Goal: Contribute content: Contribute content

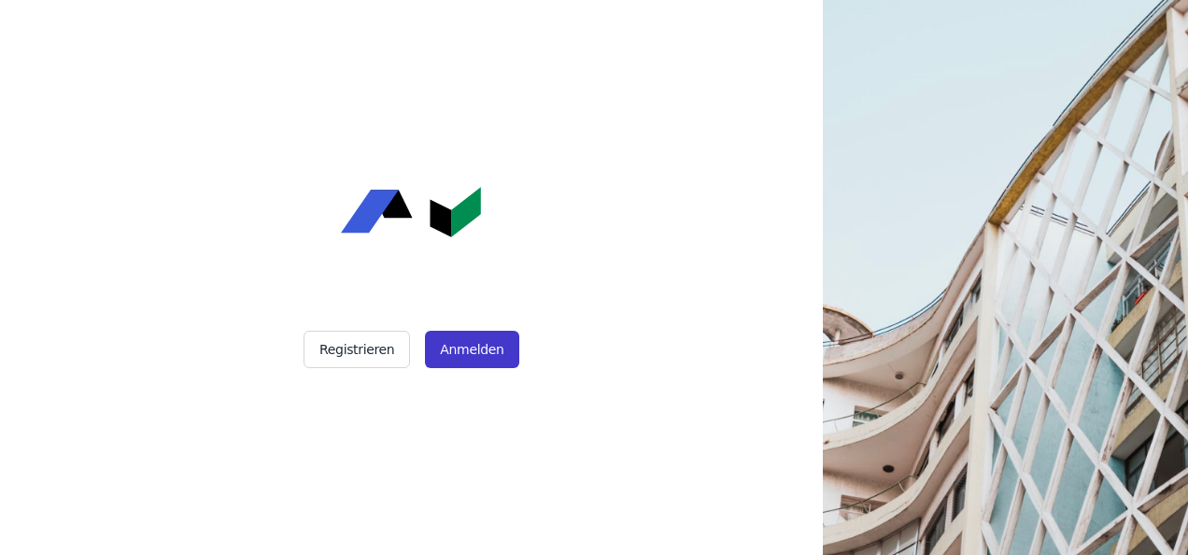
click at [474, 350] on button "Anmelden" at bounding box center [471, 349] width 93 height 37
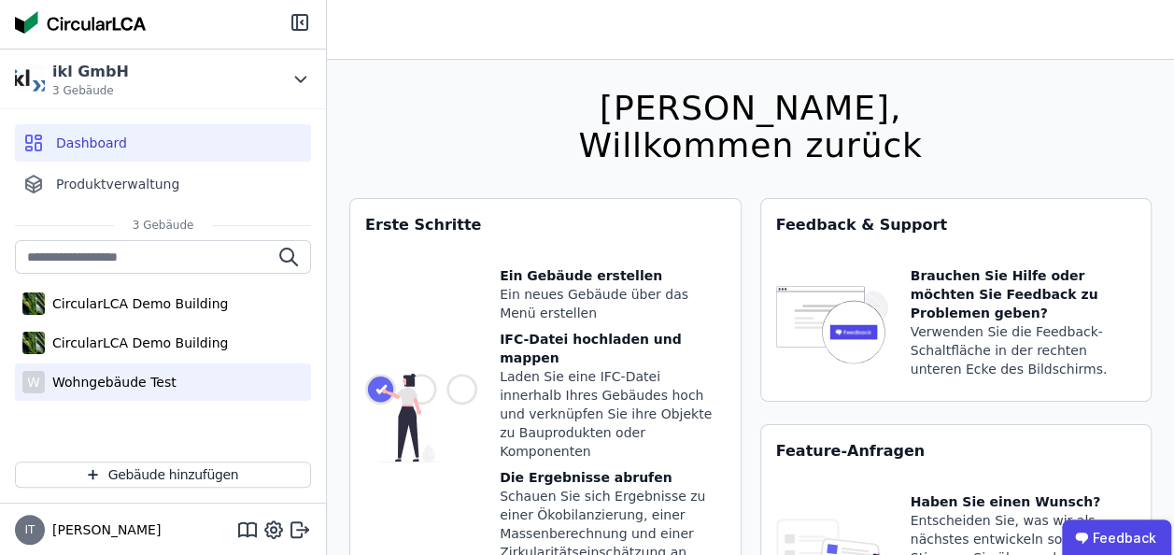
click at [92, 379] on div "Wohngebäude Test" at bounding box center [111, 382] width 132 height 19
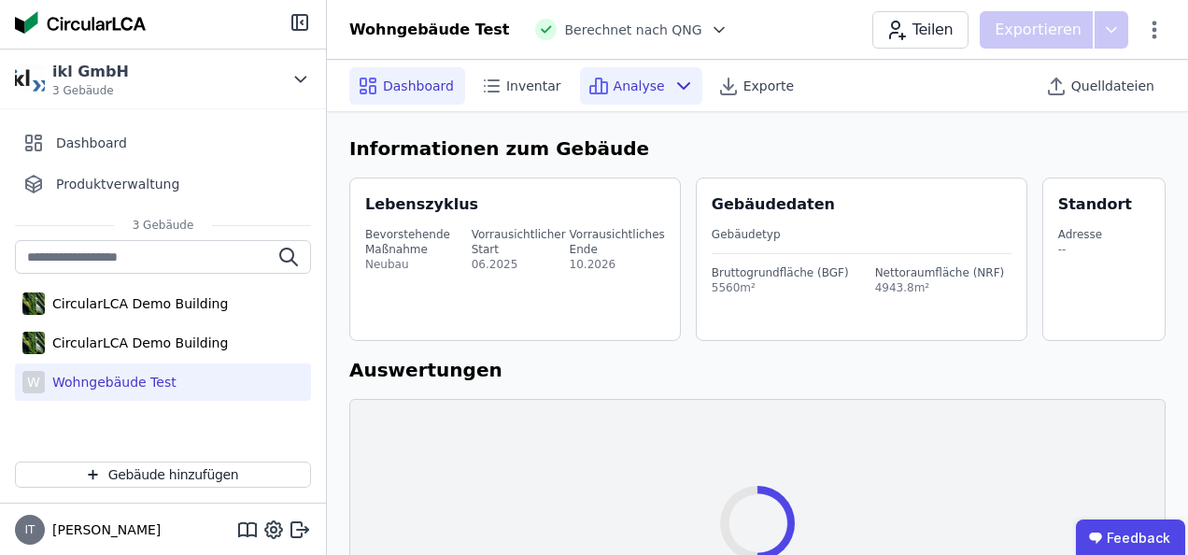
click at [614, 82] on span "Analyse" at bounding box center [639, 86] width 51 height 19
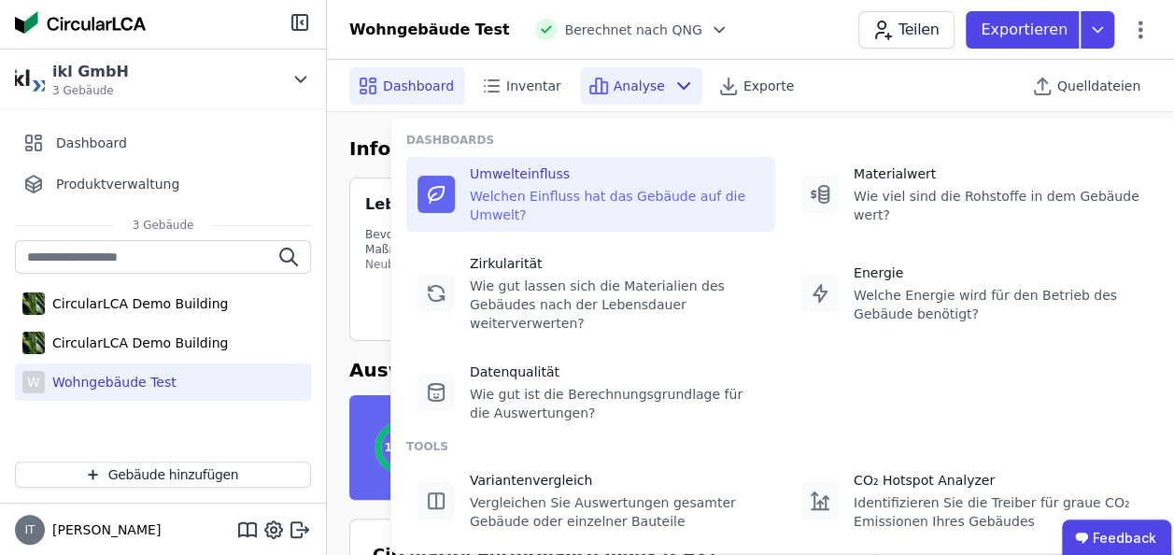
click at [546, 192] on div "Welchen Einfluss hat das Gebäude auf die Umwelt?" at bounding box center [617, 205] width 294 height 37
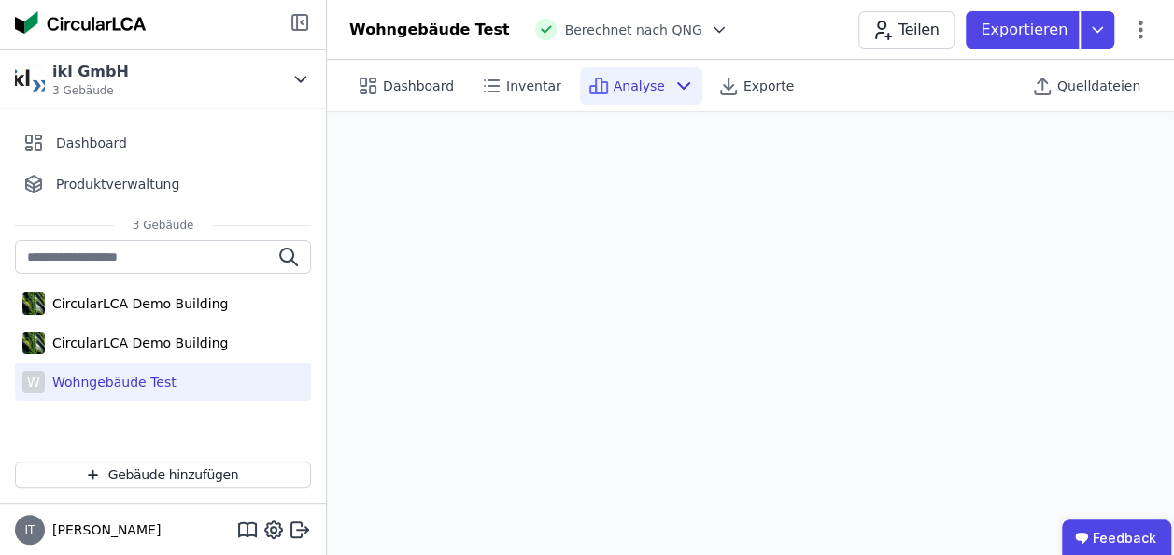
click at [294, 19] on icon at bounding box center [300, 22] width 22 height 22
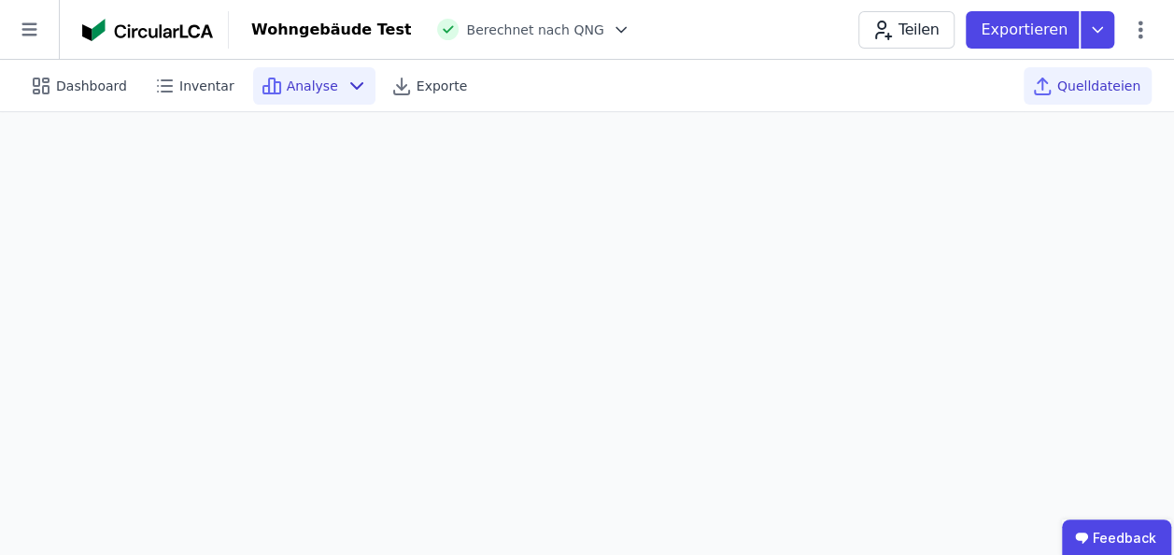
click at [1087, 91] on span "Quelldateien" at bounding box center [1098, 86] width 83 height 19
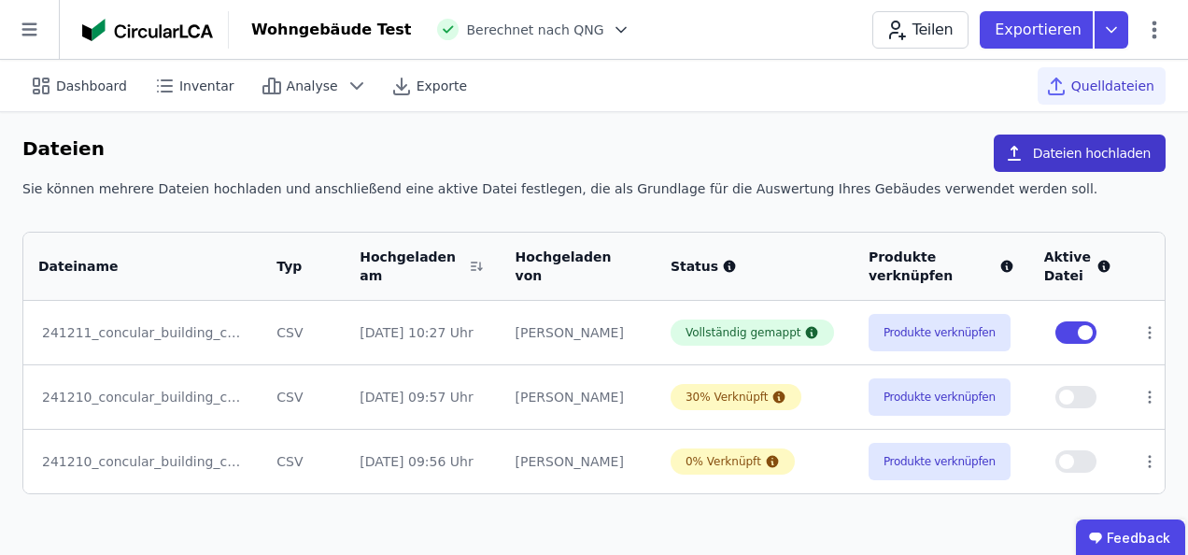
click at [1076, 148] on button "Dateien hochladen" at bounding box center [1080, 152] width 172 height 37
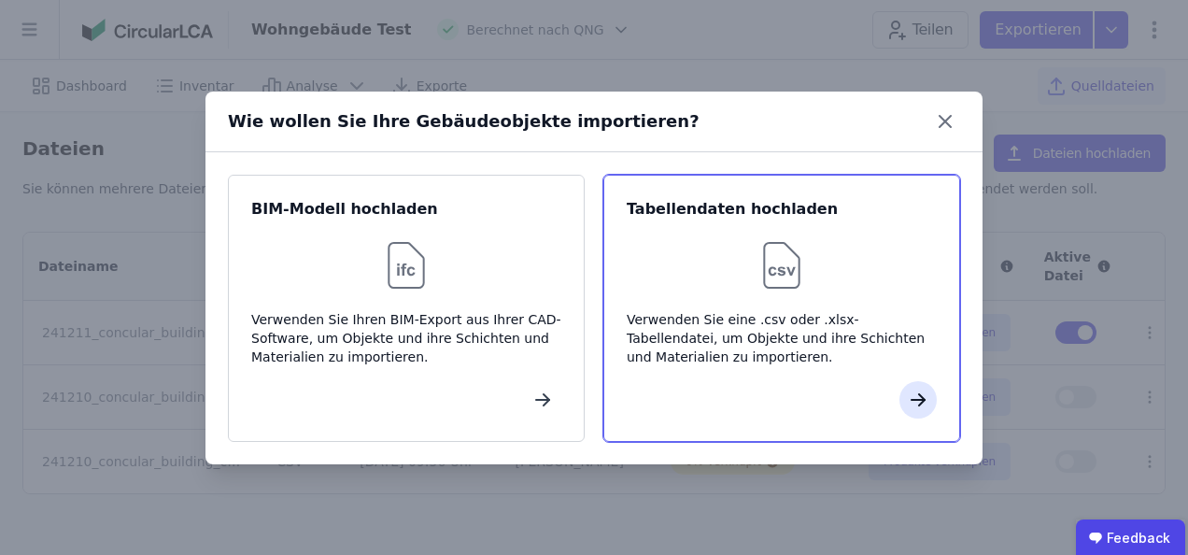
click at [920, 398] on icon "button" at bounding box center [918, 399] width 22 height 22
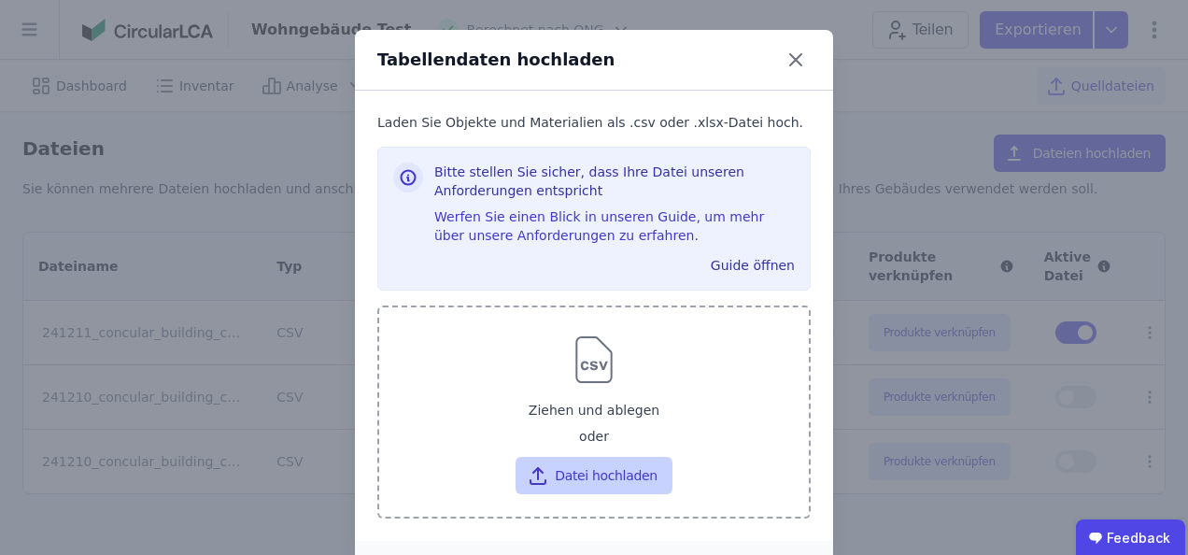
click at [582, 477] on button "Datei hochladen" at bounding box center [593, 475] width 156 height 37
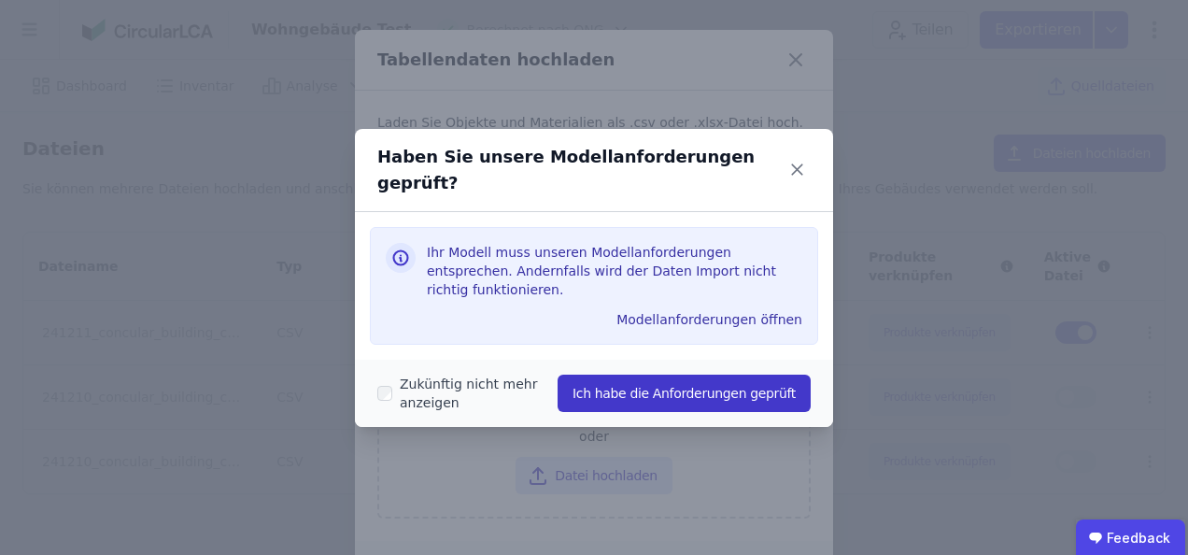
click at [649, 377] on button "Ich habe die Anforderungen geprüft" at bounding box center [683, 392] width 253 height 37
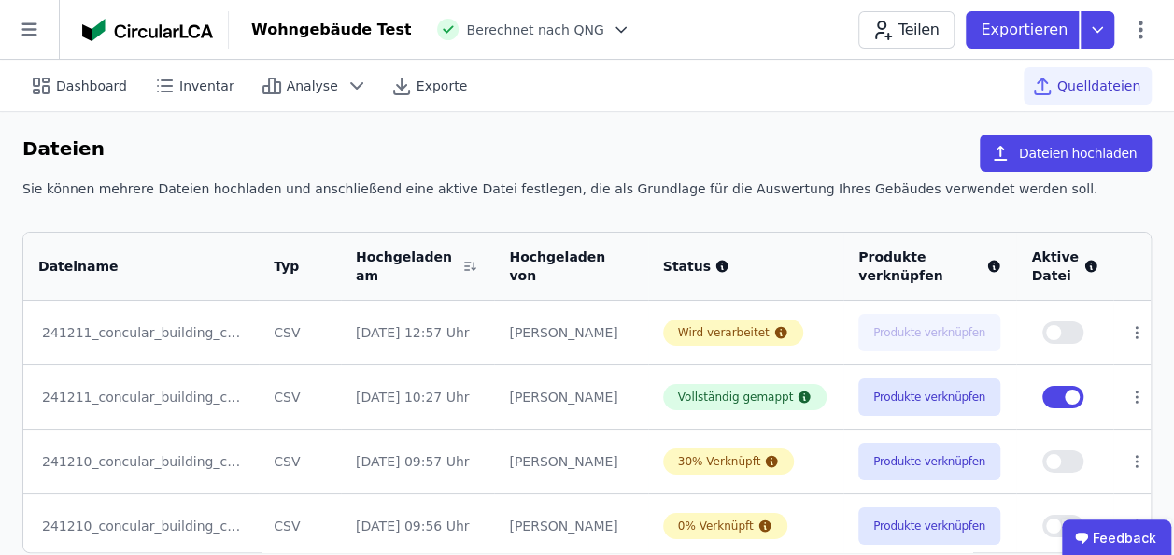
click at [690, 357] on td "Wird verarbeitet" at bounding box center [745, 332] width 195 height 63
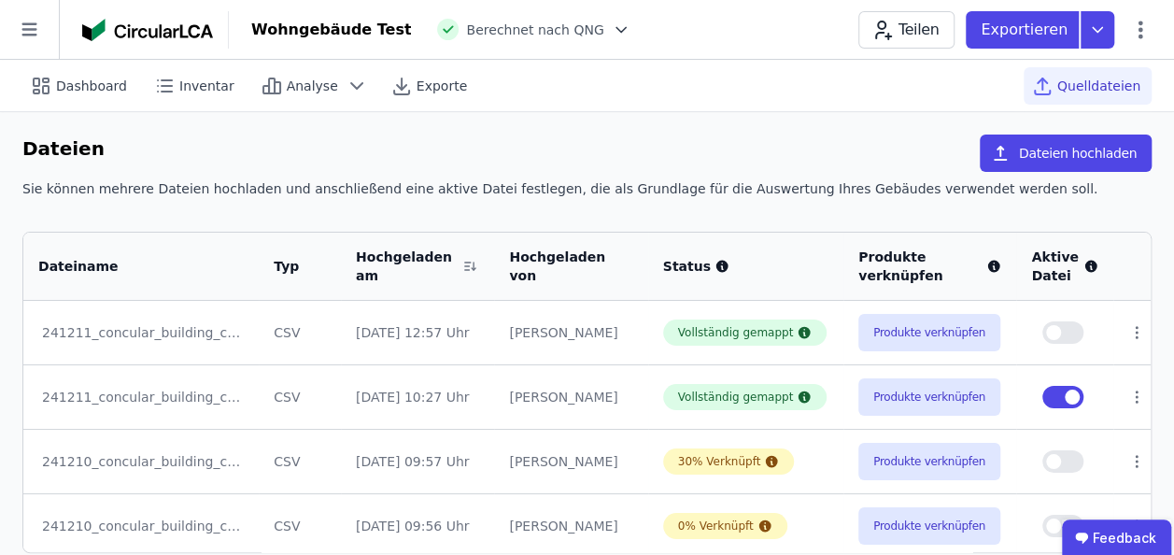
click at [1072, 328] on button "button" at bounding box center [1062, 332] width 41 height 22
click at [1130, 399] on icon at bounding box center [1136, 396] width 17 height 17
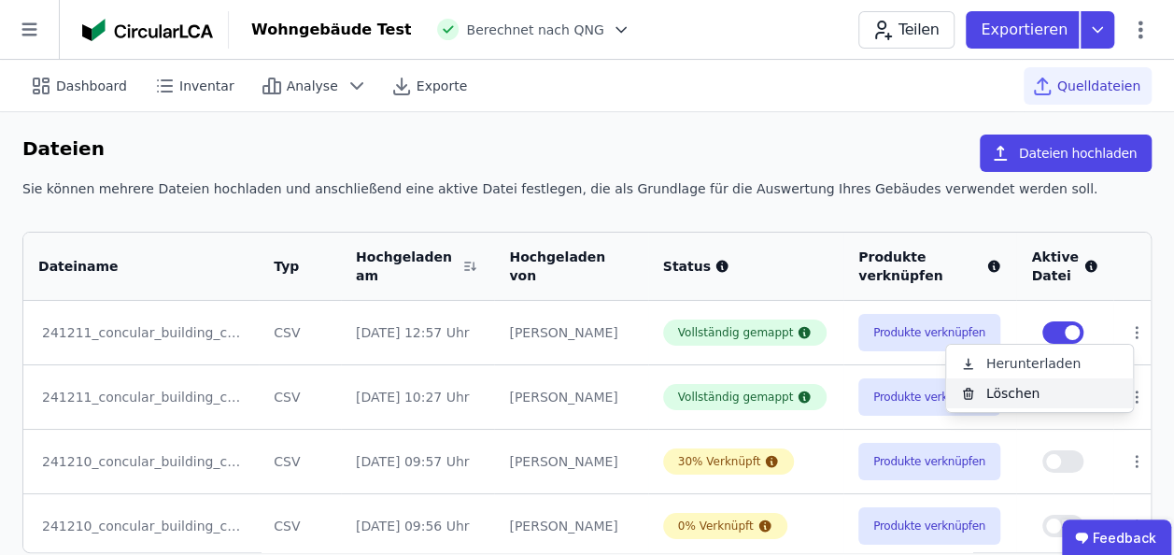
click at [1010, 394] on div "Löschen" at bounding box center [1039, 393] width 187 height 30
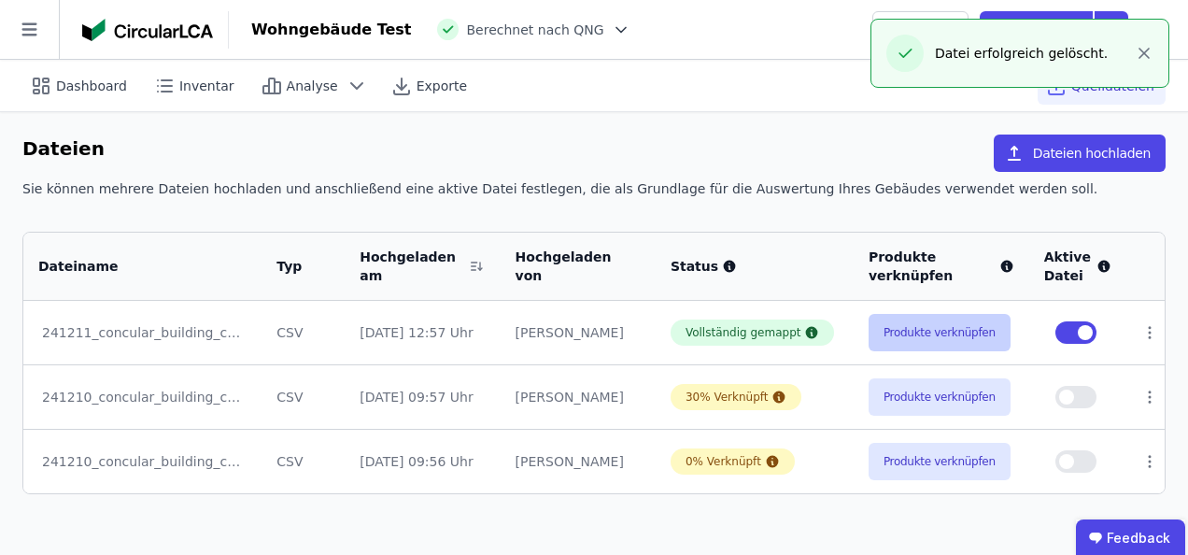
click at [950, 341] on button "Produkte verknüpfen" at bounding box center [939, 332] width 142 height 37
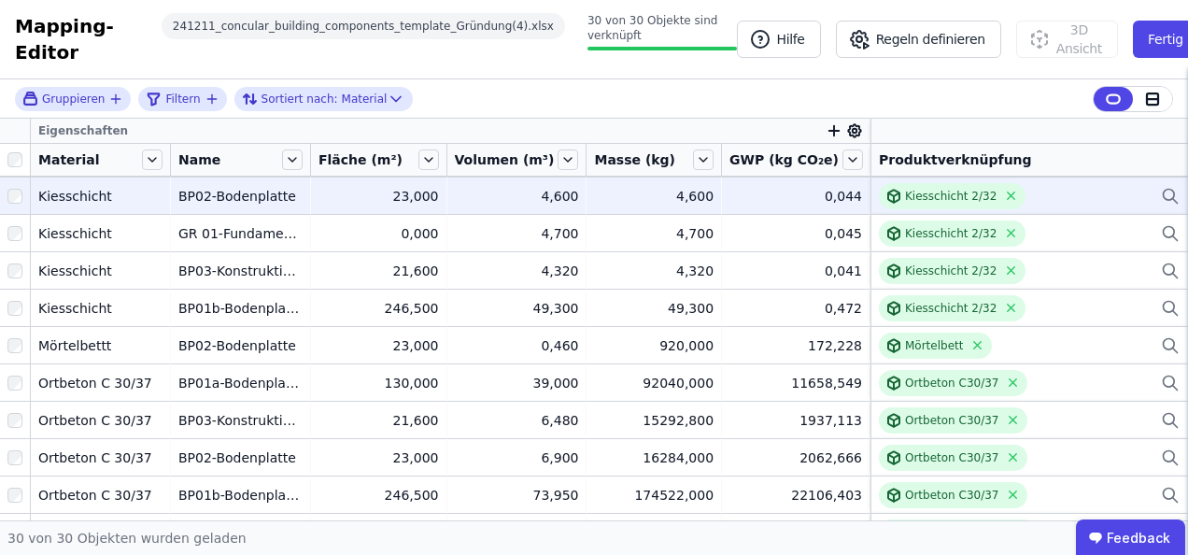
scroll to position [374, 0]
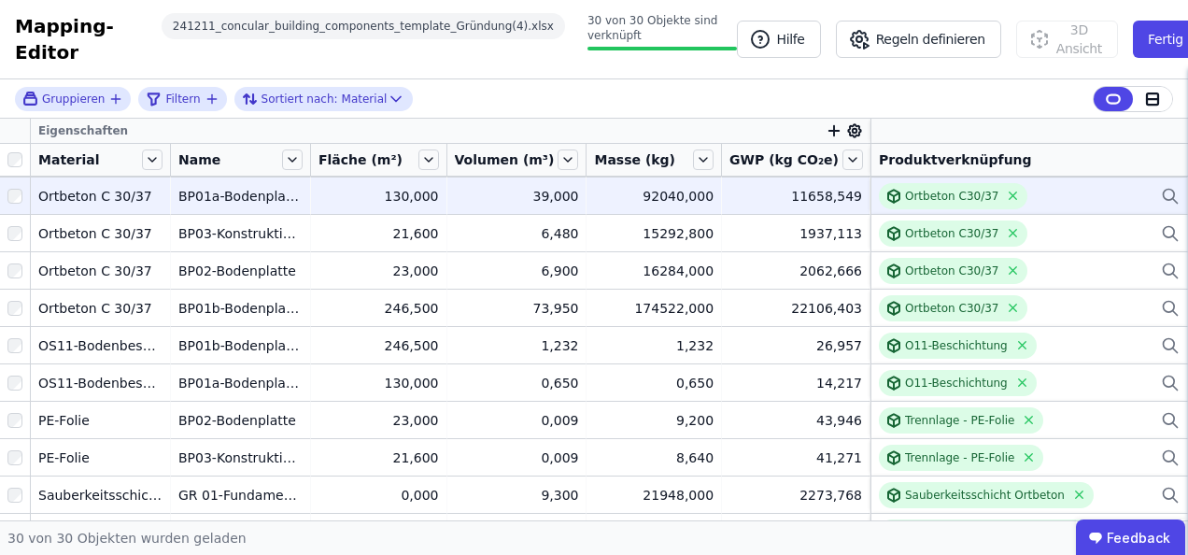
click at [1070, 196] on div "Ortbeton C30/37" at bounding box center [1029, 196] width 301 height 26
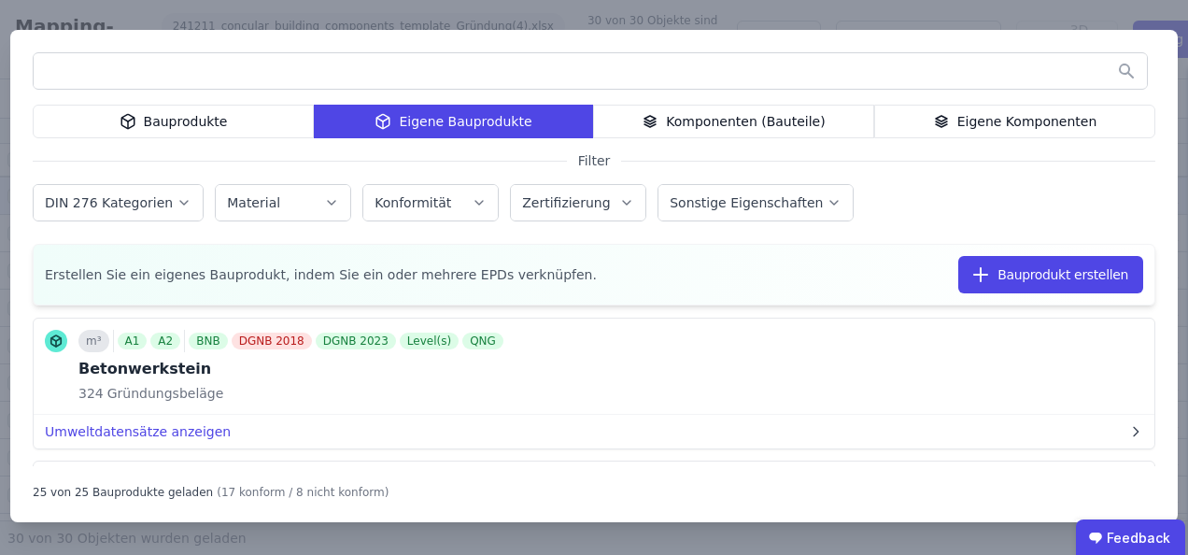
scroll to position [187, 0]
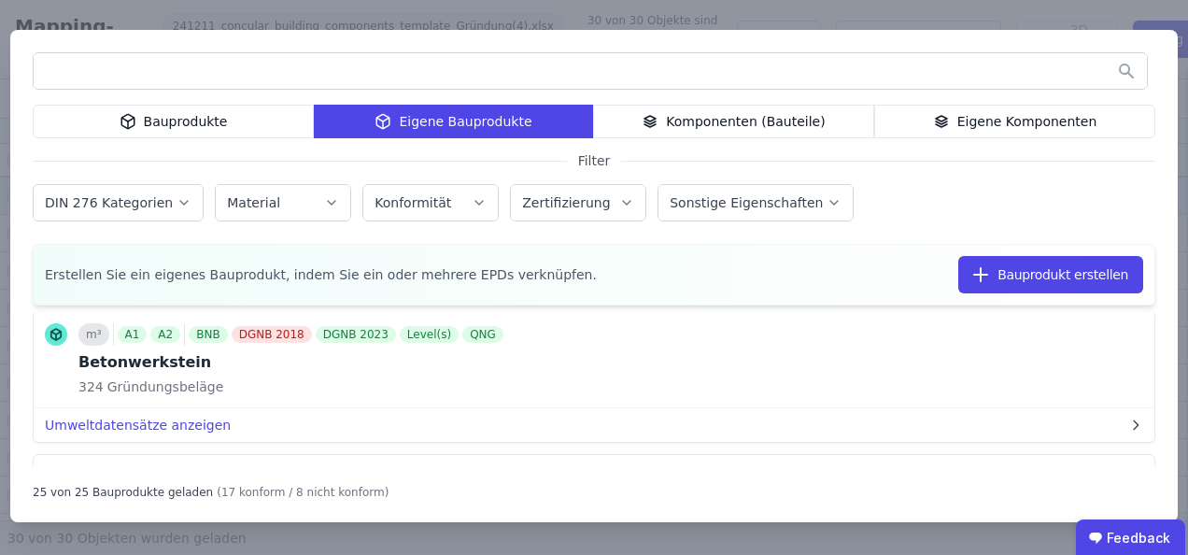
click at [232, 80] on input "text" at bounding box center [590, 71] width 1113 height 34
type input "****"
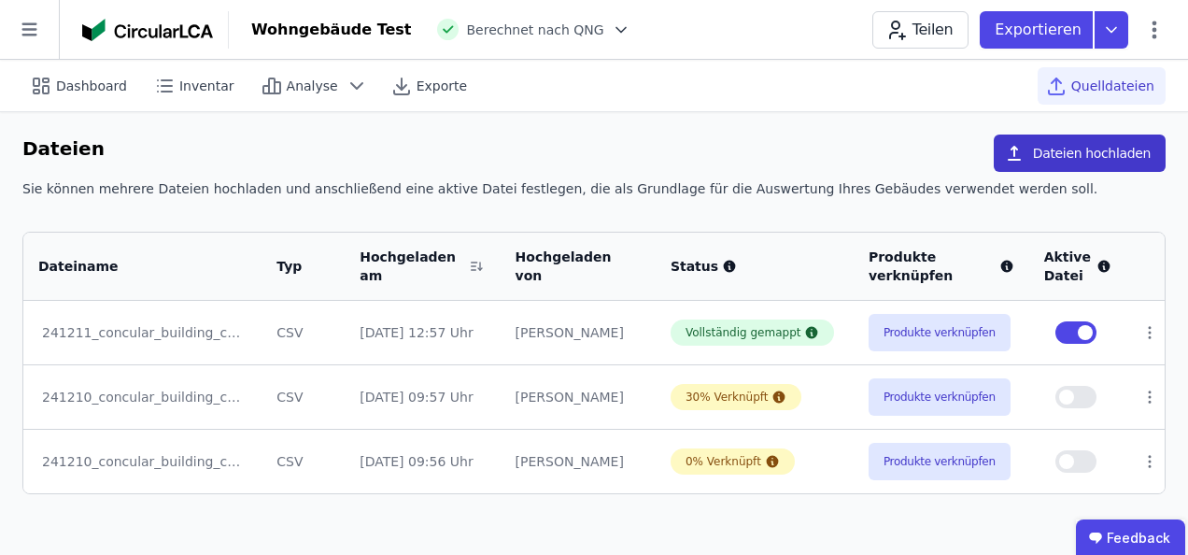
click at [1114, 153] on button "Dateien hochladen" at bounding box center [1080, 152] width 172 height 37
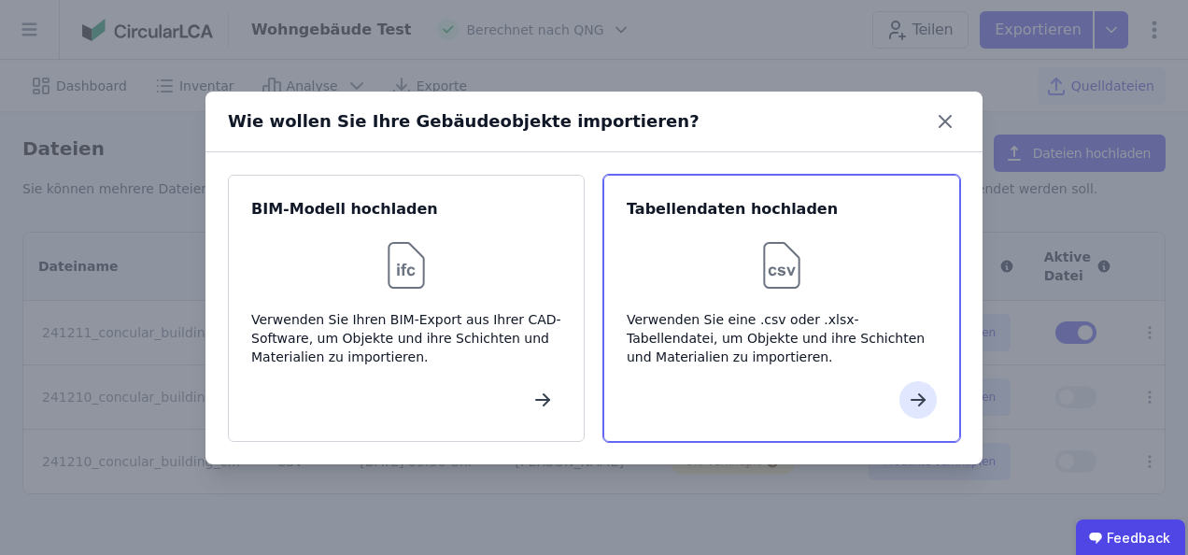
click at [788, 281] on img at bounding box center [782, 265] width 60 height 60
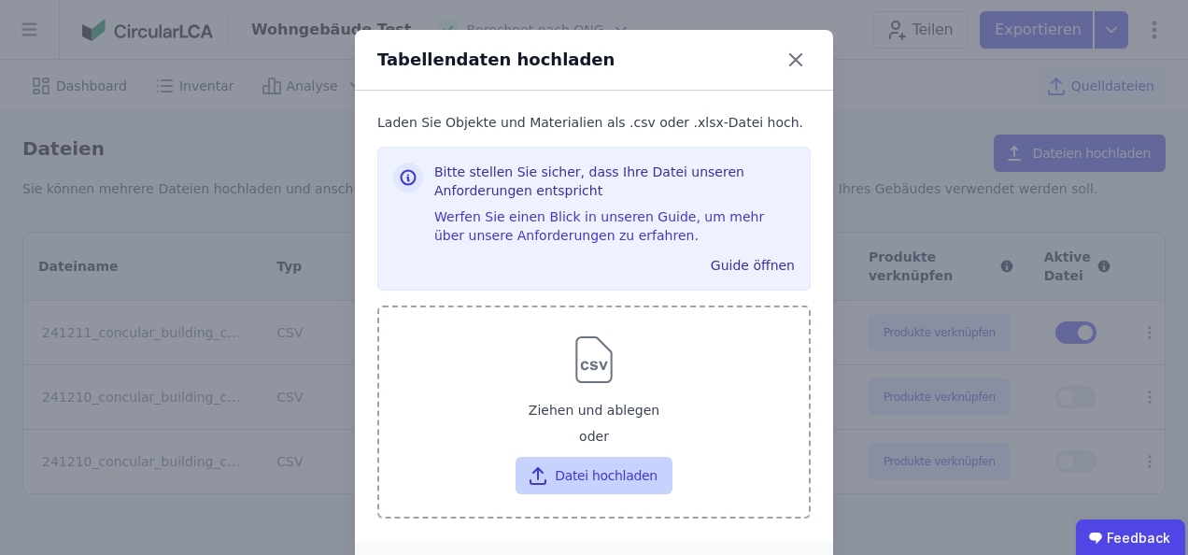
click at [551, 474] on button "Datei hochladen" at bounding box center [593, 475] width 156 height 37
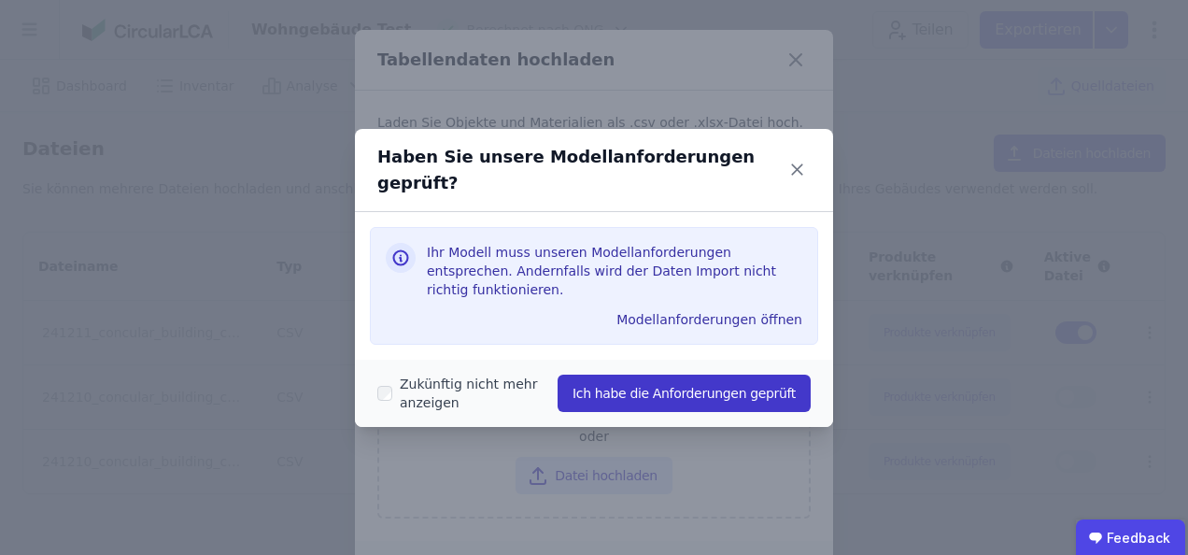
click at [684, 374] on button "Ich habe die Anforderungen geprüft" at bounding box center [683, 392] width 253 height 37
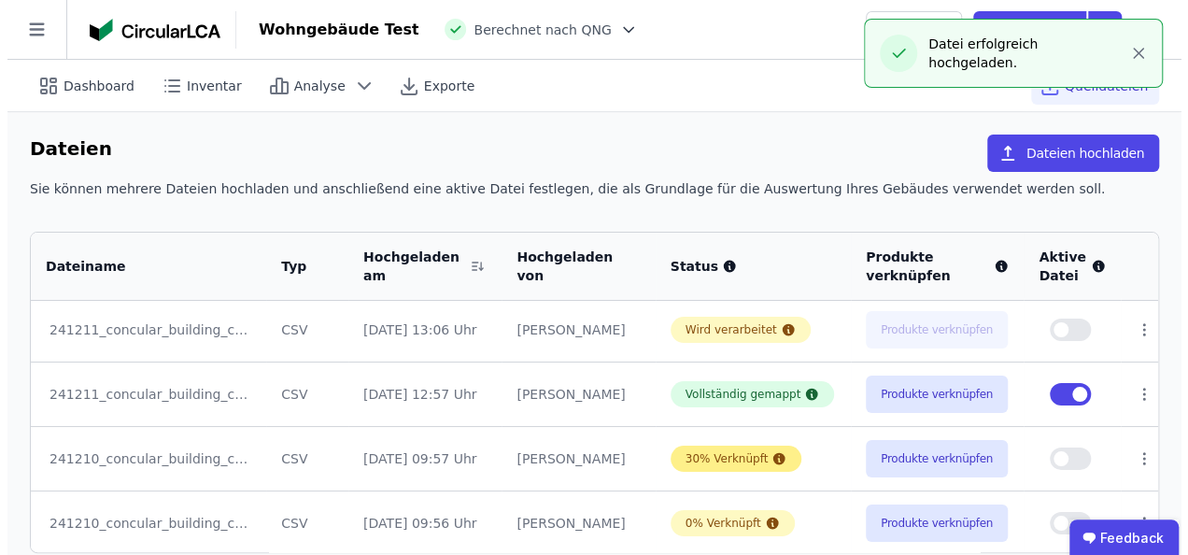
scroll to position [4, 0]
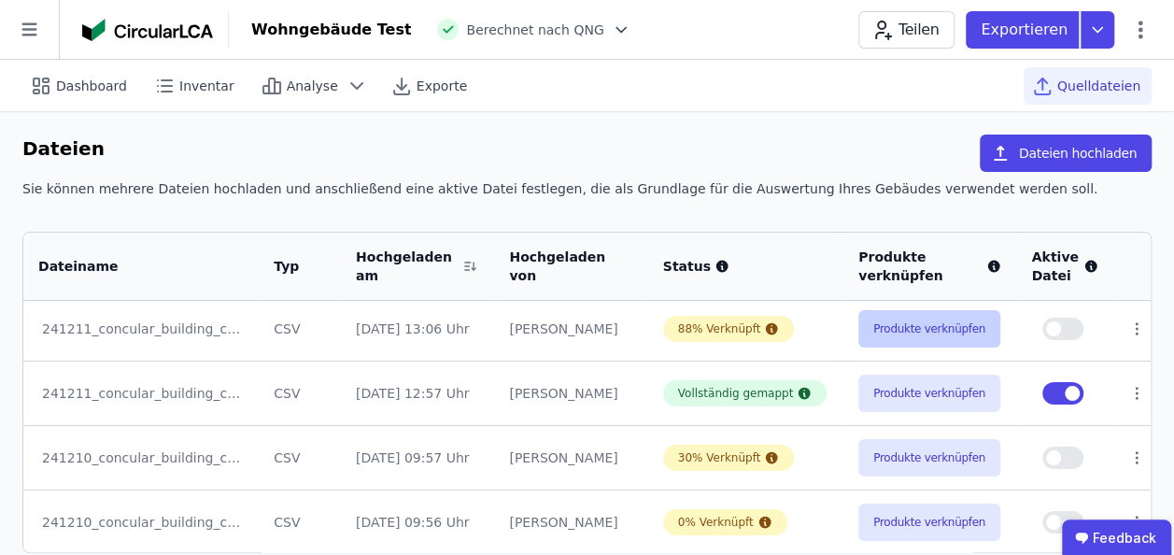
click at [887, 322] on button "Produkte verknüpfen" at bounding box center [929, 328] width 142 height 37
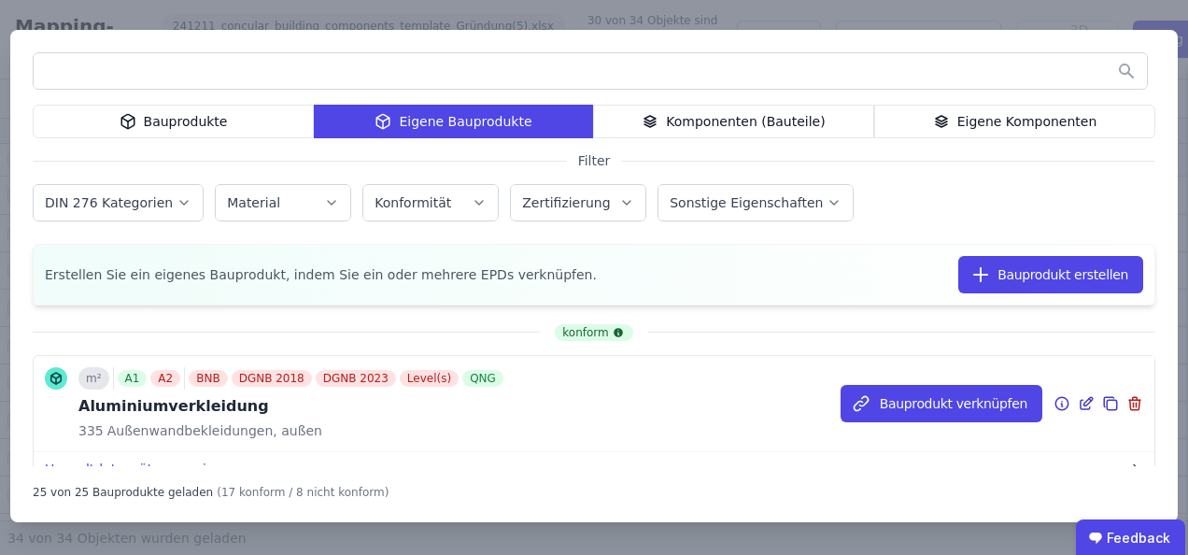
scroll to position [280, 0]
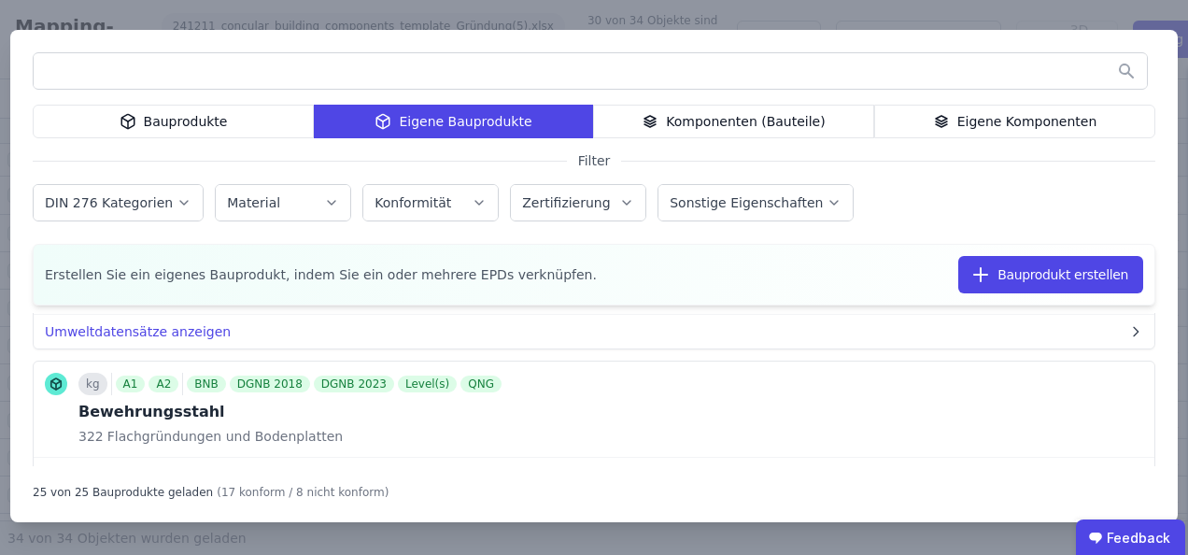
click at [1010, 11] on div "Bauprodukte Eigene Bauprodukte Komponenten (Bauteile) Eigene Komponenten Filter…" at bounding box center [594, 277] width 1188 height 555
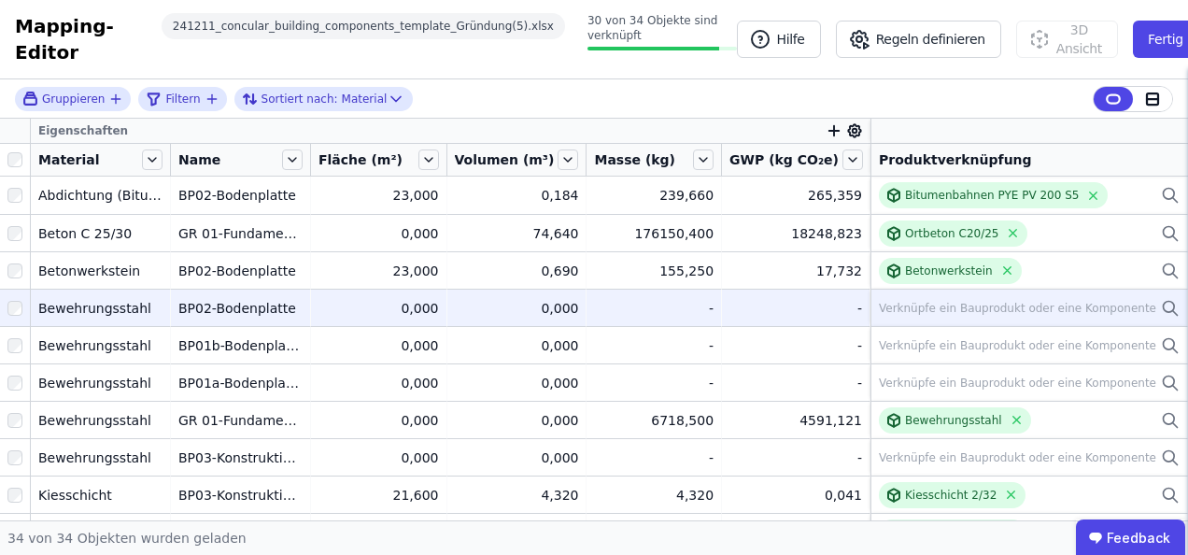
click at [924, 310] on div "Verknüpfe ein Bauprodukt oder eine Komponente" at bounding box center [1017, 308] width 277 height 15
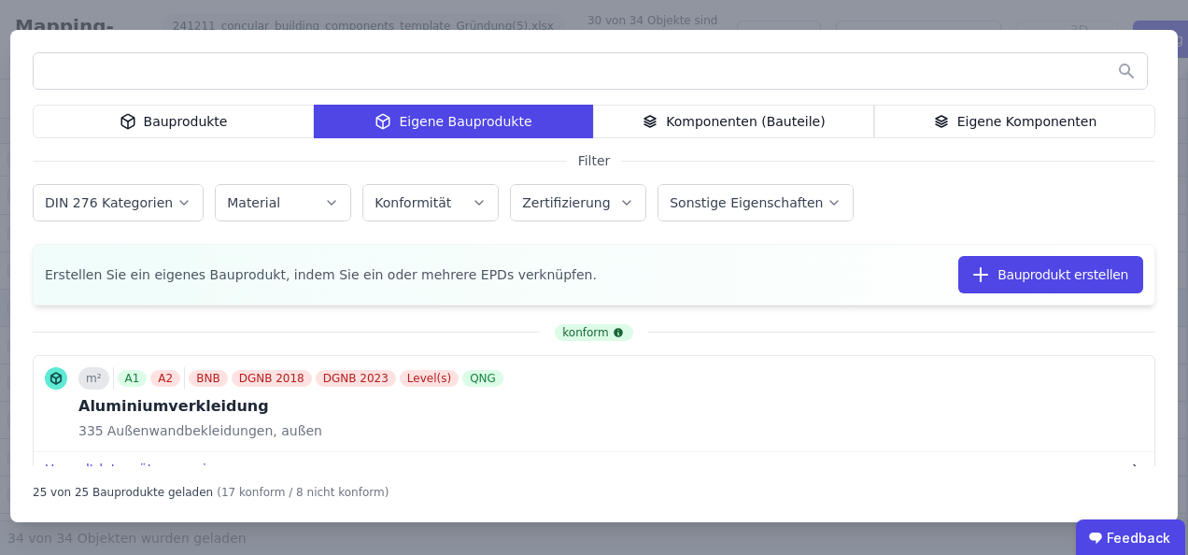
click at [211, 64] on input "text" at bounding box center [590, 71] width 1113 height 34
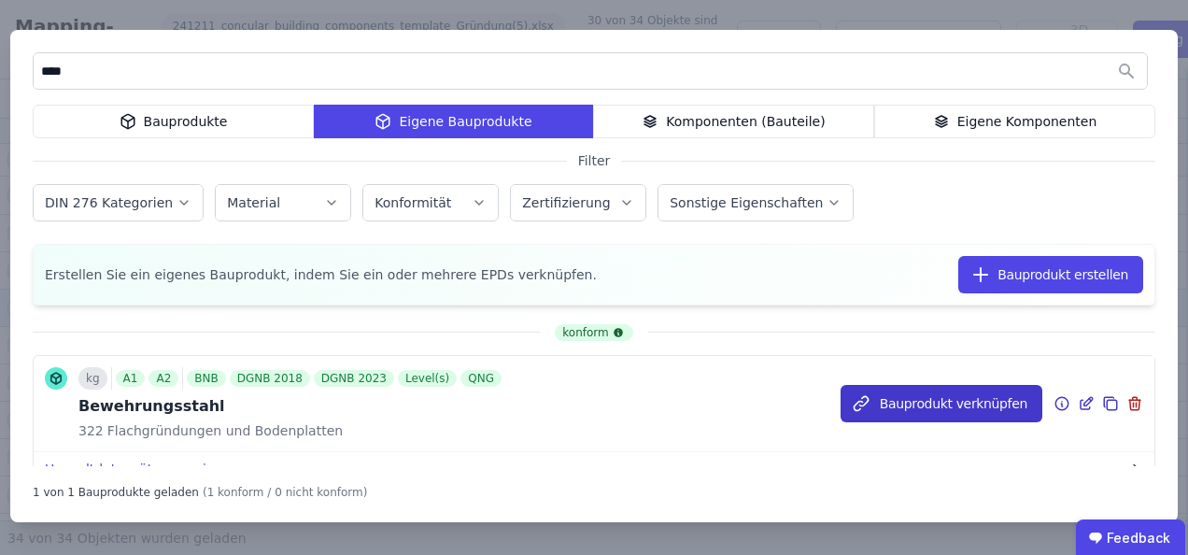
type input "****"
click at [954, 407] on button "Bauprodukt verknüpfen" at bounding box center [941, 403] width 202 height 37
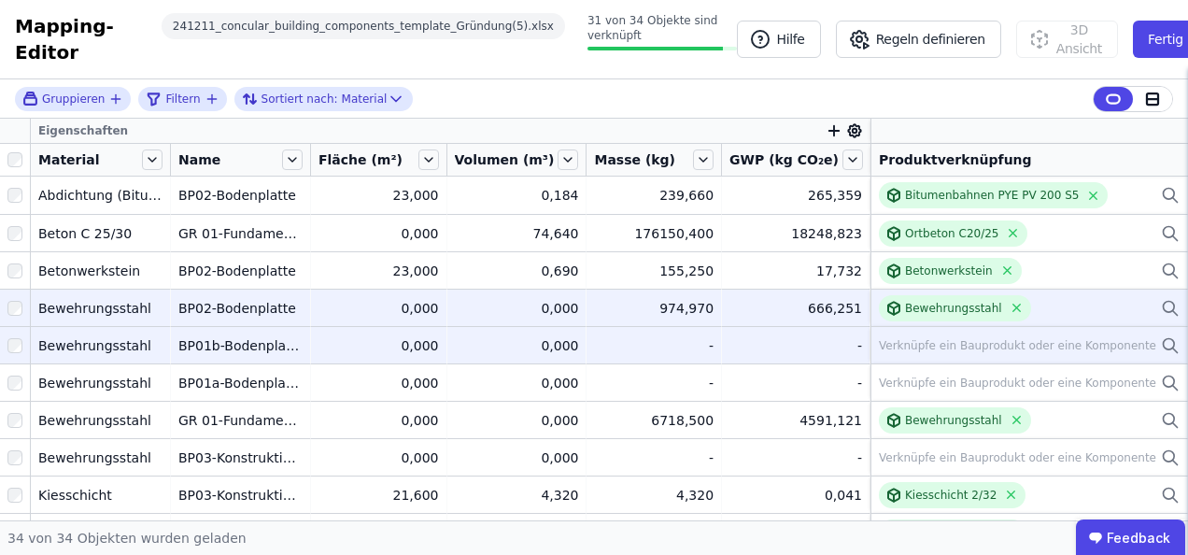
click at [906, 346] on div "Verknüpfe ein Bauprodukt oder eine Komponente" at bounding box center [1017, 345] width 277 height 15
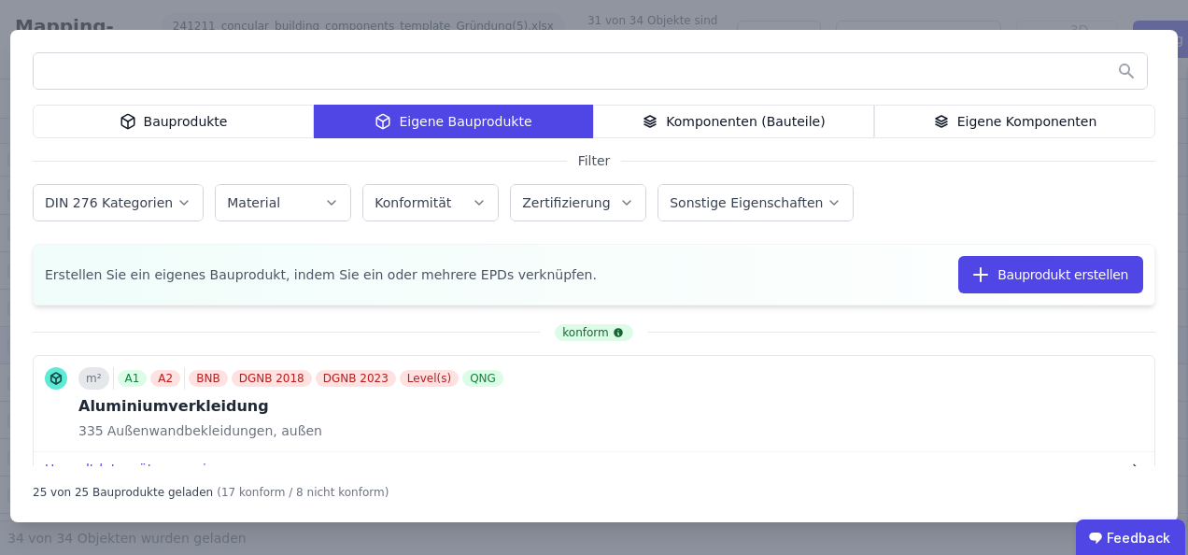
click at [176, 69] on input "text" at bounding box center [590, 71] width 1113 height 34
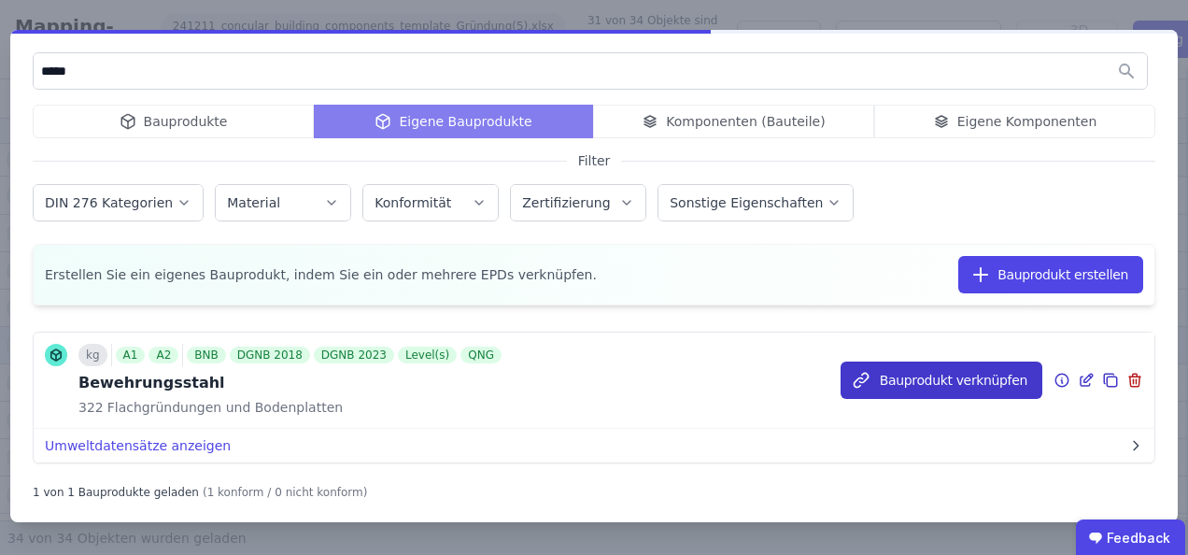
type input "*****"
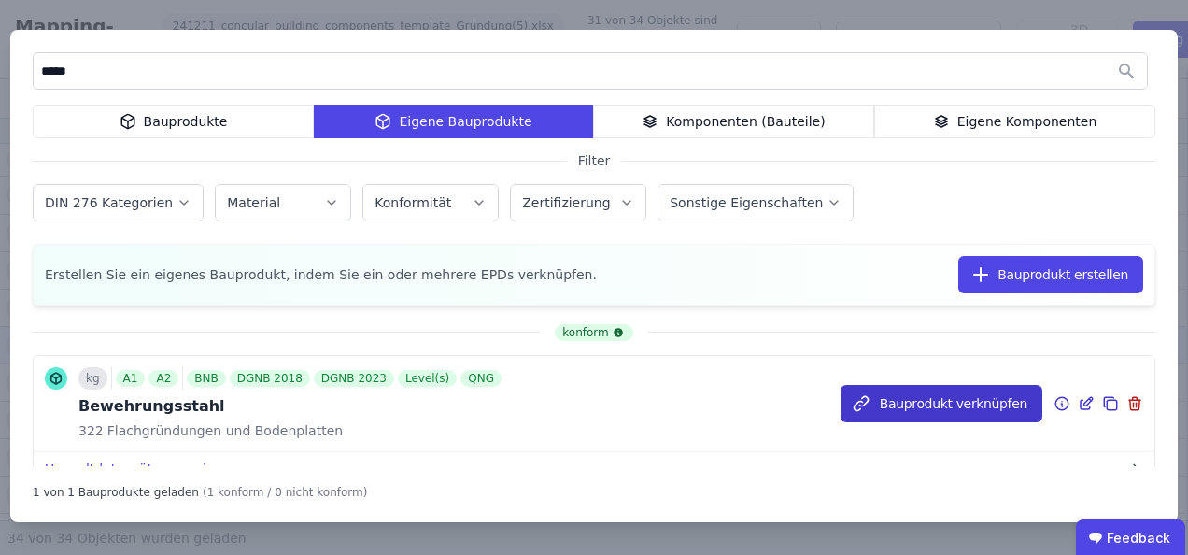
click at [906, 379] on div "Bauprodukt verknüpfen" at bounding box center [997, 403] width 314 height 95
click at [909, 411] on button "Bauprodukt verknüpfen" at bounding box center [941, 403] width 202 height 37
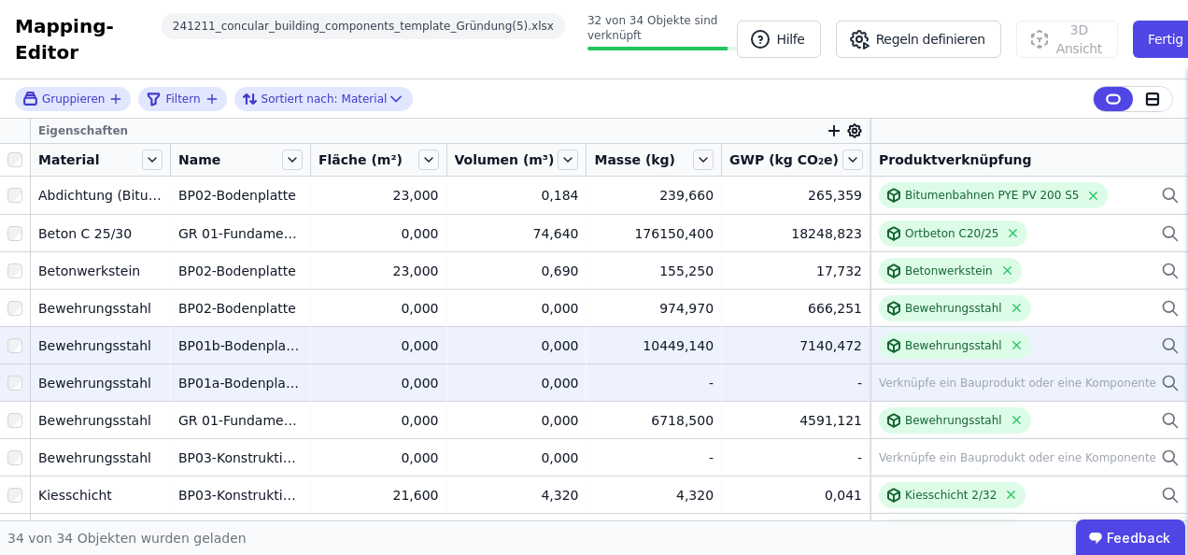
click at [952, 385] on div "Verknüpfe ein Bauprodukt oder eine Komponente" at bounding box center [1017, 382] width 277 height 15
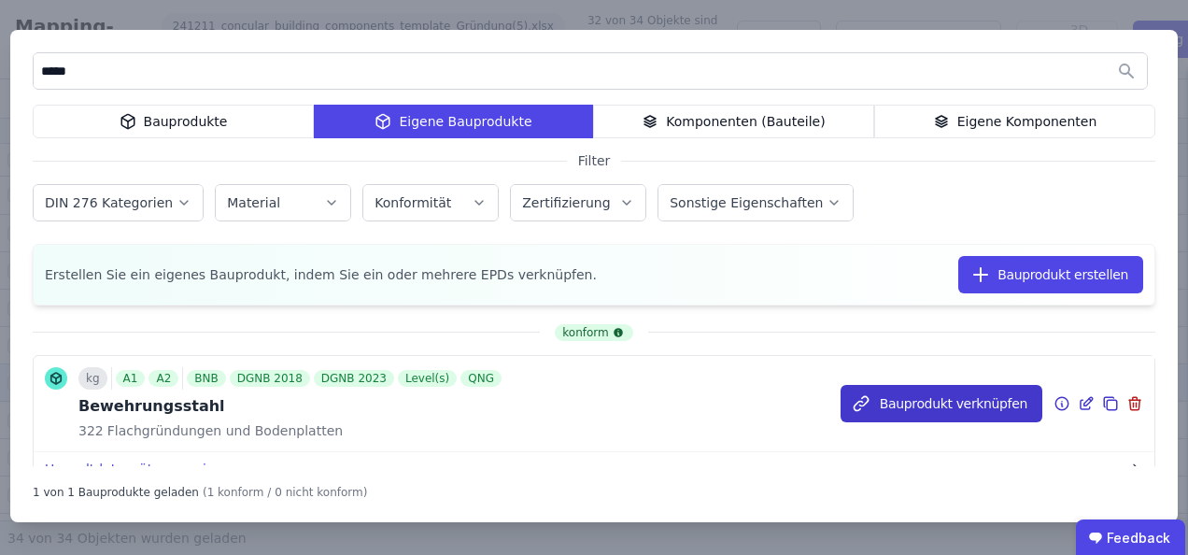
type input "*****"
click at [923, 402] on button "Bauprodukt verknüpfen" at bounding box center [941, 403] width 202 height 37
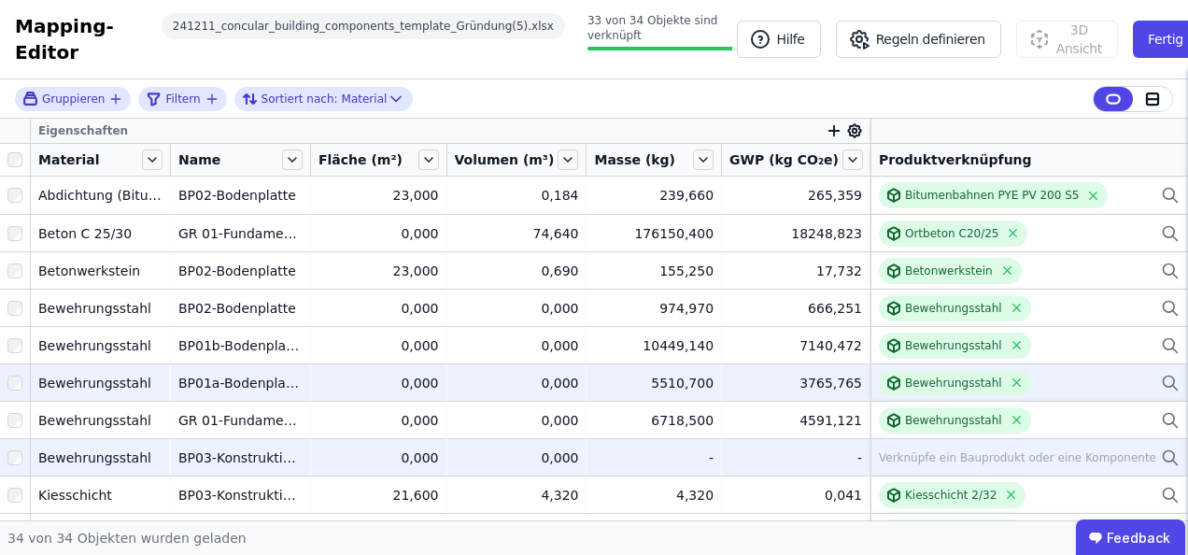
click at [980, 454] on div "Verknüpfe ein Bauprodukt oder eine Komponente" at bounding box center [1017, 457] width 277 height 15
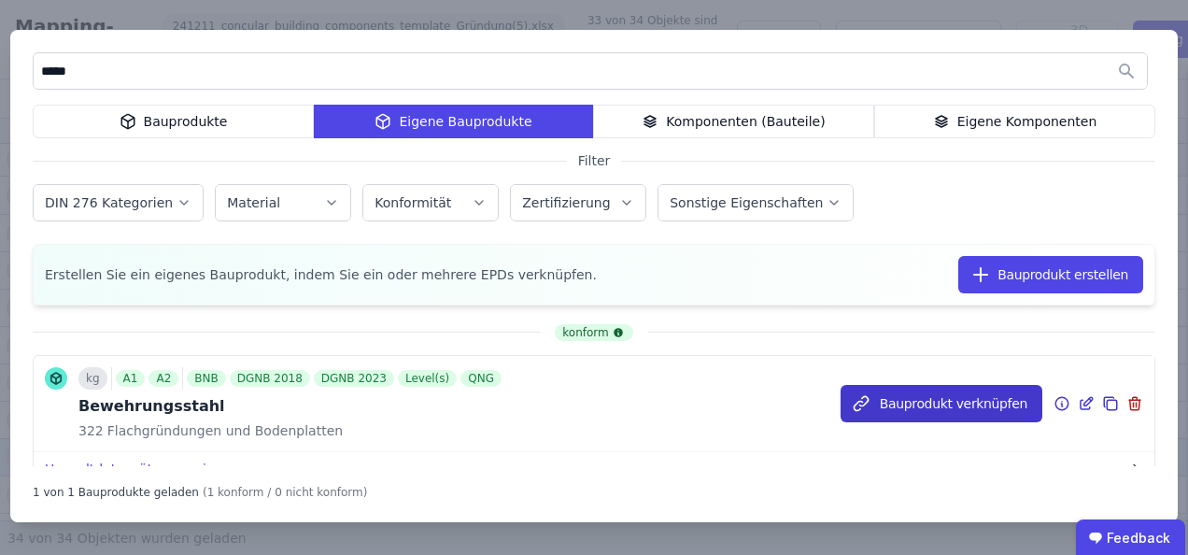
type input "*****"
click at [904, 402] on button "Bauprodukt verknüpfen" at bounding box center [941, 403] width 202 height 37
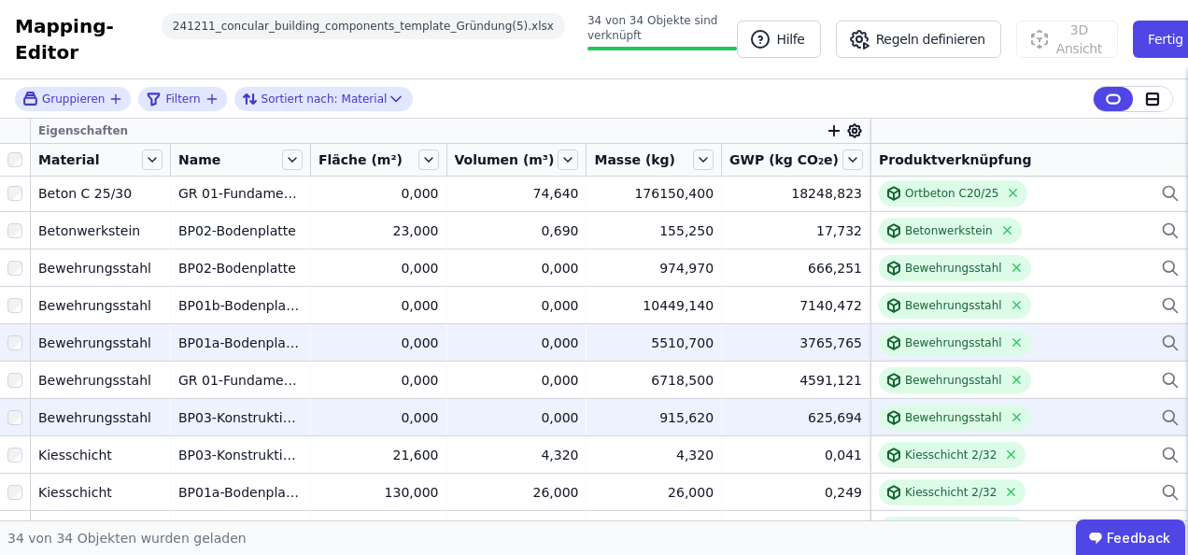
scroll to position [0, 0]
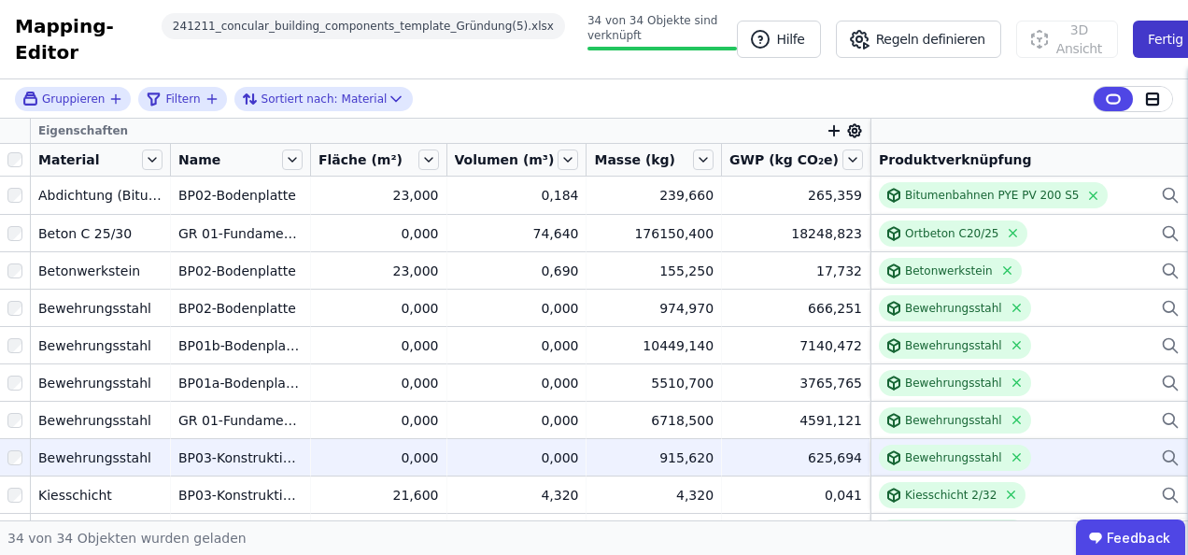
click at [1142, 42] on button "Fertig" at bounding box center [1165, 39] width 65 height 37
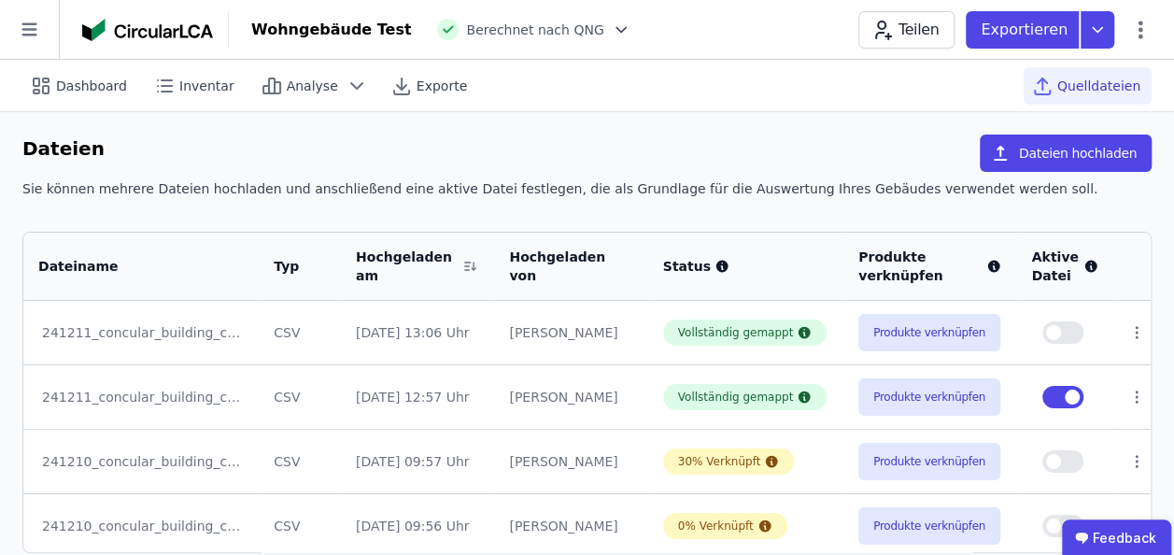
click at [1066, 326] on button "button" at bounding box center [1062, 332] width 41 height 22
click at [1042, 393] on button "button" at bounding box center [1062, 397] width 41 height 22
click at [1128, 396] on icon at bounding box center [1136, 396] width 17 height 17
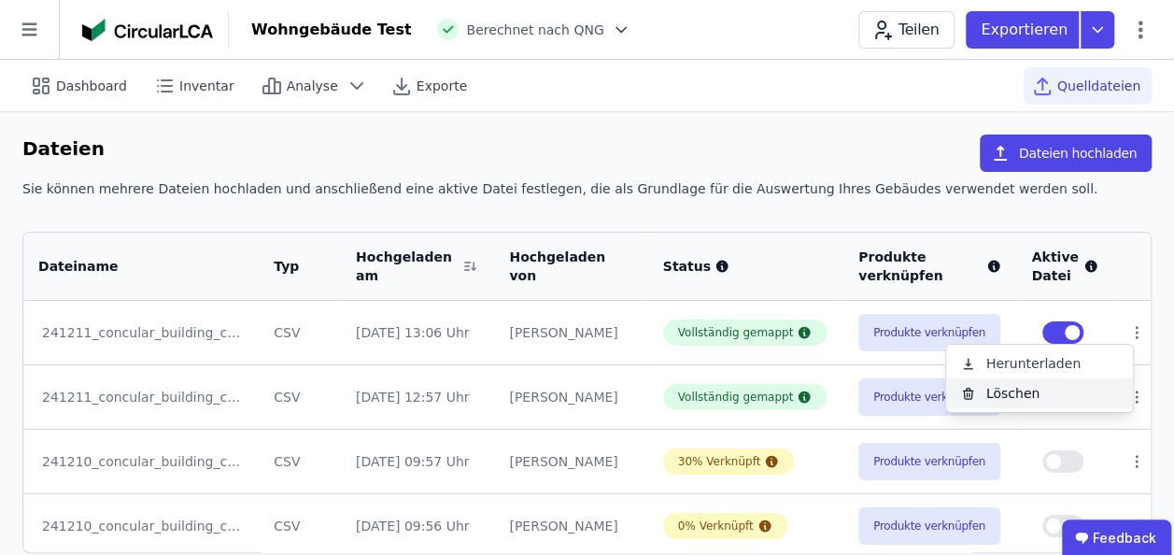
click at [995, 394] on div "Löschen" at bounding box center [1039, 393] width 187 height 30
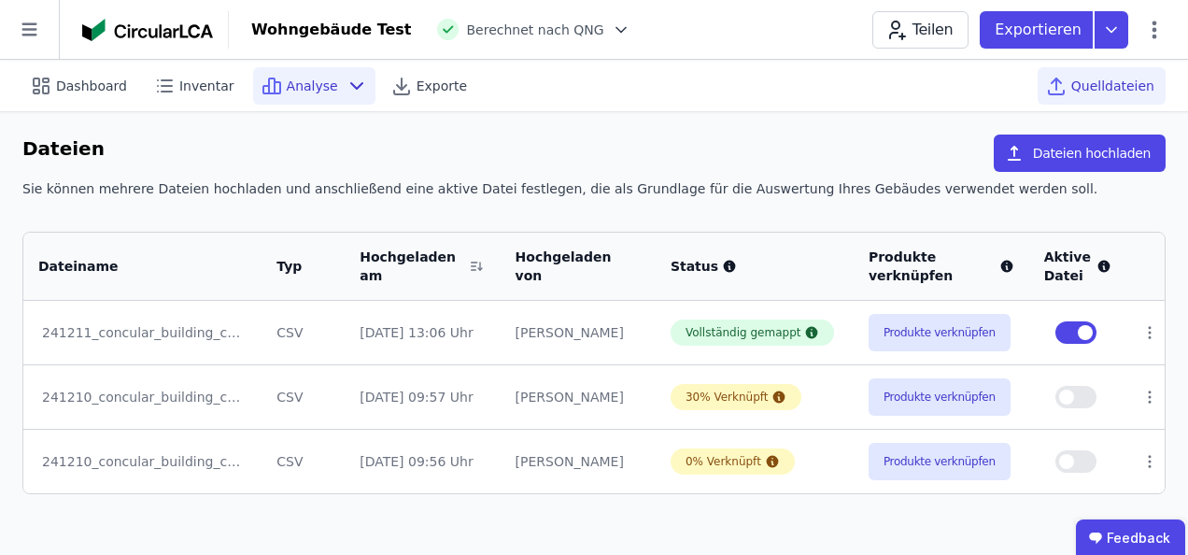
click at [287, 92] on span "Analyse" at bounding box center [312, 86] width 51 height 19
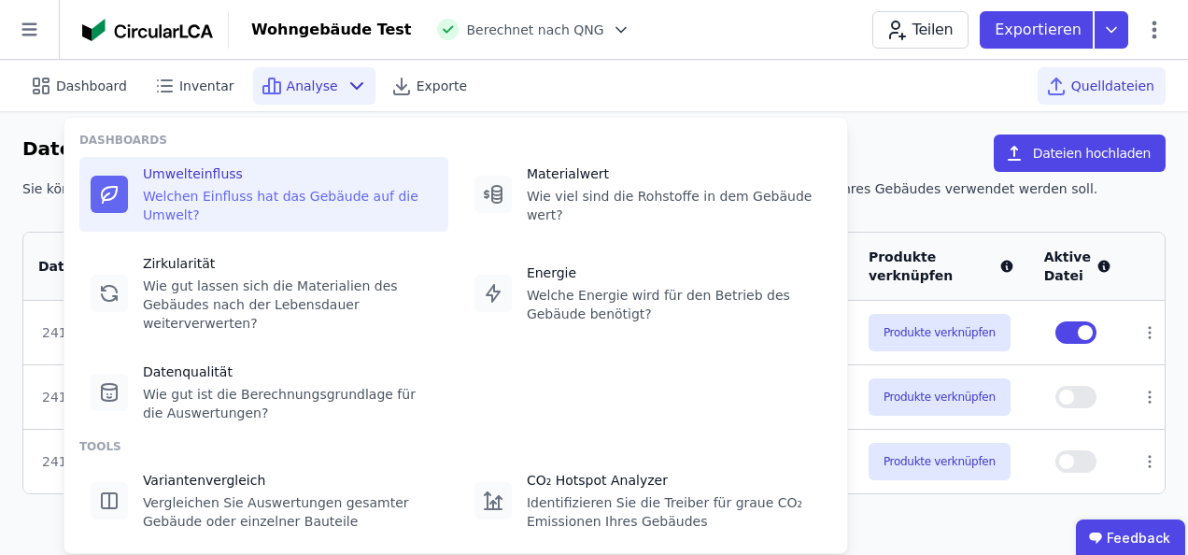
click at [178, 191] on div "Welchen Einfluss hat das Gebäude auf die Umwelt?" at bounding box center [290, 205] width 294 height 37
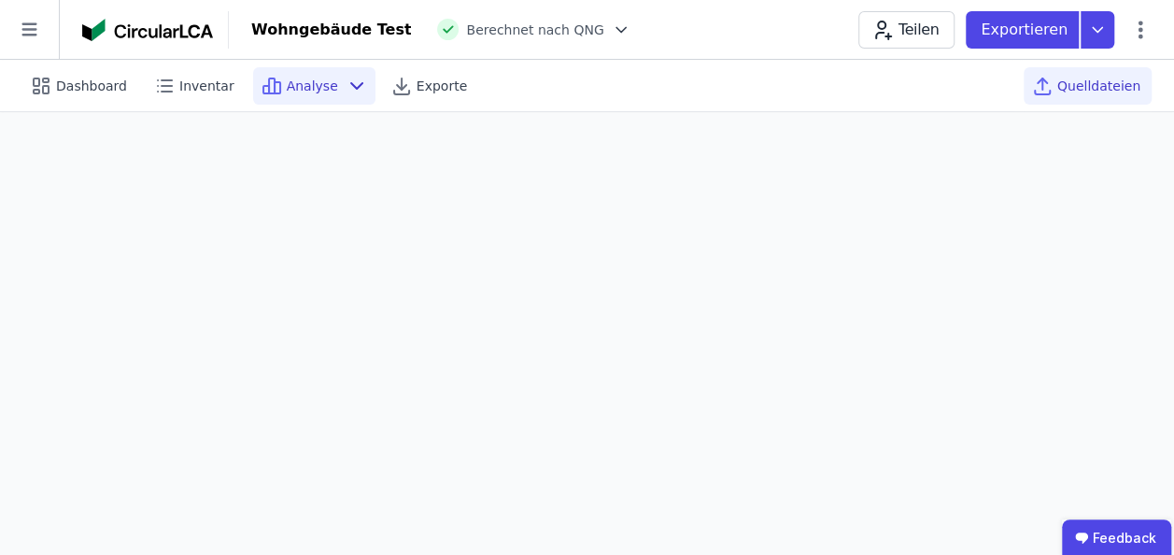
click at [1083, 87] on span "Quelldateien" at bounding box center [1098, 86] width 83 height 19
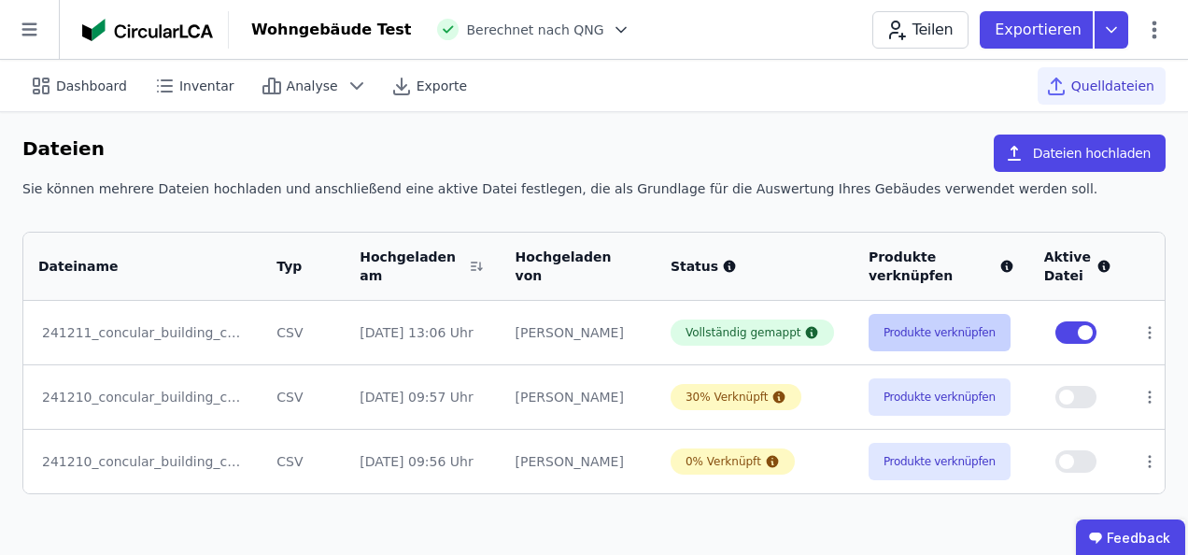
click at [945, 334] on button "Produkte verknüpfen" at bounding box center [939, 332] width 142 height 37
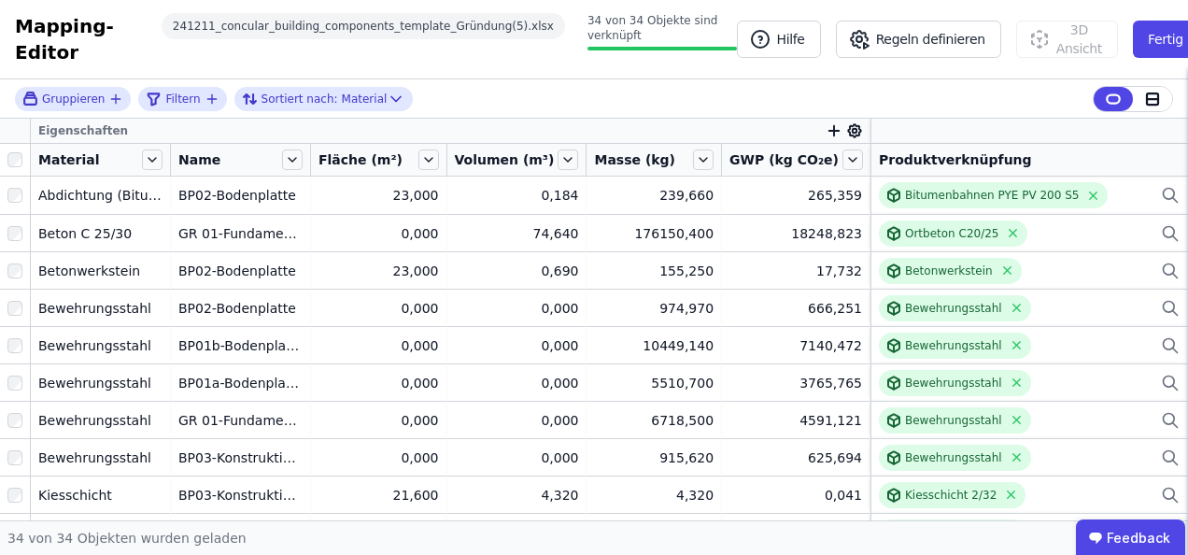
scroll to position [93, 0]
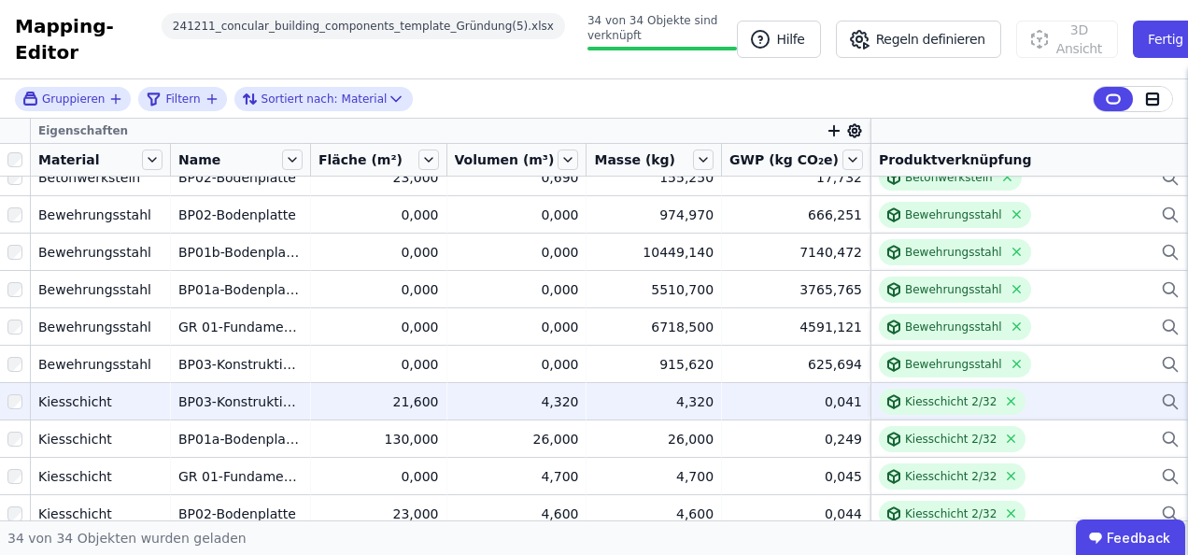
click at [1081, 402] on div "Kiesschicht 2/32" at bounding box center [1029, 401] width 301 height 26
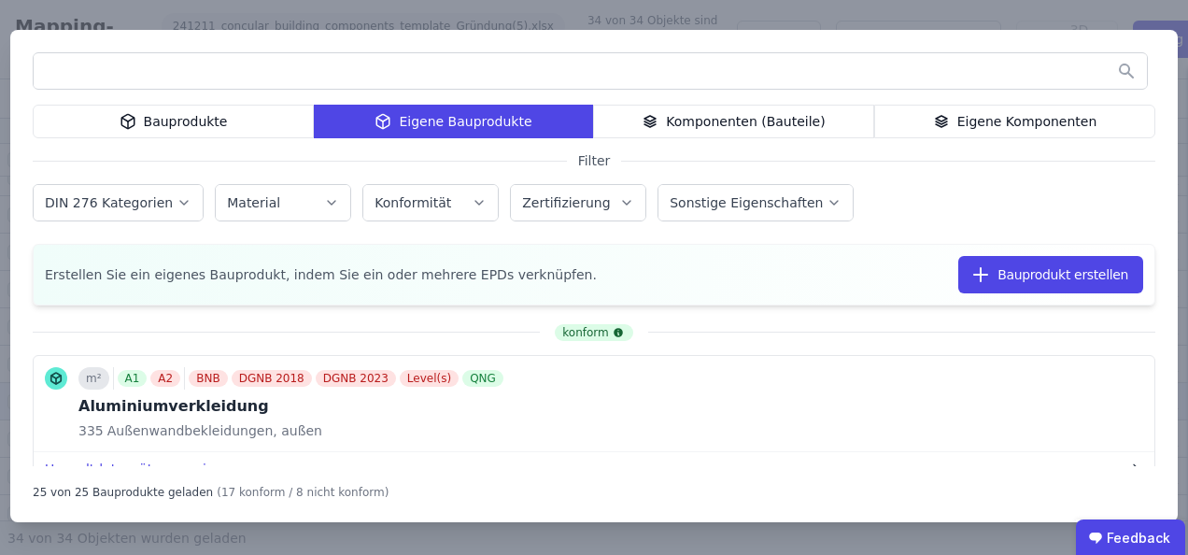
click at [187, 73] on input "text" at bounding box center [590, 71] width 1113 height 34
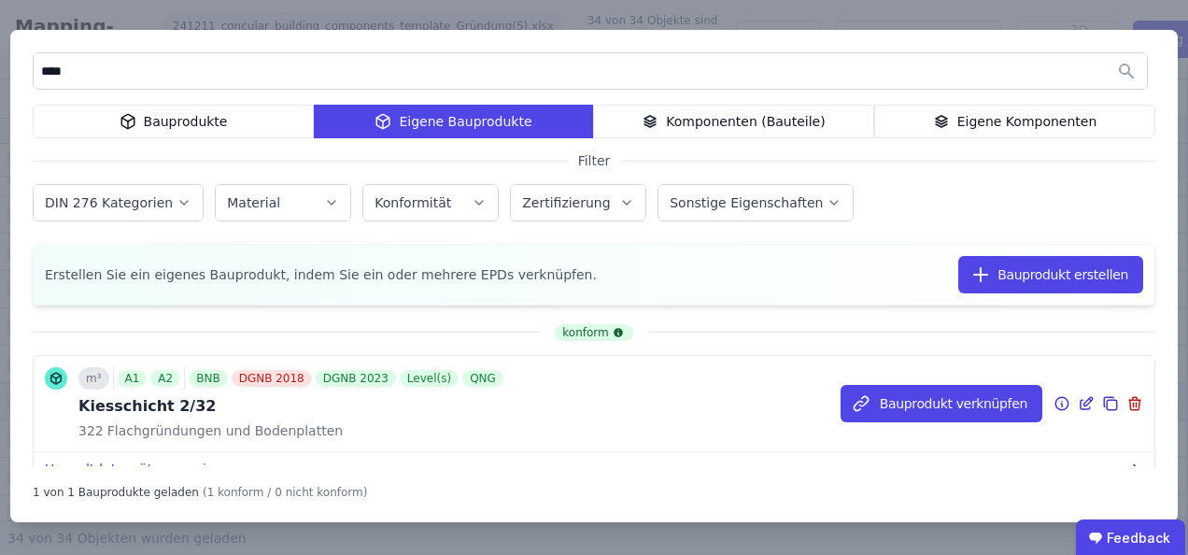
scroll to position [56, 0]
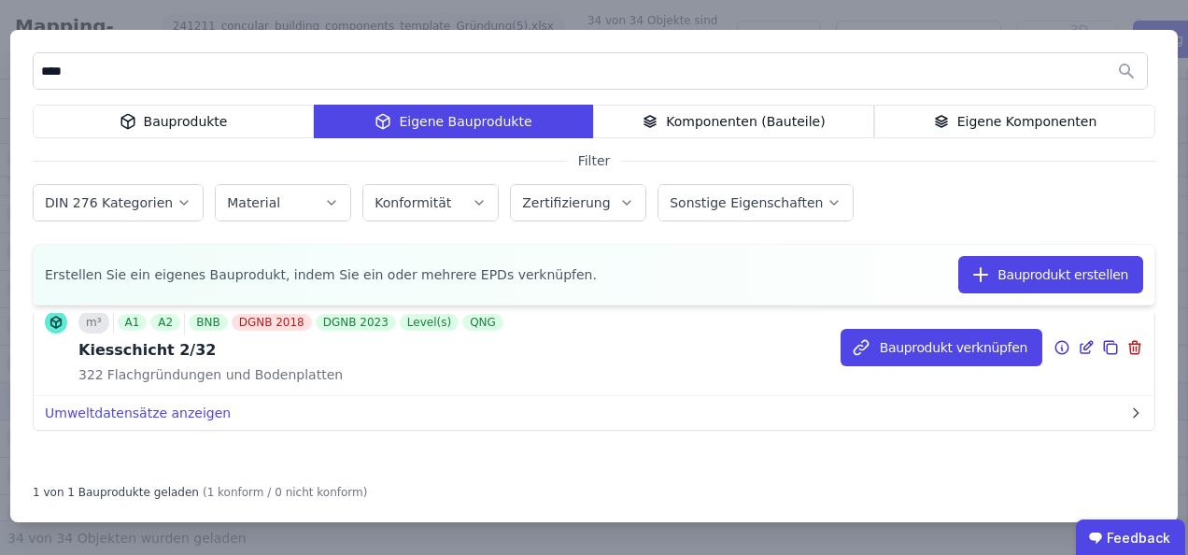
type input "****"
click at [1078, 346] on icon at bounding box center [1086, 347] width 17 height 22
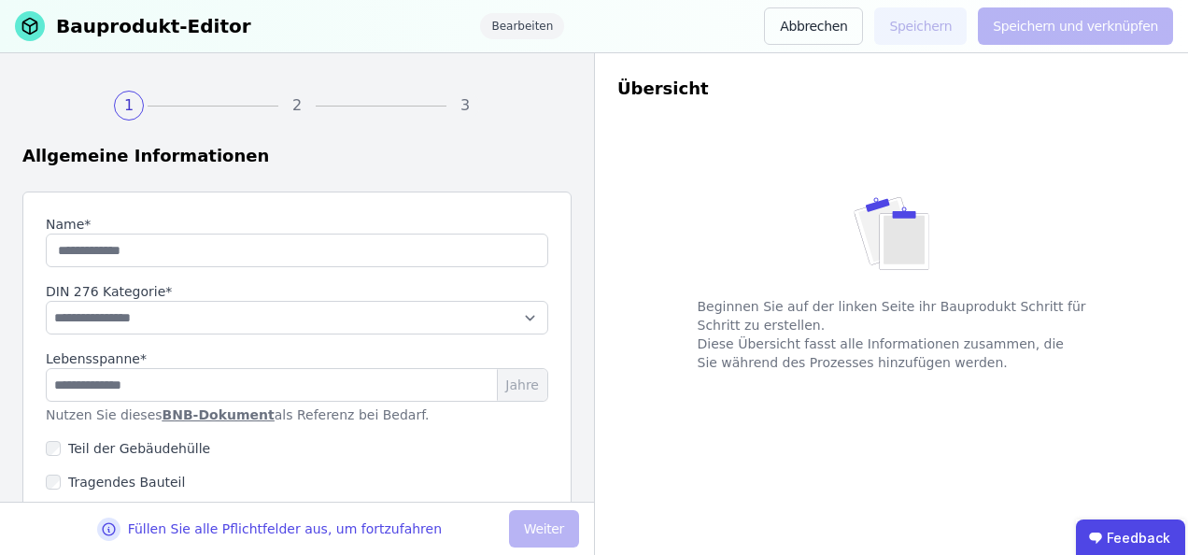
type input "**********"
select select "**********"
type input "**"
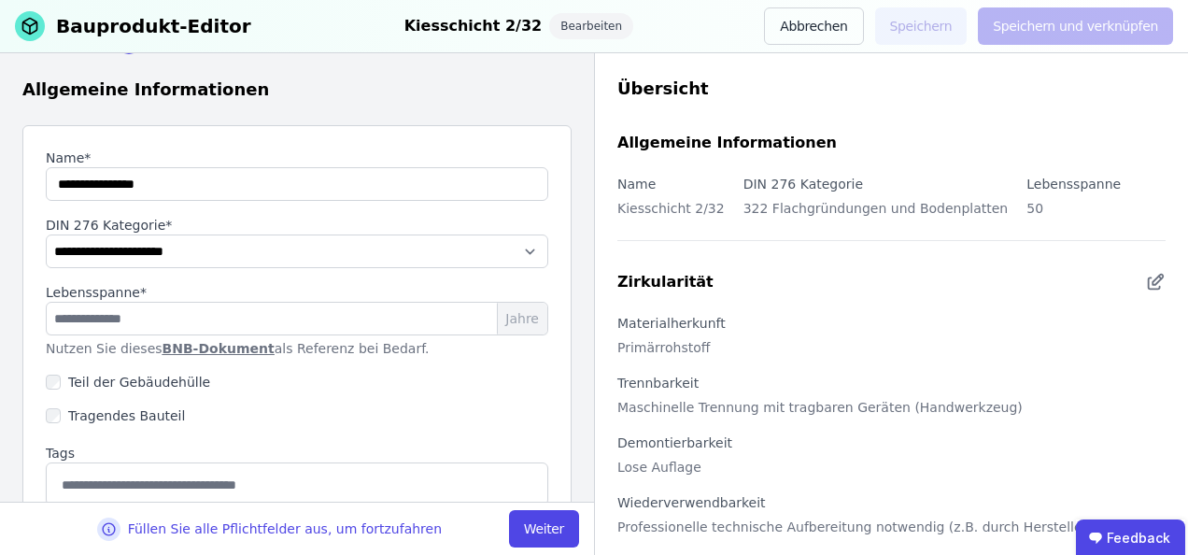
scroll to position [172, 0]
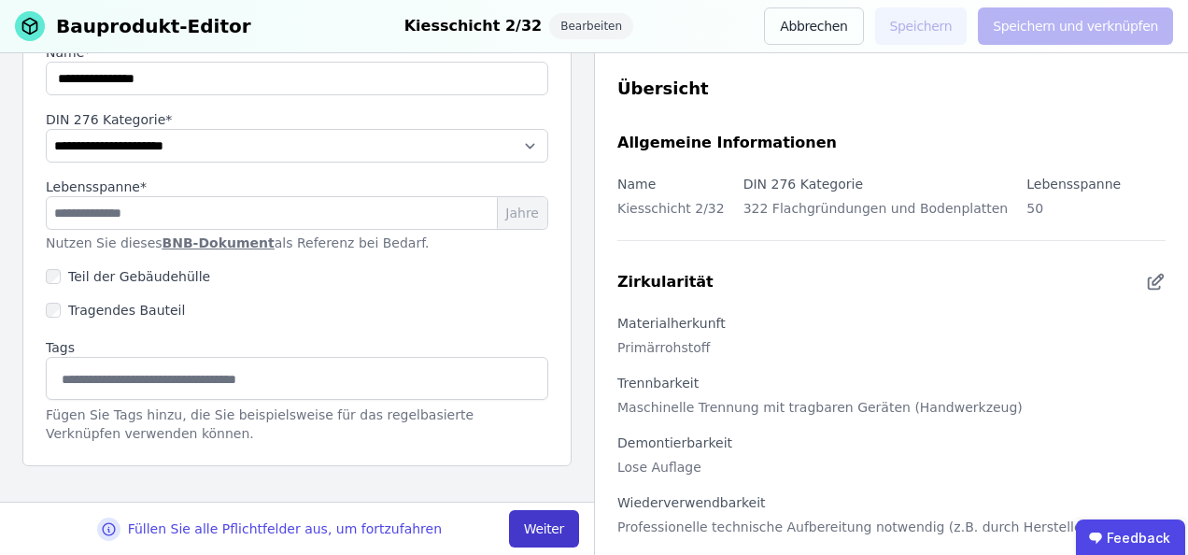
click at [544, 530] on button "Weiter" at bounding box center [544, 528] width 70 height 37
select select "**********"
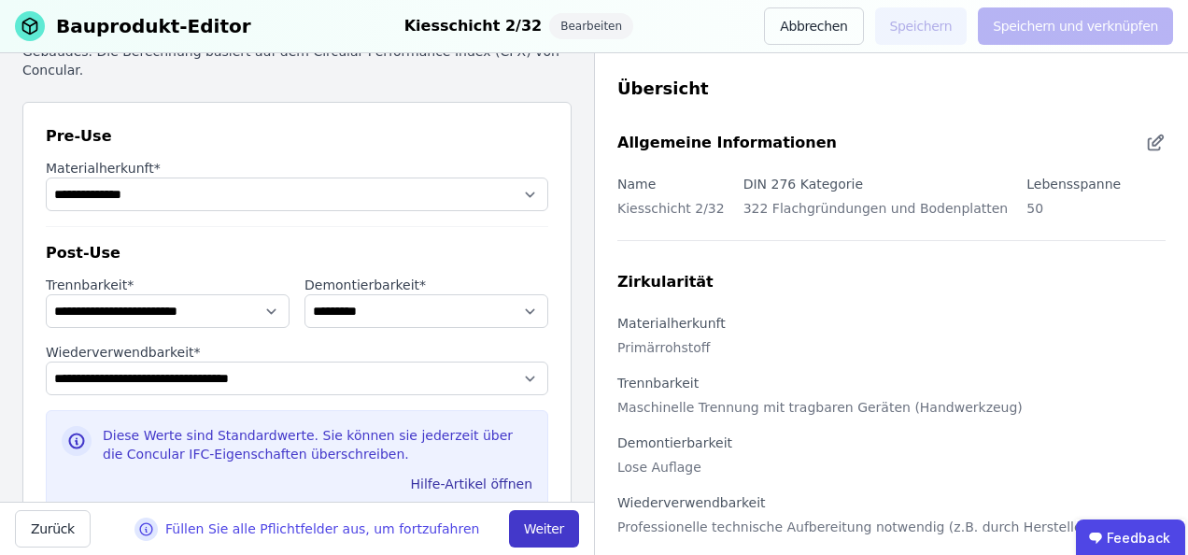
click at [544, 530] on button "Weiter" at bounding box center [544, 528] width 70 height 37
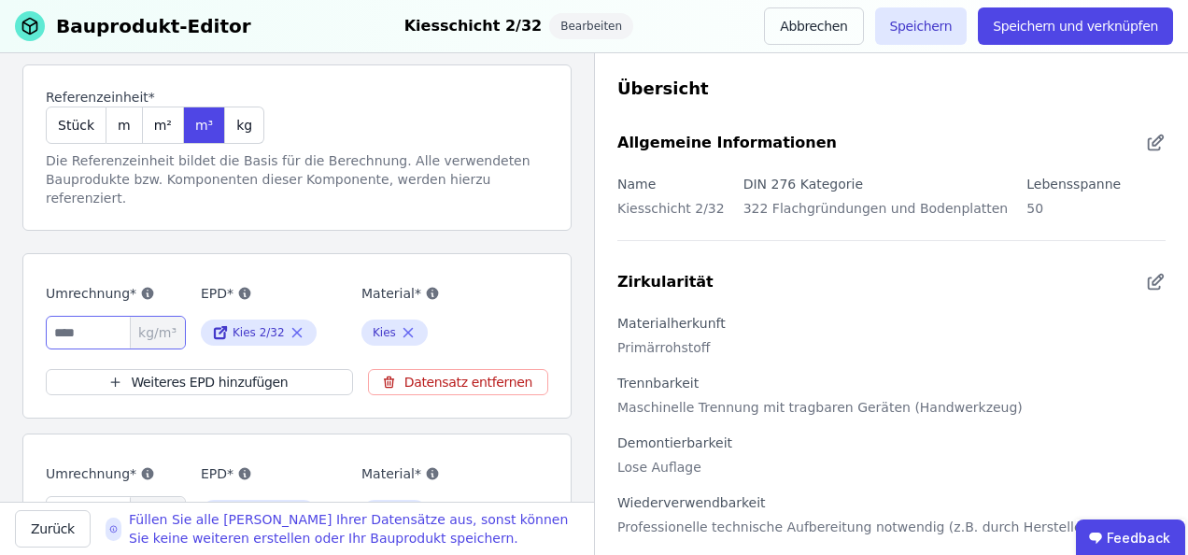
click at [62, 316] on input "*" at bounding box center [116, 333] width 140 height 34
click at [75, 318] on input "*" at bounding box center [116, 333] width 140 height 34
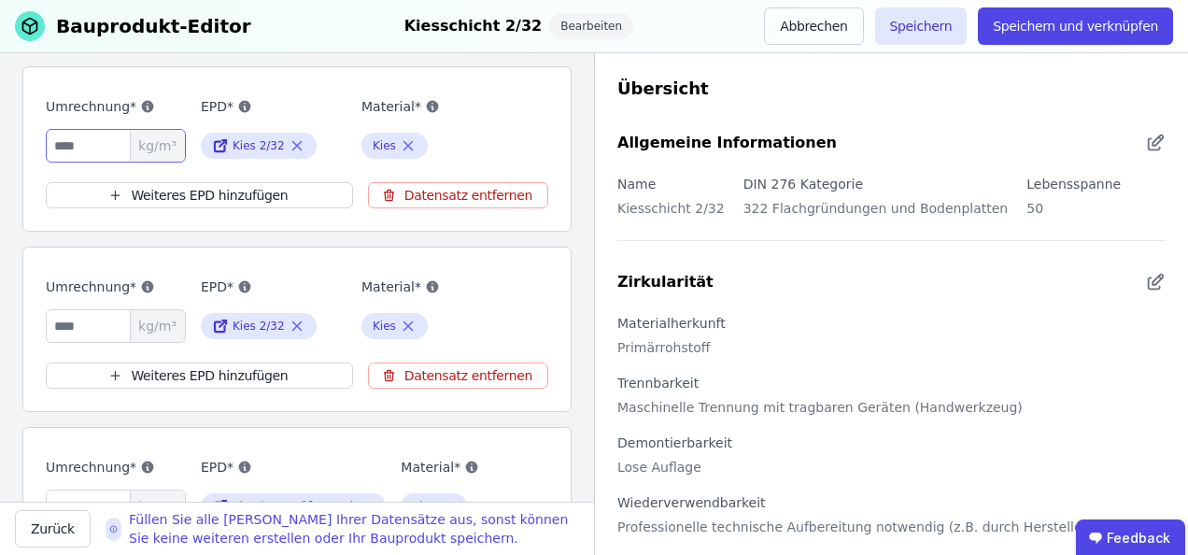
scroll to position [359, 0]
type input "****"
click at [78, 309] on input "*" at bounding box center [116, 326] width 140 height 34
type input "****"
click at [71, 489] on input "*" at bounding box center [116, 506] width 140 height 34
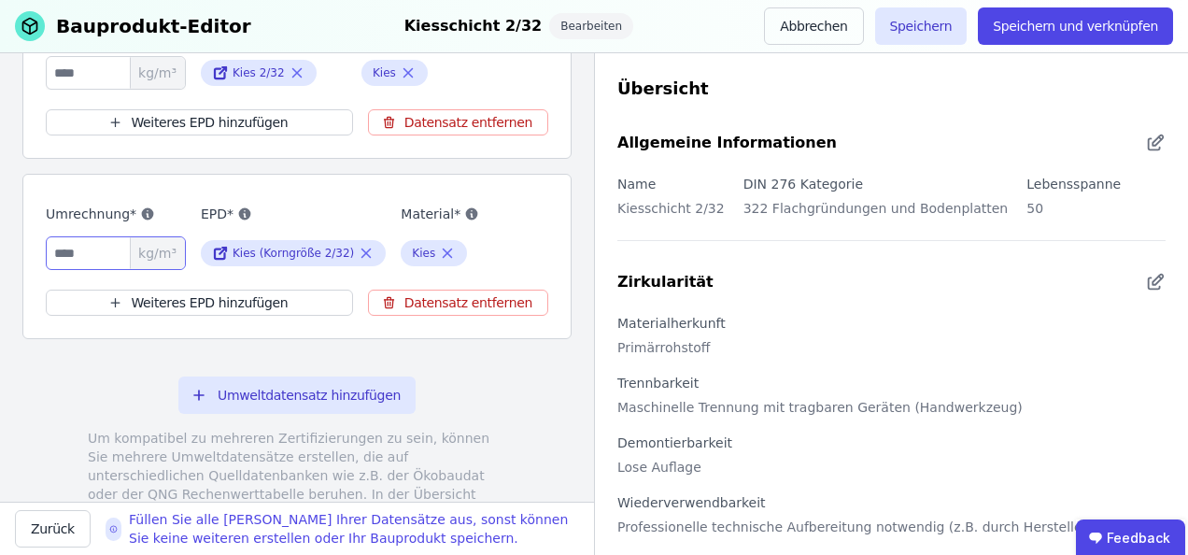
scroll to position [639, 0]
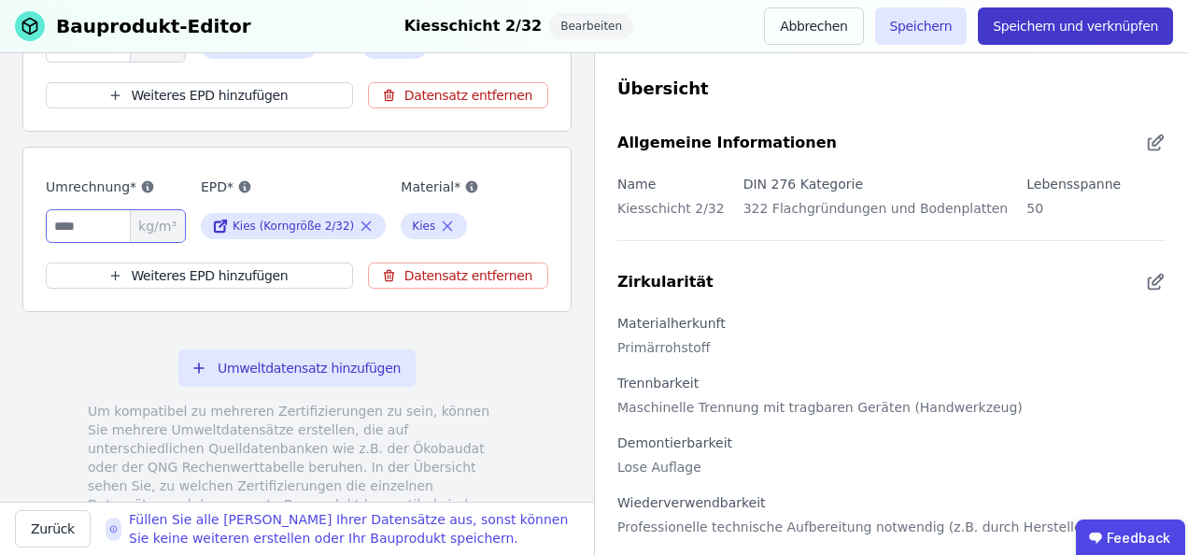
type input "****"
click at [1075, 28] on button "Speichern und verknüpfen" at bounding box center [1075, 25] width 195 height 37
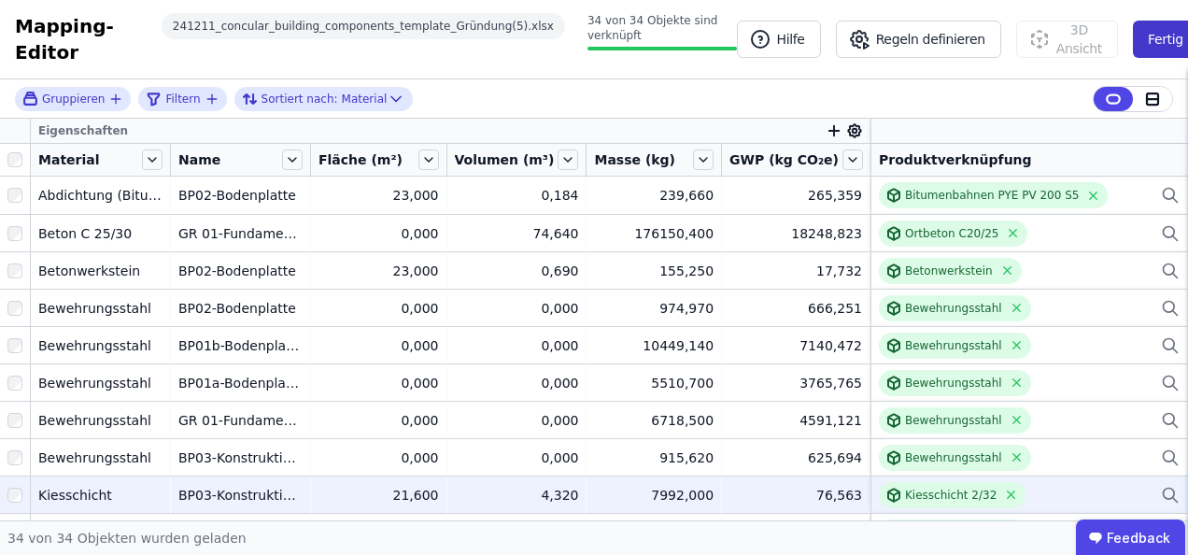
click at [1161, 37] on button "Fertig" at bounding box center [1165, 39] width 65 height 37
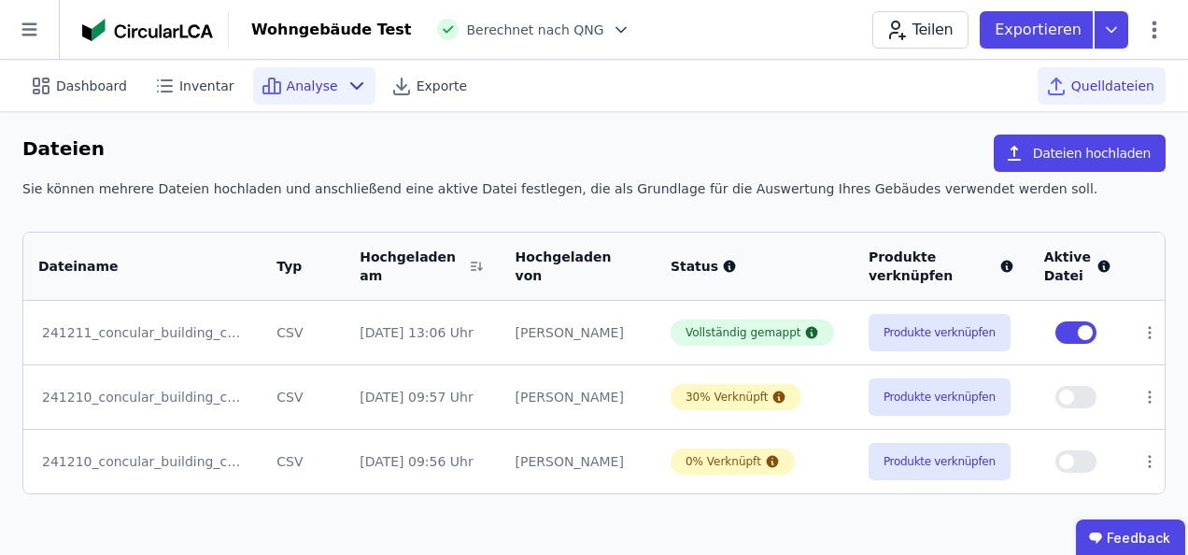
click at [301, 84] on span "Analyse" at bounding box center [312, 86] width 51 height 19
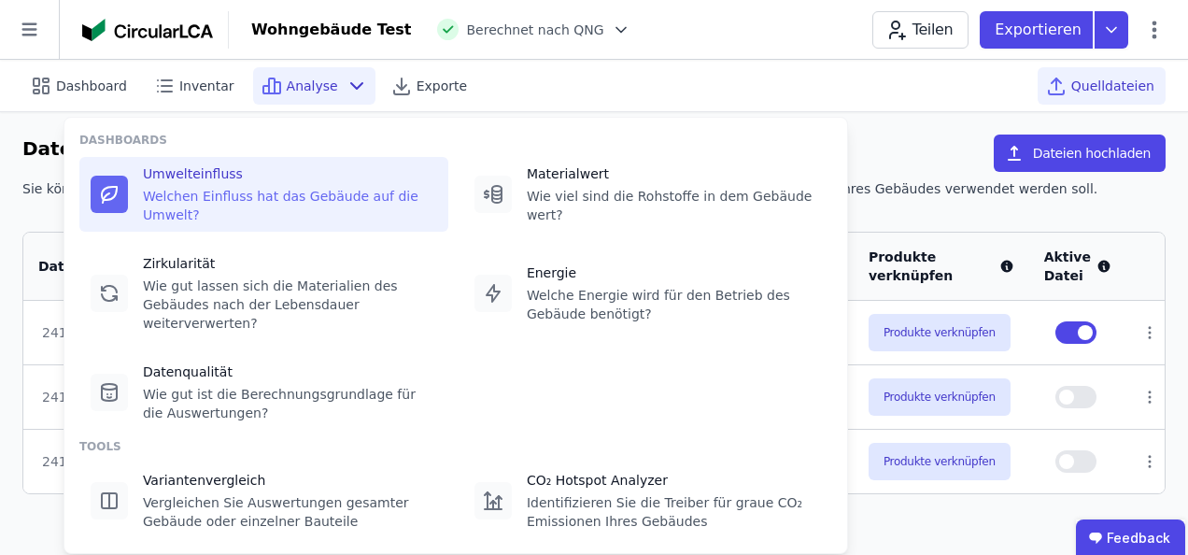
click at [203, 179] on div "Umwelteinfluss" at bounding box center [290, 173] width 294 height 19
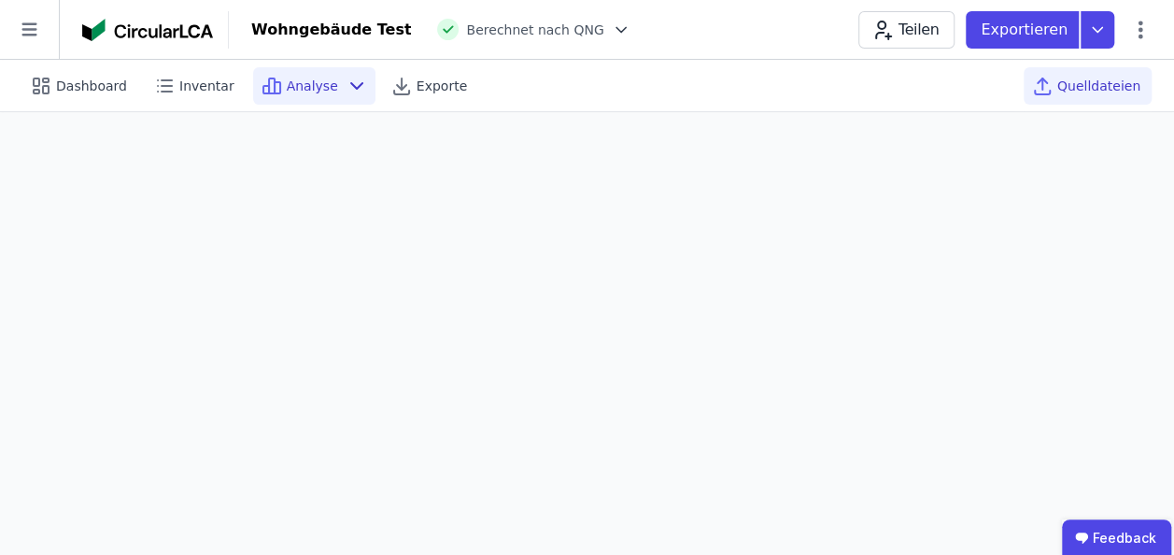
click at [1108, 83] on span "Quelldateien" at bounding box center [1098, 86] width 83 height 19
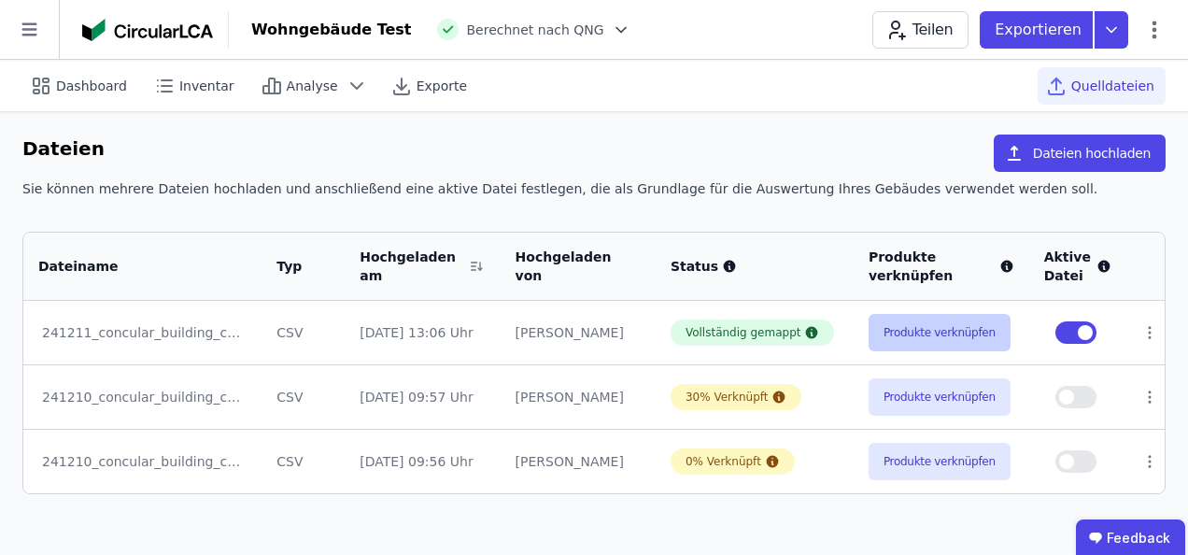
click at [938, 329] on button "Produkte verknüpfen" at bounding box center [939, 332] width 142 height 37
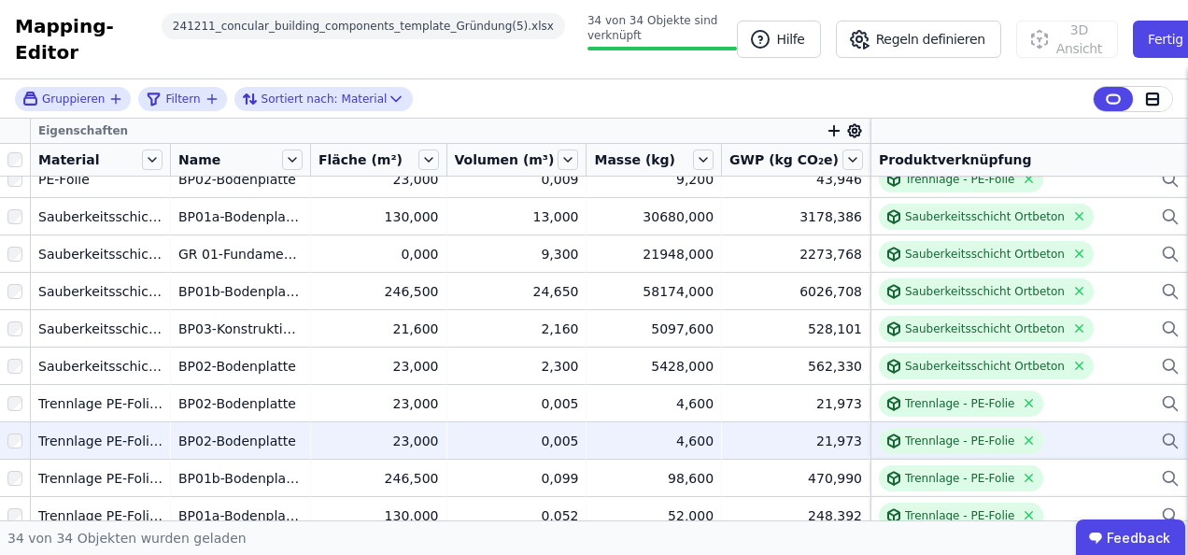
scroll to position [925, 0]
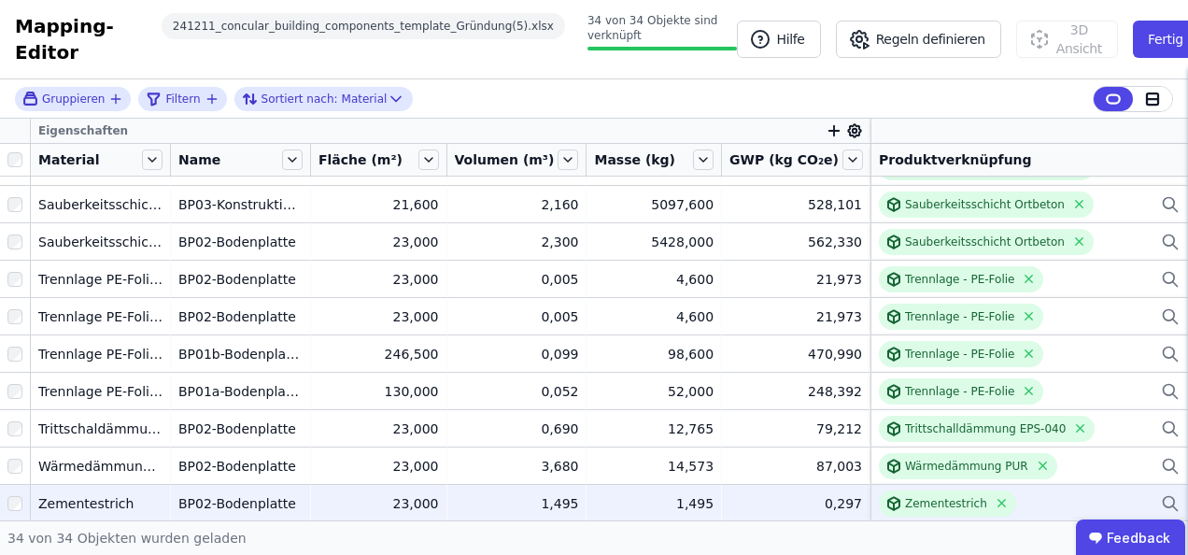
click at [1061, 504] on div "Zementestrich" at bounding box center [1029, 503] width 301 height 26
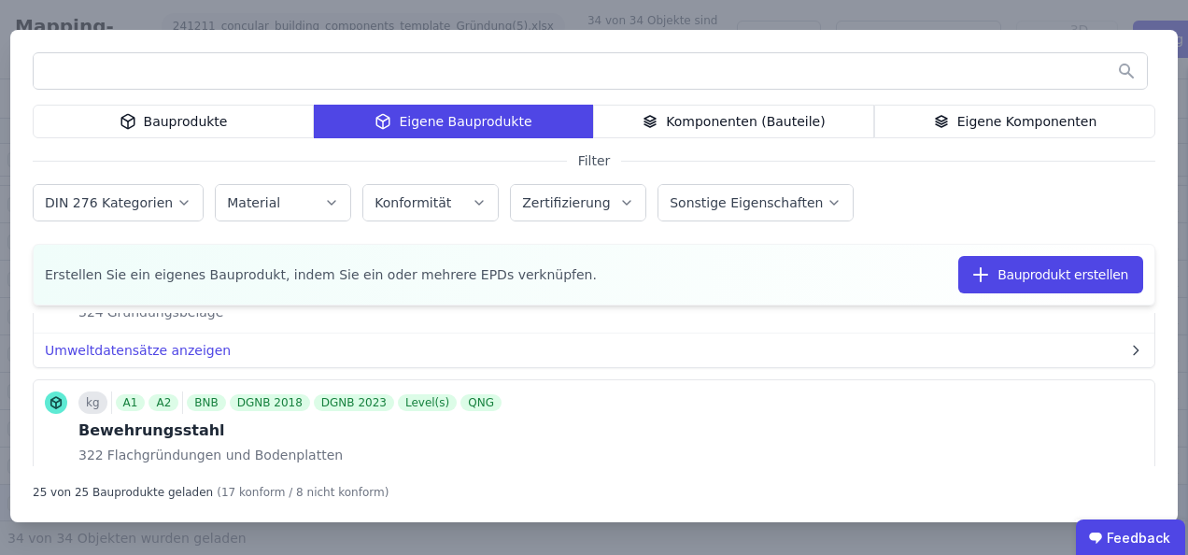
scroll to position [280, 0]
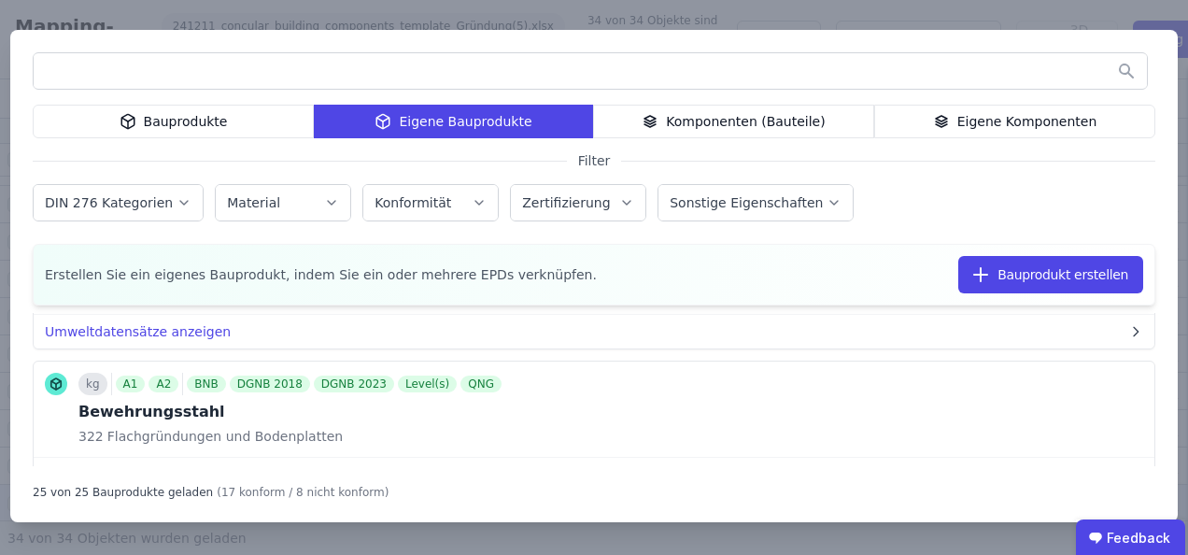
click at [210, 73] on input "text" at bounding box center [590, 71] width 1113 height 34
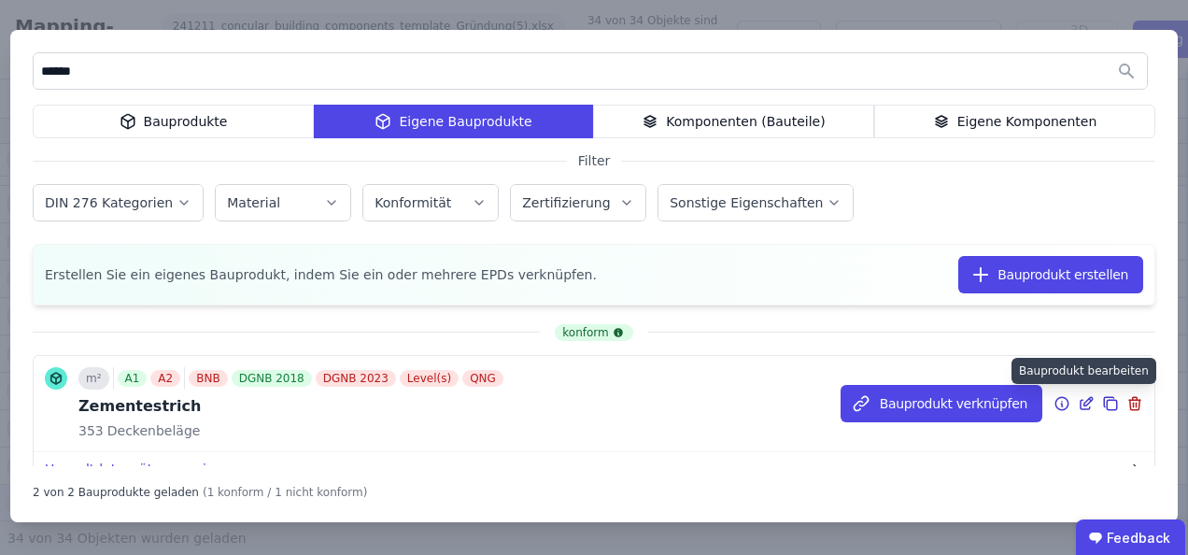
type input "******"
click at [1078, 405] on icon at bounding box center [1086, 403] width 17 height 22
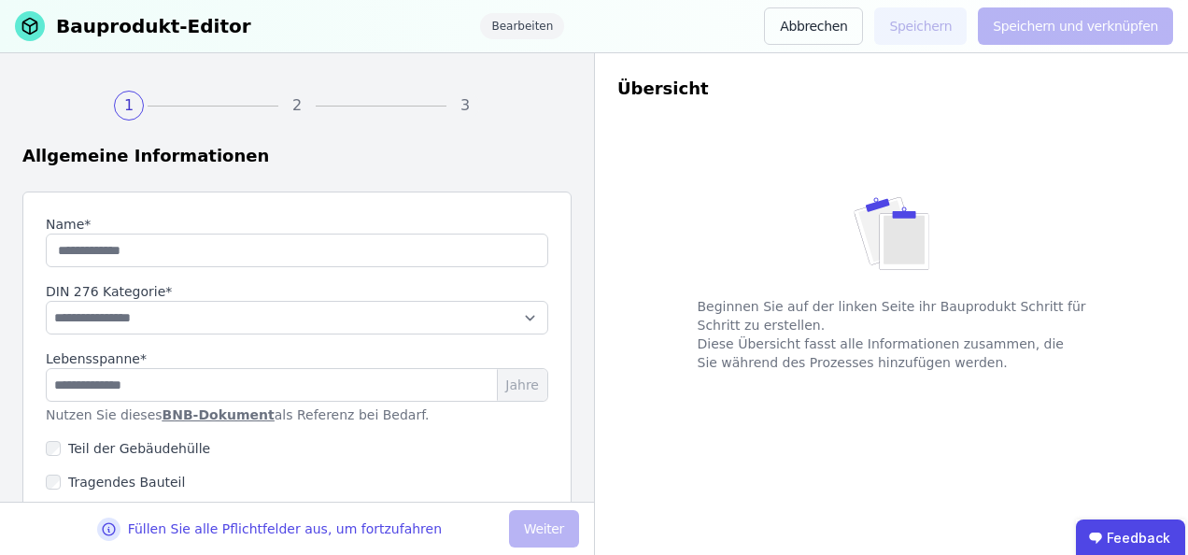
type input "**********"
select select "**********"
type input "**"
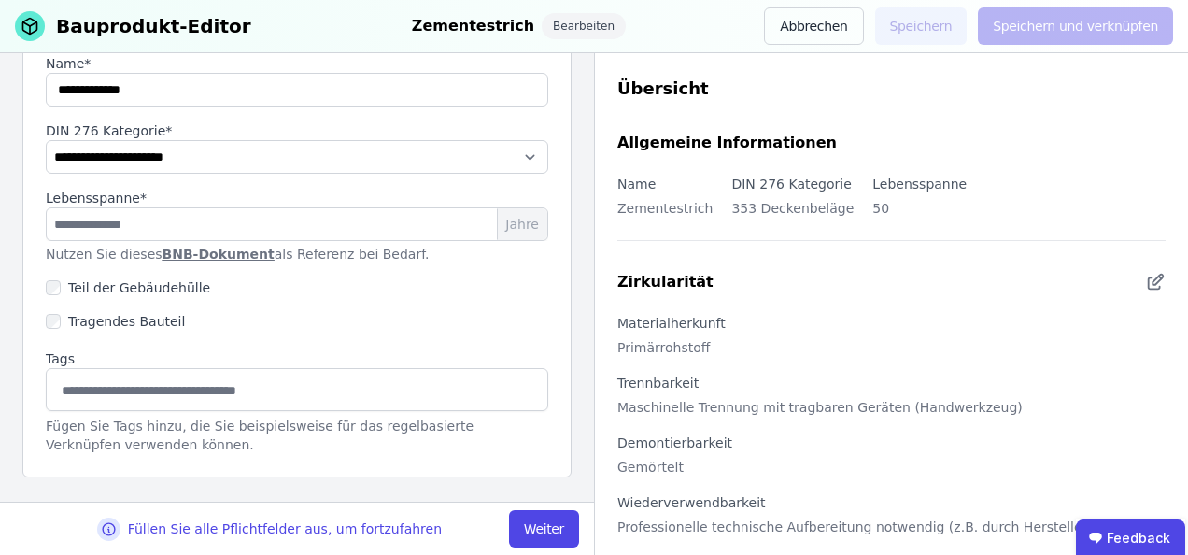
scroll to position [172, 0]
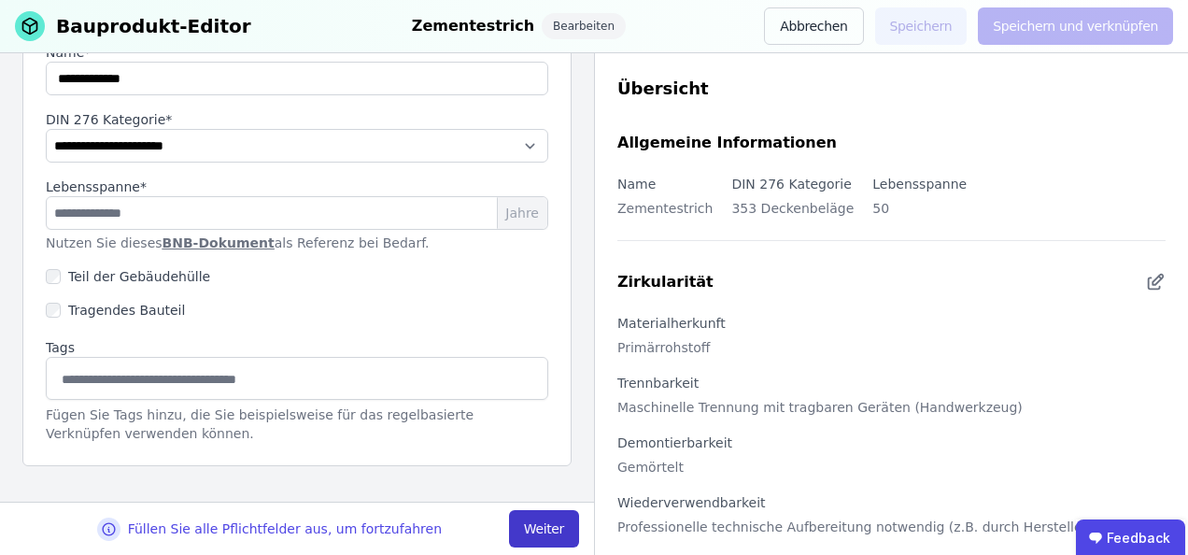
click at [539, 525] on button "Weiter" at bounding box center [544, 528] width 70 height 37
select select "**********"
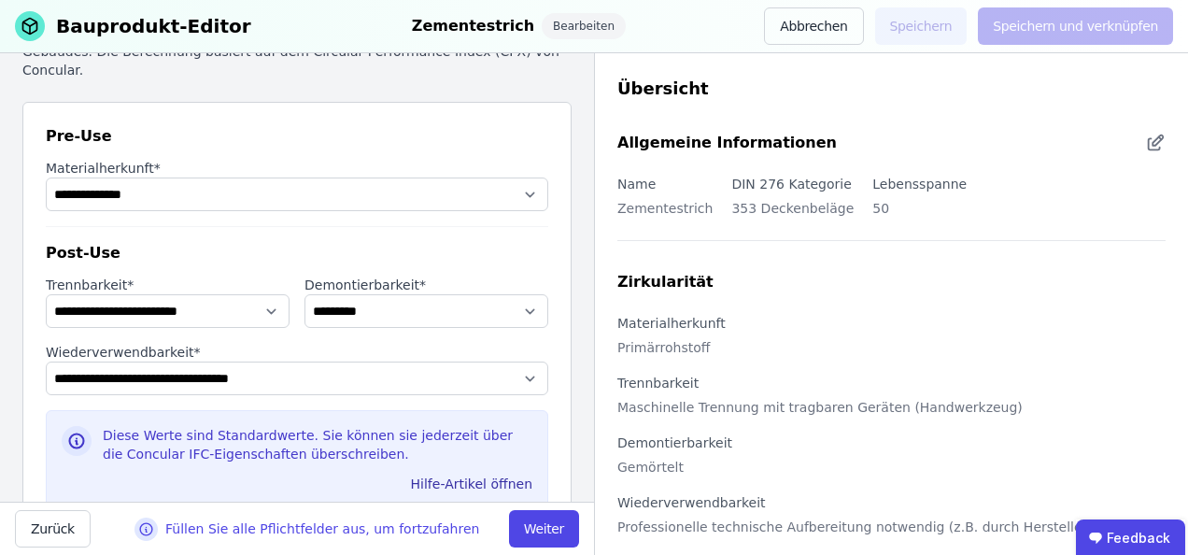
scroll to position [219, 0]
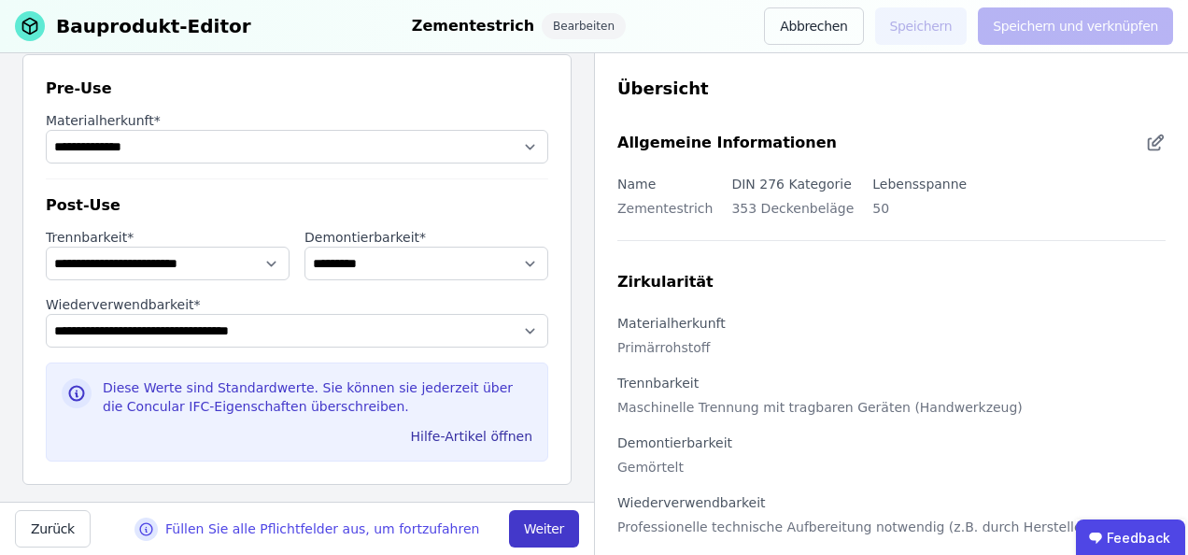
click at [532, 527] on button "Weiter" at bounding box center [544, 528] width 70 height 37
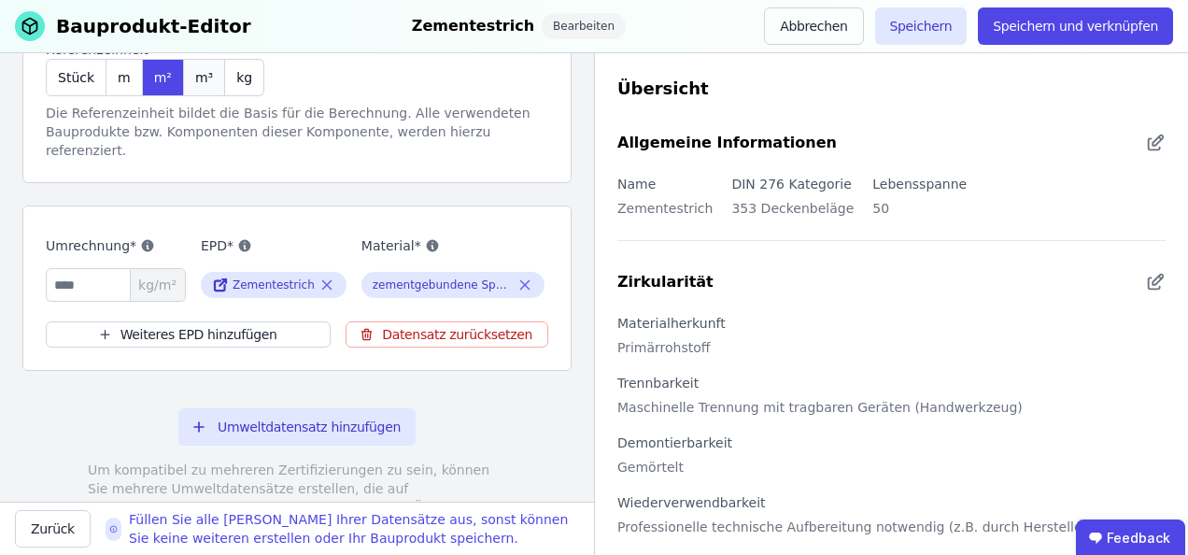
click at [195, 78] on span "m³" at bounding box center [204, 77] width 18 height 19
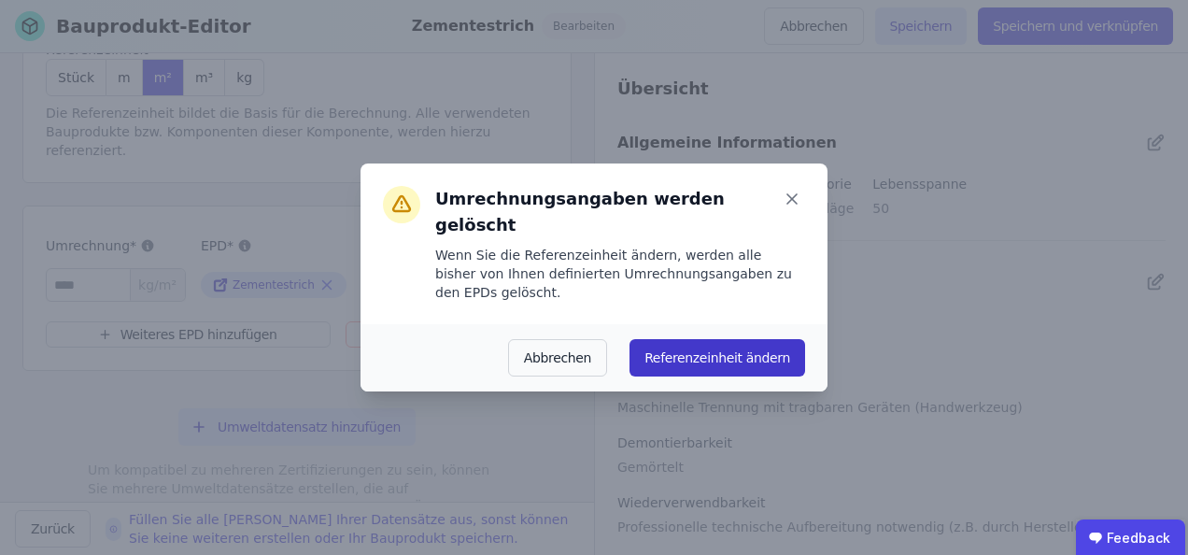
click at [728, 342] on button "Referenzeinheit ändern" at bounding box center [717, 357] width 176 height 37
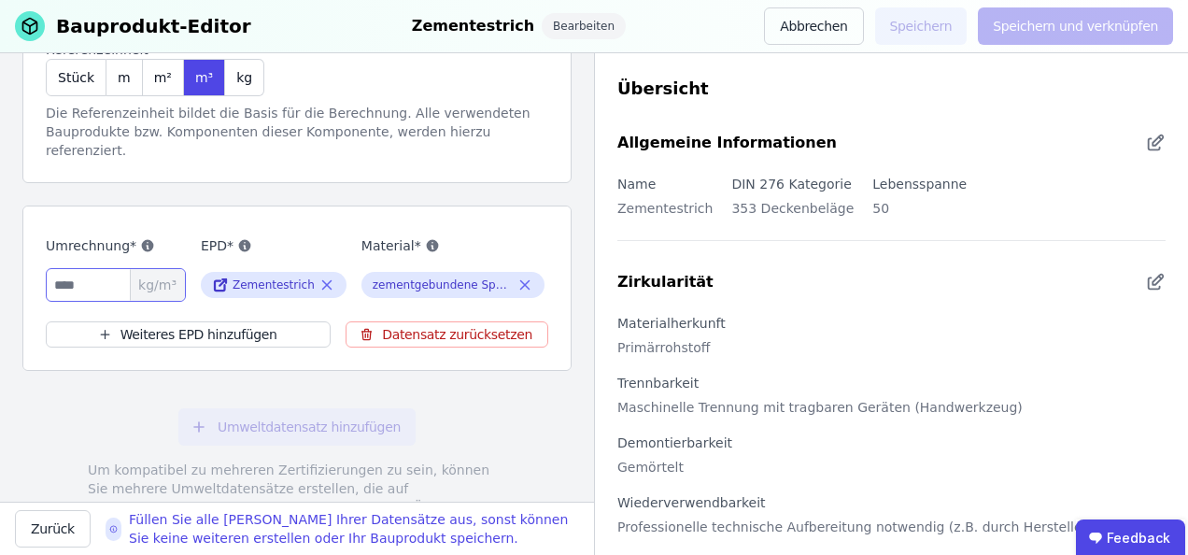
click at [86, 268] on input "number" at bounding box center [116, 285] width 140 height 34
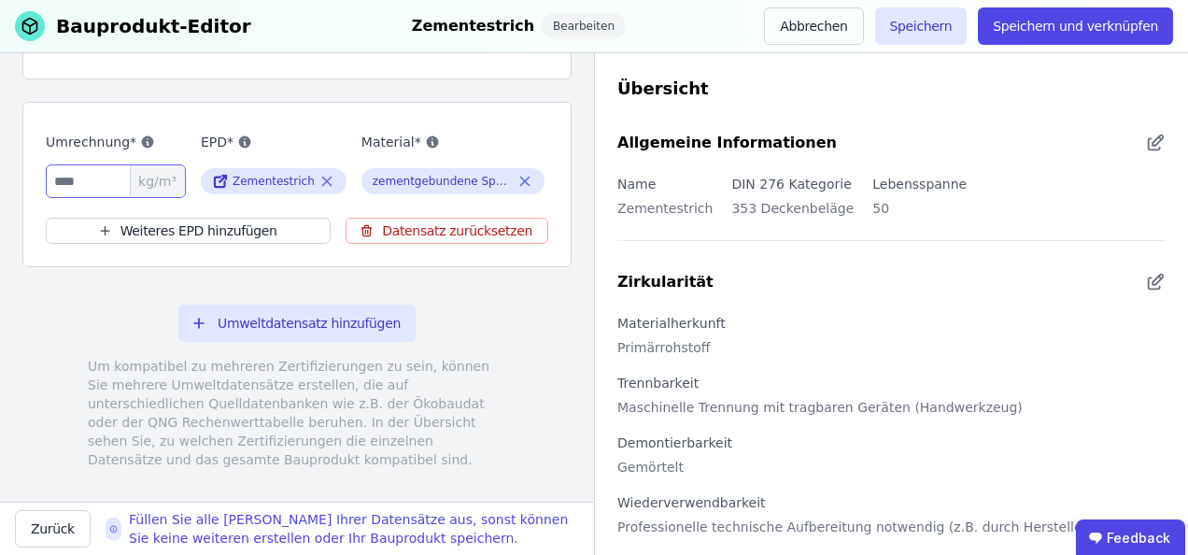
scroll to position [344, 0]
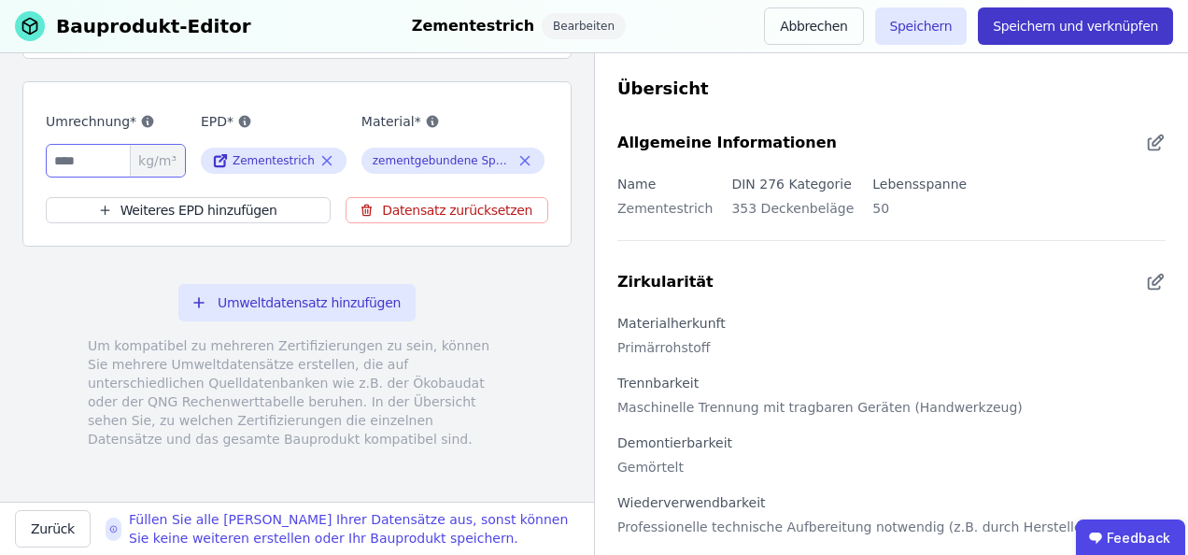
type input "****"
click at [1072, 33] on button "Speichern und verknüpfen" at bounding box center [1075, 25] width 195 height 37
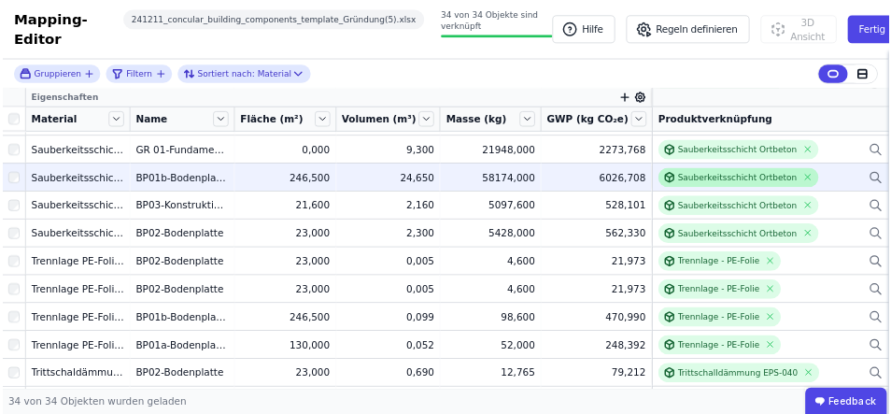
scroll to position [925, 0]
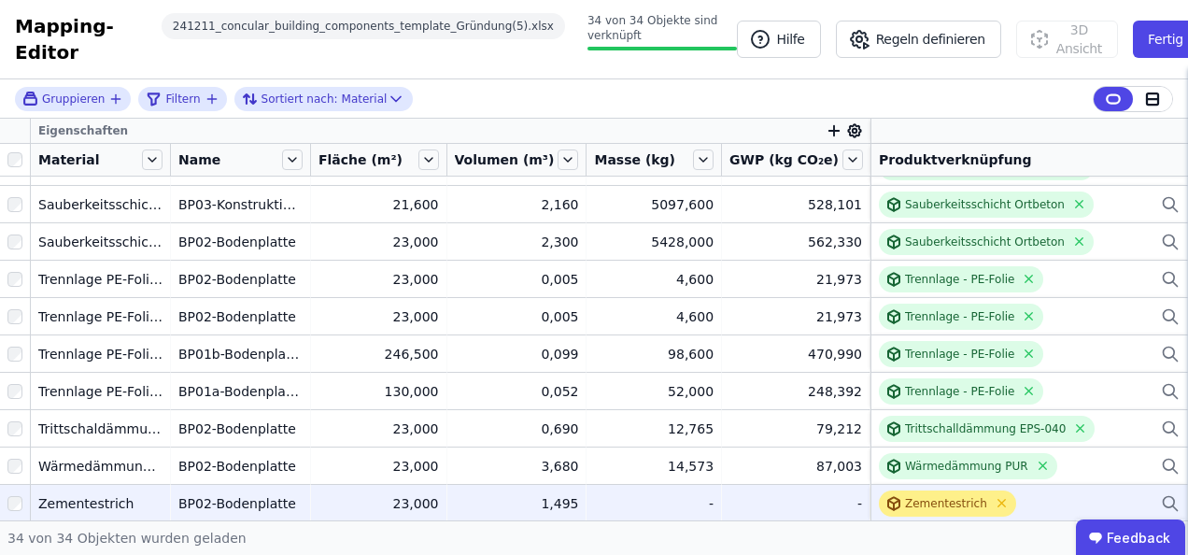
click at [921, 505] on div "Zementestrich" at bounding box center [946, 503] width 82 height 15
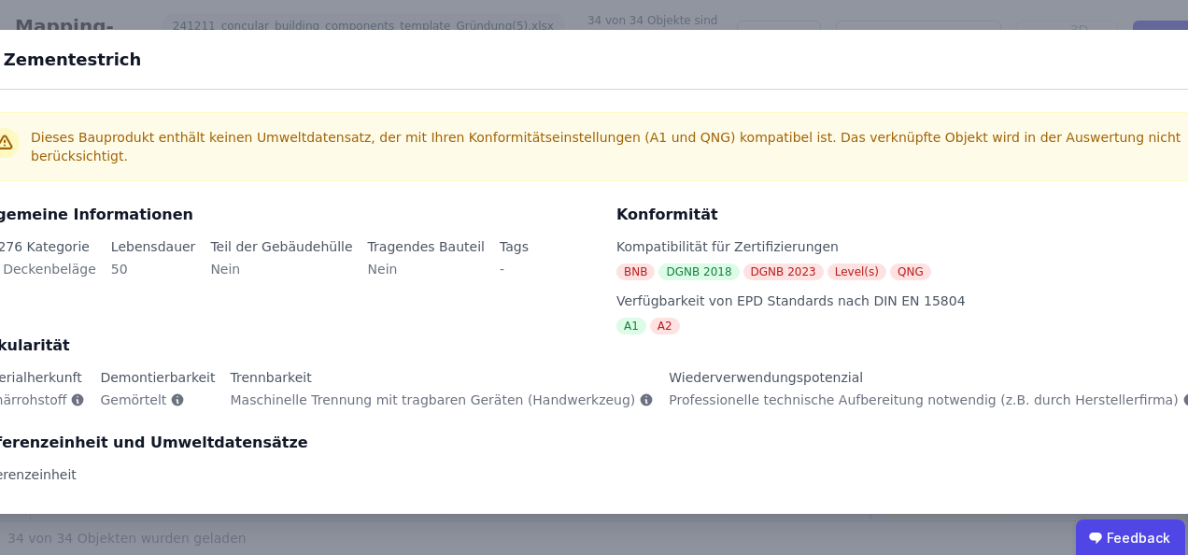
click at [293, 466] on div "Referenzeinheit" at bounding box center [594, 474] width 1240 height 19
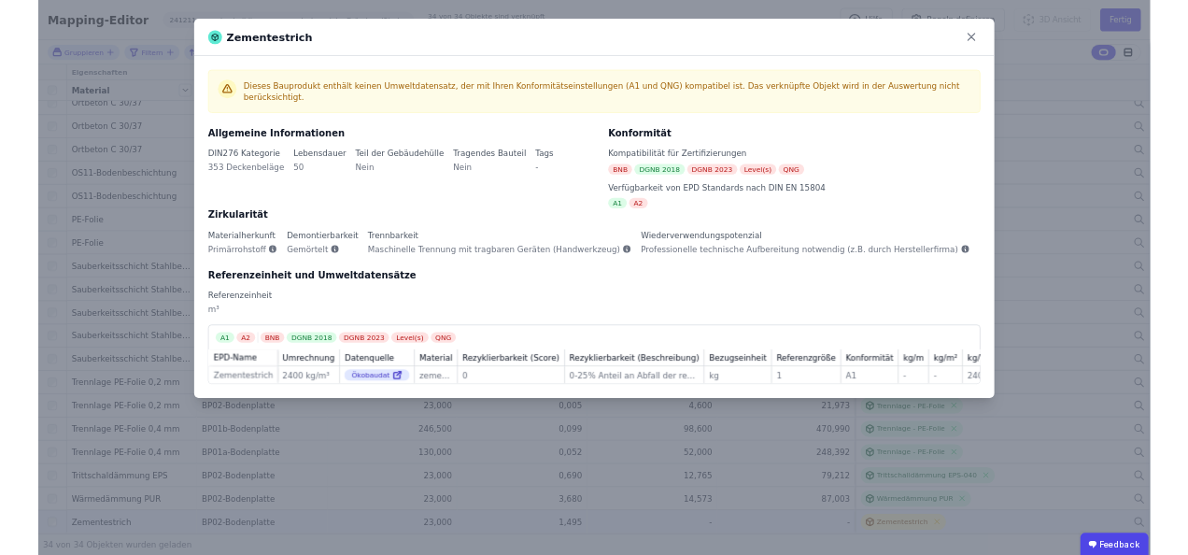
scroll to position [576, 0]
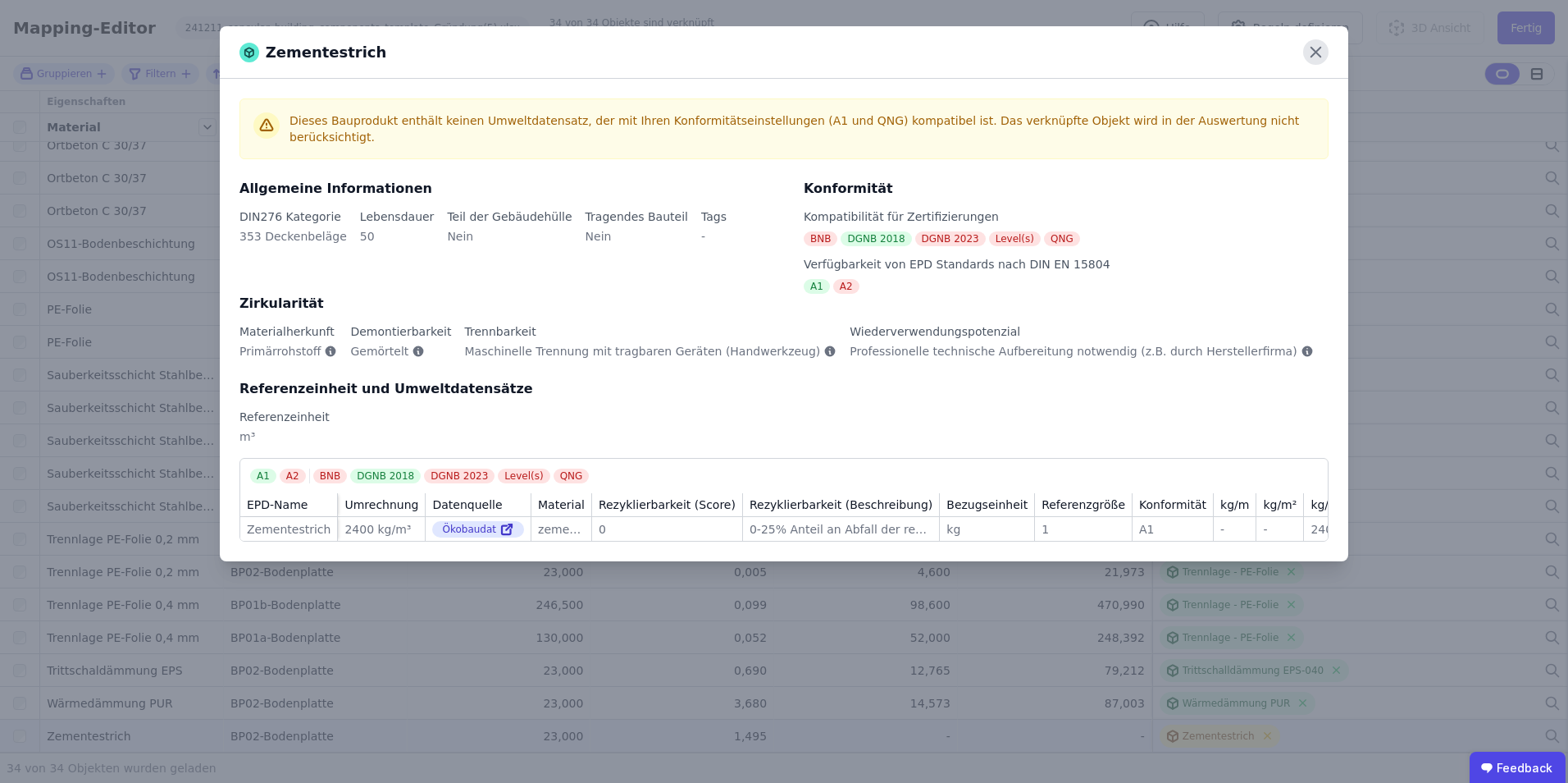
click at [1043, 48] on icon at bounding box center [1315, 52] width 10 height 10
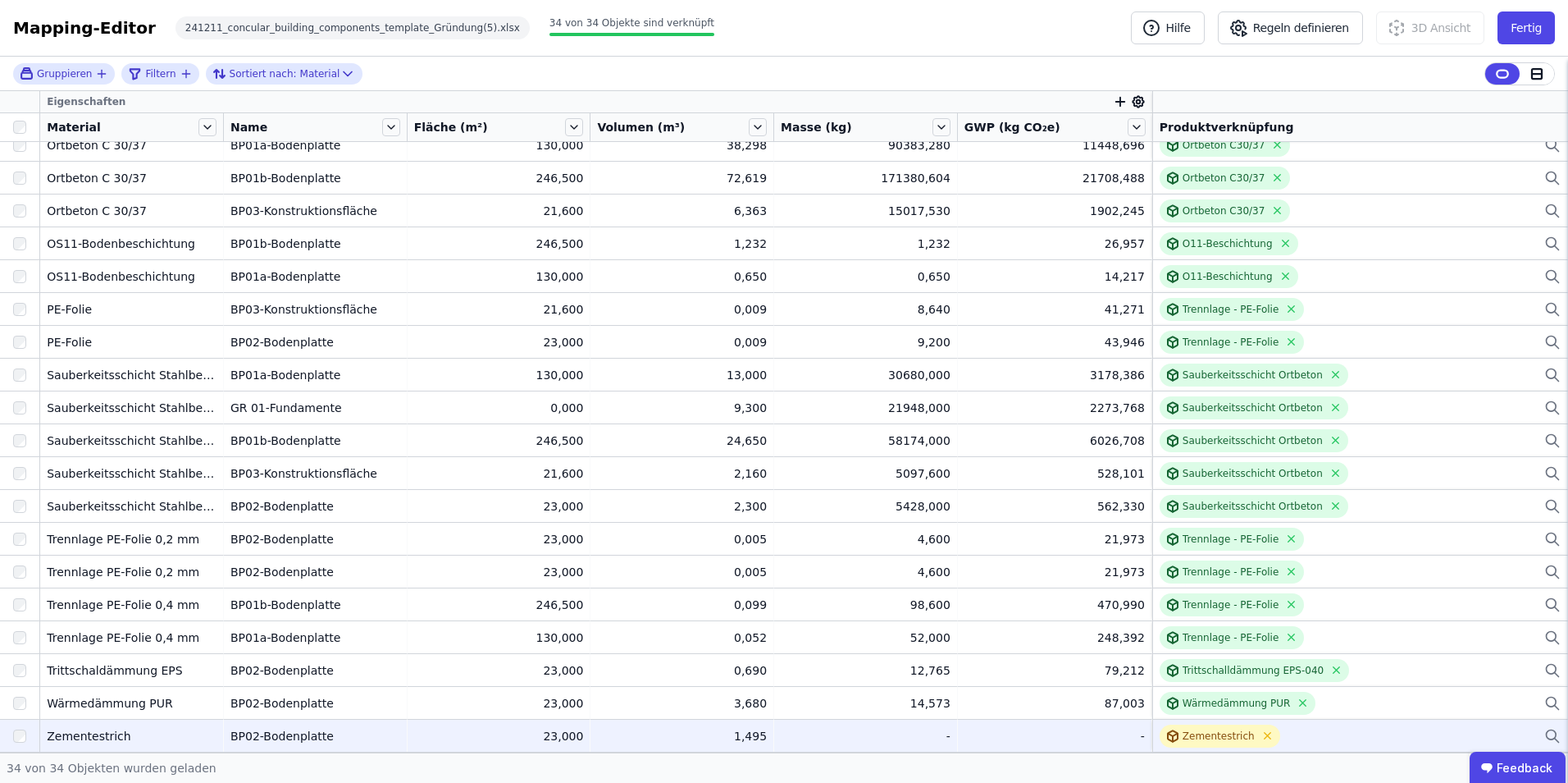
click at [1043, 487] on div "Zementestrich" at bounding box center [1360, 736] width 401 height 23
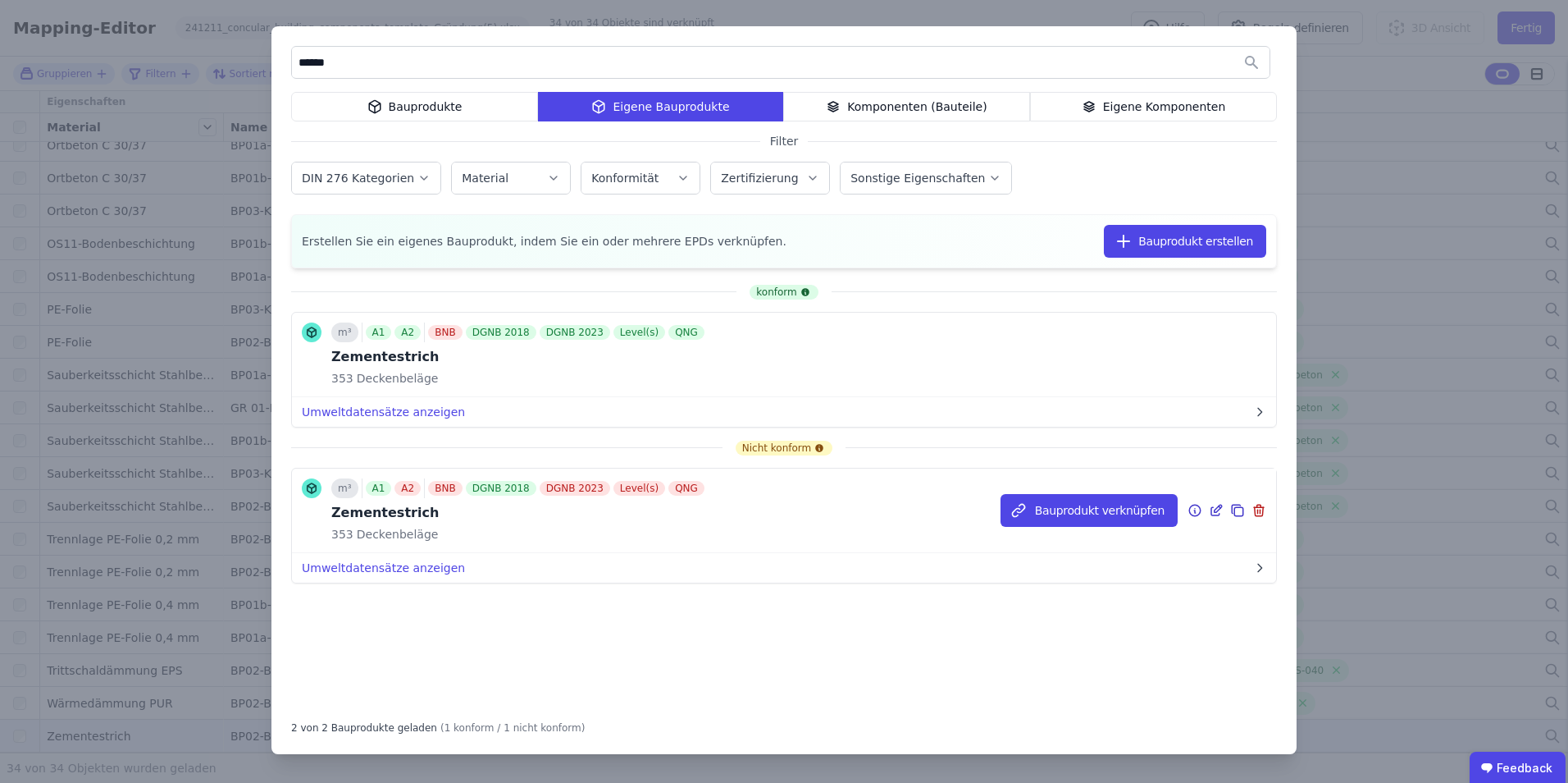
type input "******"
click at [1043, 487] on icon at bounding box center [1258, 511] width 0 height 4
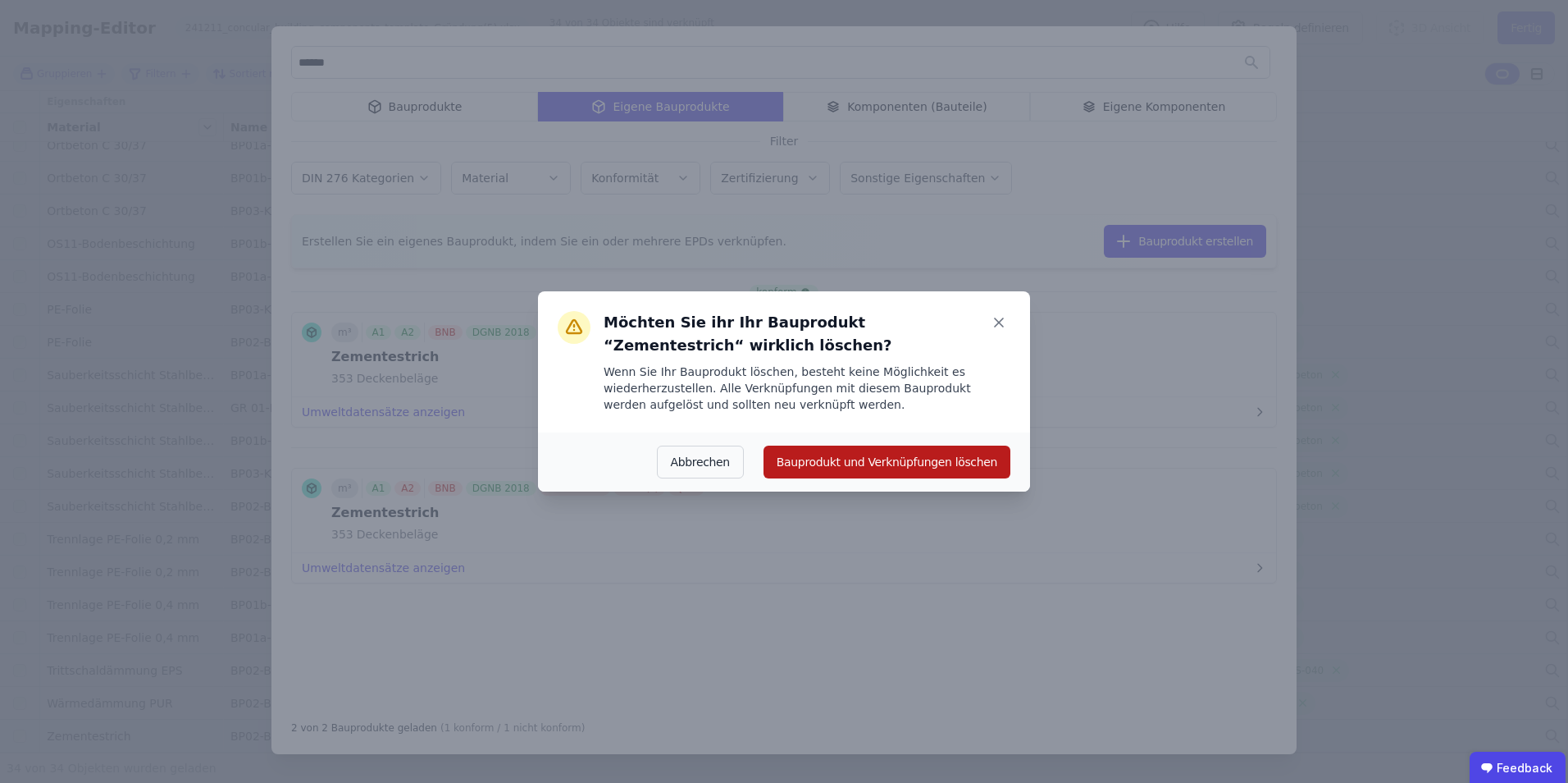
click at [878, 465] on button "Bauprodukt und Verknüpfungen löschen" at bounding box center [886, 461] width 247 height 33
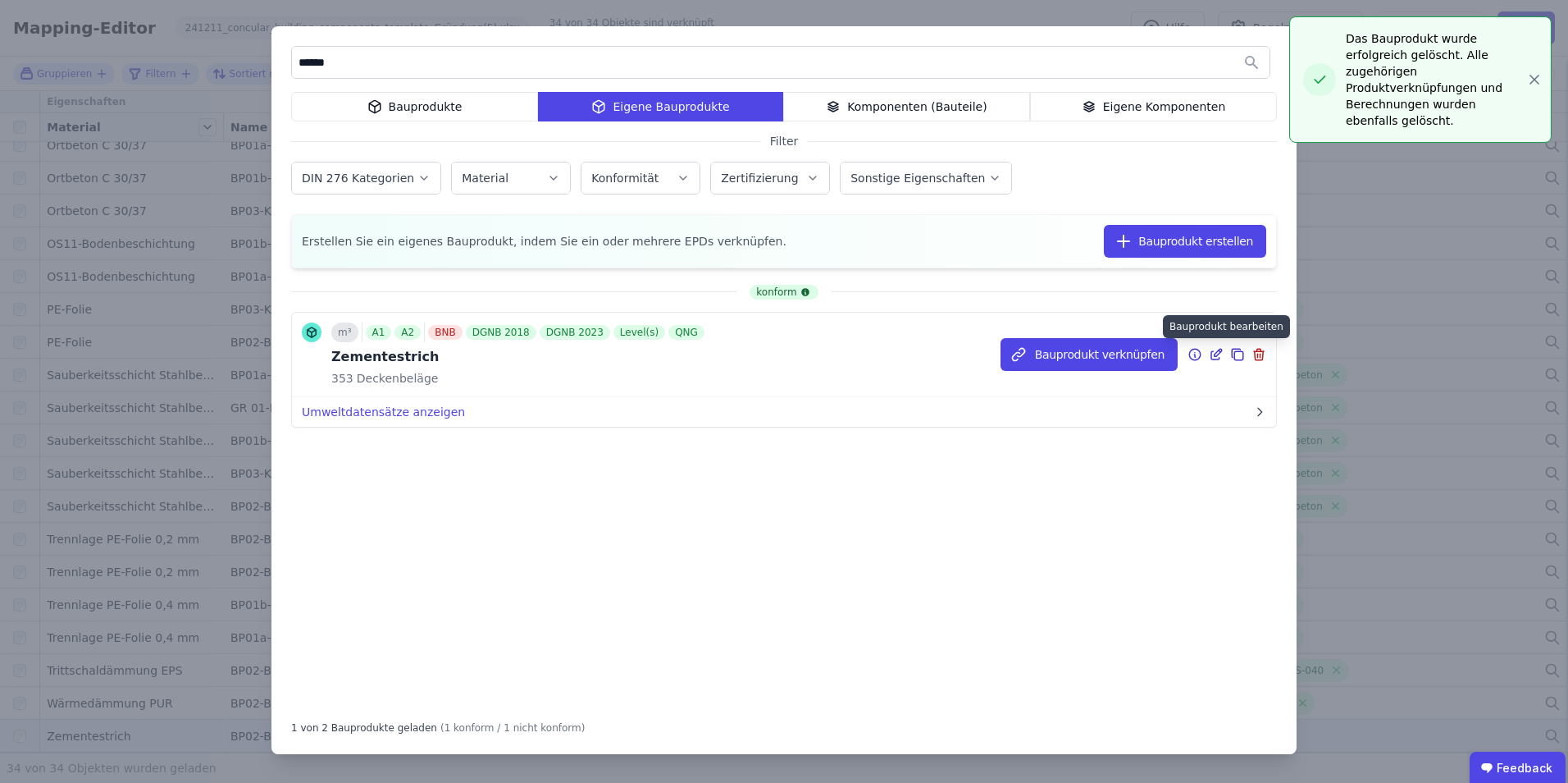
click at [1043, 353] on icon at bounding box center [1218, 352] width 7 height 7
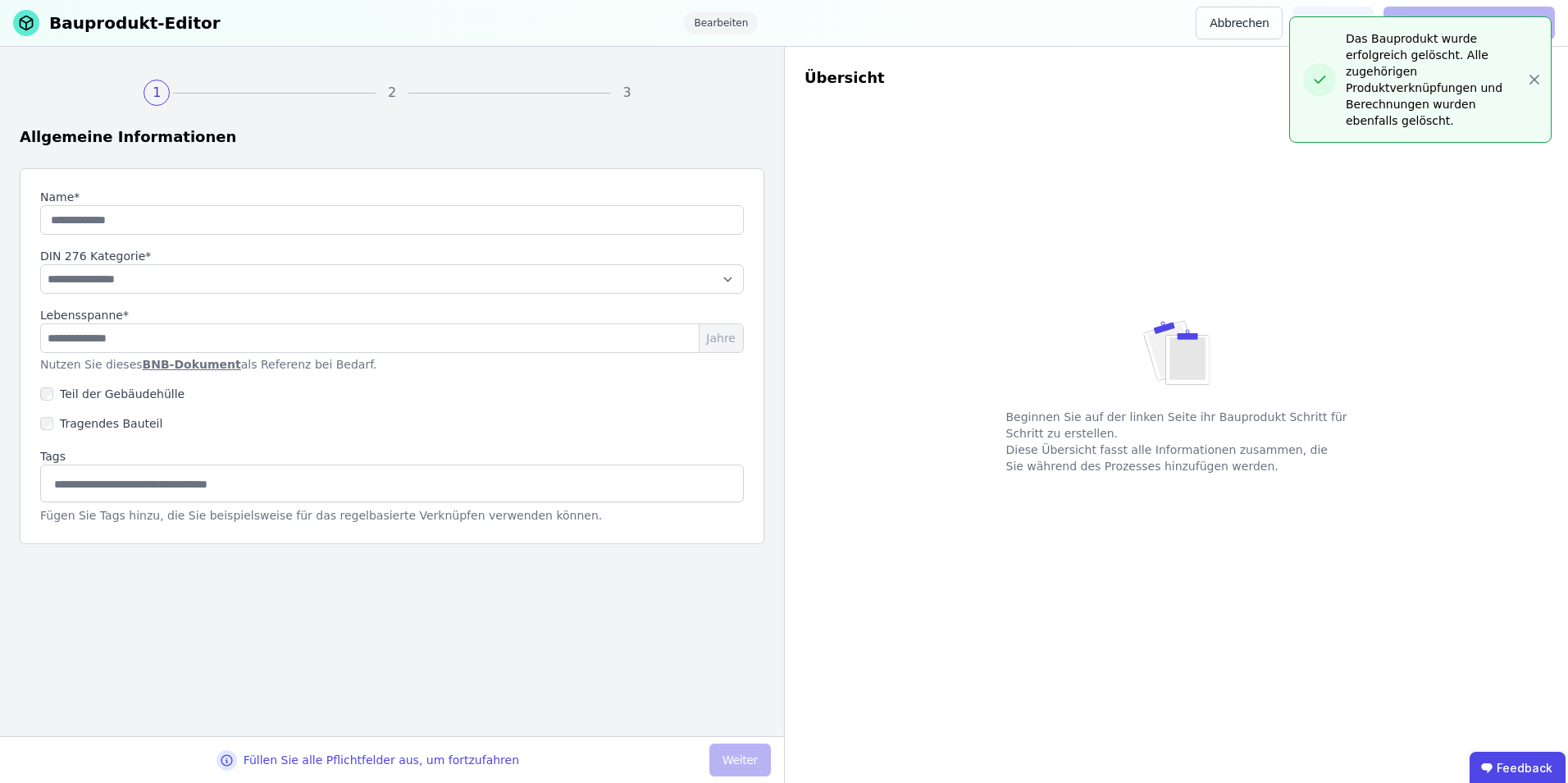
type input "**********"
select select "**********"
type input "**"
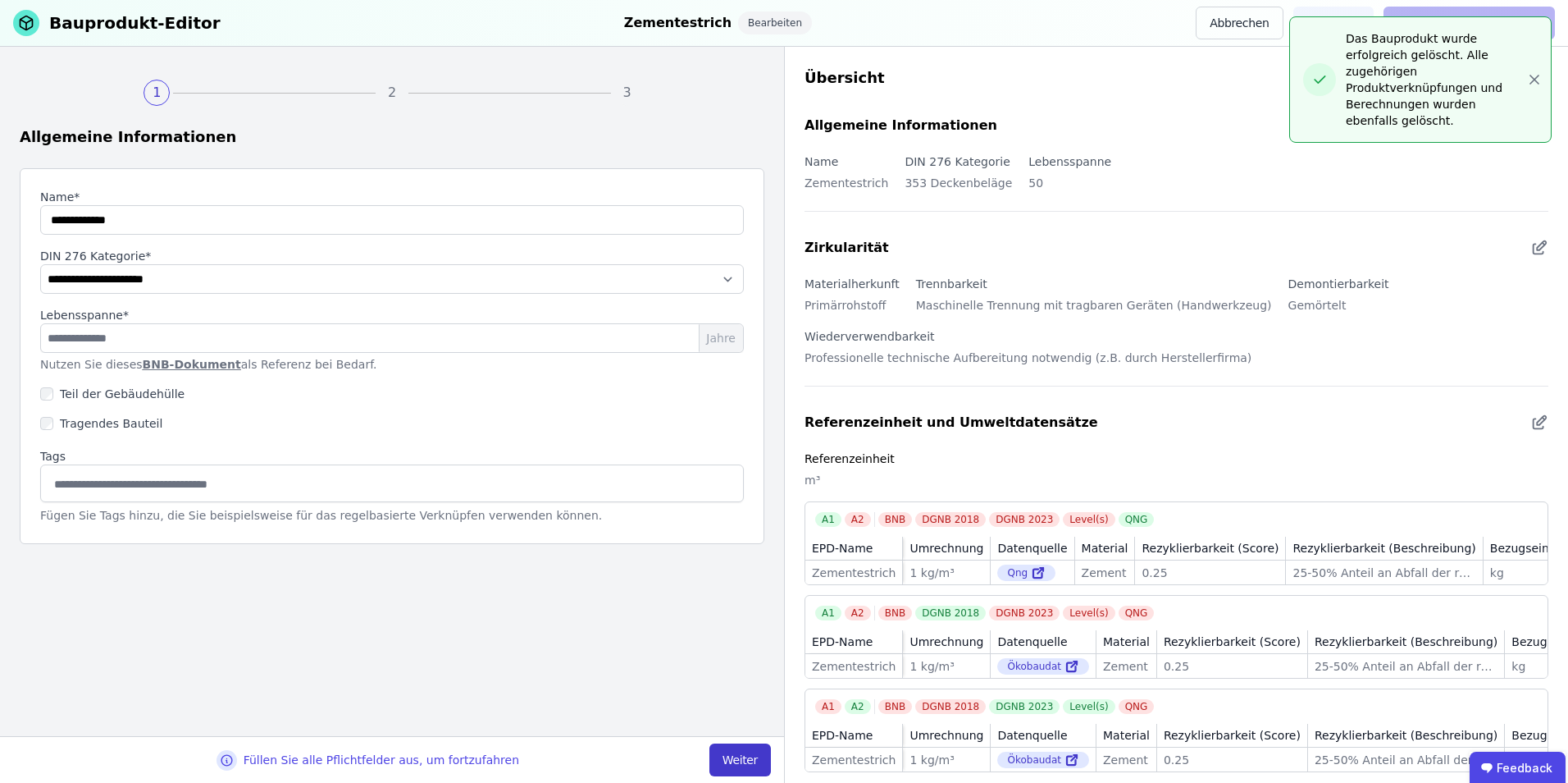
click at [752, 487] on button "Weiter" at bounding box center [741, 759] width 61 height 33
select select "**********"
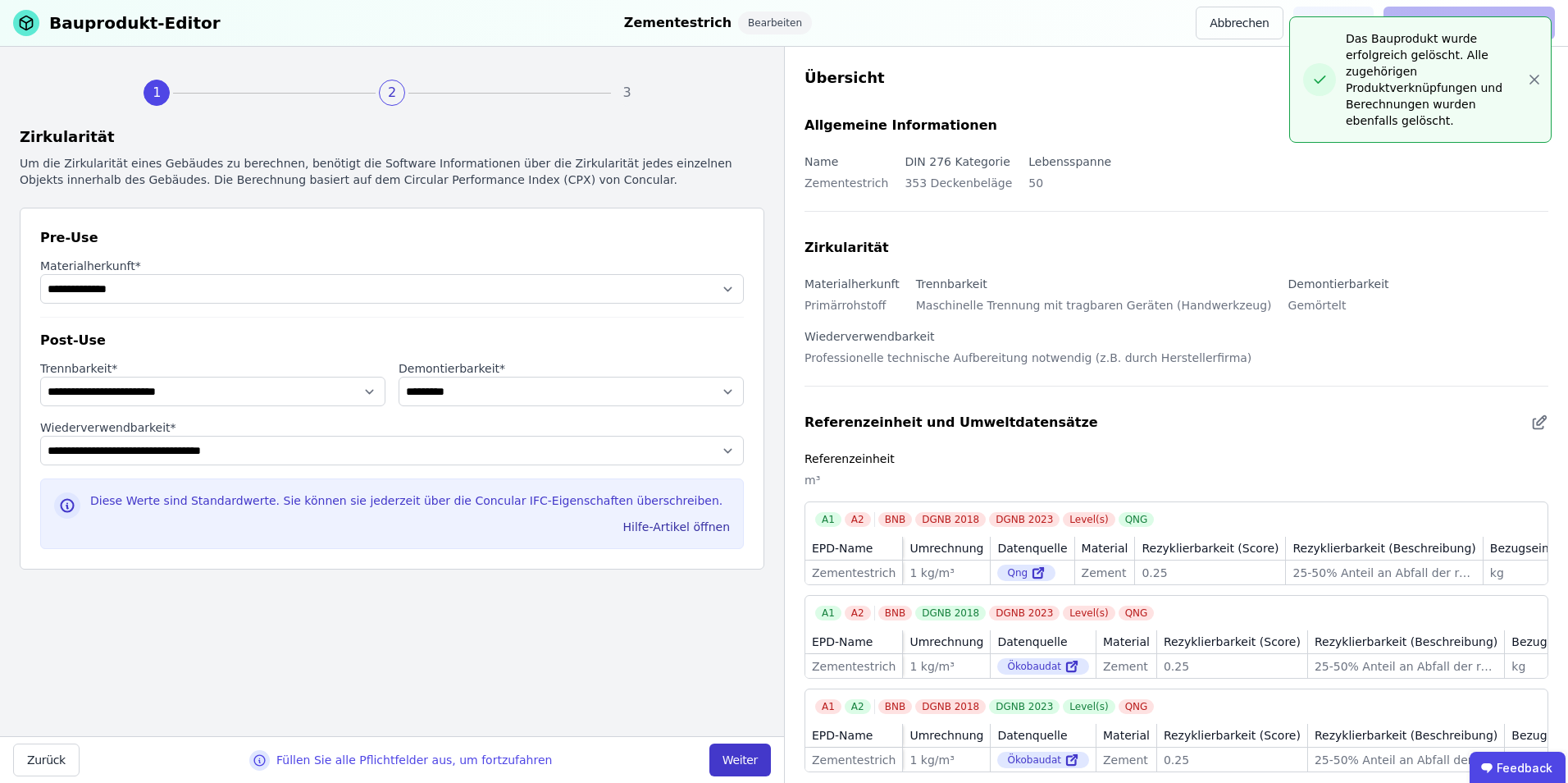
click at [752, 487] on button "Weiter" at bounding box center [741, 759] width 61 height 33
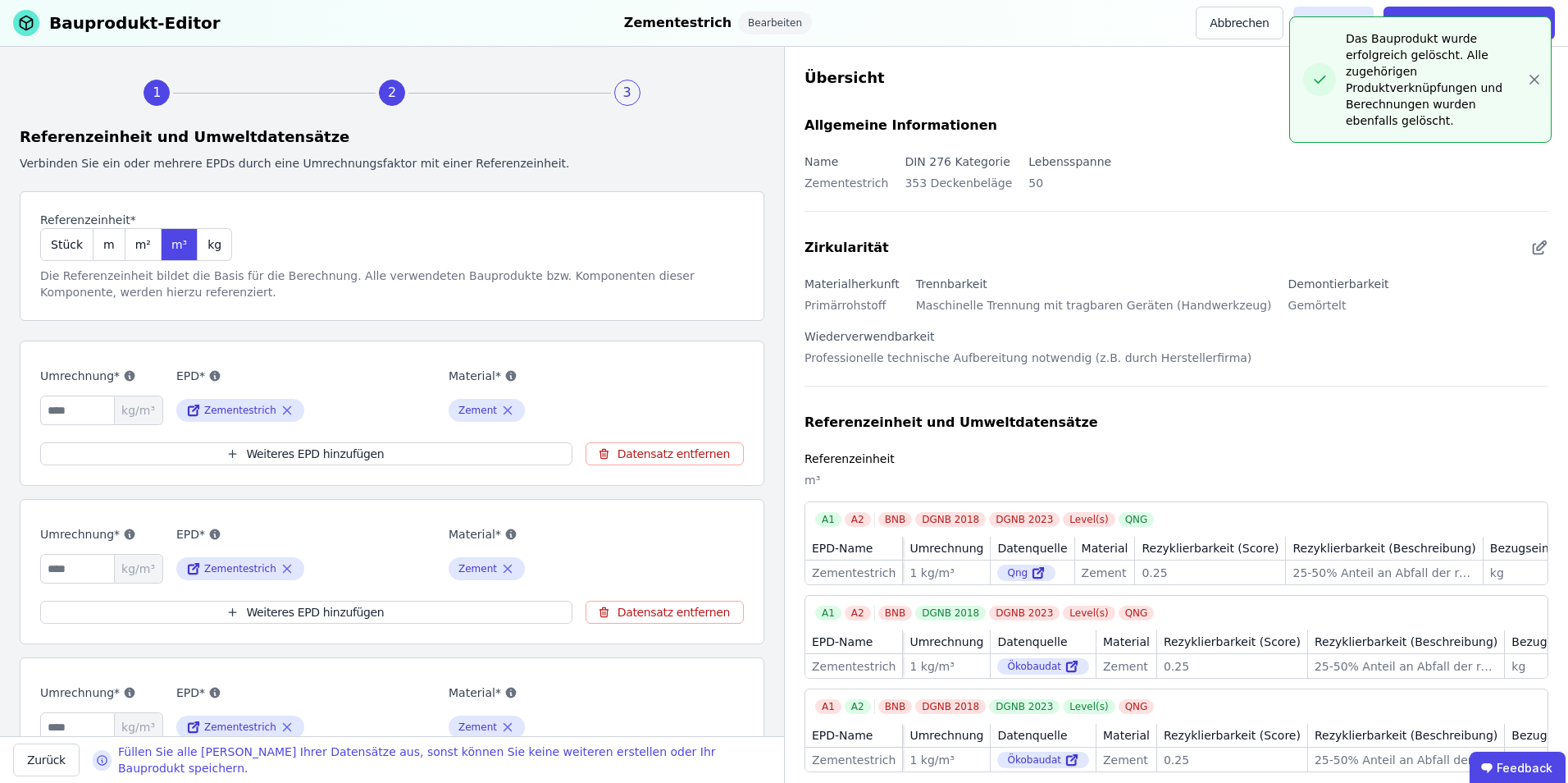
click at [750, 487] on div "Füllen Sie alle [PERSON_NAME] Ihrer Datensätze aus, sonst können Sie keine weit…" at bounding box center [425, 759] width 691 height 33
click at [75, 412] on input "*" at bounding box center [102, 410] width 123 height 30
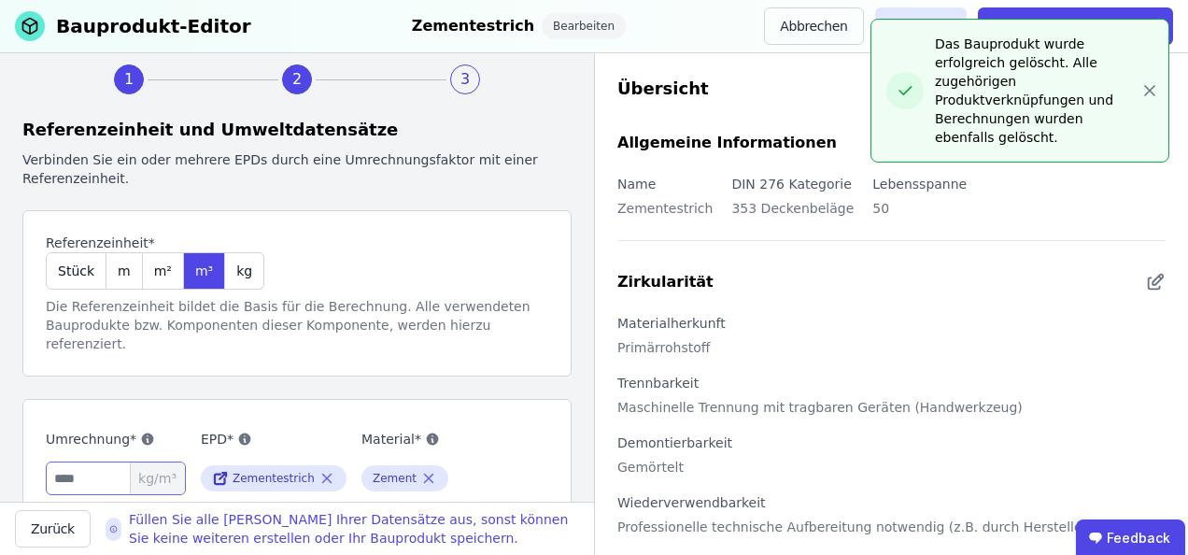
drag, startPoint x: 21, startPoint y: 491, endPoint x: 2, endPoint y: 491, distance: 19.6
click at [2, 491] on div "1 2 3 Referenzeinheit und Umweltdatensätze Verbinden Sie ein oder mehrere EPDs …" at bounding box center [297, 277] width 594 height 448
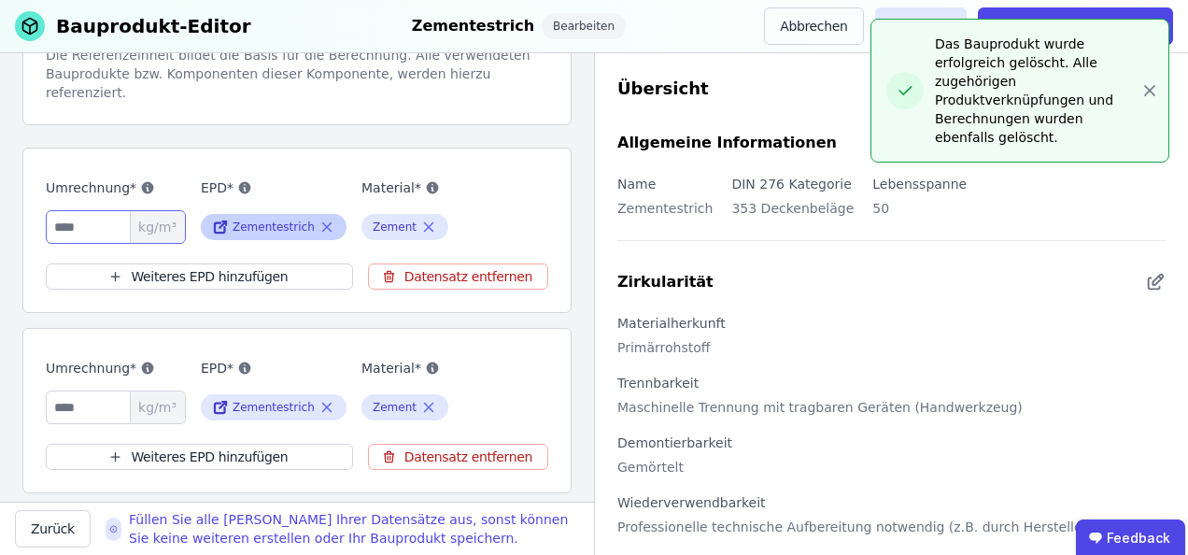
scroll to position [314, 0]
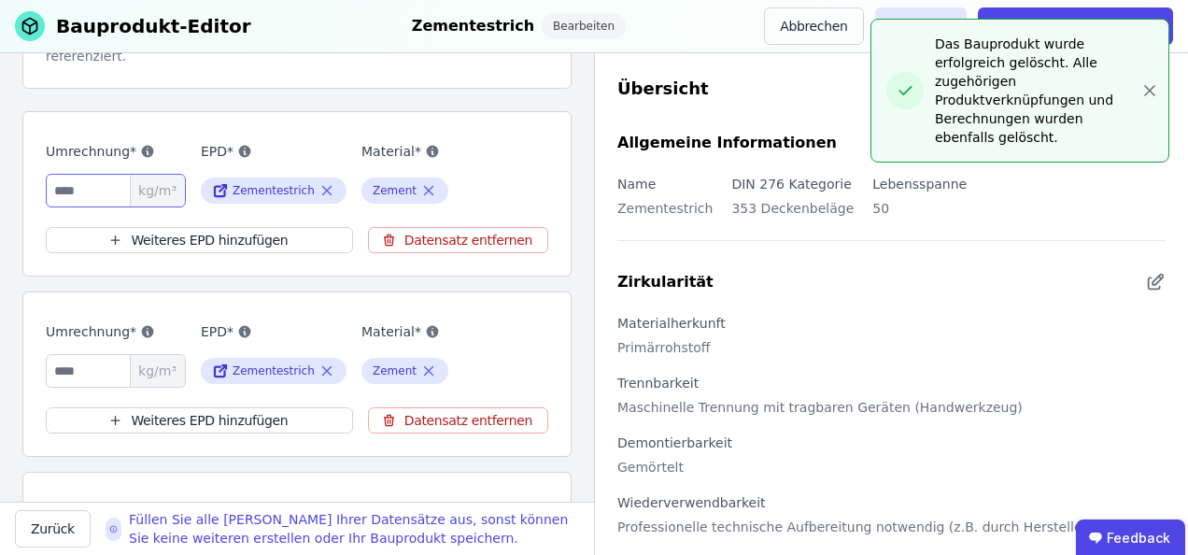
type input "****"
drag, startPoint x: 85, startPoint y: 353, endPoint x: 16, endPoint y: 353, distance: 69.1
click at [16, 353] on div "1 2 3 Referenzeinheit und Umweltdatensätze Verbinden Sie ein oder mehrere EPDs …" at bounding box center [297, 277] width 594 height 448
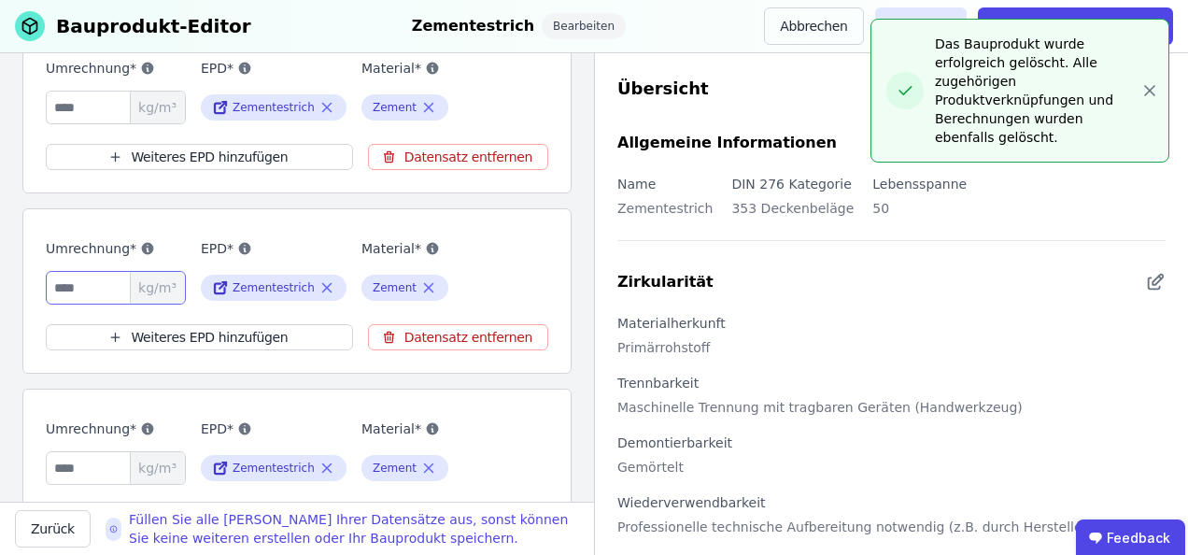
scroll to position [501, 0]
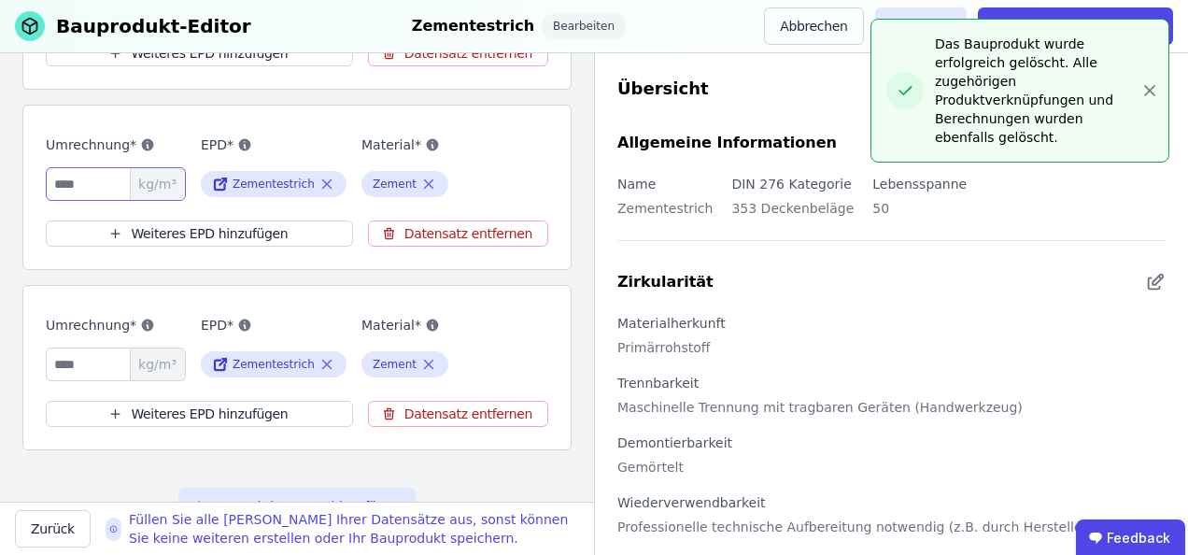
type input "****"
drag, startPoint x: 80, startPoint y: 331, endPoint x: 22, endPoint y: 331, distance: 57.9
click at [22, 331] on div "Umrechnung* * kg/m³ EPD* Zementestrich Material* Zement Weiteres EPD hinzufügen…" at bounding box center [296, 367] width 549 height 165
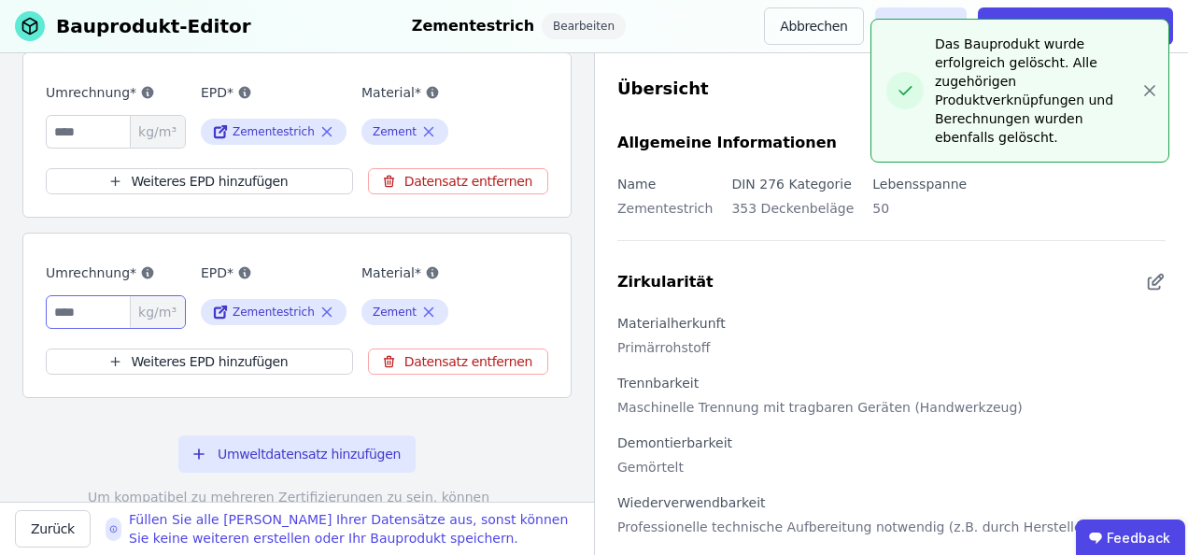
scroll to position [686, 0]
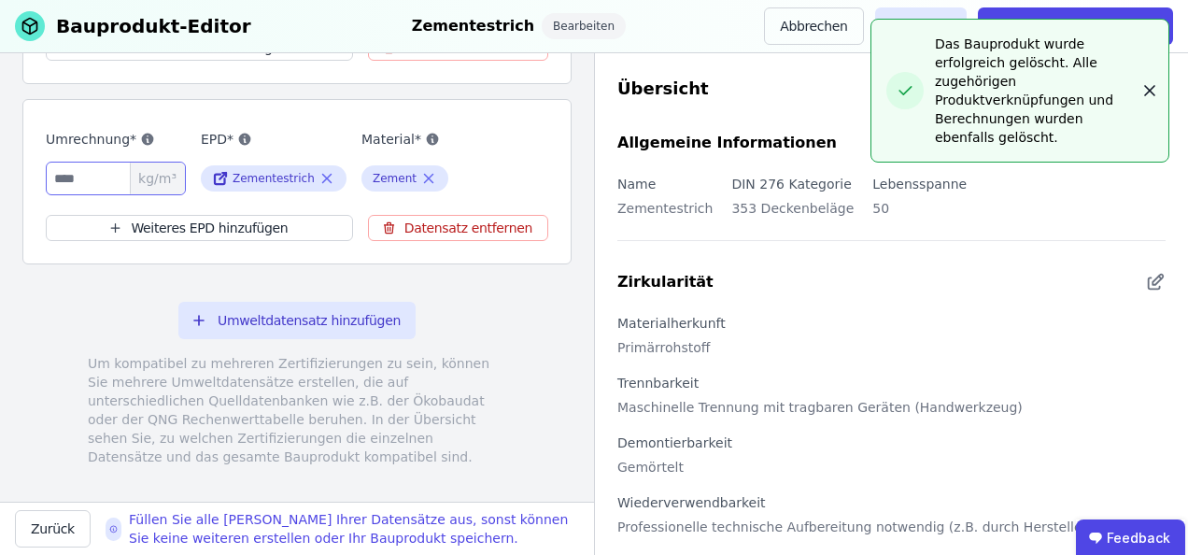
type input "****"
click at [1143, 82] on icon "button" at bounding box center [1149, 90] width 19 height 19
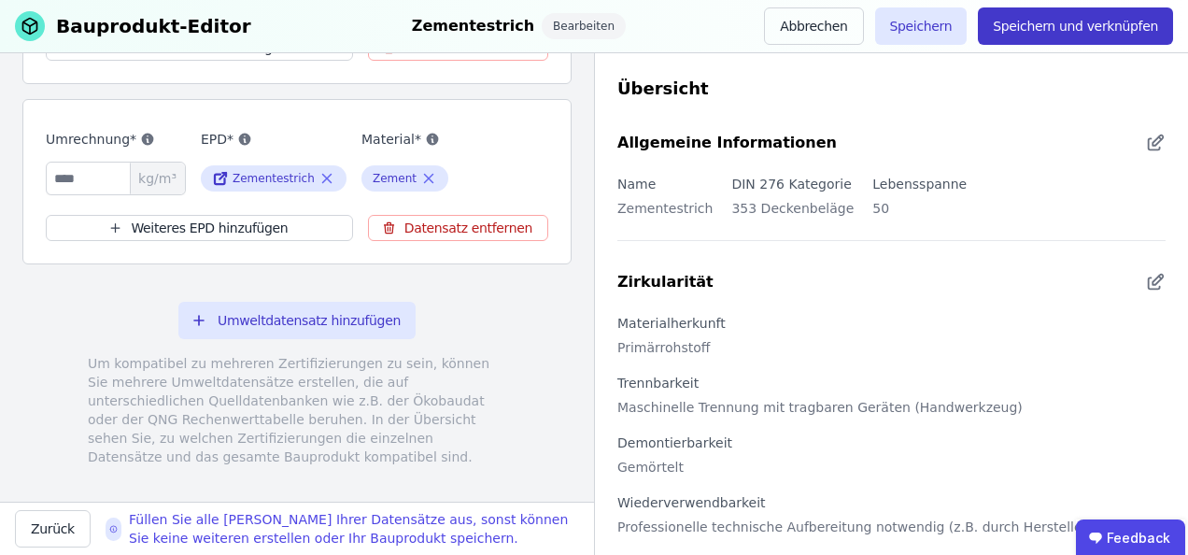
click at [1083, 25] on button "Speichern und verknüpfen" at bounding box center [1075, 25] width 195 height 37
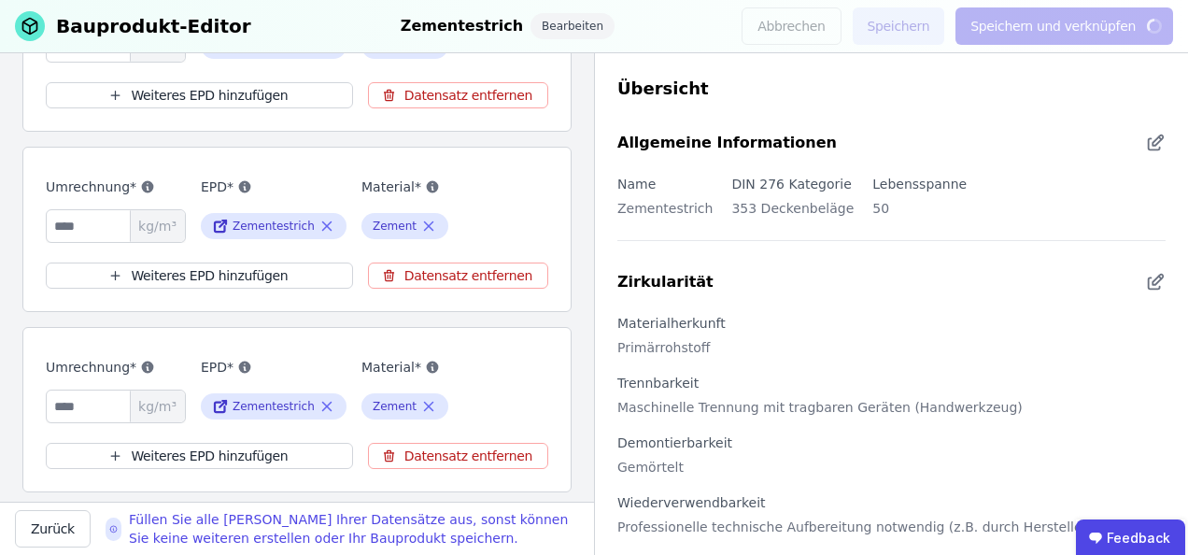
scroll to position [219, 0]
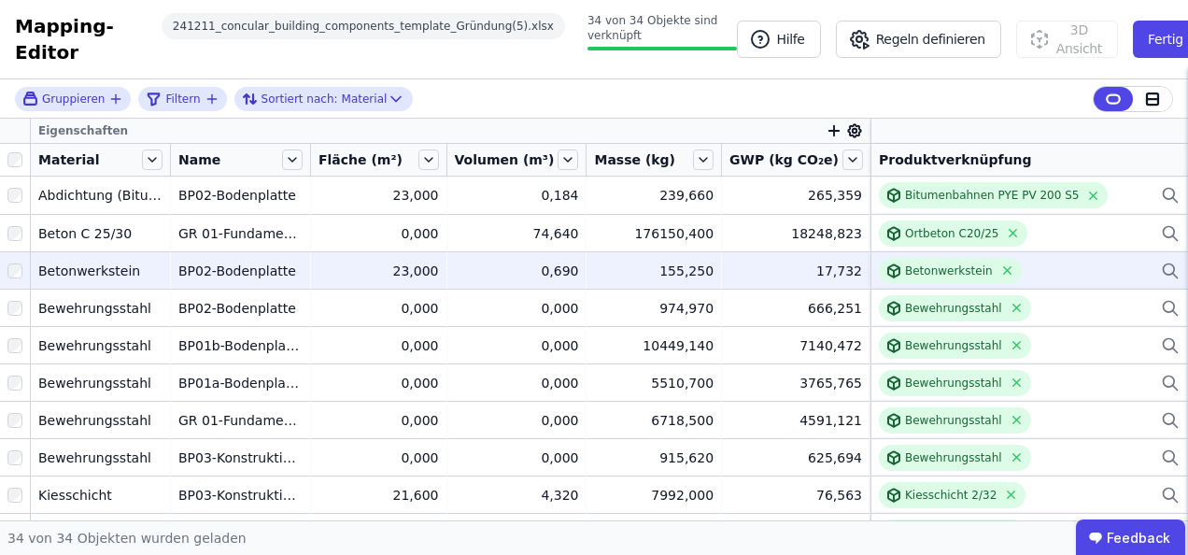
click at [1085, 263] on div "Betonwerkstein" at bounding box center [1029, 271] width 301 height 26
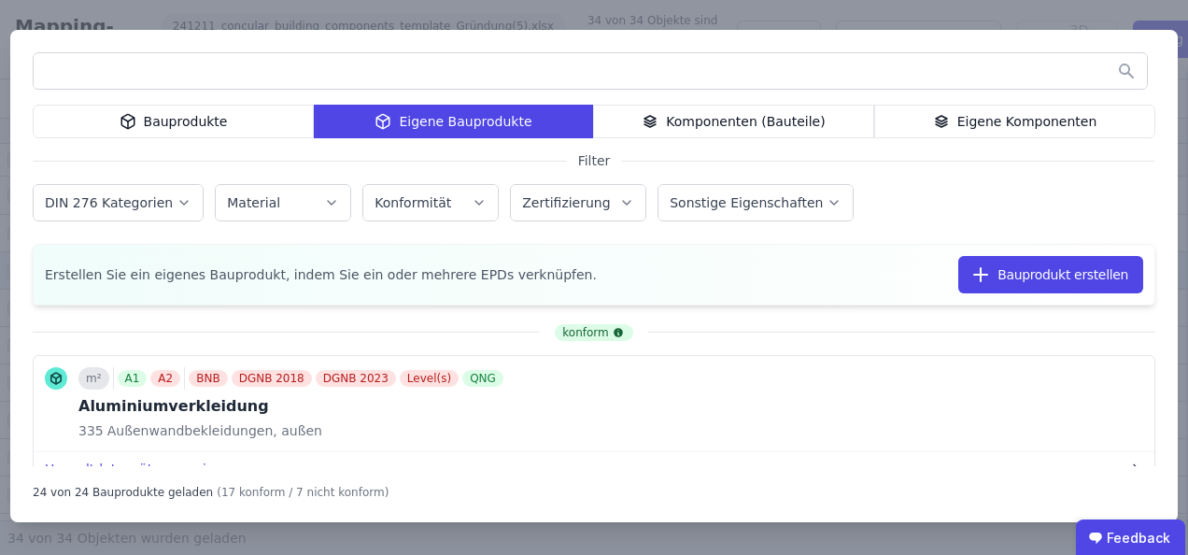
click at [207, 69] on input "text" at bounding box center [590, 71] width 1113 height 34
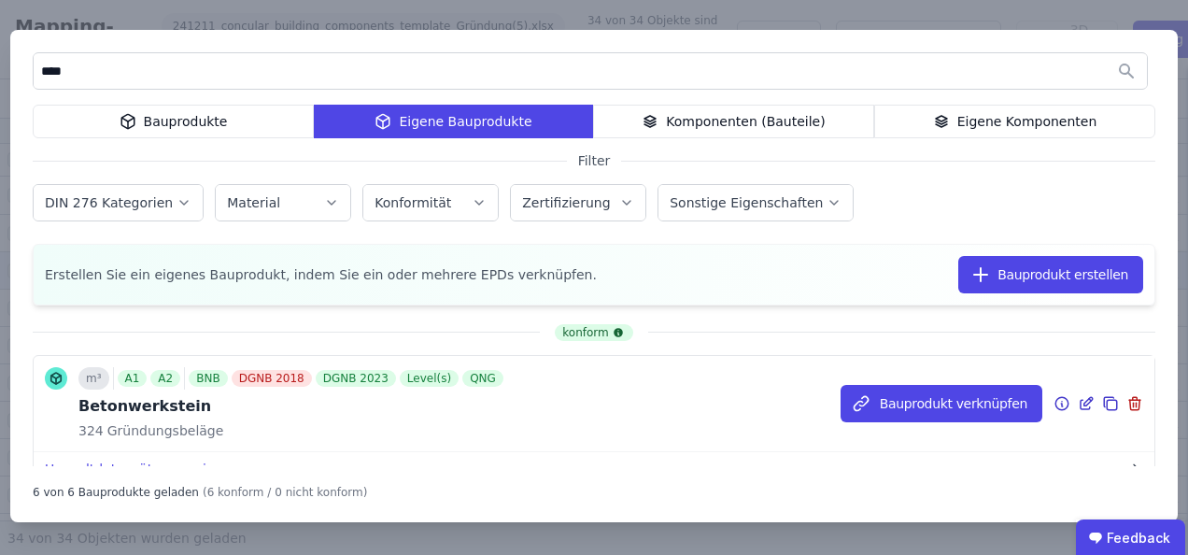
type input "****"
click at [1078, 399] on icon at bounding box center [1086, 403] width 17 height 22
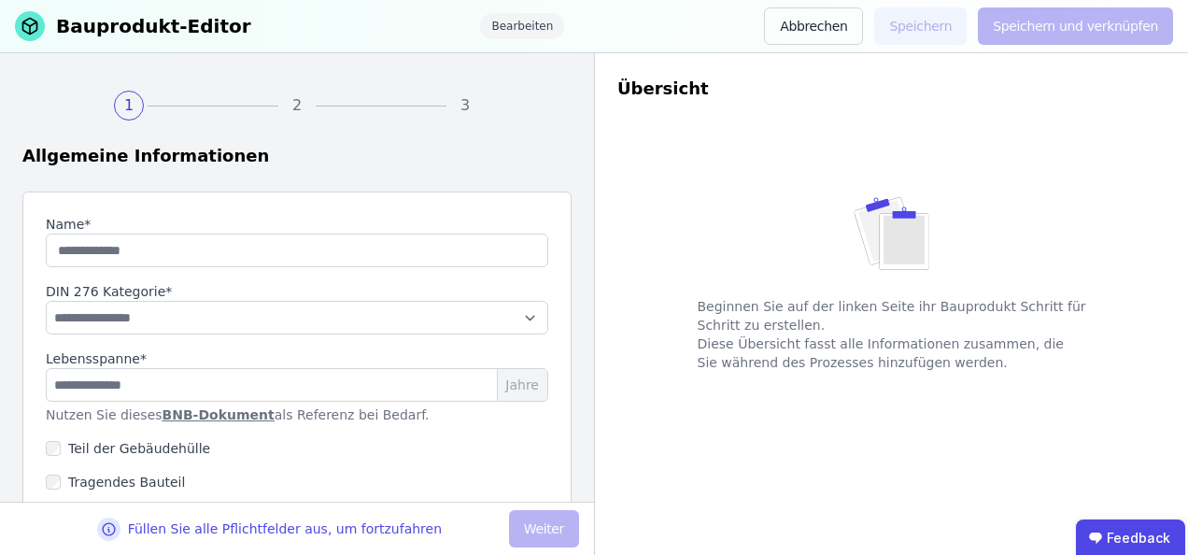
type input "**********"
select select "**********"
type input "**"
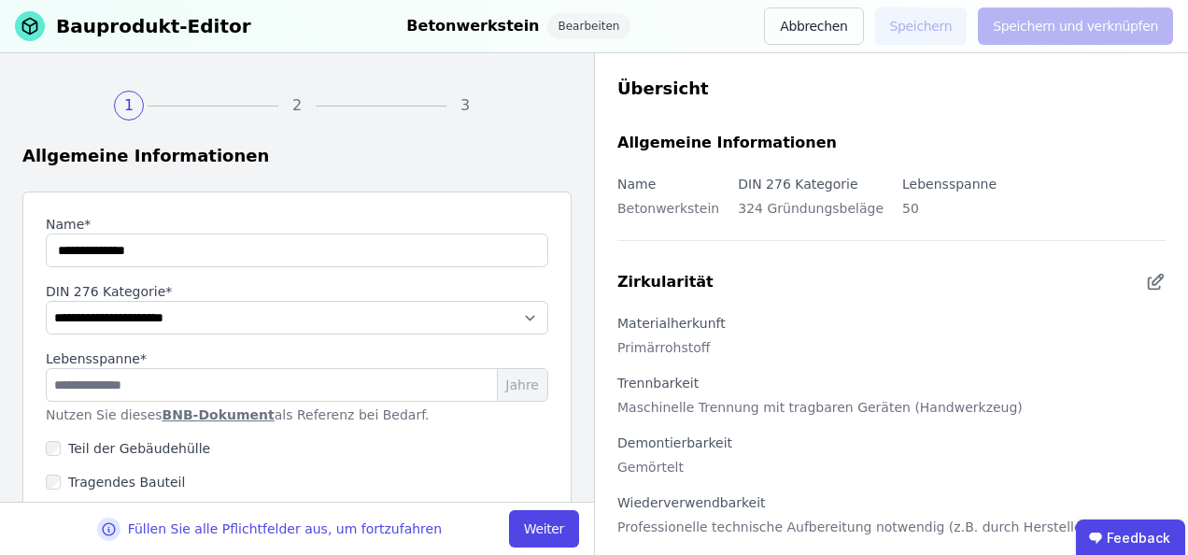
scroll to position [172, 0]
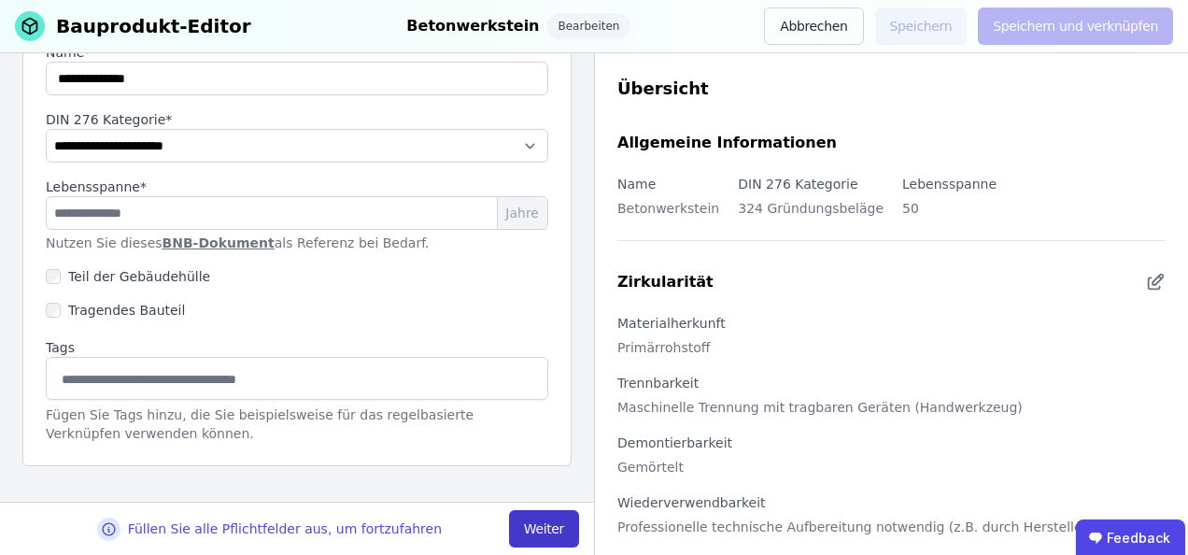
click at [545, 534] on button "Weiter" at bounding box center [544, 528] width 70 height 37
select select "**********"
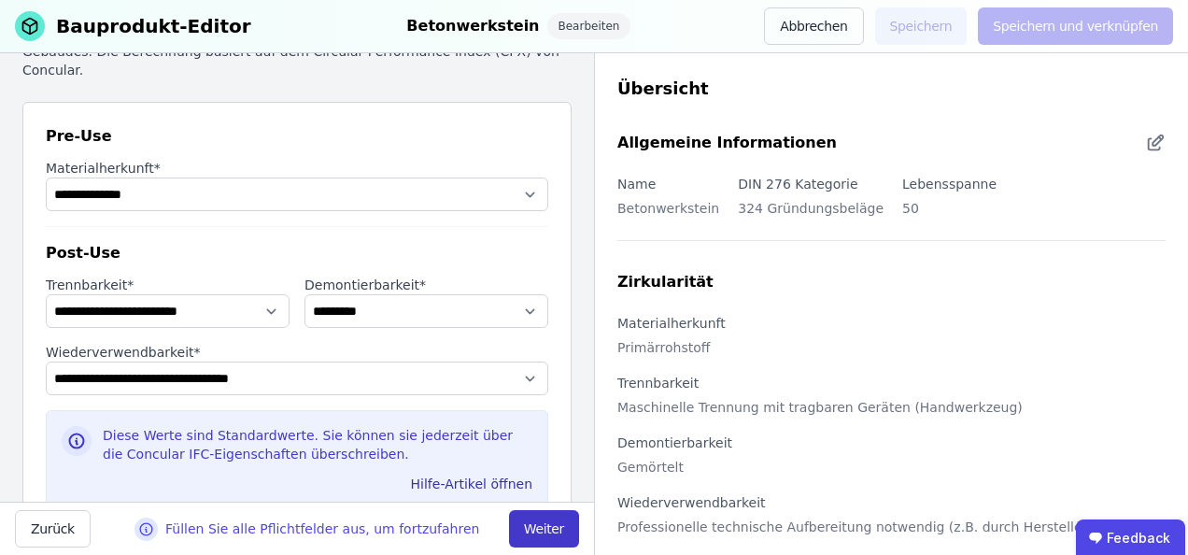
click at [540, 534] on button "Weiter" at bounding box center [544, 528] width 70 height 37
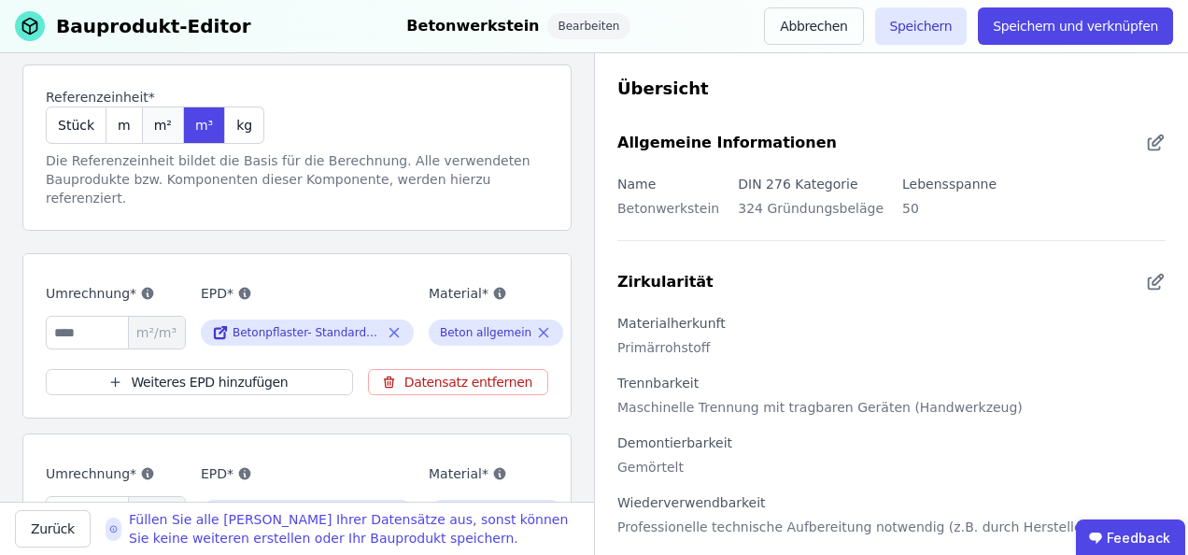
click at [157, 121] on span "m²" at bounding box center [163, 125] width 18 height 19
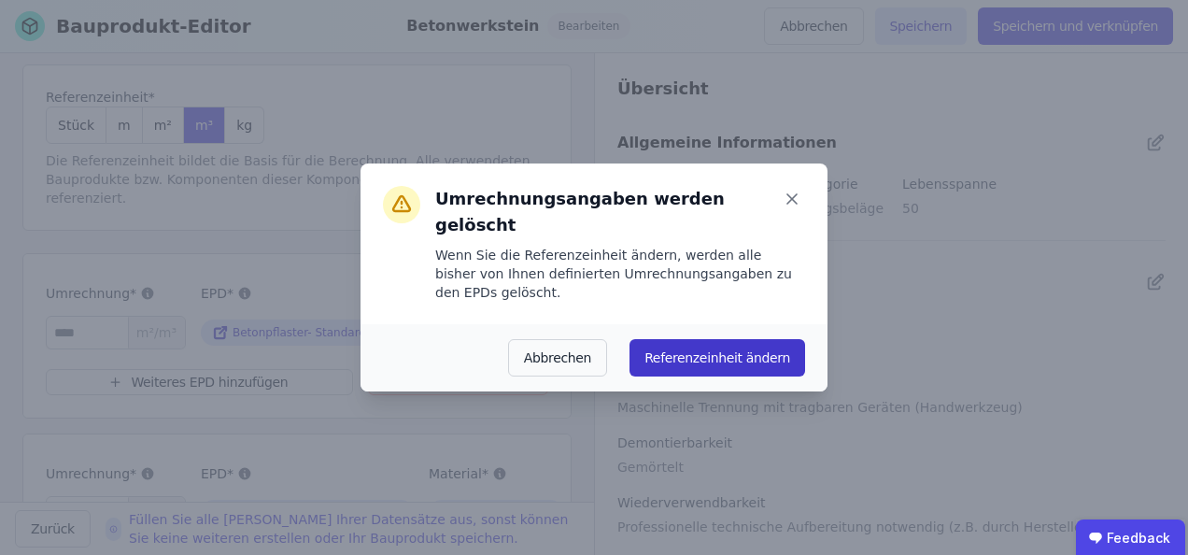
click at [740, 340] on button "Referenzeinheit ändern" at bounding box center [717, 357] width 176 height 37
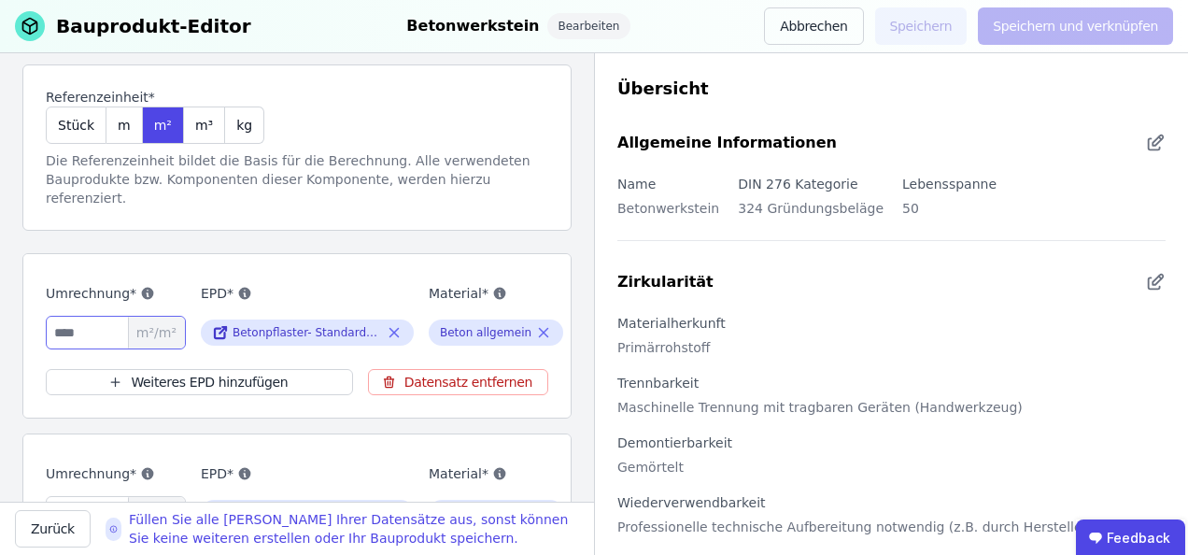
click at [84, 316] on input "number" at bounding box center [116, 333] width 140 height 34
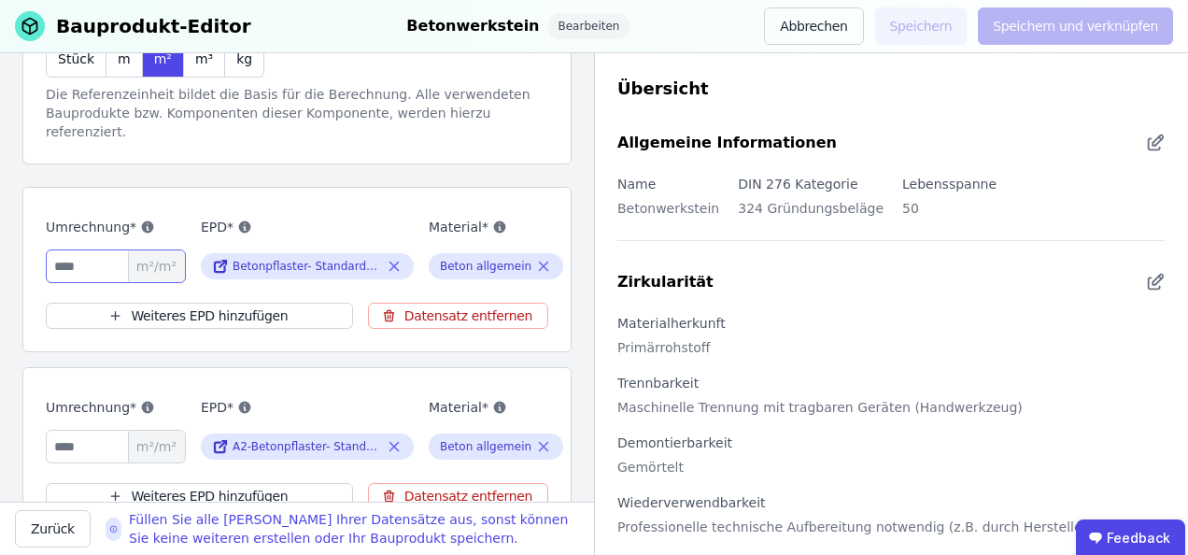
scroll to position [265, 0]
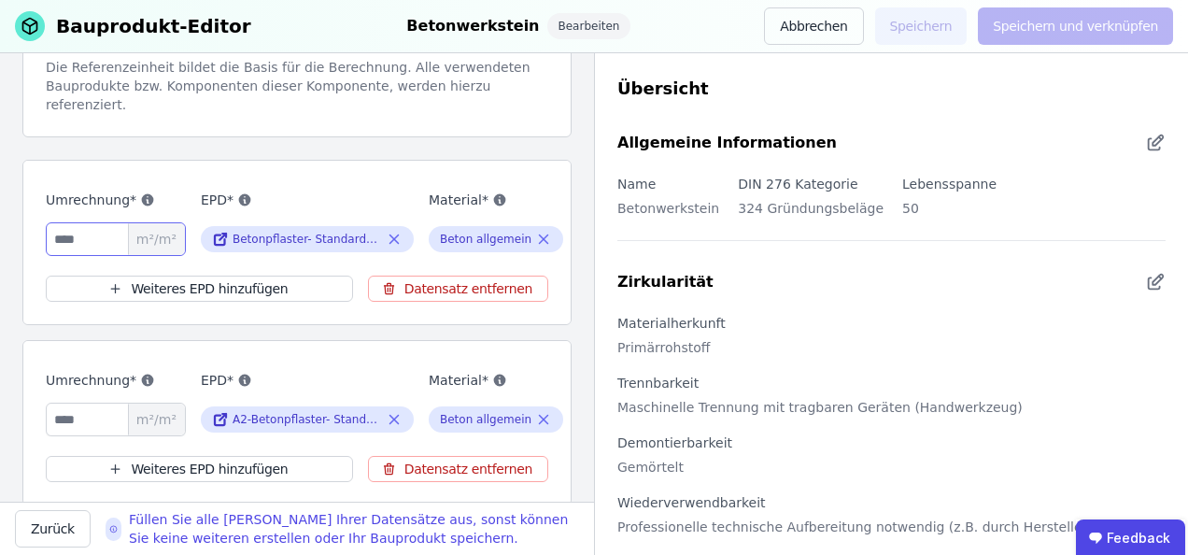
type input "***"
click at [92, 416] on input "number" at bounding box center [116, 419] width 140 height 34
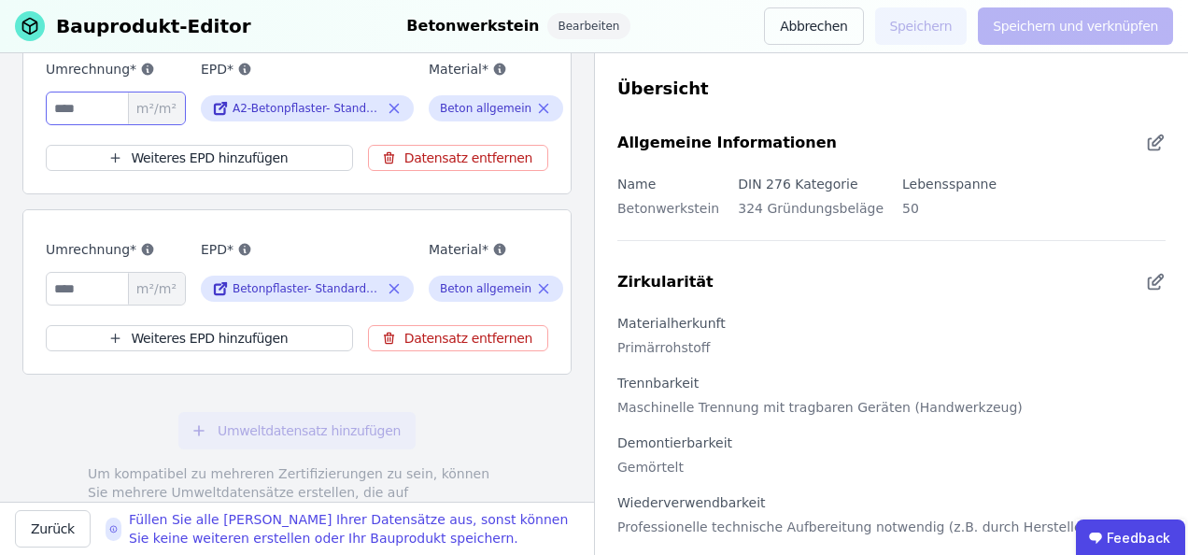
scroll to position [639, 0]
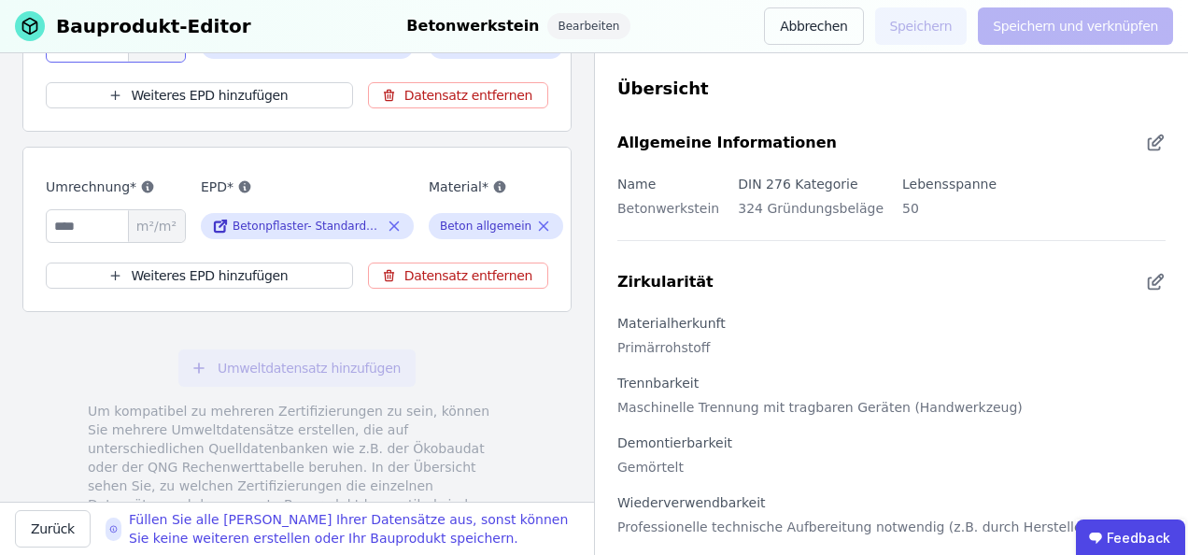
type input "***"
click at [92, 218] on input "number" at bounding box center [116, 226] width 140 height 34
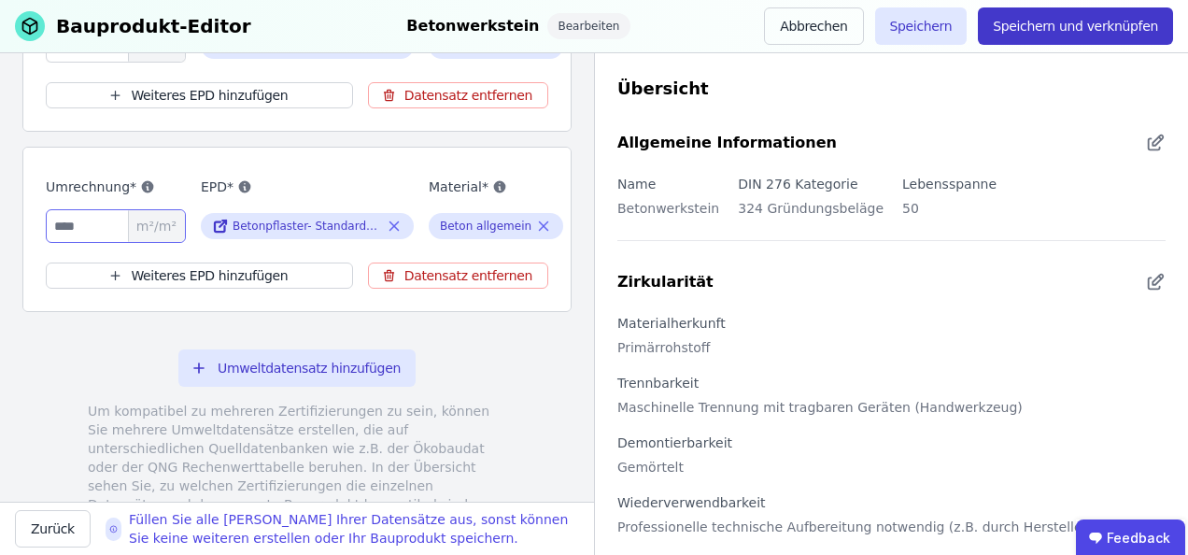
type input "***"
click at [1037, 21] on button "Speichern und verknüpfen" at bounding box center [1075, 25] width 195 height 37
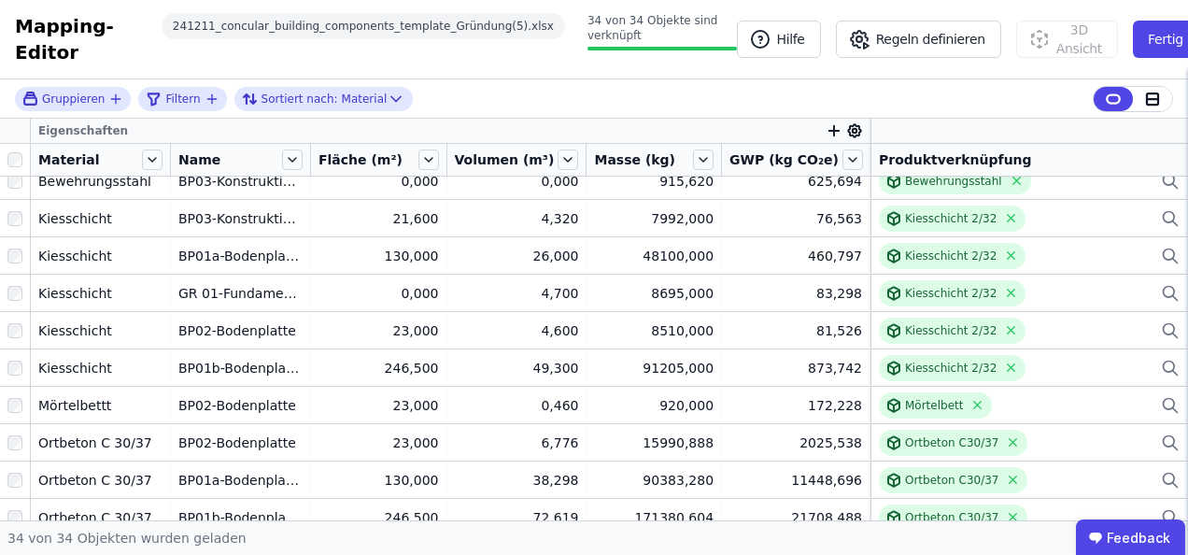
scroll to position [280, 0]
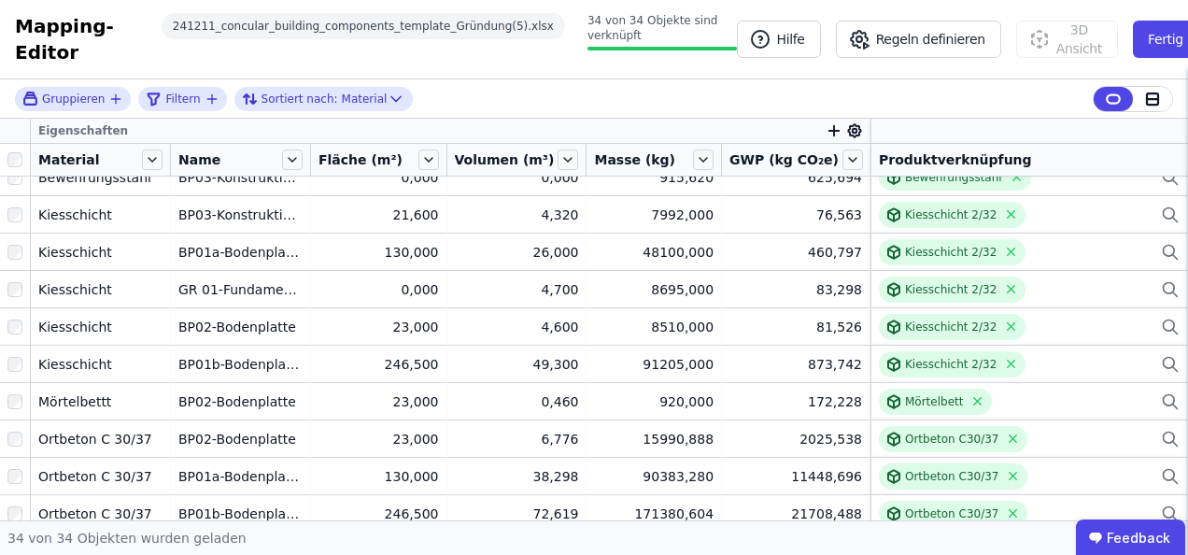
click at [669, 155] on div "Masse (kg)" at bounding box center [641, 159] width 95 height 19
click at [698, 158] on icon at bounding box center [703, 159] width 21 height 21
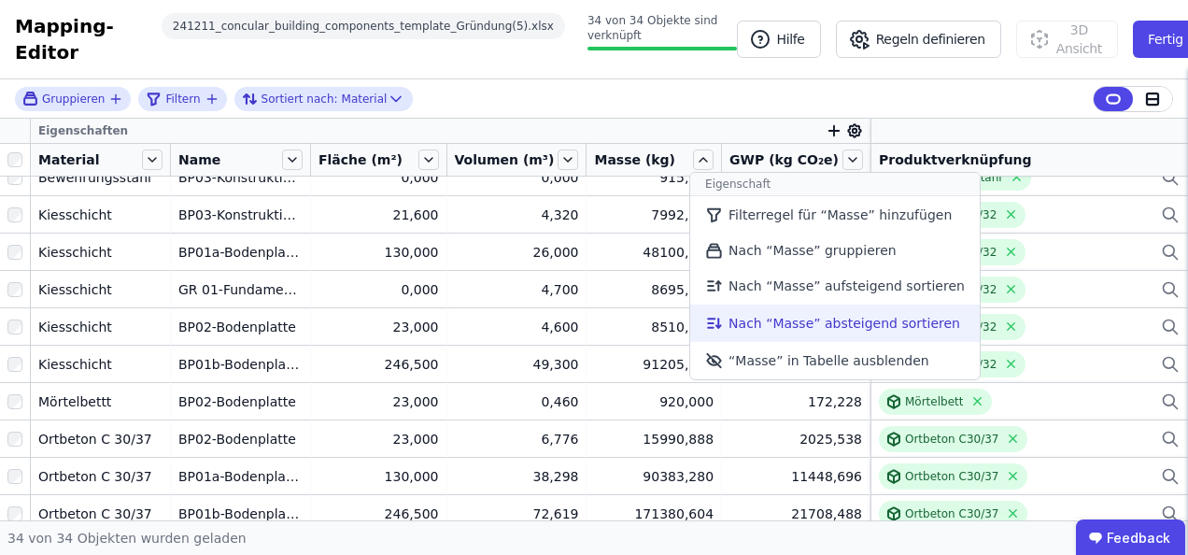
click at [848, 324] on li "Nach “Masse” absteigend sortieren" at bounding box center [834, 322] width 289 height 37
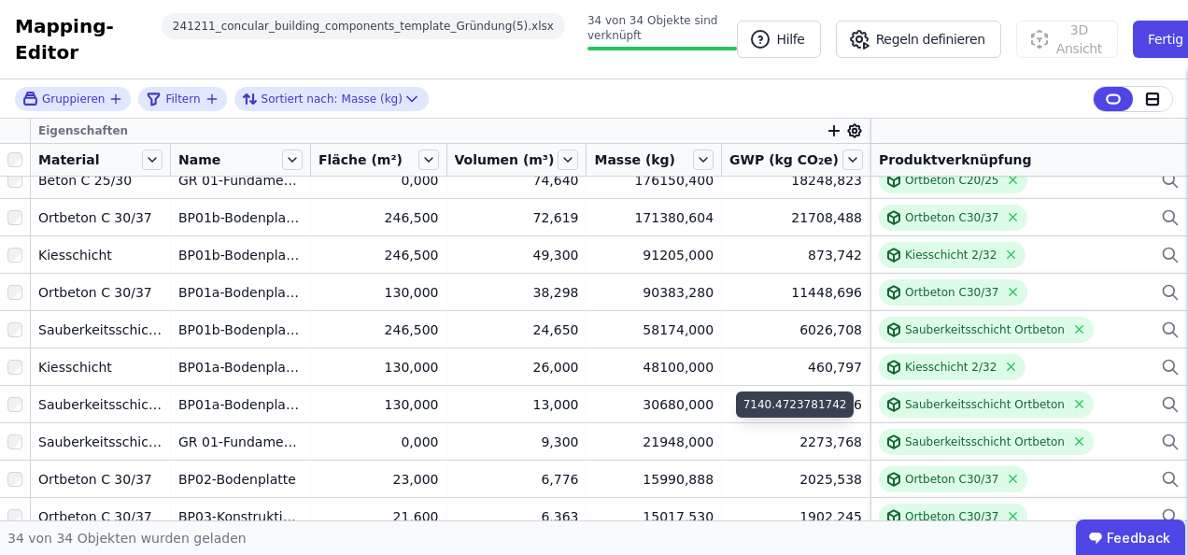
scroll to position [0, 0]
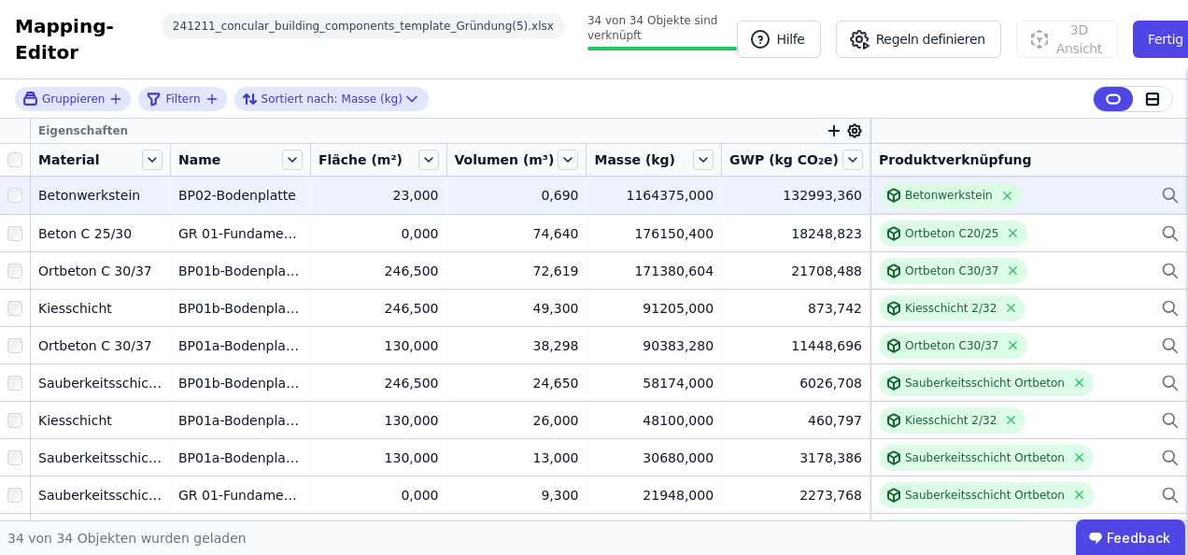
click at [1081, 193] on div "Betonwerkstein" at bounding box center [1029, 195] width 301 height 26
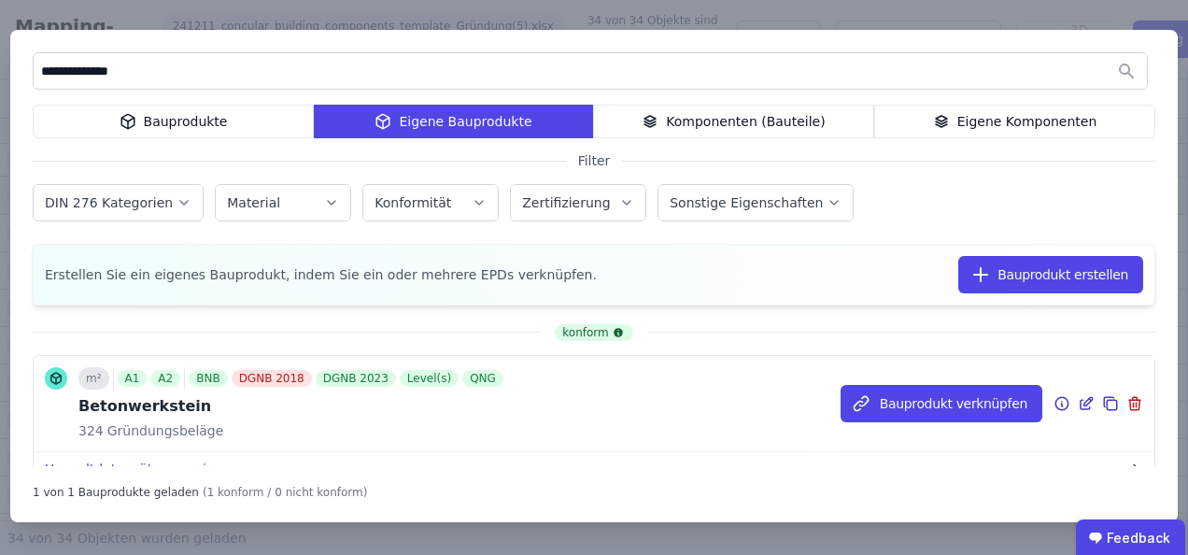
type input "**********"
click at [1078, 405] on icon at bounding box center [1086, 403] width 17 height 22
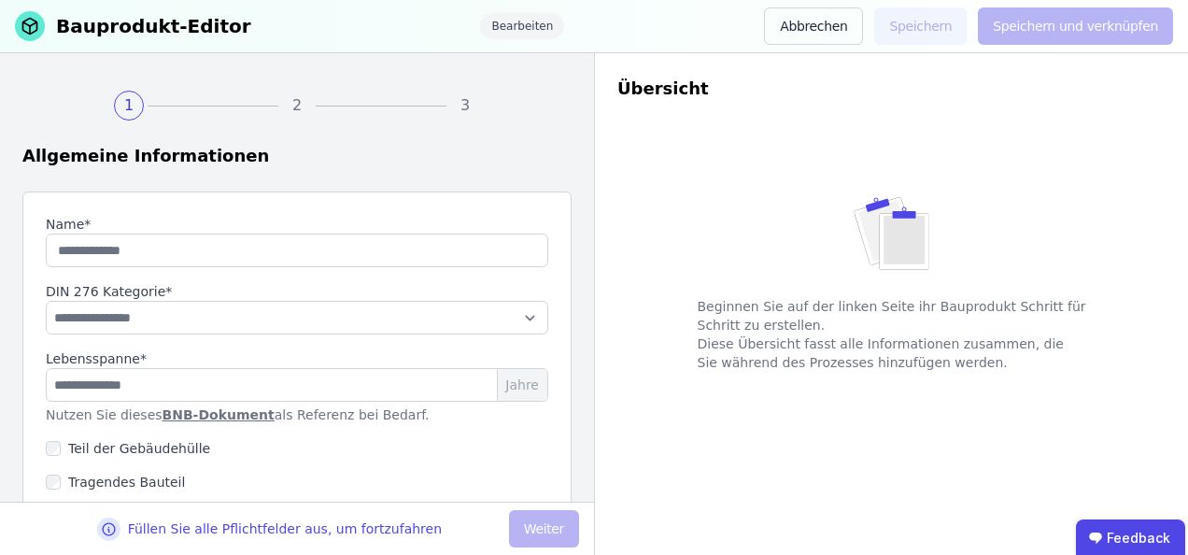
type input "**********"
select select "**********"
type input "**"
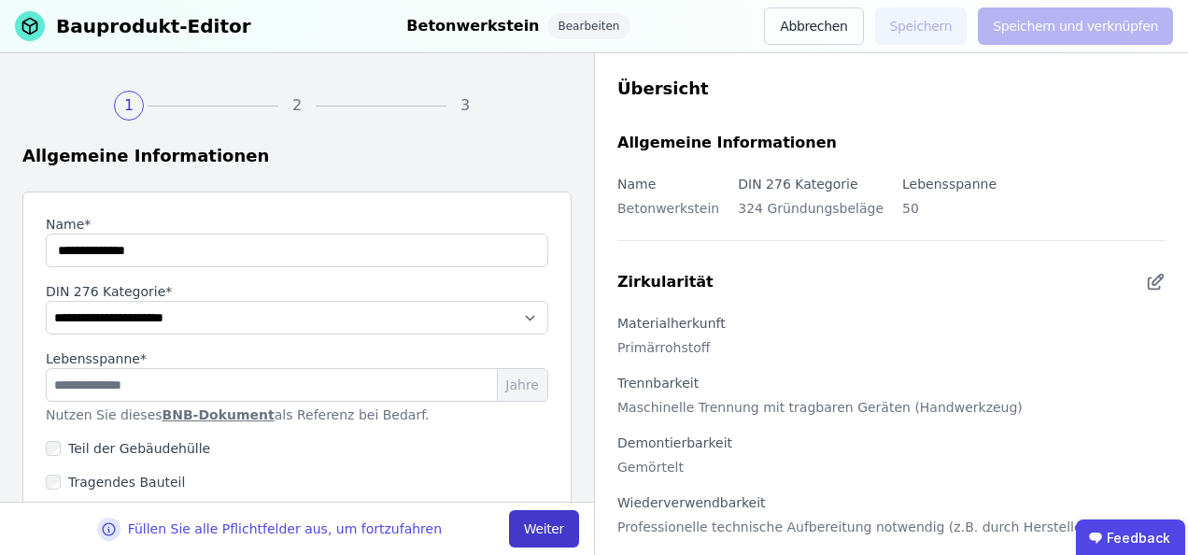
click at [549, 534] on button "Weiter" at bounding box center [544, 528] width 70 height 37
select select "**********"
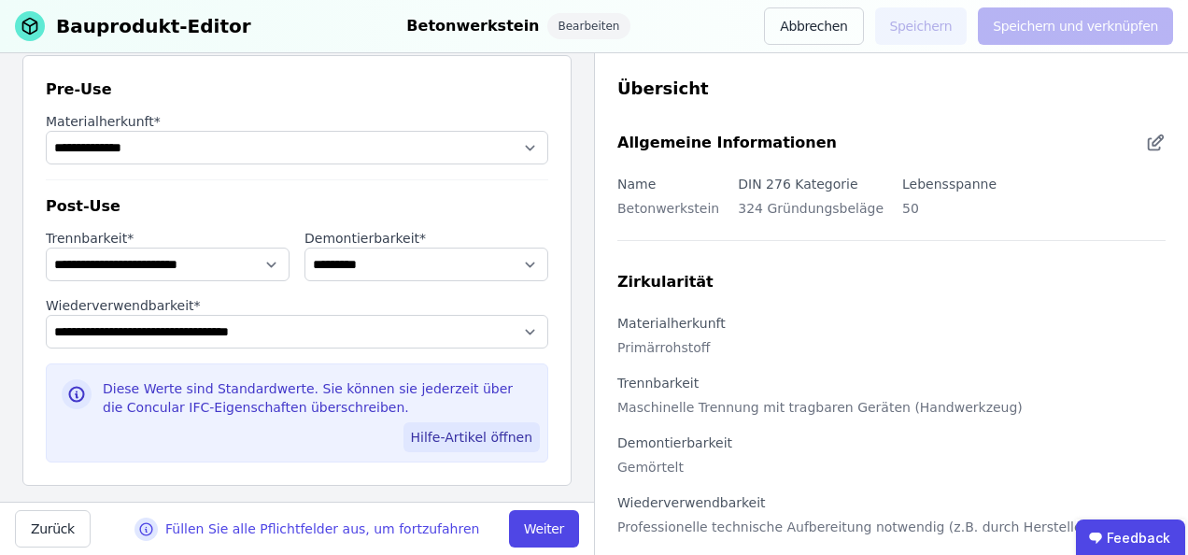
scroll to position [219, 0]
drag, startPoint x: 569, startPoint y: 529, endPoint x: 559, endPoint y: 515, distance: 16.8
click at [569, 529] on button "Weiter" at bounding box center [544, 528] width 70 height 37
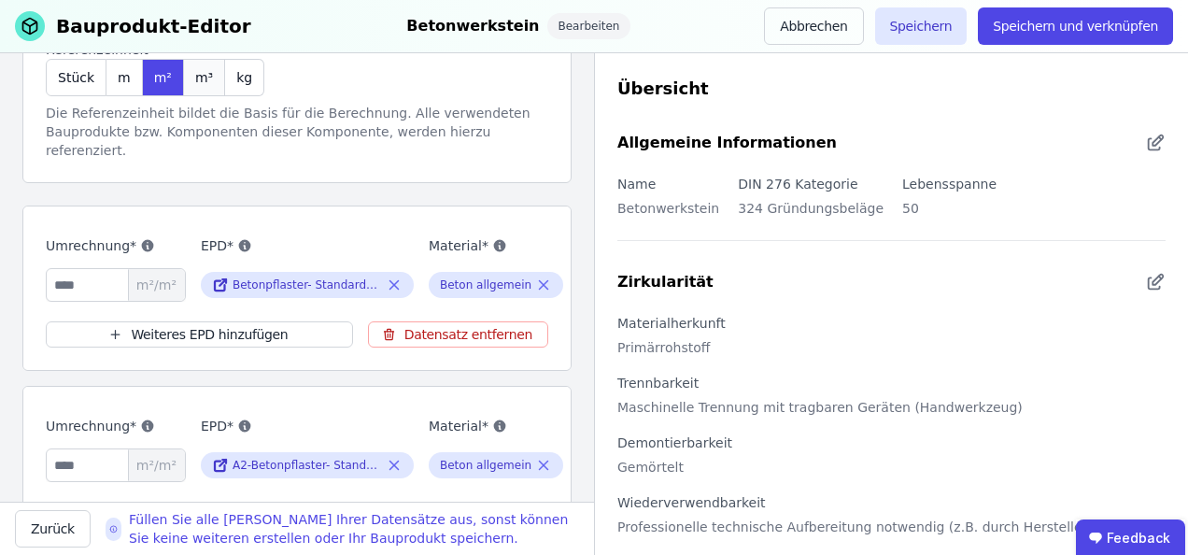
click at [196, 77] on span "m³" at bounding box center [204, 77] width 18 height 19
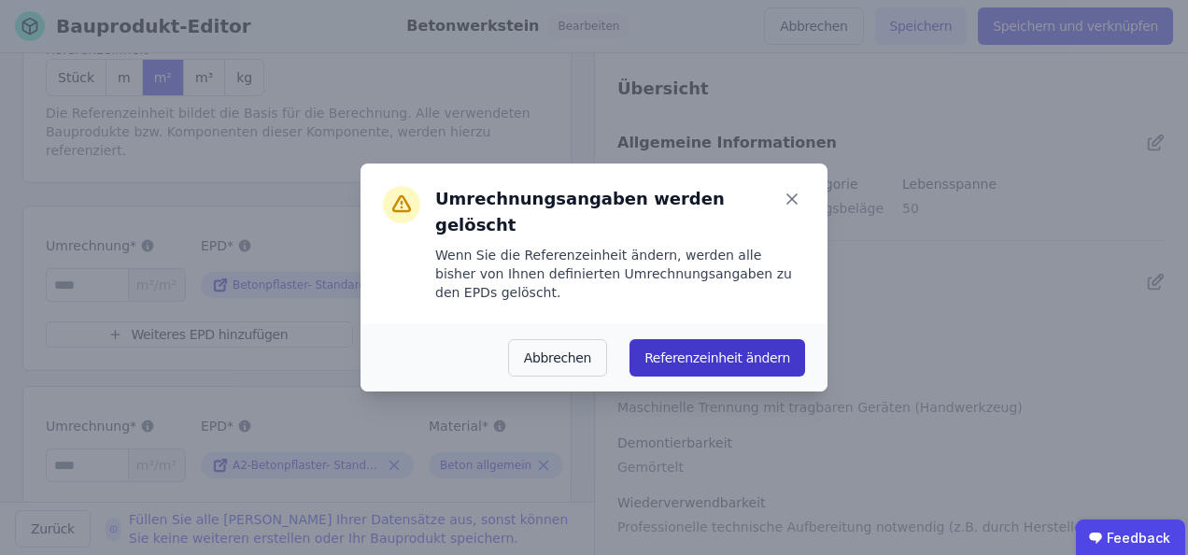
click at [725, 339] on button "Referenzeinheit ändern" at bounding box center [717, 357] width 176 height 37
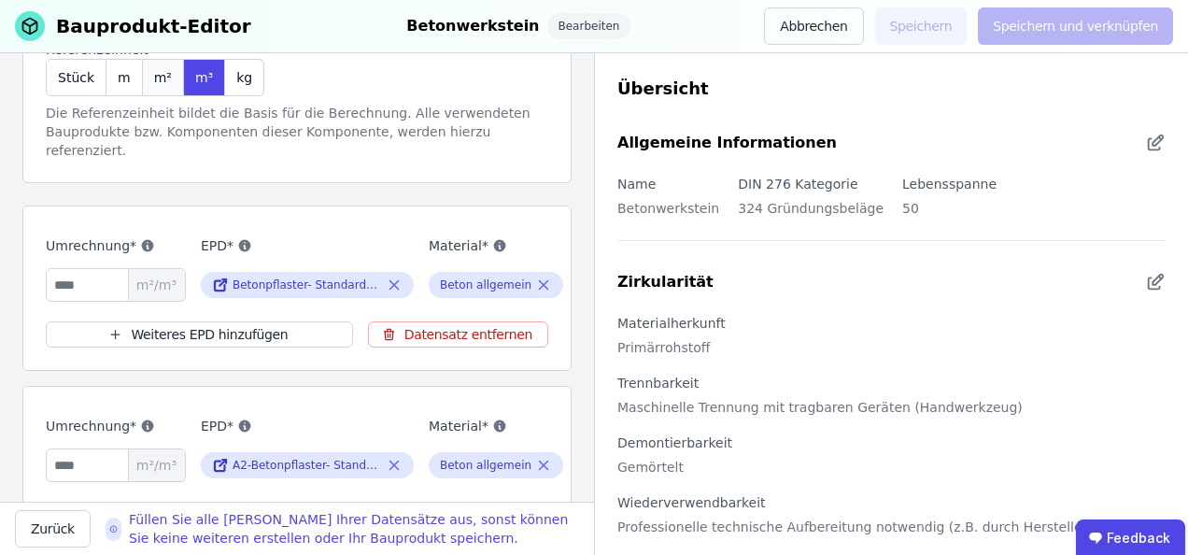
click at [164, 84] on div "m²" at bounding box center [163, 77] width 41 height 37
click at [101, 271] on input "number" at bounding box center [116, 285] width 140 height 34
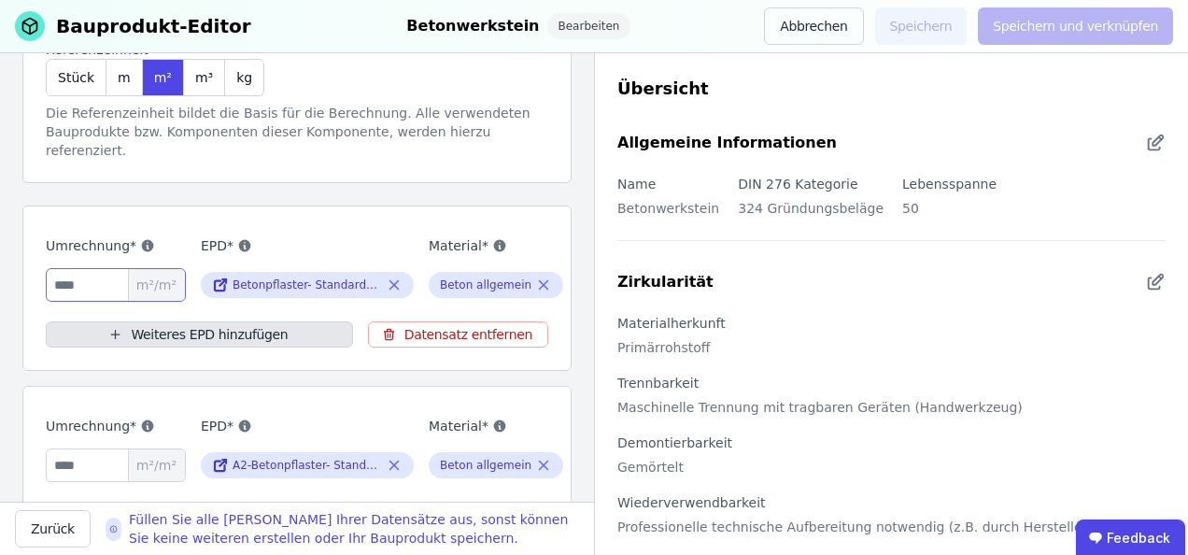
type input "*"
type input "***"
drag, startPoint x: 84, startPoint y: 461, endPoint x: -4, endPoint y: 444, distance: 89.4
click at [0, 444] on html "ikl GmbH 3 Gebäude Dashboard Produktverwaltung 3 Gebäude CircularLCA Demo Build…" at bounding box center [594, 277] width 1188 height 555
type input "*"
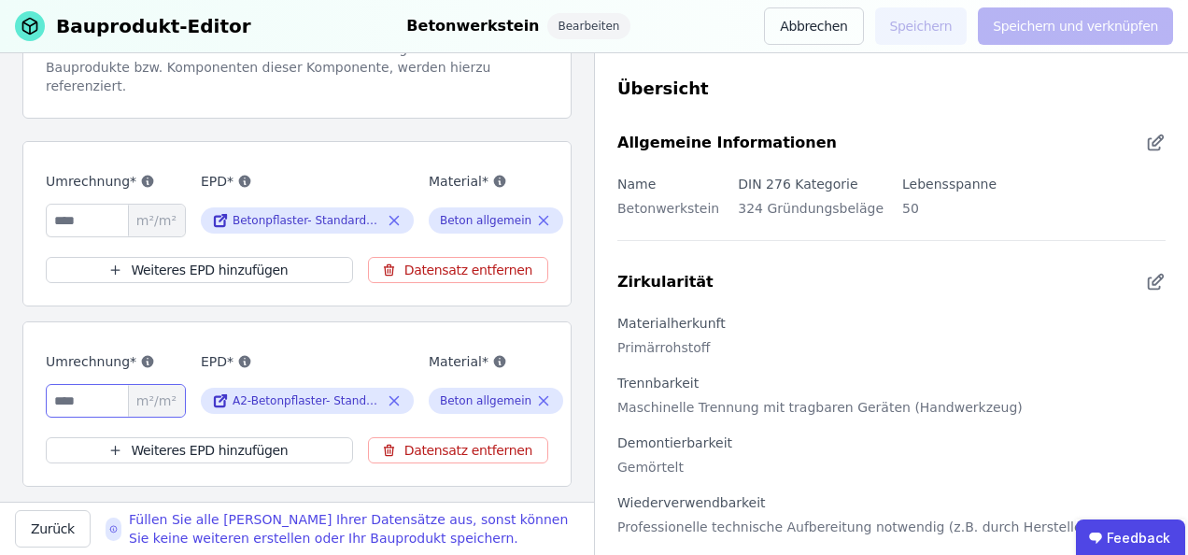
scroll to position [406, 0]
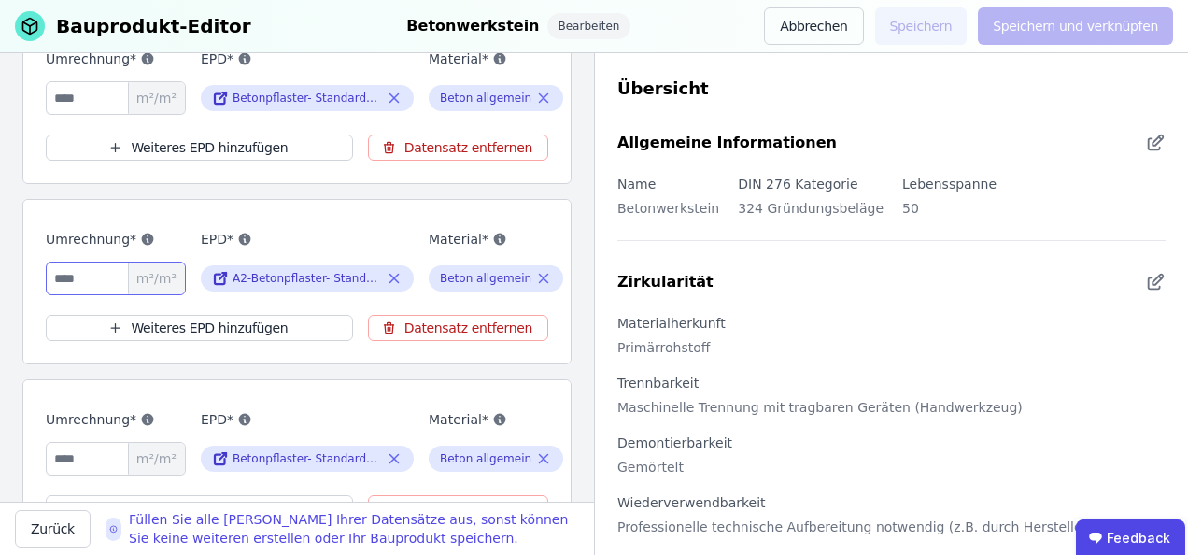
type input "***"
click at [88, 462] on input "number" at bounding box center [116, 459] width 140 height 34
type input "*"
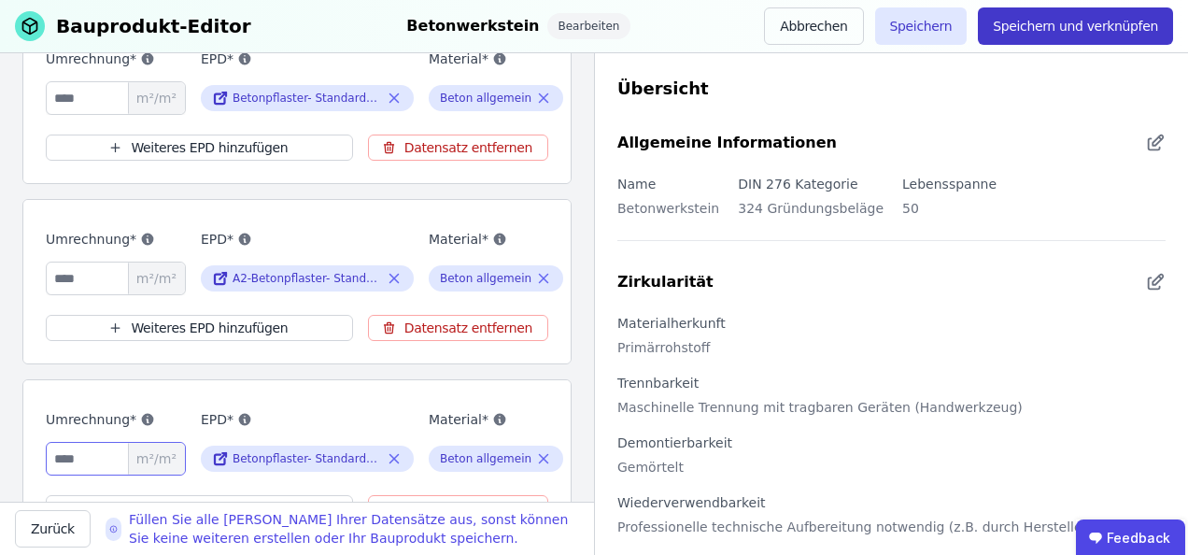
type input "***"
click at [1070, 21] on button "Speichern und verknüpfen" at bounding box center [1075, 25] width 195 height 37
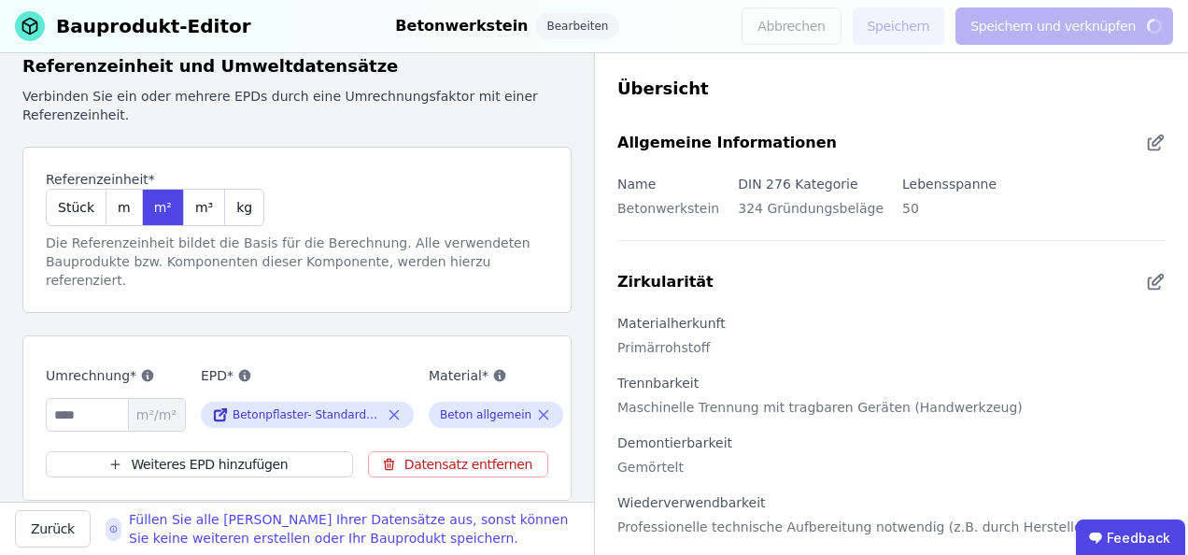
scroll to position [33, 0]
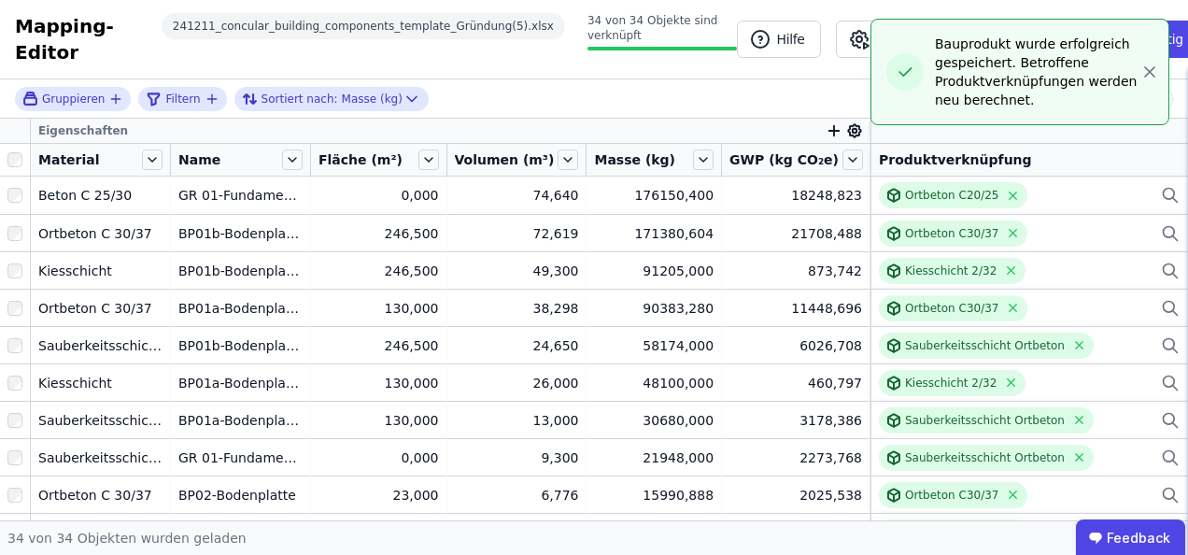
click at [669, 90] on div "Gruppieren Filtern Sortiert nach: Masse (kg)" at bounding box center [594, 98] width 1188 height 39
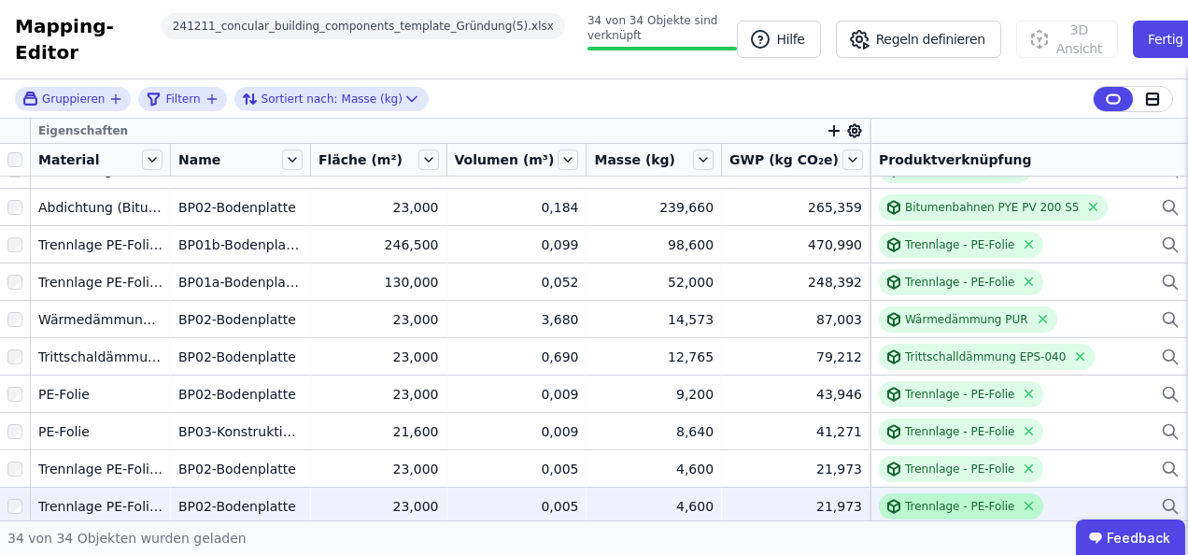
scroll to position [925, 0]
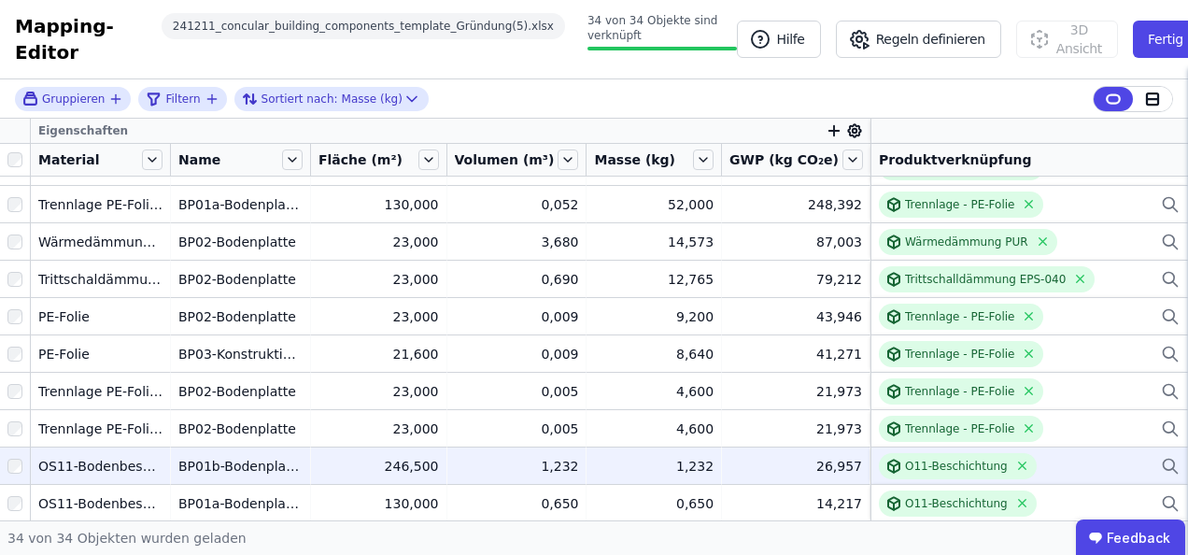
click at [1087, 465] on div "O11-Beschichtung" at bounding box center [1029, 466] width 301 height 26
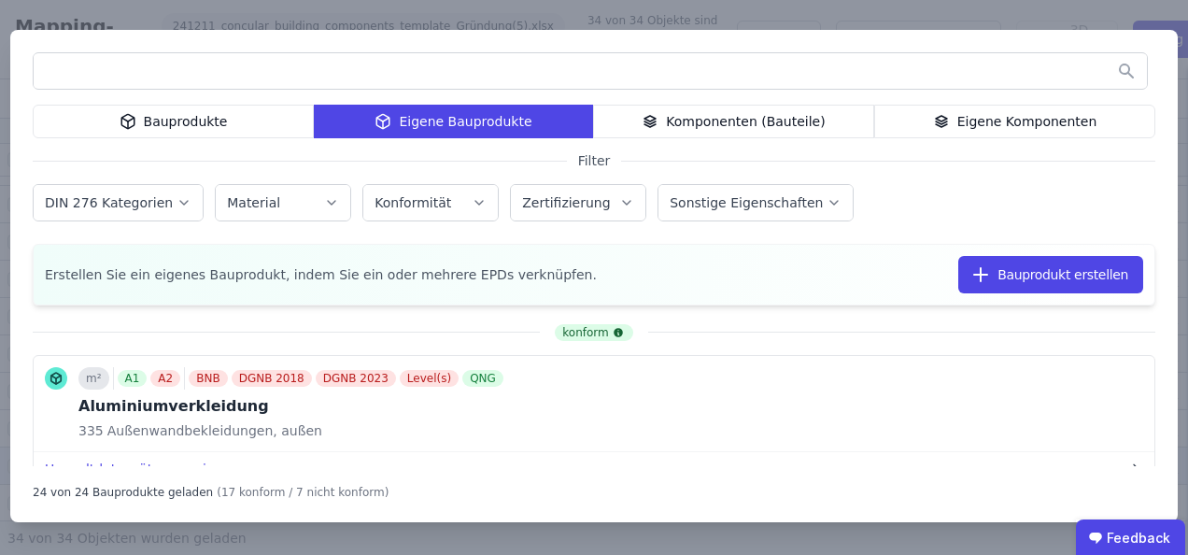
click at [178, 67] on input "text" at bounding box center [590, 71] width 1113 height 34
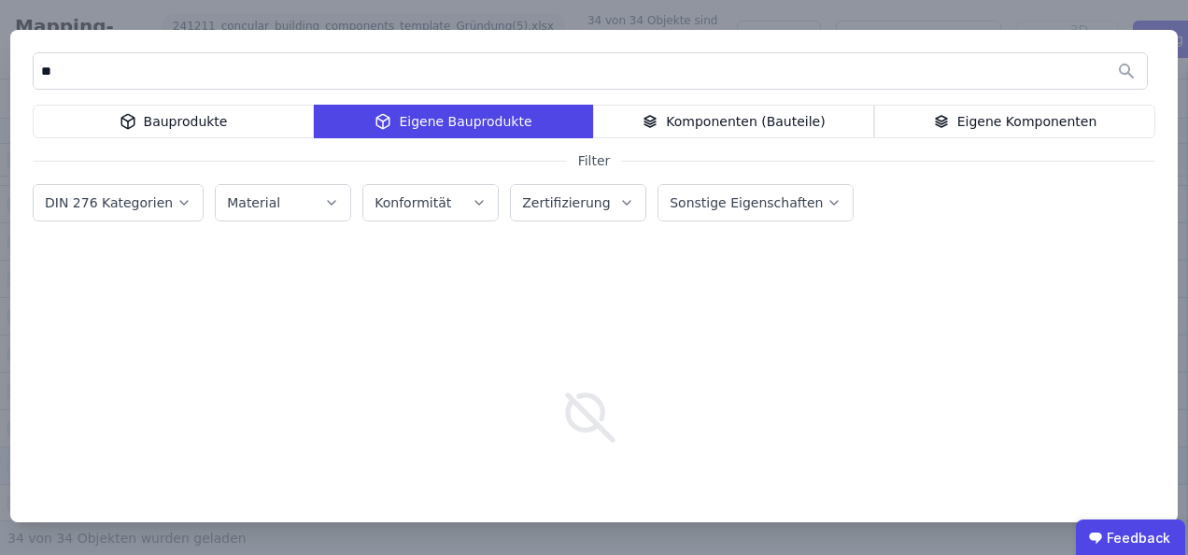
type input "*"
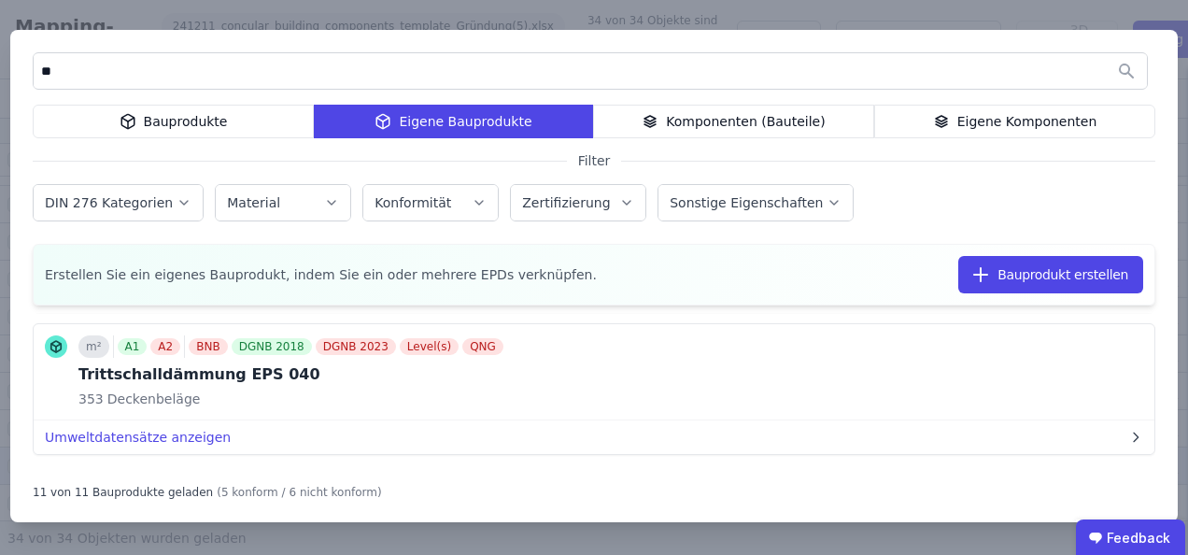
scroll to position [1510, 0]
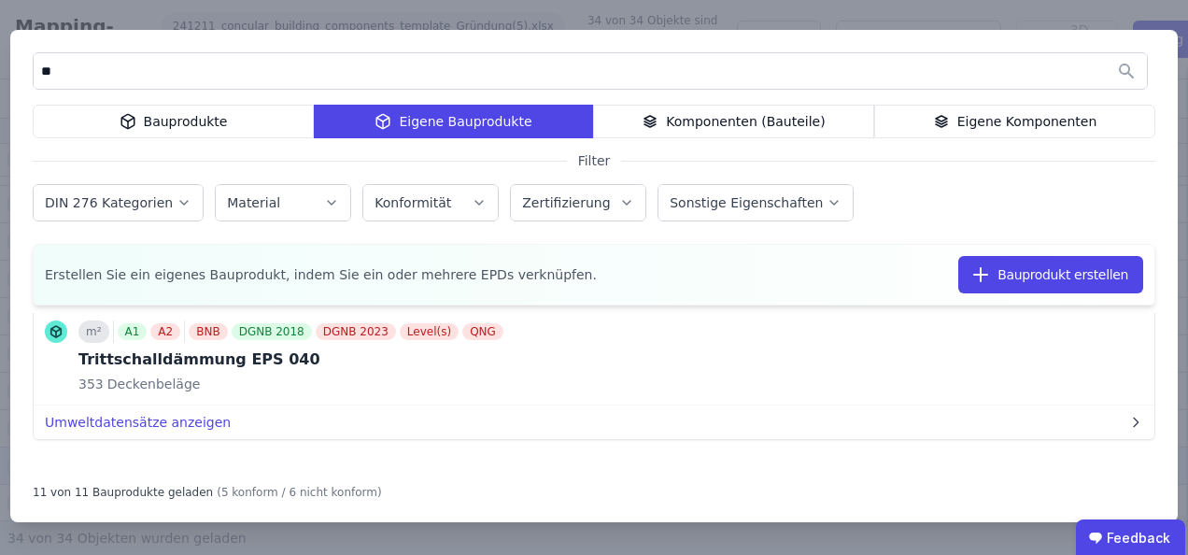
type input "**"
click at [1050, 9] on div "** Bauprodukte Eigene Bauprodukte Komponenten (Bauteile) Eigene Komponenten Fil…" at bounding box center [594, 277] width 1188 height 555
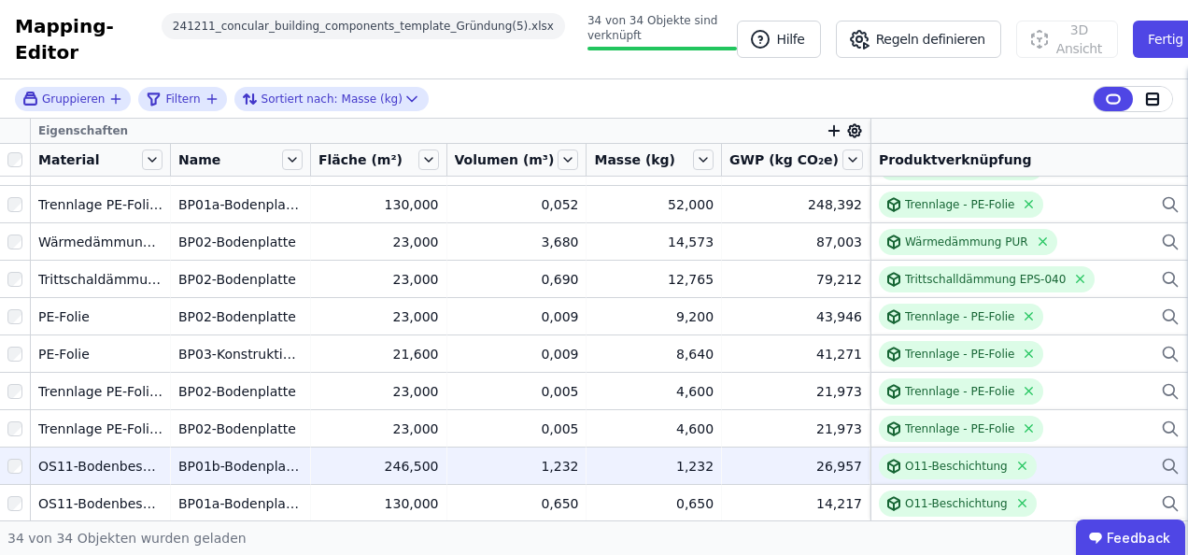
click at [1050, 471] on div "O11-Beschichtung" at bounding box center [1029, 466] width 301 height 26
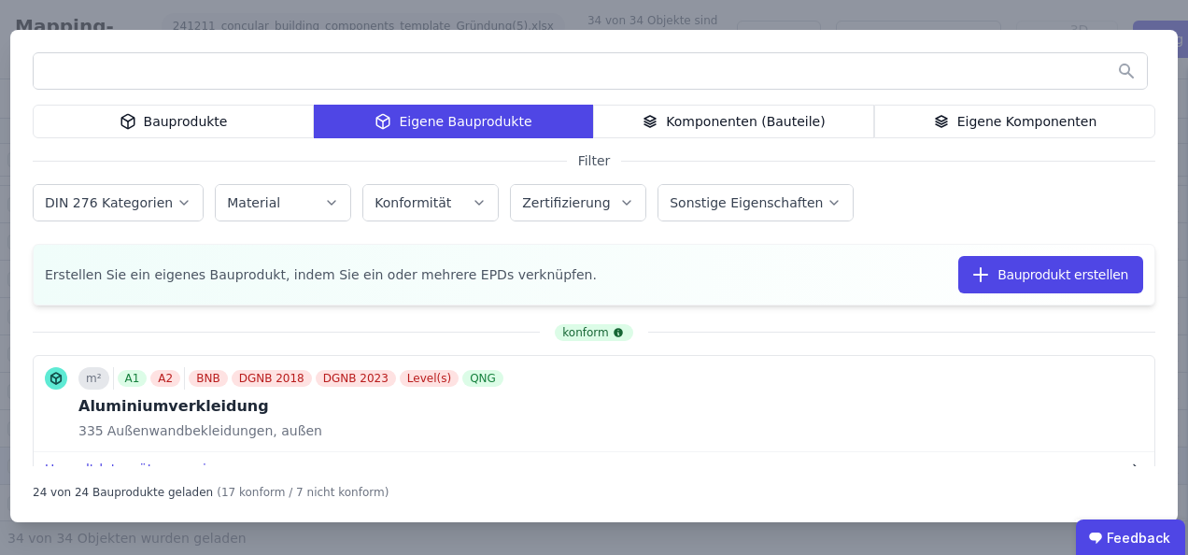
click at [928, 11] on div "Bauprodukte Eigene Bauprodukte Komponenten (Bauteile) Eigene Komponenten Filter…" at bounding box center [594, 277] width 1188 height 555
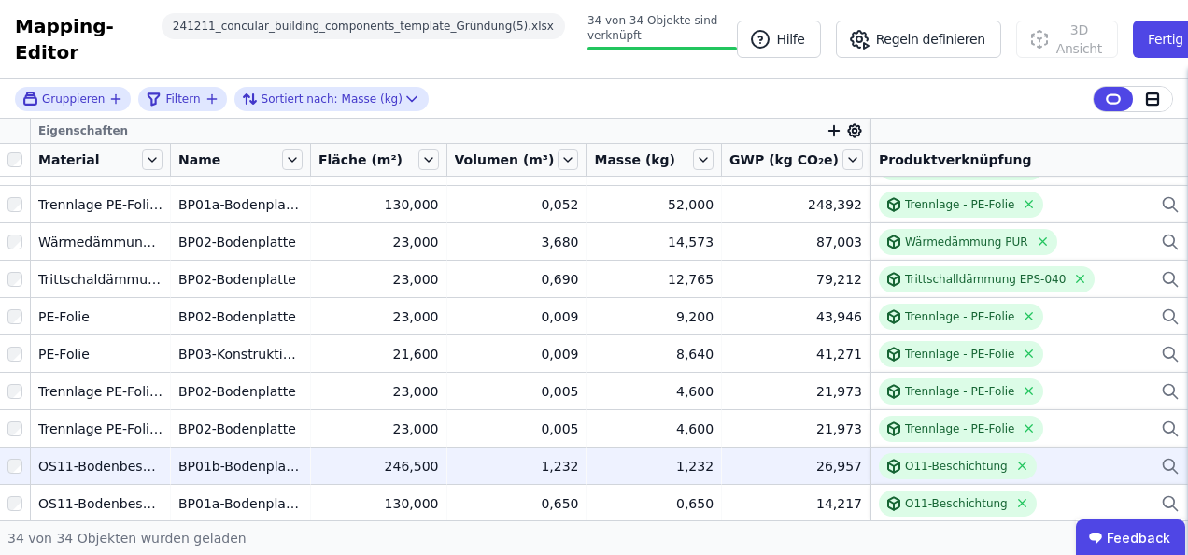
click at [1040, 461] on div "O11-Beschichtung" at bounding box center [1029, 466] width 301 height 26
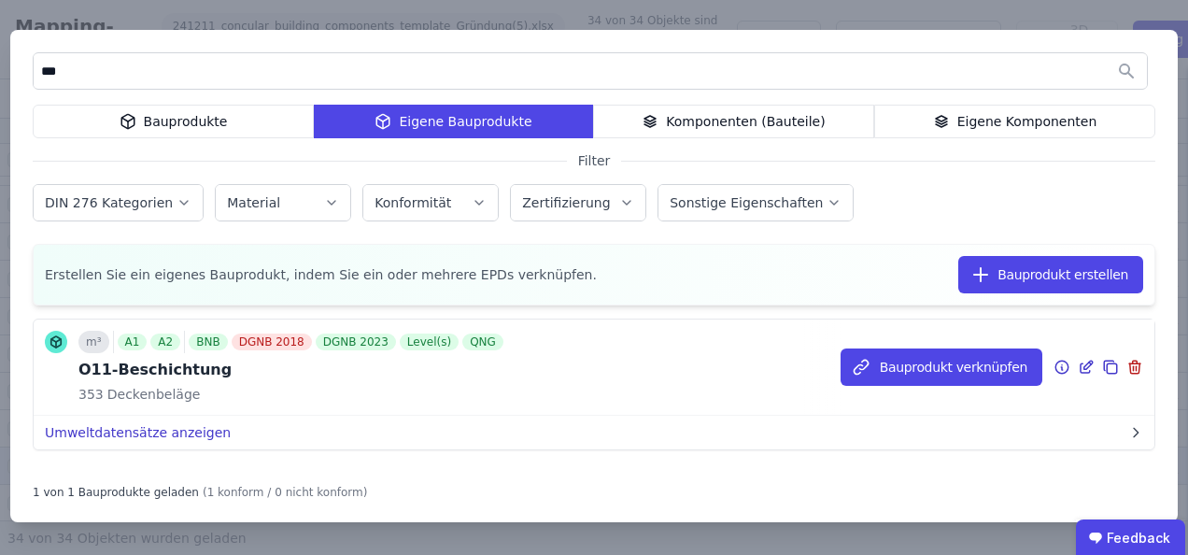
scroll to position [56, 0]
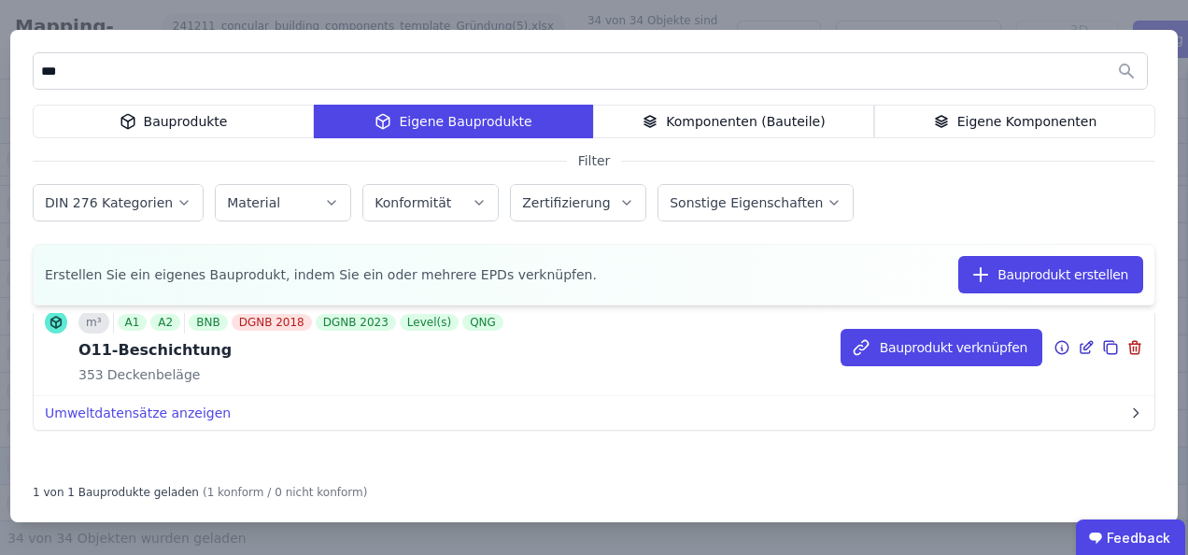
type input "***"
click at [1080, 344] on icon at bounding box center [1084, 348] width 9 height 9
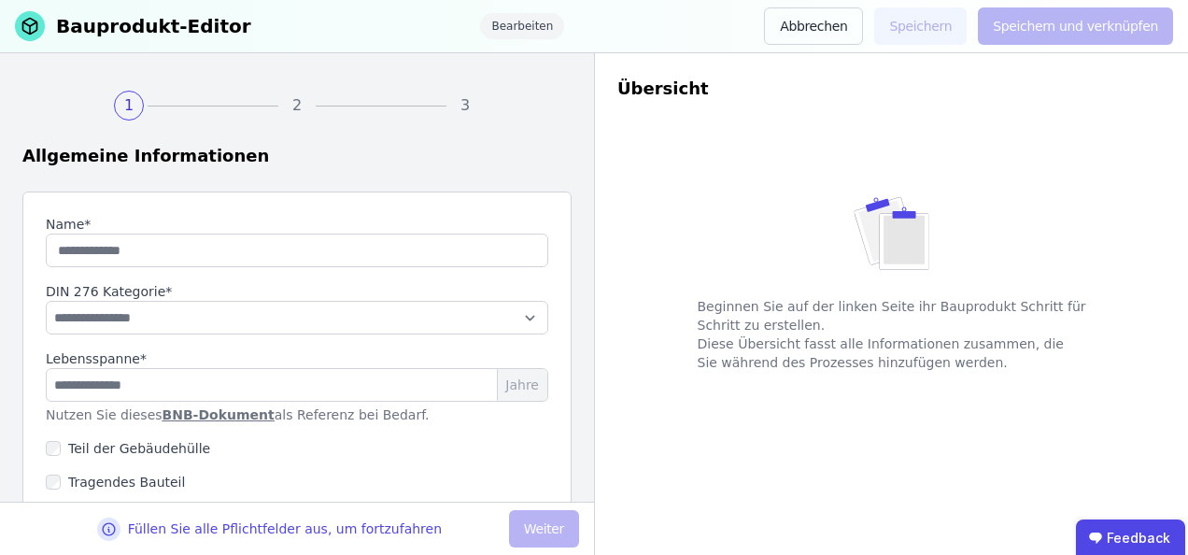
type input "**********"
select select "**********"
type input "**"
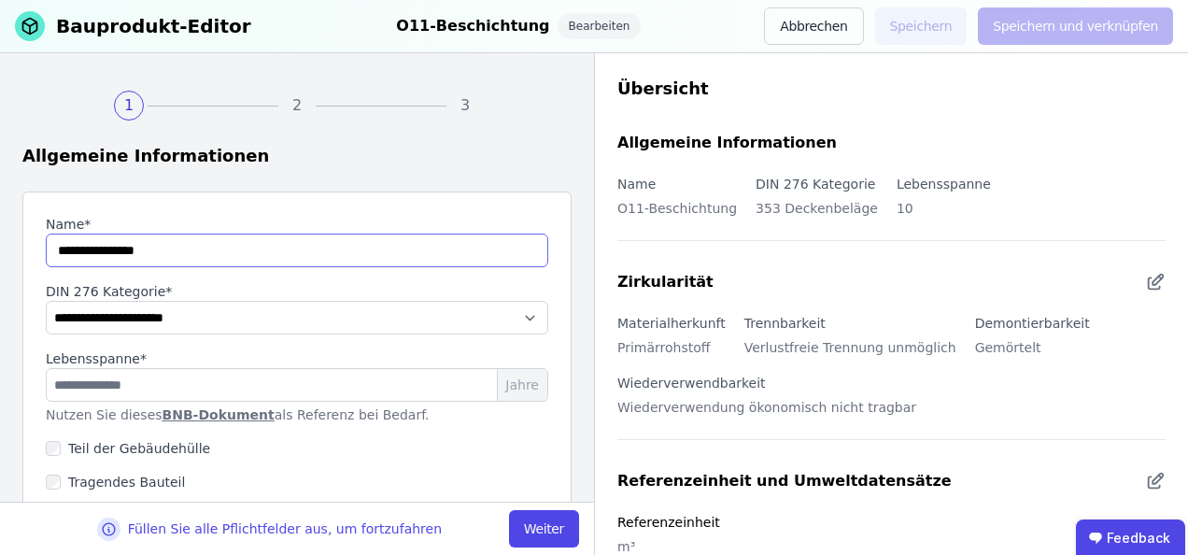
click at [67, 248] on input "string" at bounding box center [297, 250] width 502 height 34
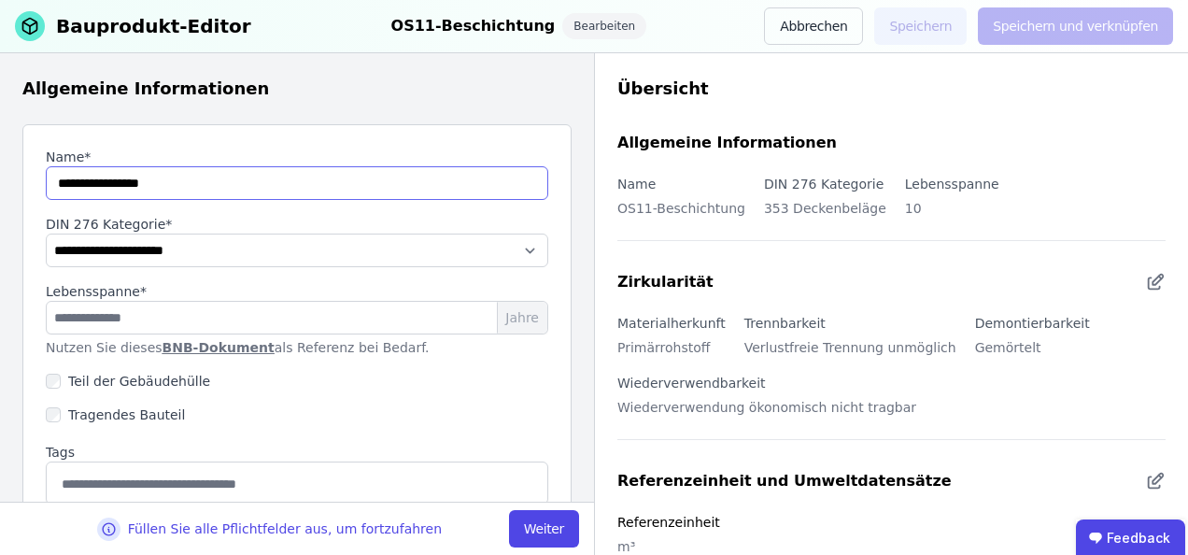
scroll to position [93, 0]
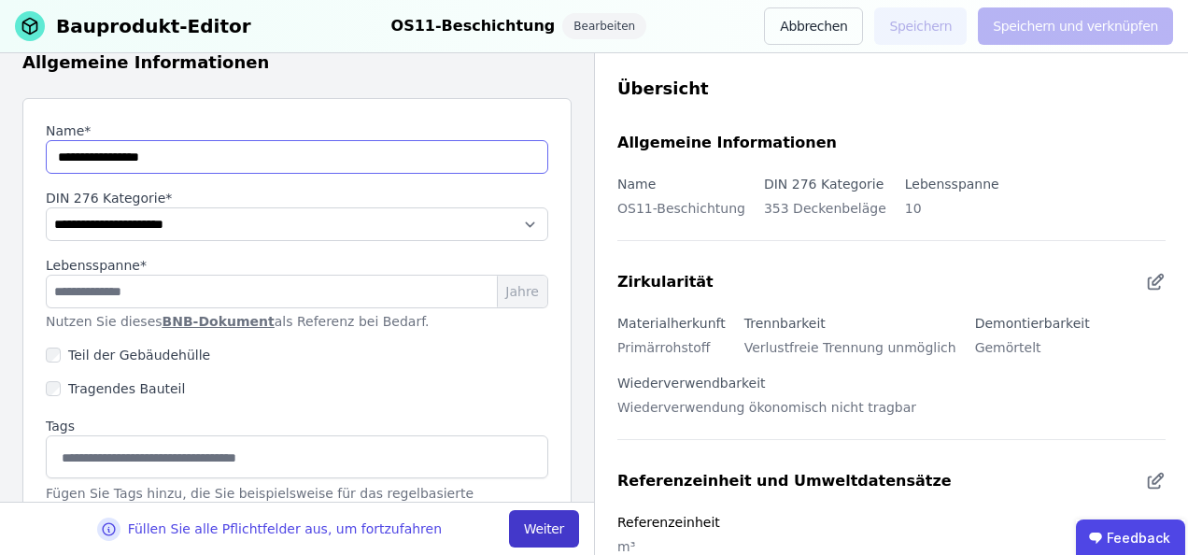
type input "**********"
click at [547, 529] on button "Weiter" at bounding box center [544, 528] width 70 height 37
select select "**********"
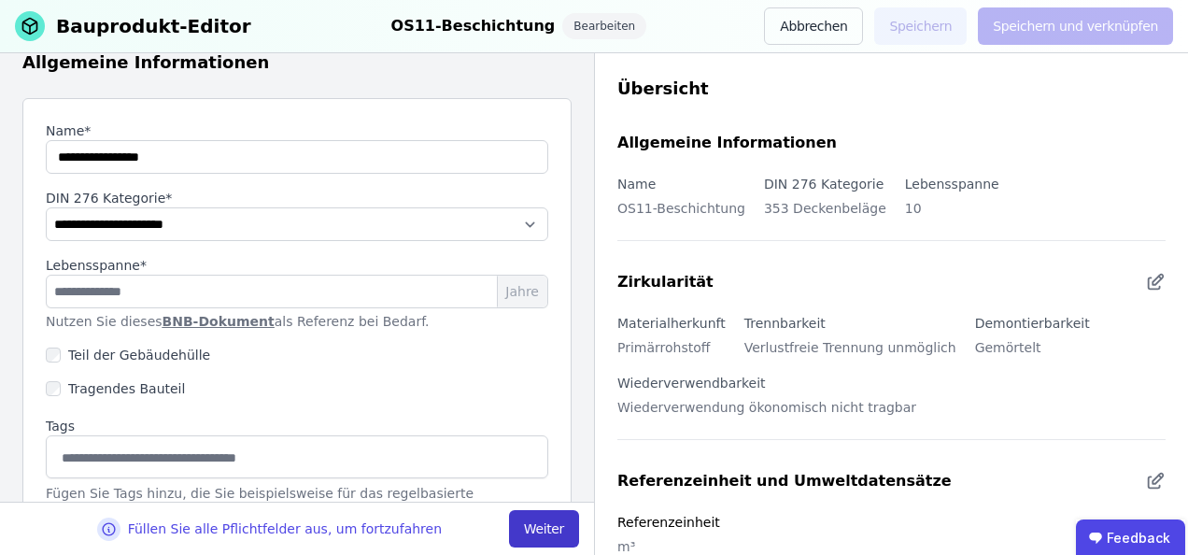
select select "**********"
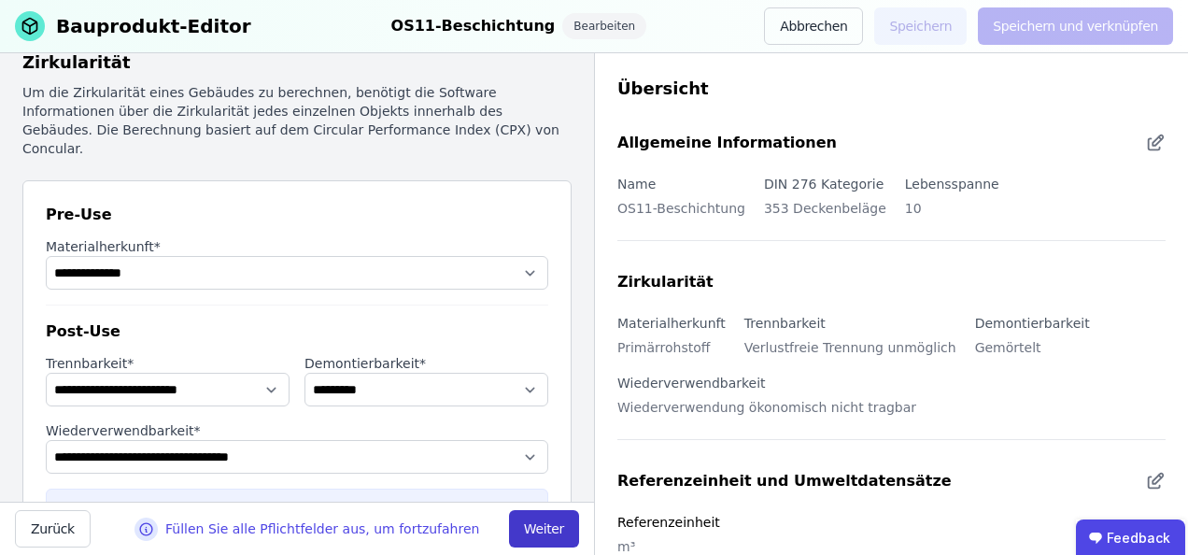
click at [542, 524] on button "Weiter" at bounding box center [544, 528] width 70 height 37
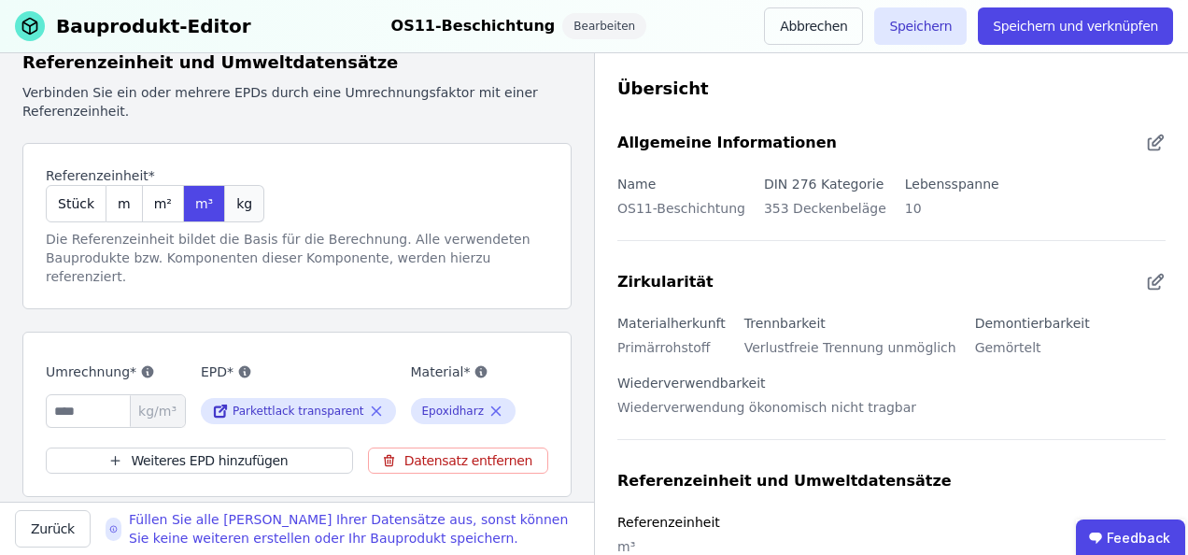
click at [236, 204] on span "kg" at bounding box center [244, 203] width 16 height 19
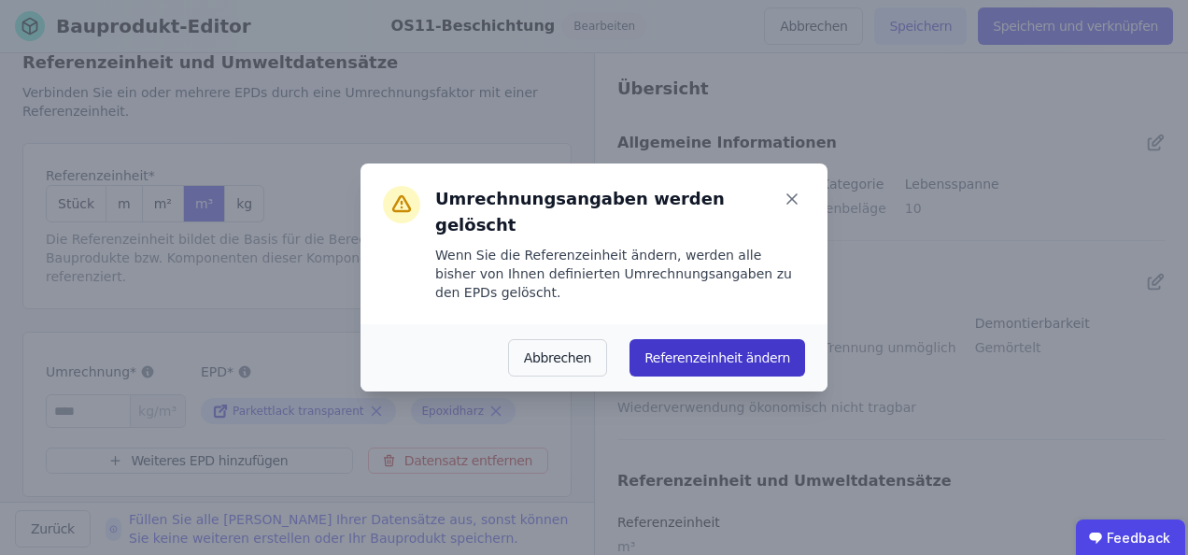
click at [723, 339] on button "Referenzeinheit ändern" at bounding box center [717, 357] width 176 height 37
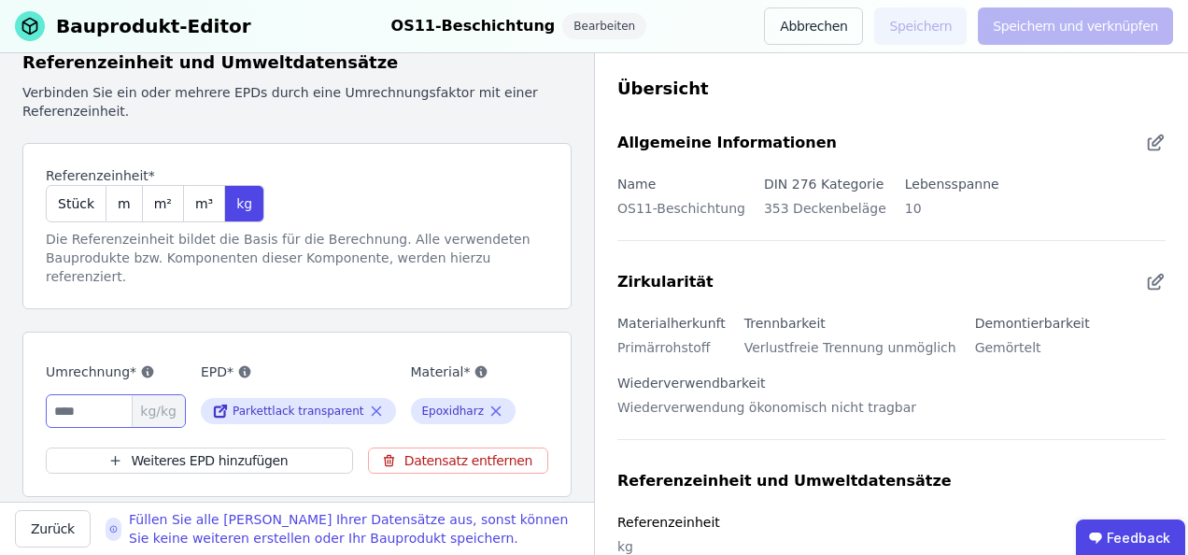
click at [70, 394] on input "number" at bounding box center [116, 411] width 140 height 34
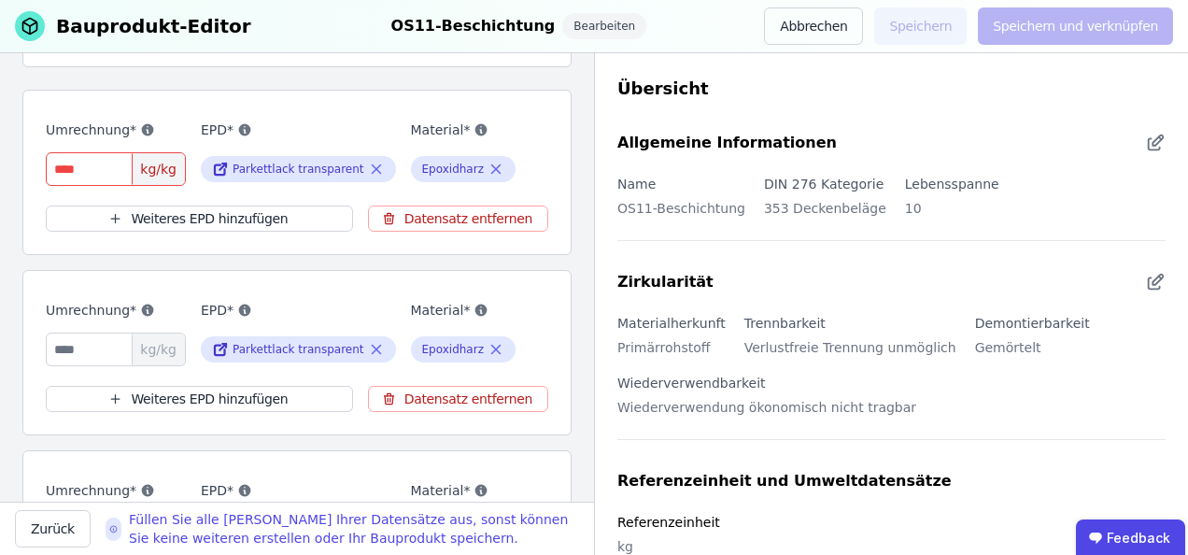
scroll to position [374, 0]
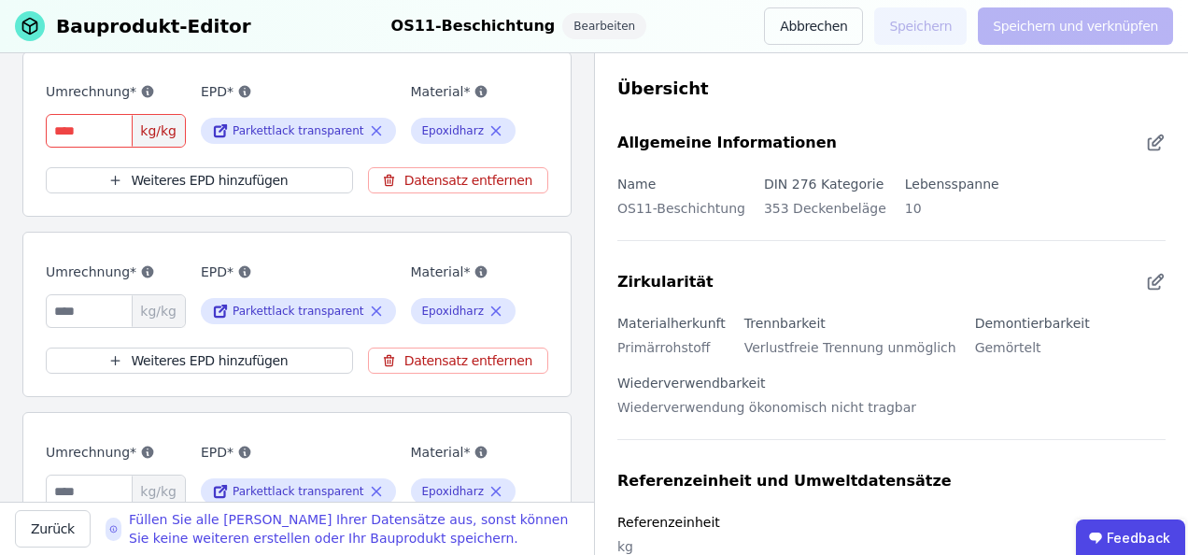
type input "*"
click at [86, 294] on input "number" at bounding box center [116, 311] width 140 height 34
type input "*"
click at [90, 474] on input "number" at bounding box center [116, 491] width 140 height 34
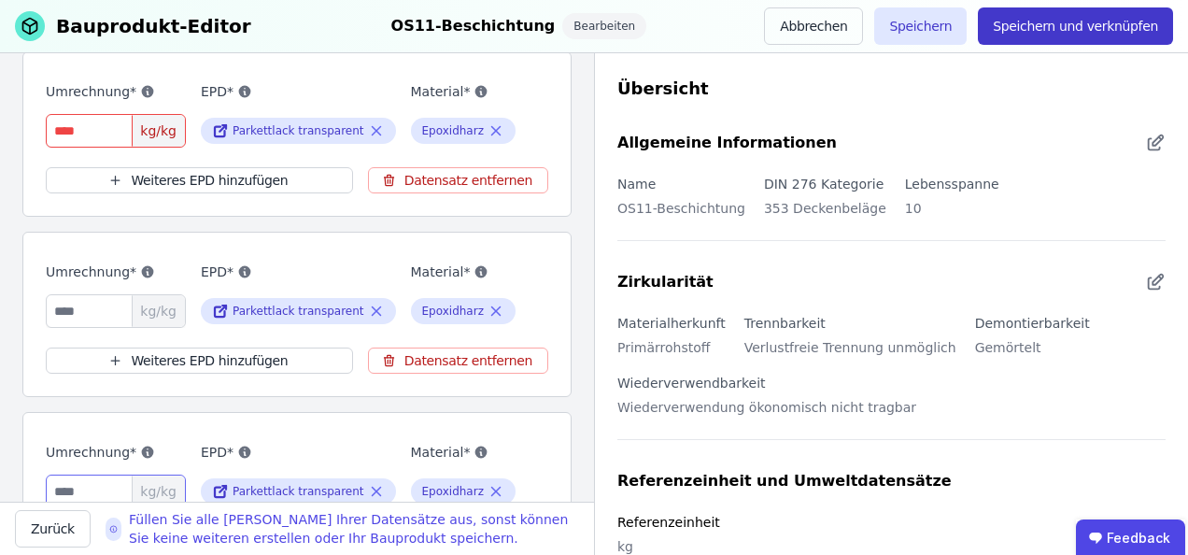
type input "*"
click at [1086, 21] on button "Speichern und verknüpfen" at bounding box center [1075, 25] width 195 height 37
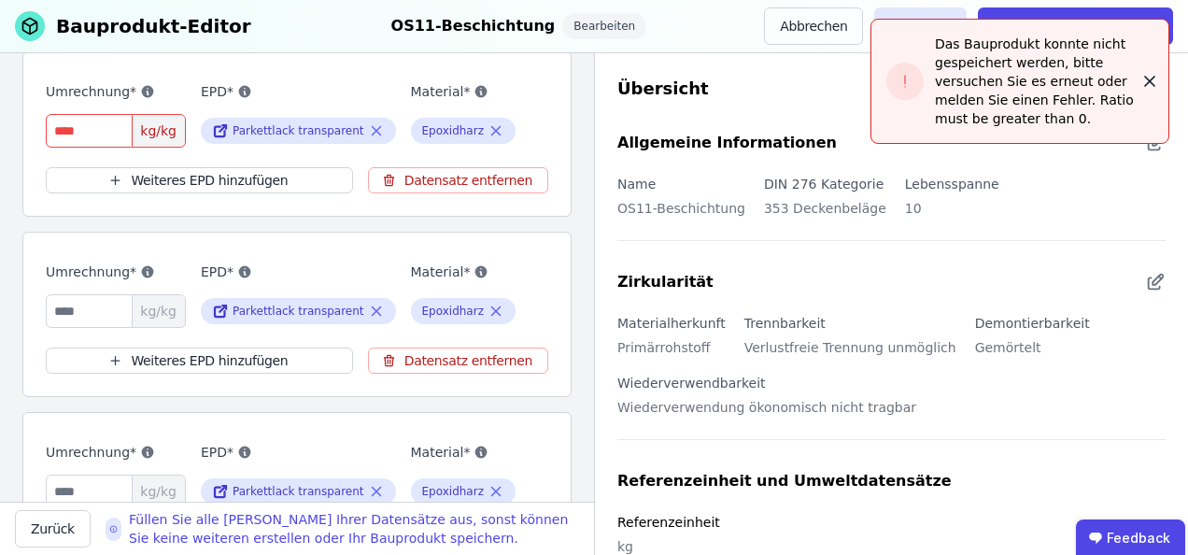
click at [1154, 78] on icon "button" at bounding box center [1149, 81] width 19 height 19
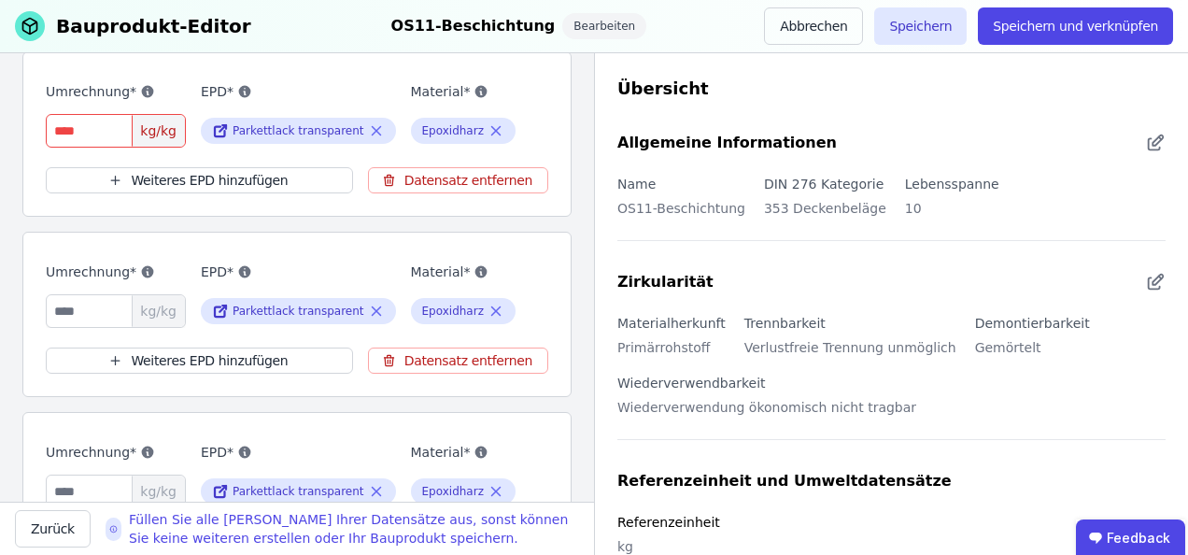
click at [82, 114] on input "*" at bounding box center [116, 131] width 140 height 34
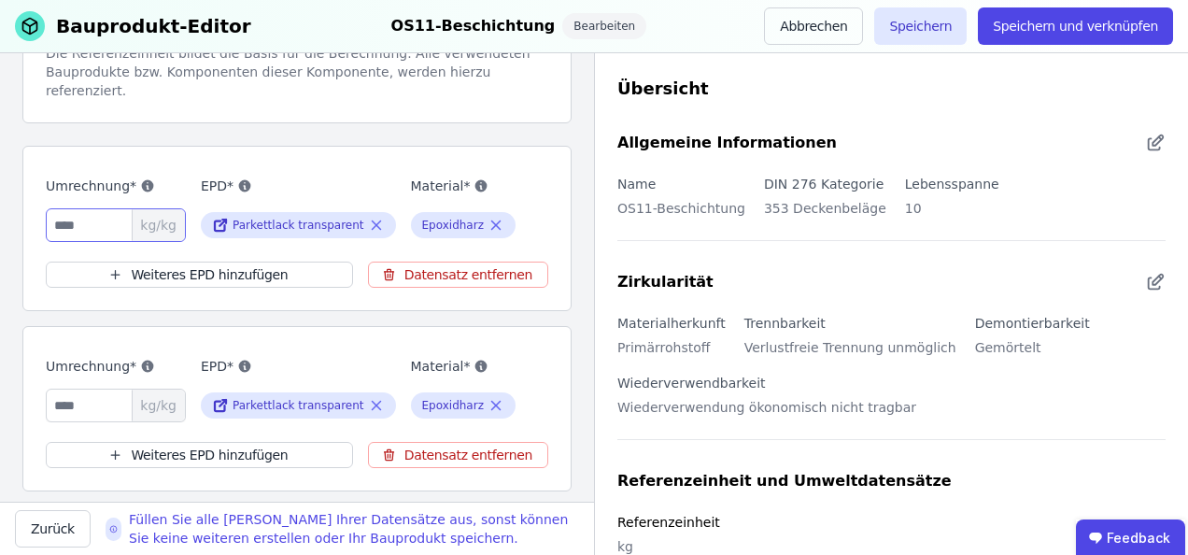
scroll to position [187, 0]
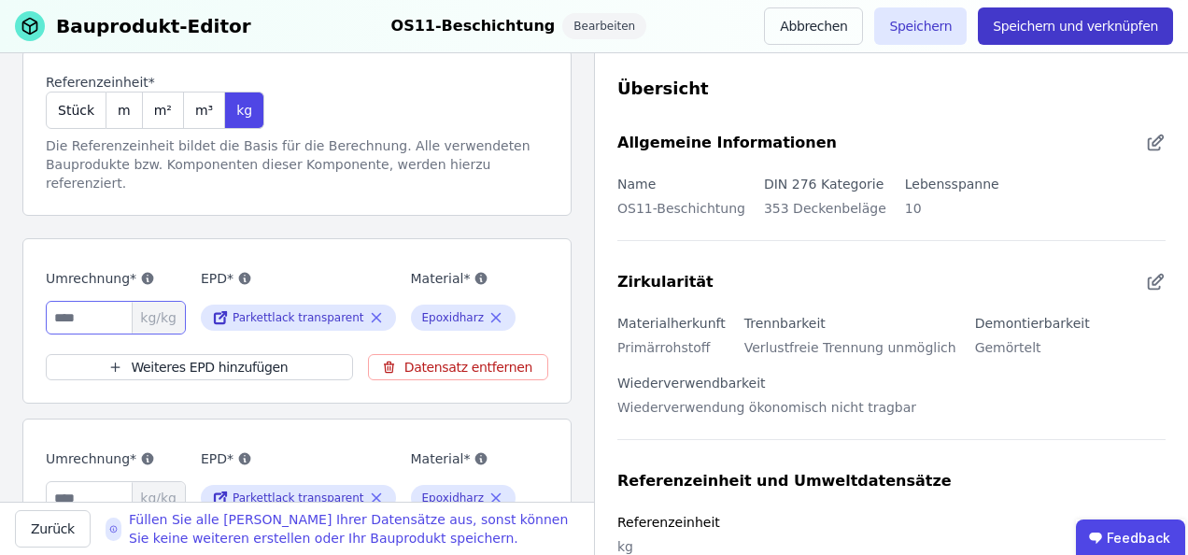
type input "*"
click at [1111, 20] on button "Speichern und verknüpfen" at bounding box center [1075, 25] width 195 height 37
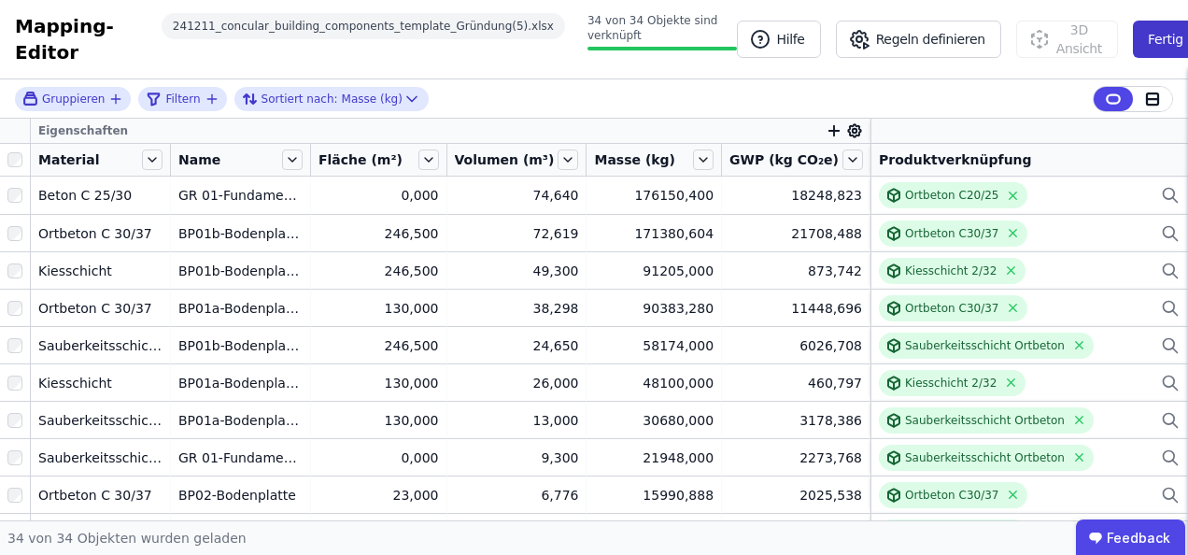
click at [1143, 39] on button "Fertig" at bounding box center [1165, 39] width 65 height 37
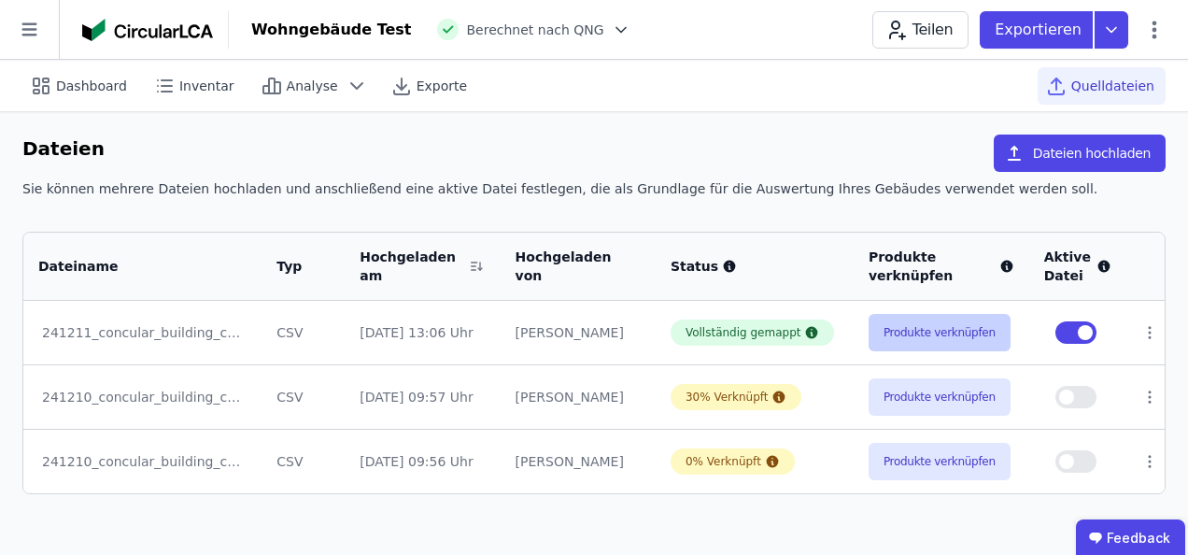
click at [912, 332] on button "Produkte verknüpfen" at bounding box center [939, 332] width 142 height 37
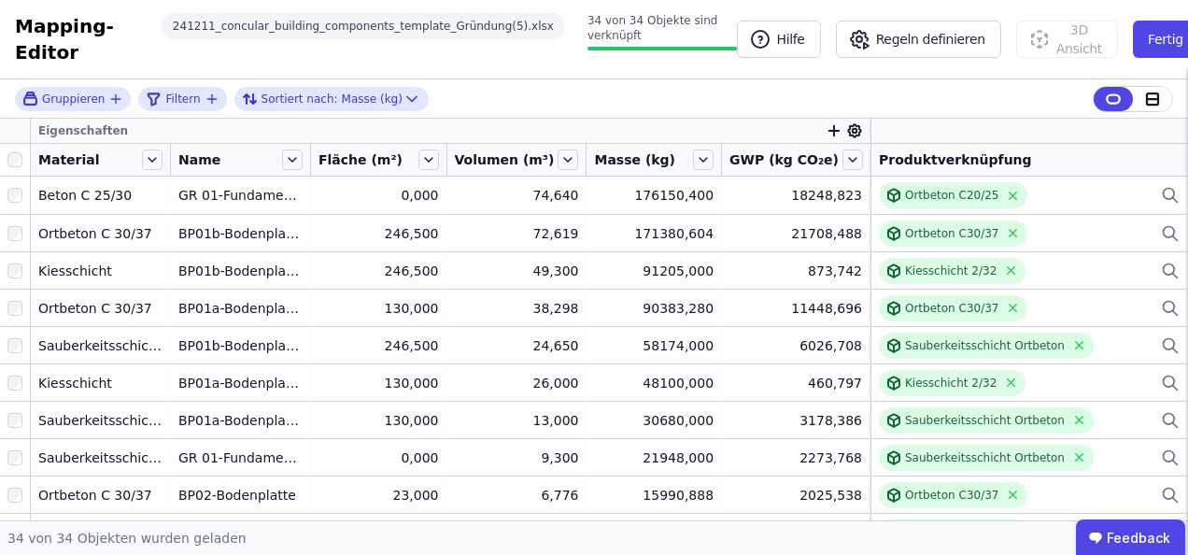
click at [86, 156] on span "Material" at bounding box center [69, 159] width 62 height 19
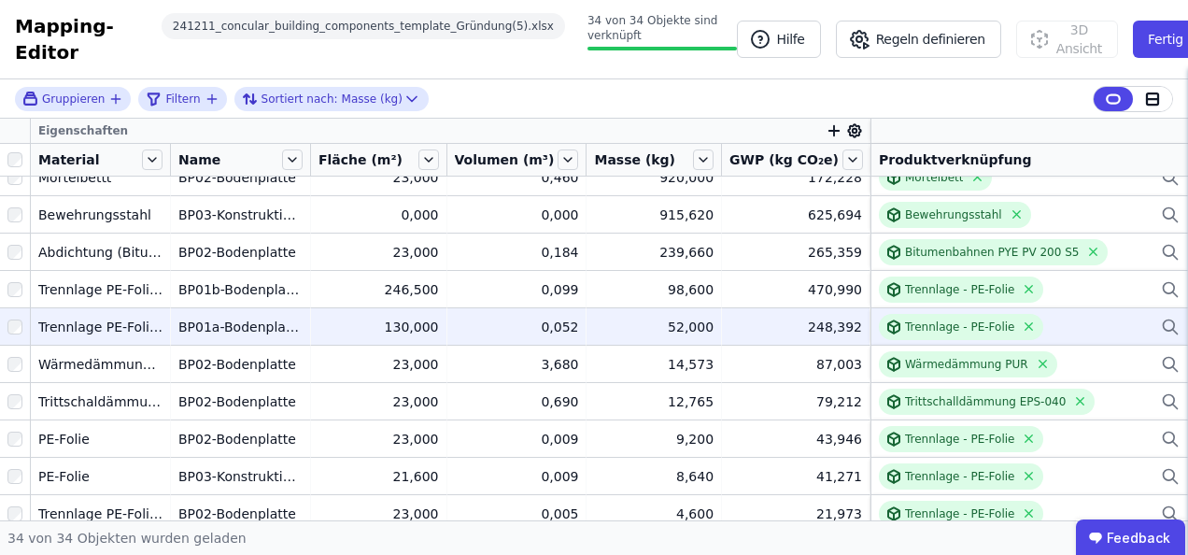
scroll to position [925, 0]
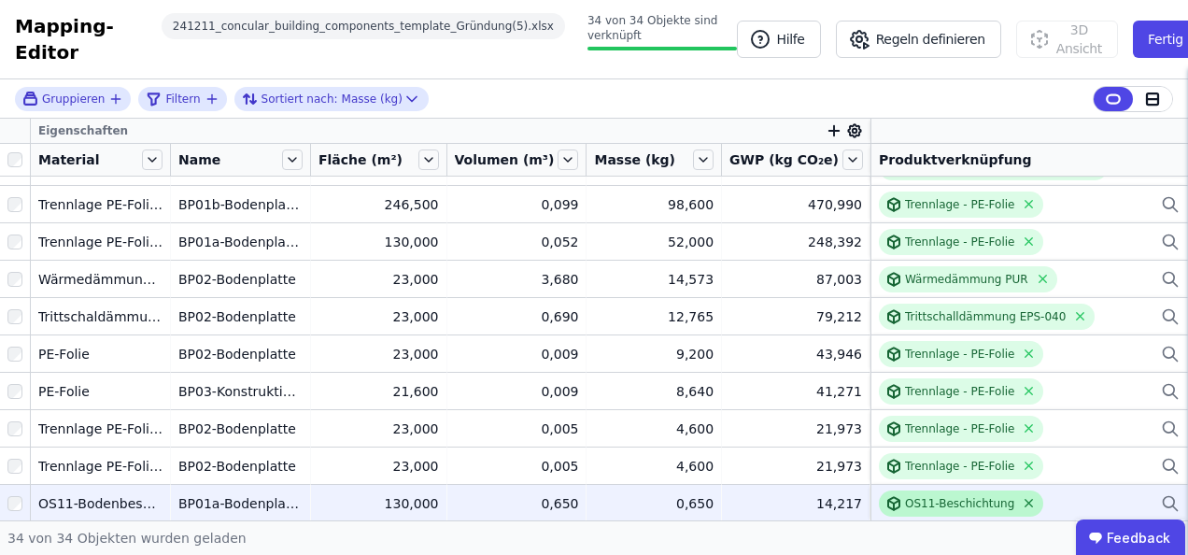
click at [1022, 501] on icon at bounding box center [1029, 503] width 14 height 14
click at [941, 501] on div "Verknüpfe ein Bauprodukt oder eine Komponente" at bounding box center [1017, 503] width 277 height 15
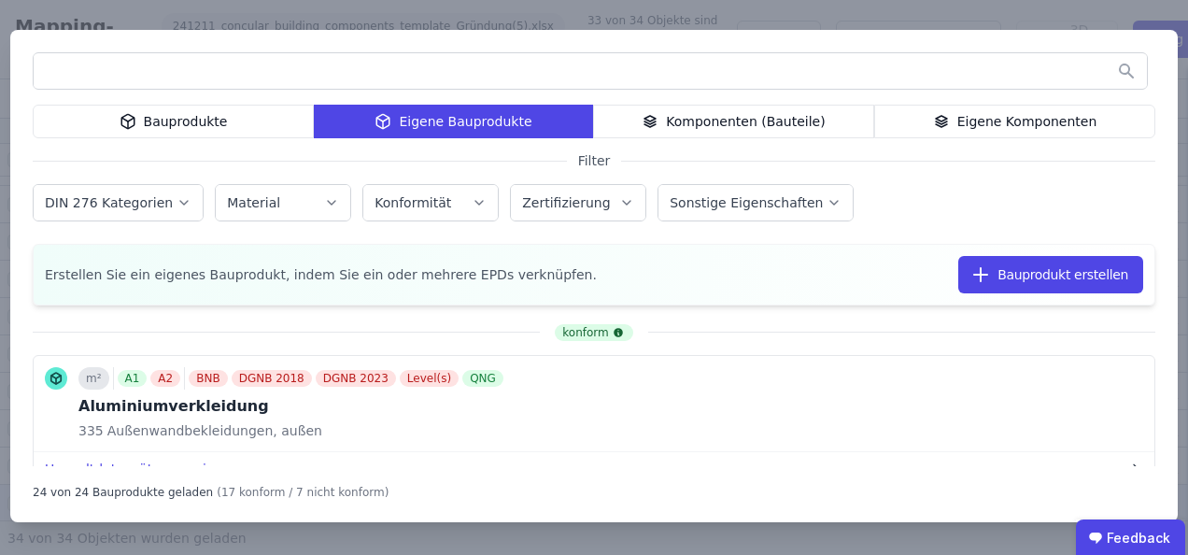
click at [164, 63] on input "text" at bounding box center [590, 71] width 1113 height 34
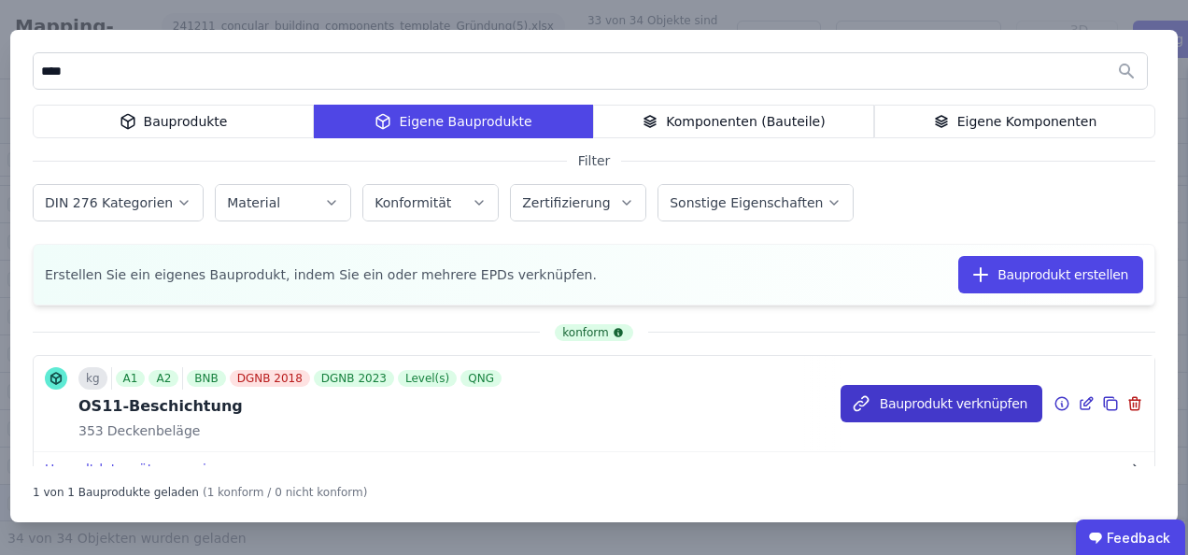
type input "****"
click at [935, 403] on button "Bauprodukt verknüpfen" at bounding box center [941, 403] width 202 height 37
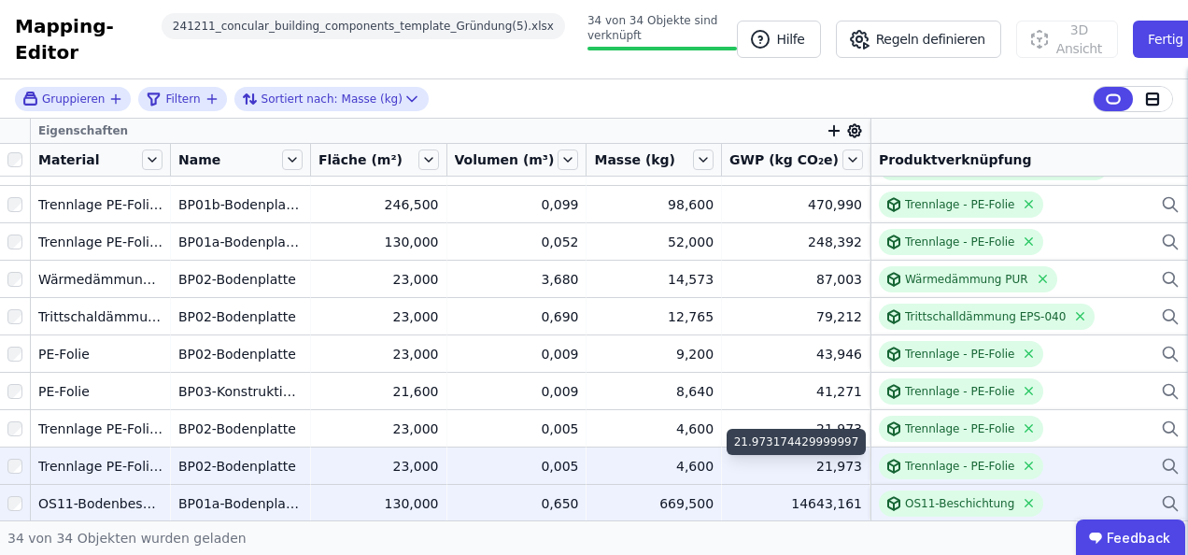
scroll to position [832, 0]
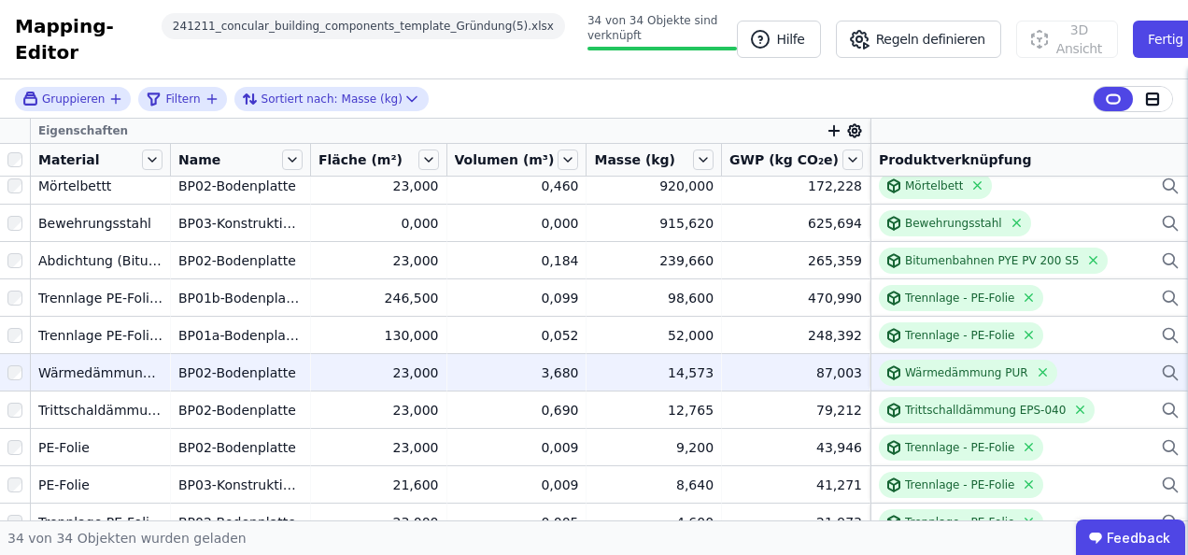
click at [1069, 366] on div "Wärmedämmung PUR" at bounding box center [1029, 373] width 301 height 26
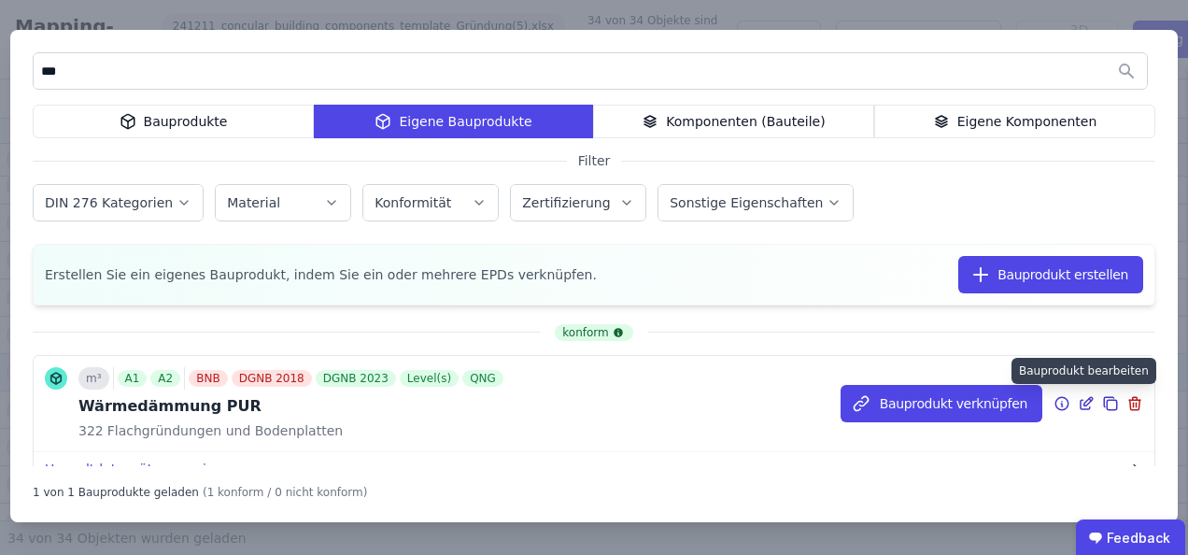
type input "***"
click at [1078, 403] on icon at bounding box center [1086, 403] width 17 height 22
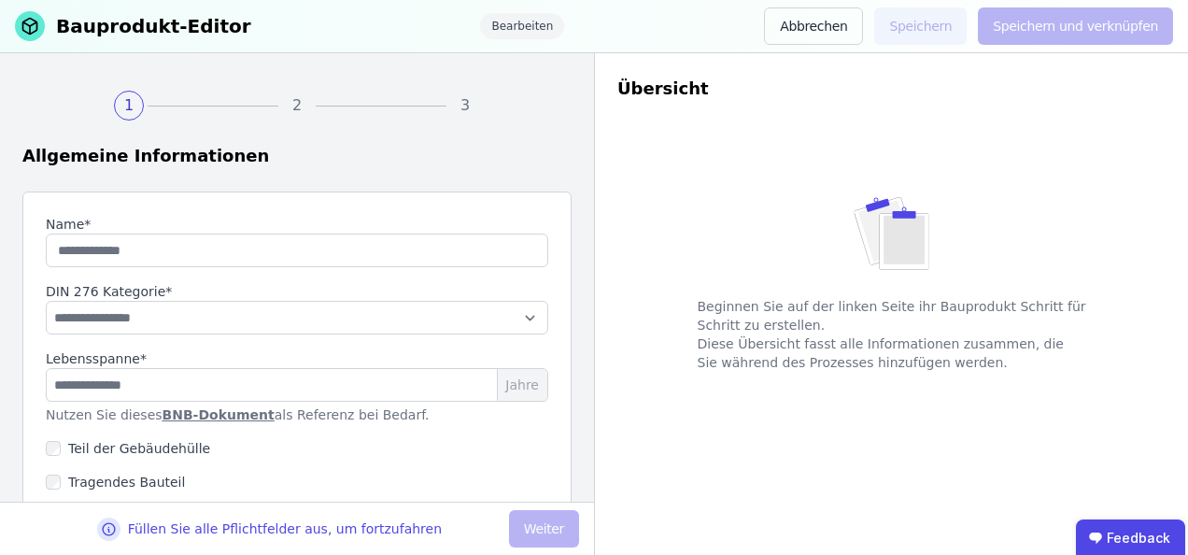
type input "**********"
select select "**********"
type input "**"
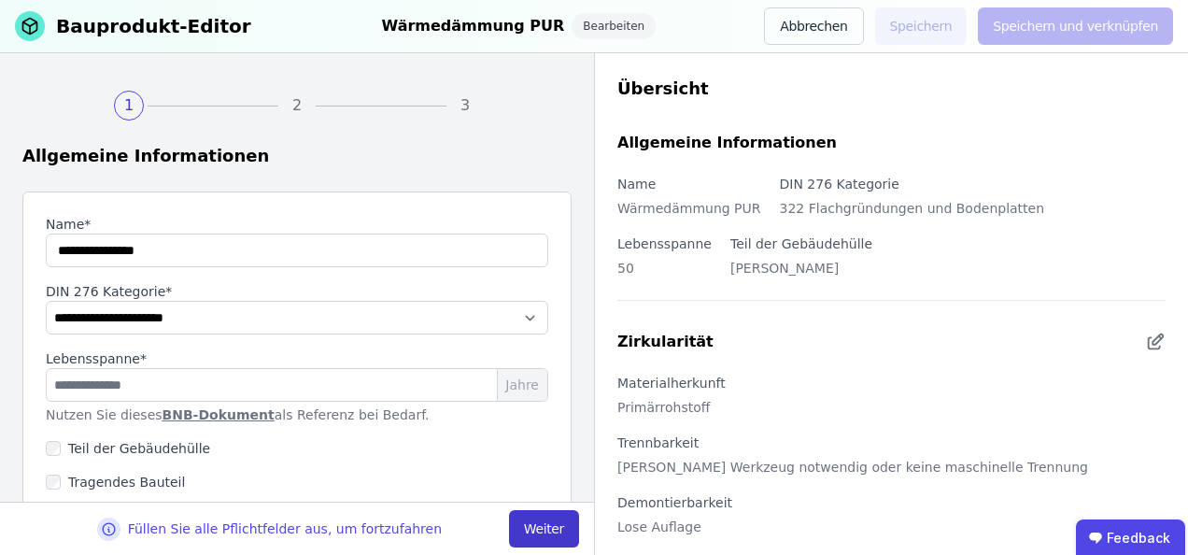
click at [557, 527] on button "Weiter" at bounding box center [544, 528] width 70 height 37
select select "**********"
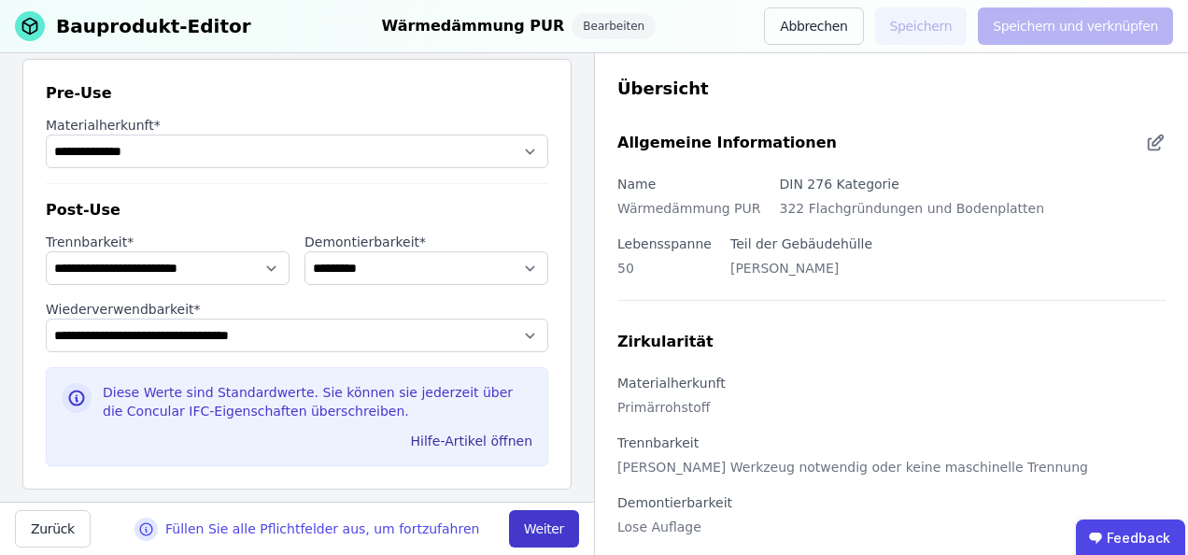
scroll to position [219, 0]
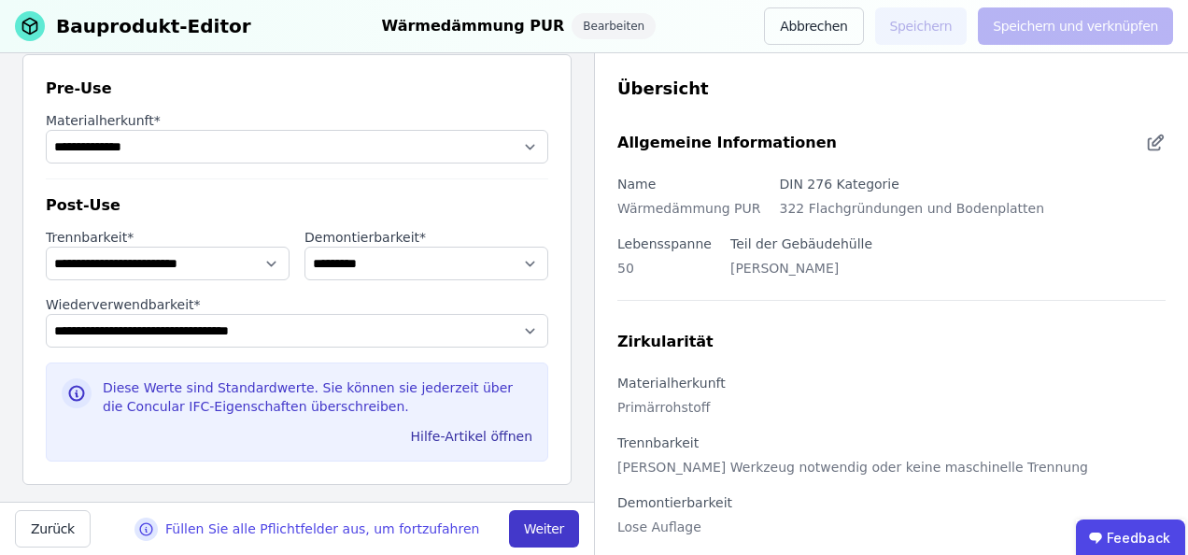
click at [555, 536] on button "Weiter" at bounding box center [544, 528] width 70 height 37
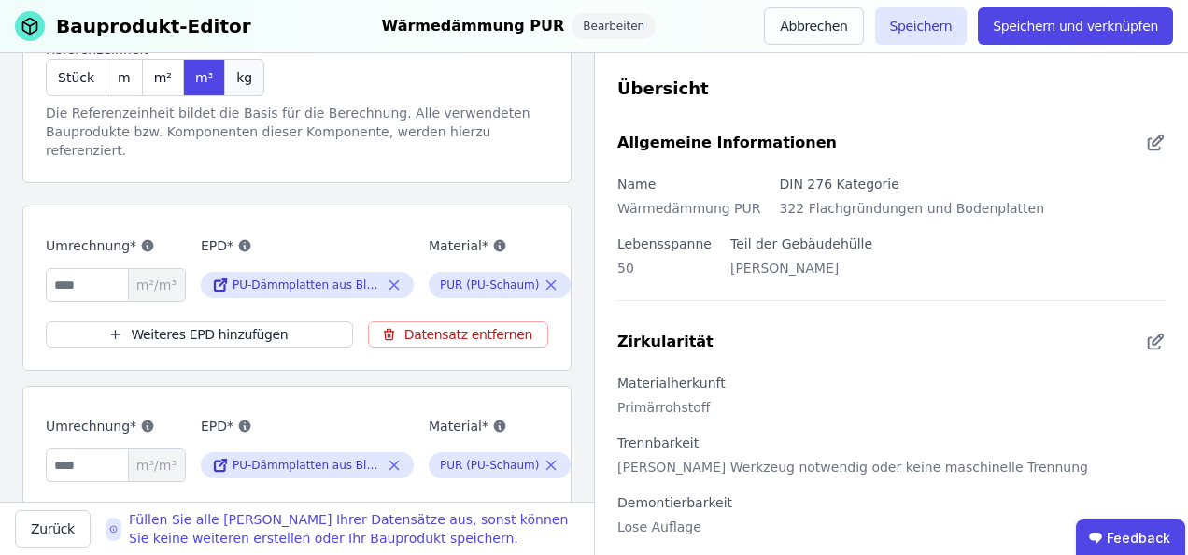
click at [233, 86] on div "kg" at bounding box center [244, 77] width 39 height 37
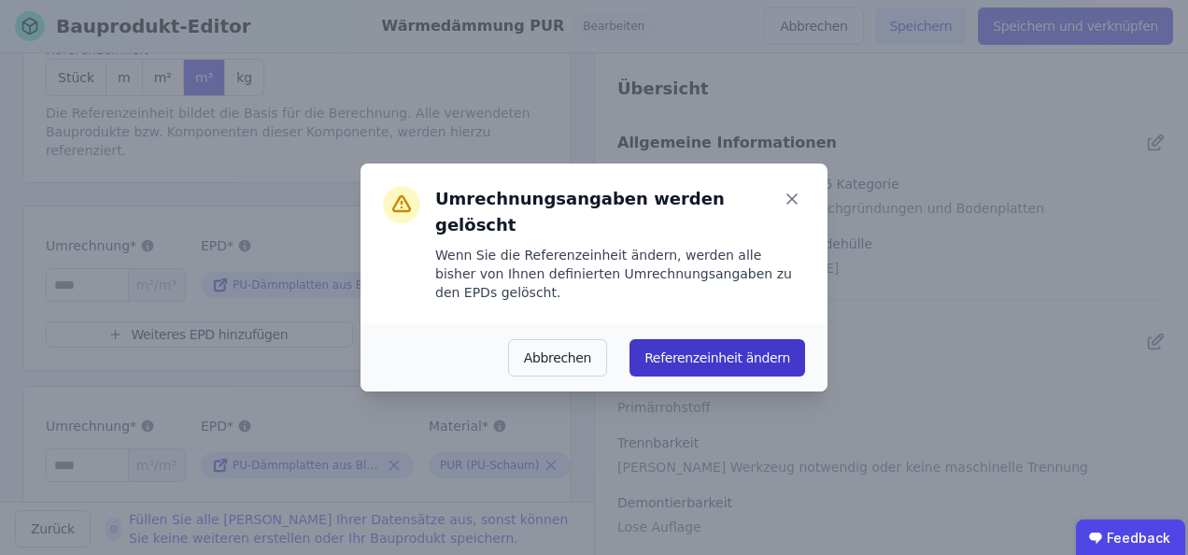
click at [749, 342] on button "Referenzeinheit ändern" at bounding box center [717, 357] width 176 height 37
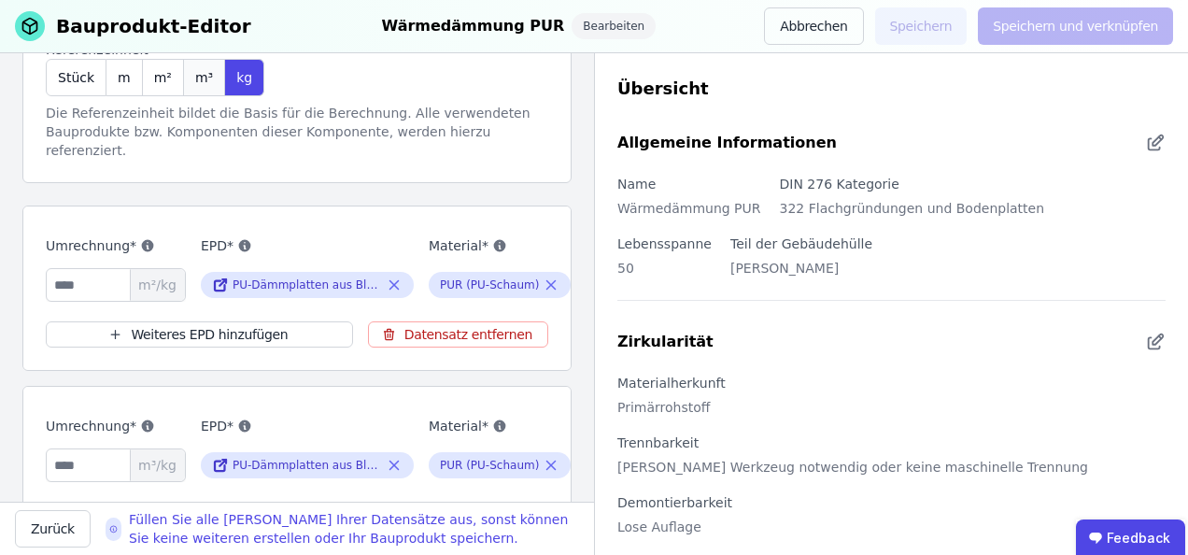
click at [195, 79] on span "m³" at bounding box center [204, 77] width 18 height 19
click at [86, 268] on input "number" at bounding box center [116, 285] width 140 height 34
click at [65, 73] on span "Stück" at bounding box center [76, 77] width 36 height 19
click at [195, 73] on span "m³" at bounding box center [204, 77] width 18 height 19
click at [156, 72] on span "m²" at bounding box center [163, 77] width 18 height 19
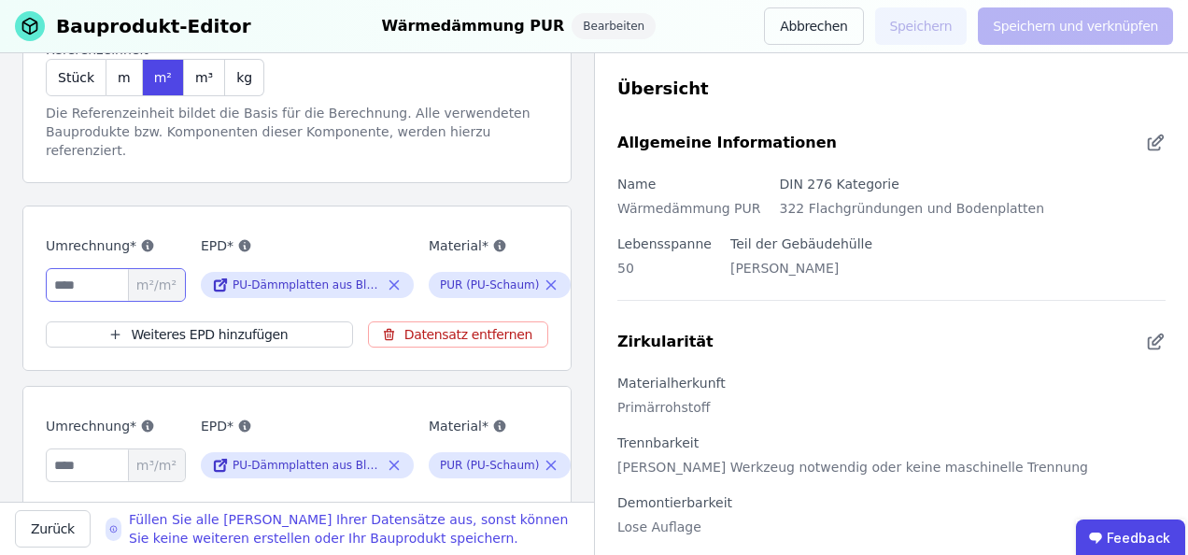
click at [107, 274] on input "number" at bounding box center [116, 285] width 140 height 34
type input "*"
click at [87, 460] on input "number" at bounding box center [116, 465] width 140 height 34
click at [99, 268] on input "*" at bounding box center [116, 285] width 140 height 34
click at [571, 292] on div "1 2 3 Referenzeinheit und Umweltdatensätze Verbinden Sie ein oder mehrere EPDs …" at bounding box center [297, 277] width 594 height 448
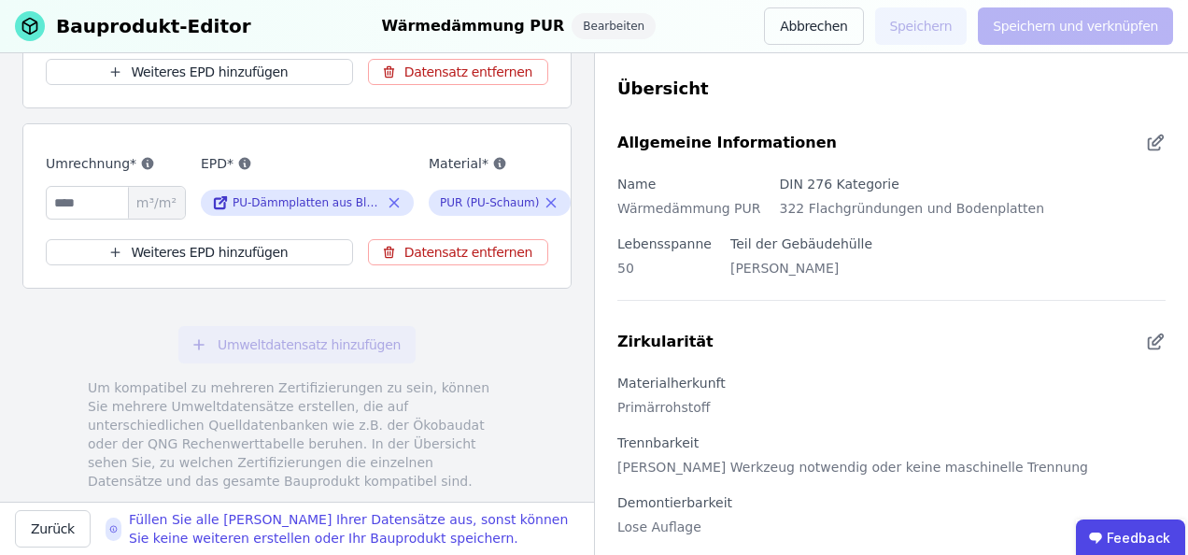
scroll to position [500, 0]
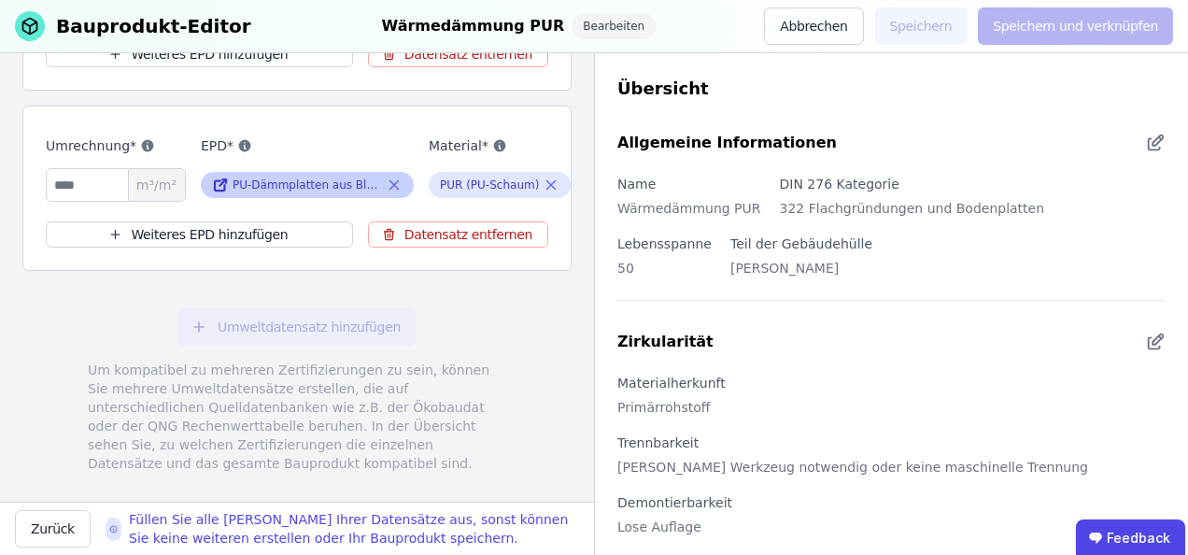
click at [398, 176] on icon at bounding box center [394, 185] width 17 height 22
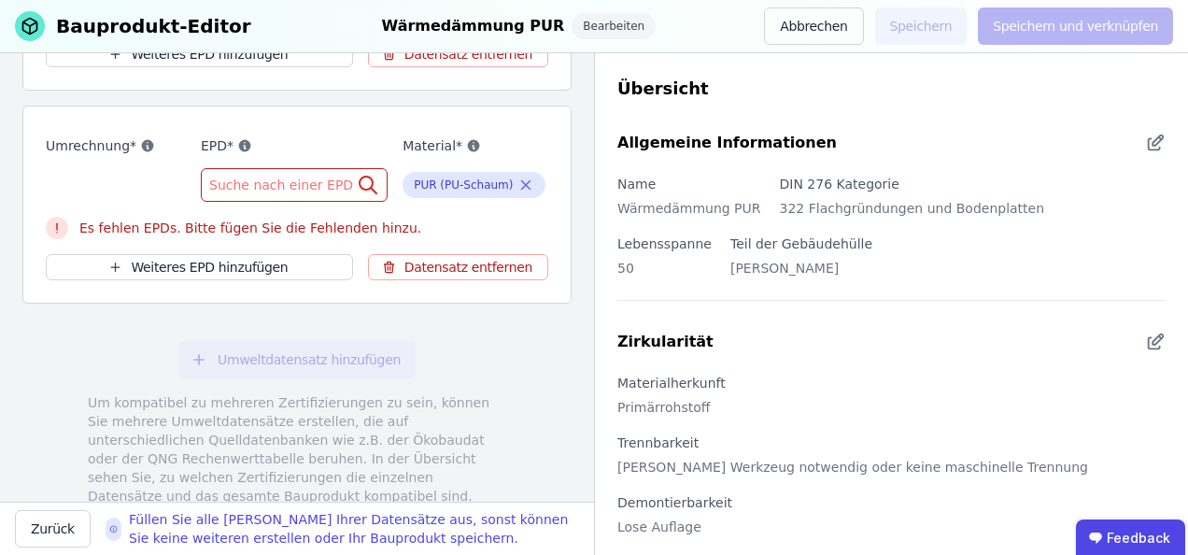
click at [286, 176] on span "Suche nach einer EPD" at bounding box center [283, 185] width 148 height 19
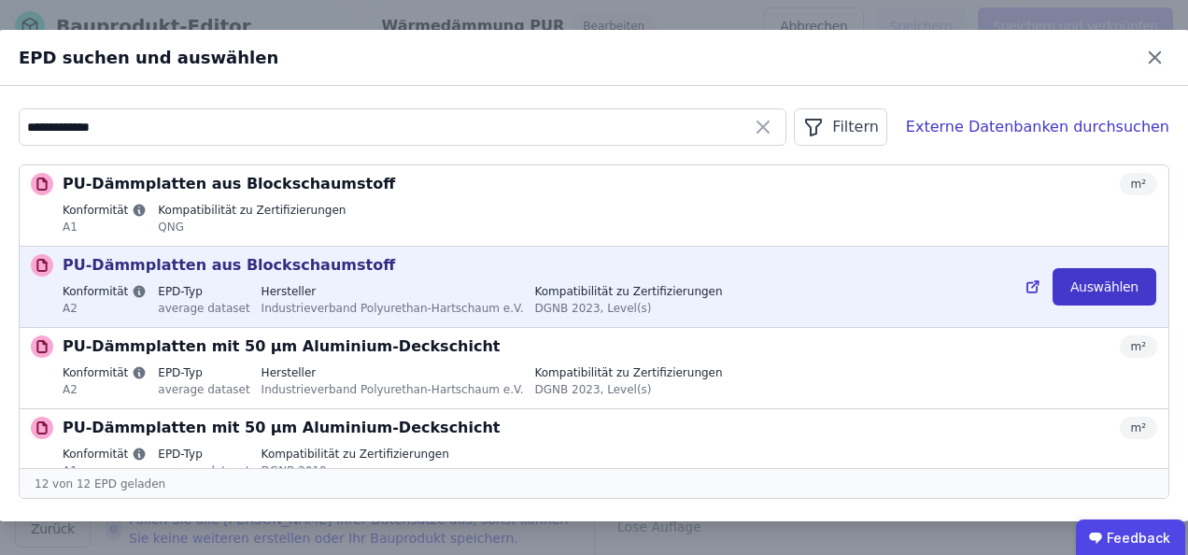
type input "**********"
click at [1093, 284] on button "Auswählen" at bounding box center [1104, 286] width 104 height 37
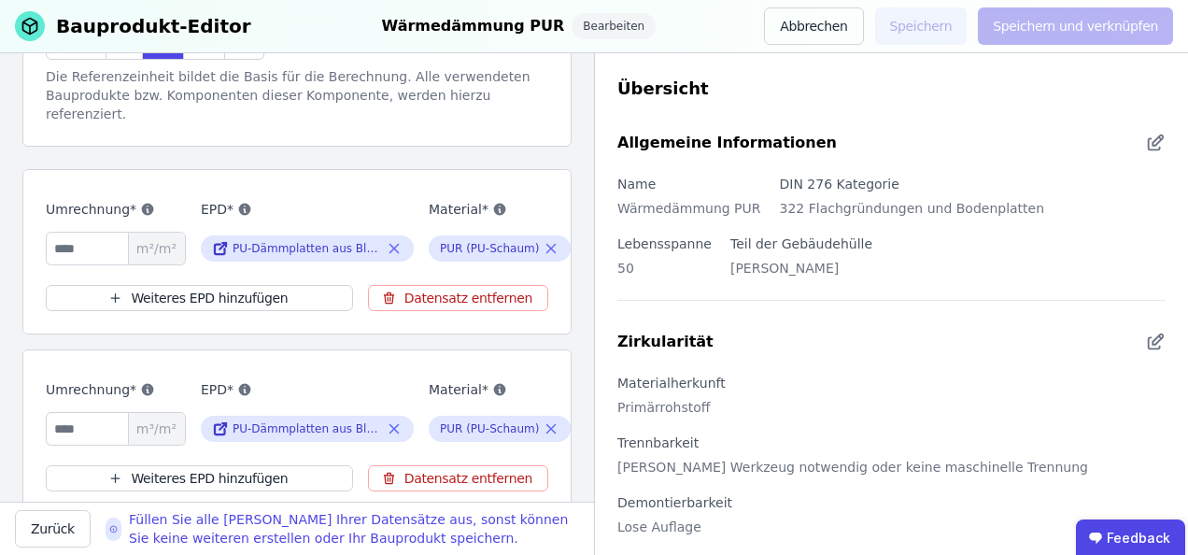
scroll to position [443, 0]
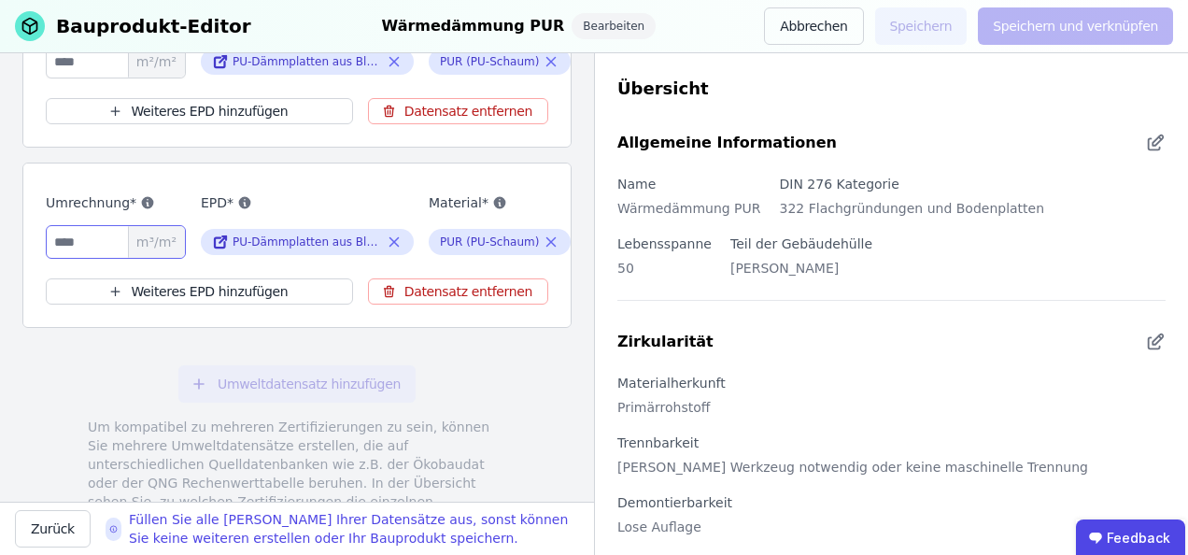
click at [86, 230] on input "number" at bounding box center [116, 242] width 140 height 34
type input "*"
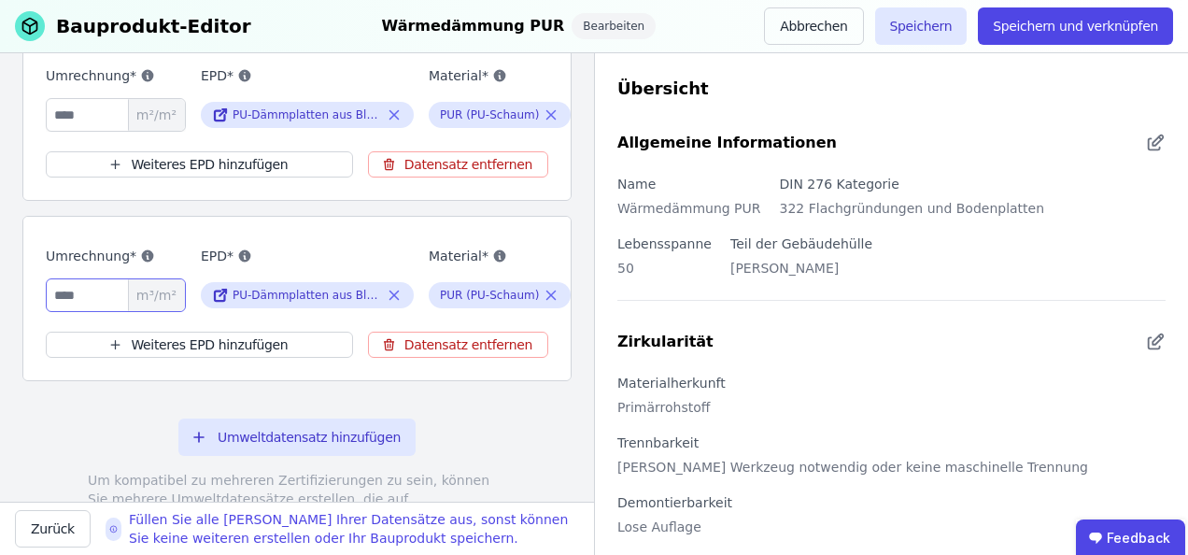
scroll to position [349, 0]
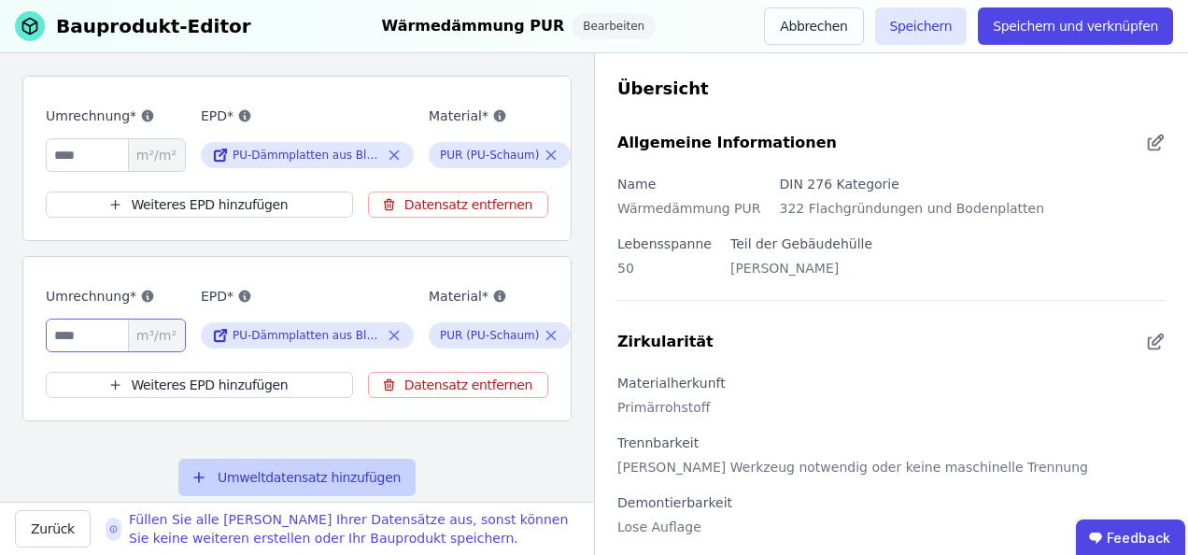
type input "****"
click at [300, 482] on button "Umweltdatensatz hinzufügen" at bounding box center [296, 476] width 237 height 37
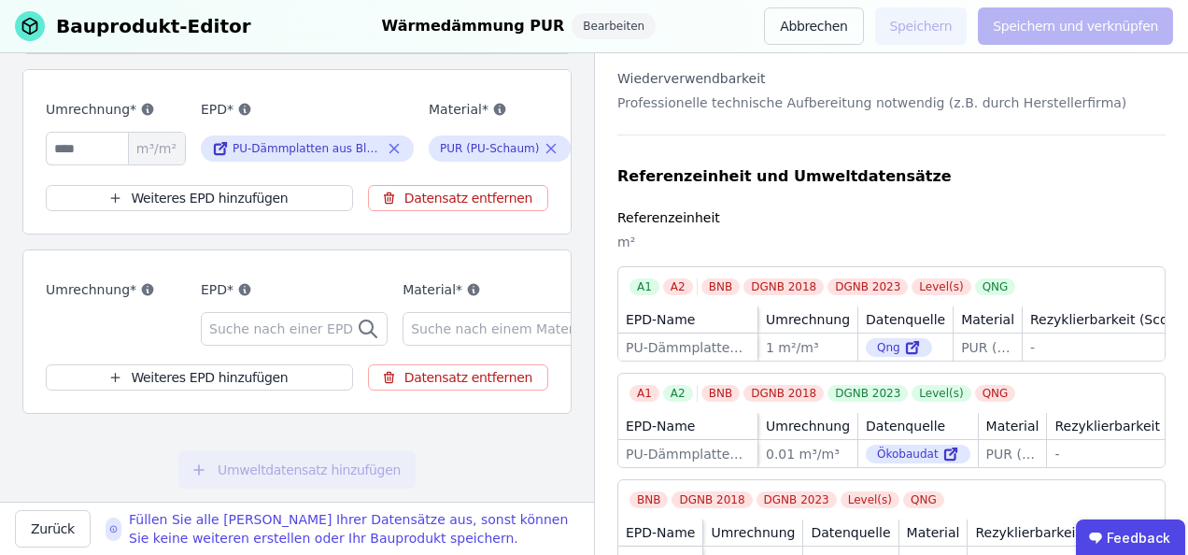
scroll to position [491, 0]
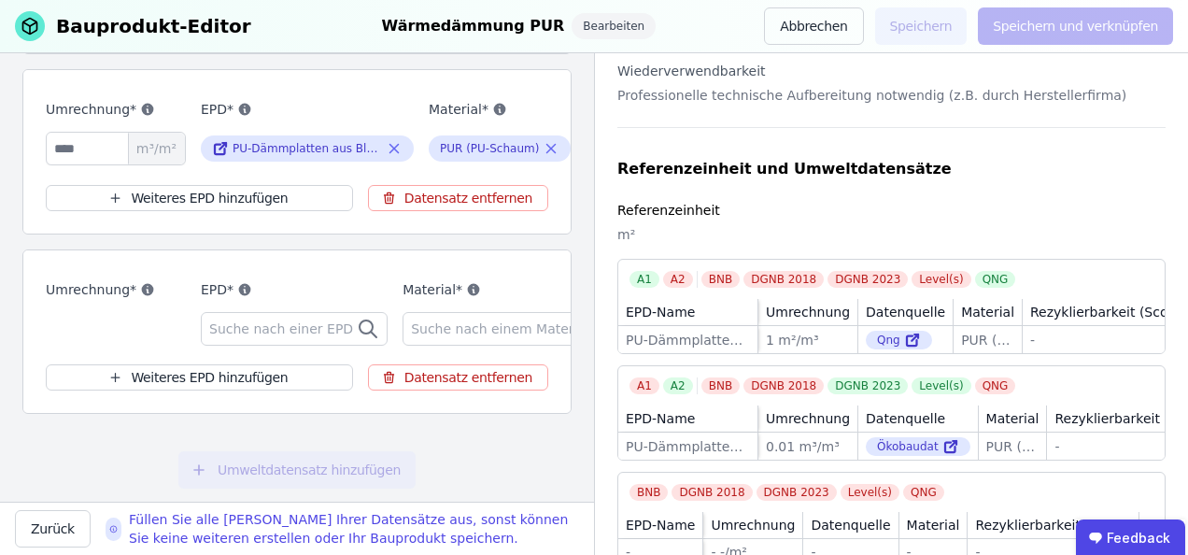
click at [267, 331] on span "Suche nach einer EPD" at bounding box center [283, 328] width 148 height 19
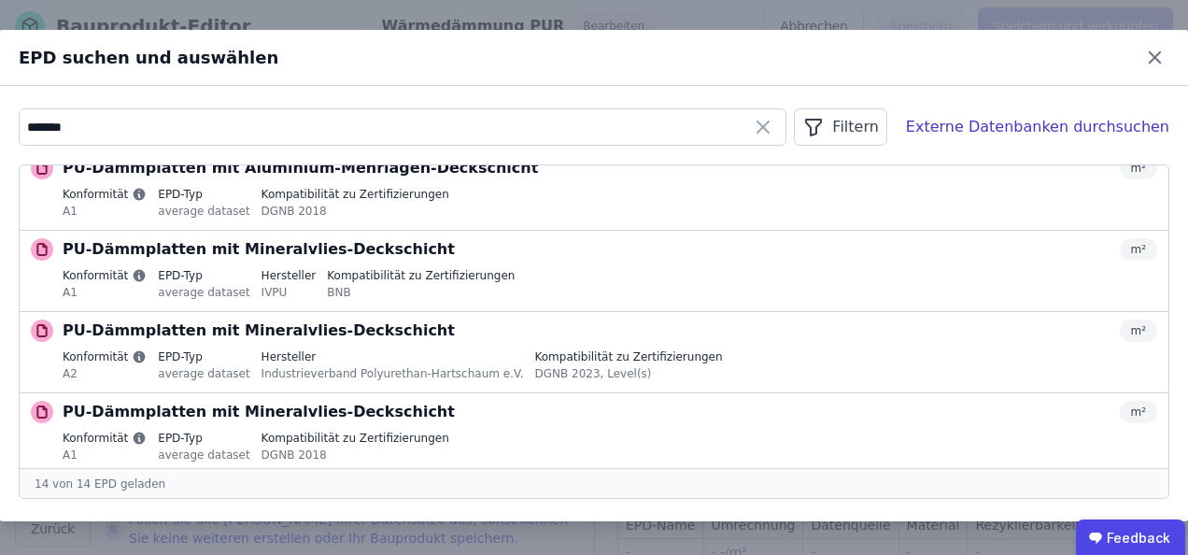
scroll to position [830, 0]
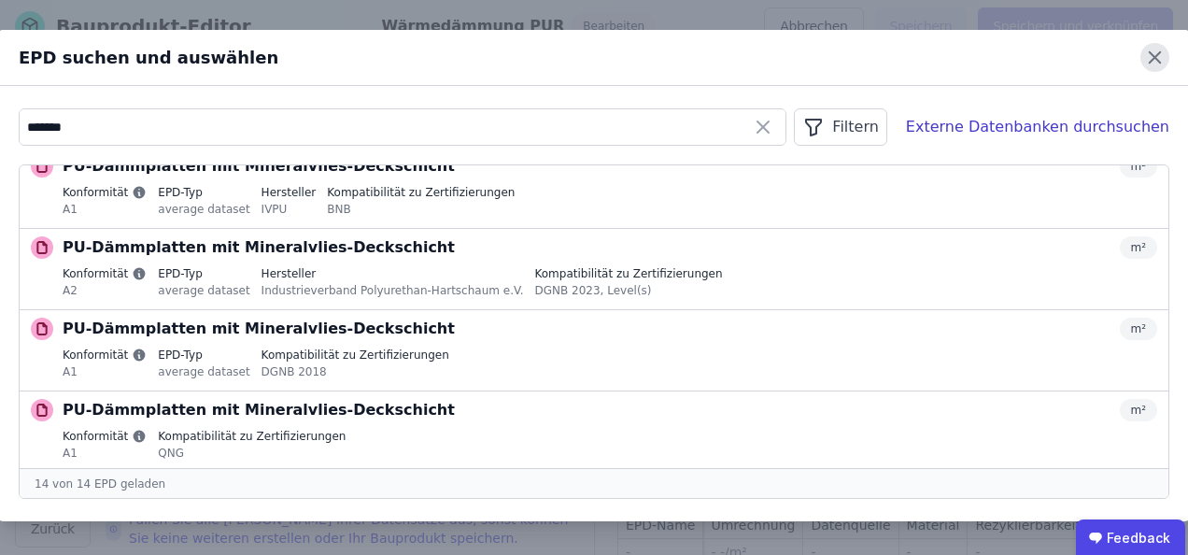
type input "*******"
click at [1150, 55] on icon at bounding box center [1154, 57] width 29 height 29
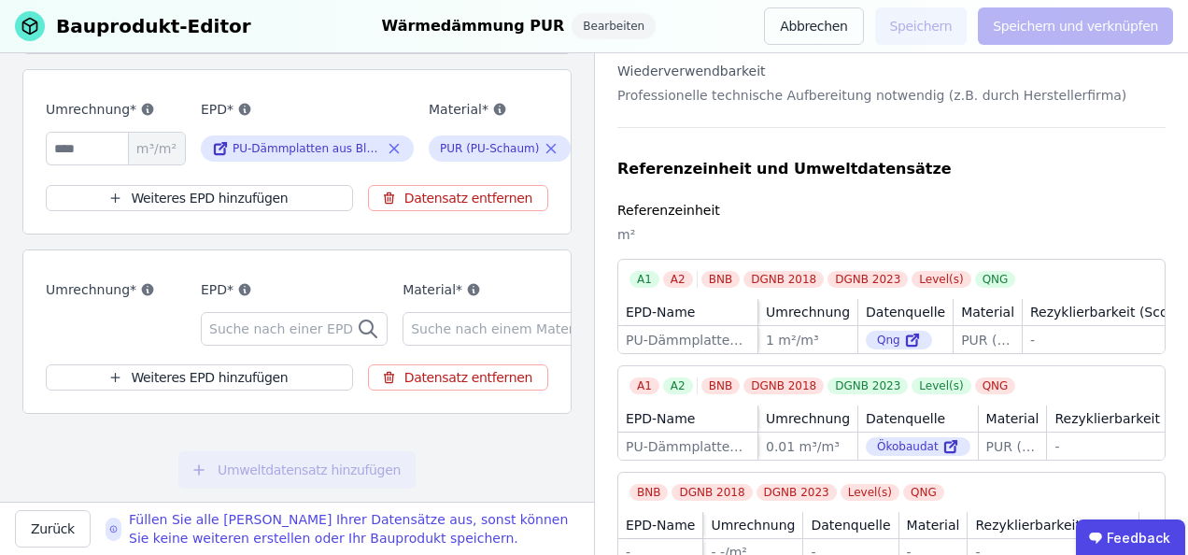
click at [1061, 158] on div "Referenzeinheit und Umweltdatensätze" at bounding box center [891, 169] width 548 height 22
click at [487, 388] on button "Datensatz entfernen" at bounding box center [458, 377] width 180 height 26
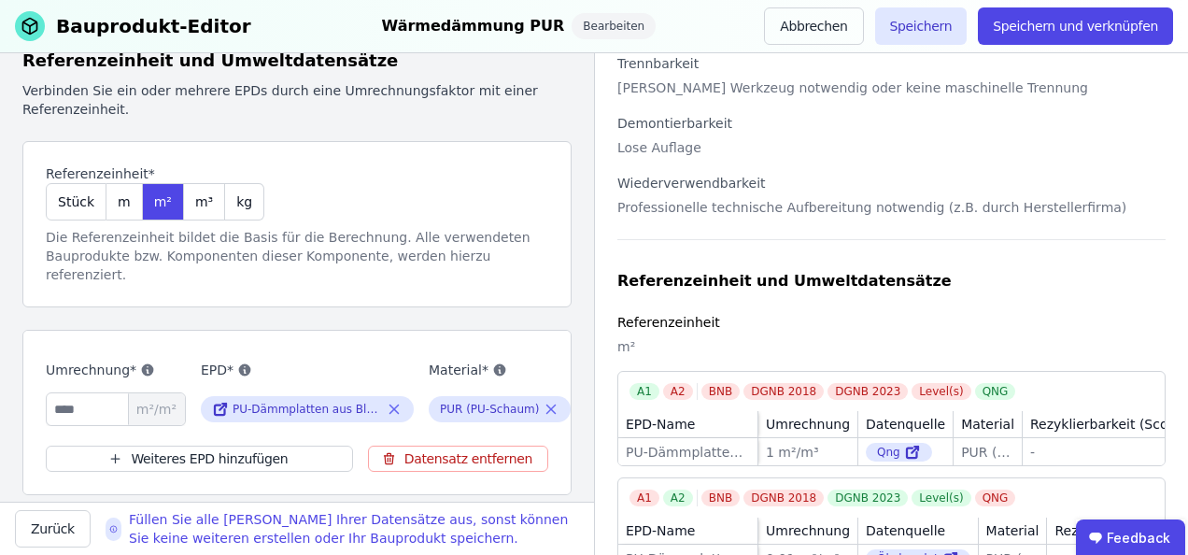
scroll to position [69, 0]
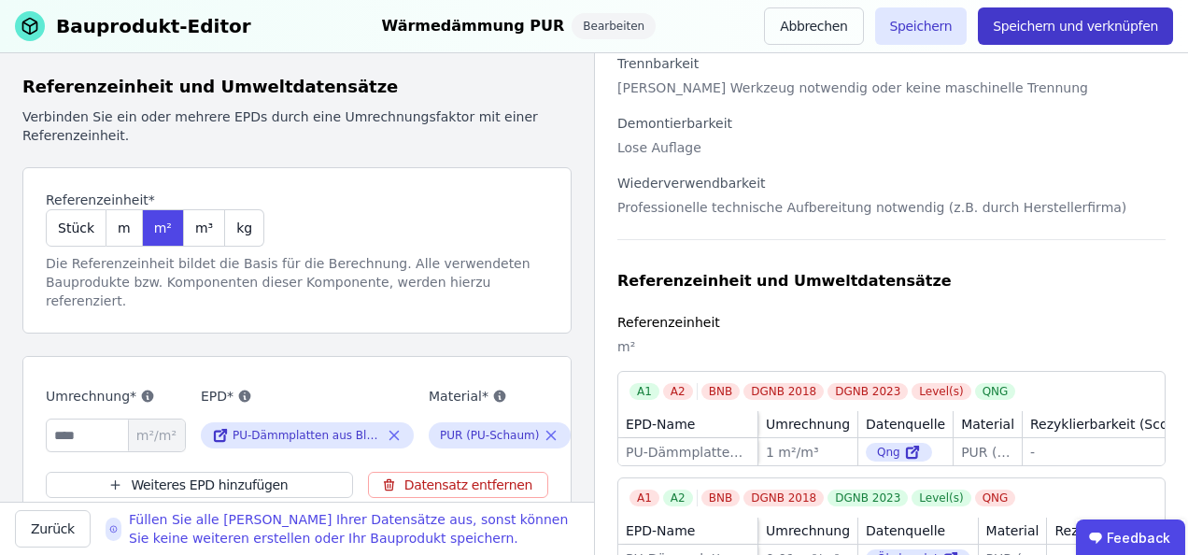
click at [1102, 21] on button "Speichern und verknüpfen" at bounding box center [1075, 25] width 195 height 37
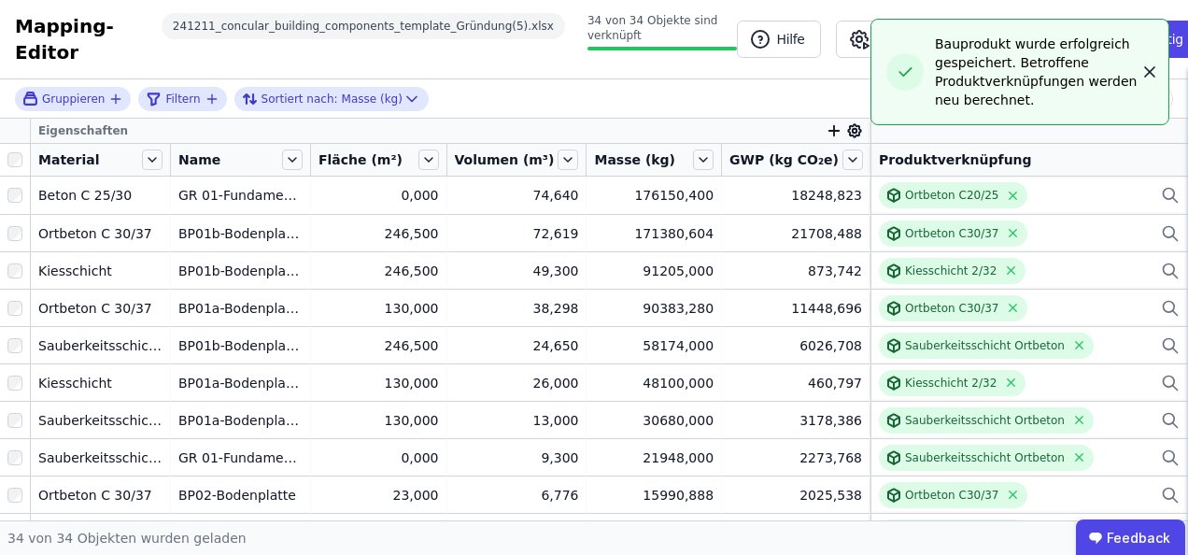
click at [1150, 69] on icon "button" at bounding box center [1149, 72] width 19 height 19
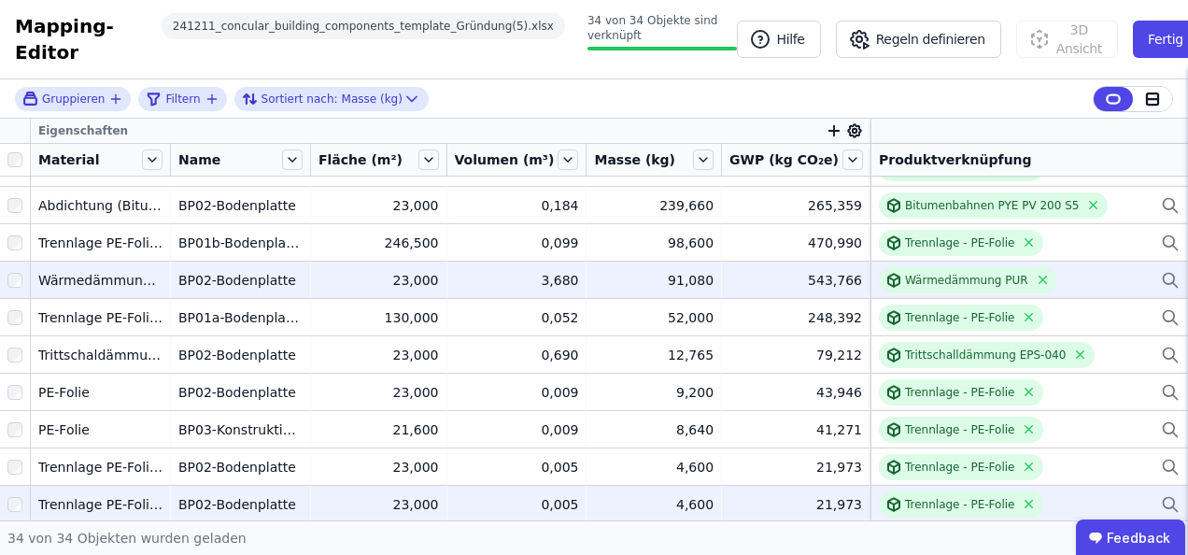
scroll to position [925, 0]
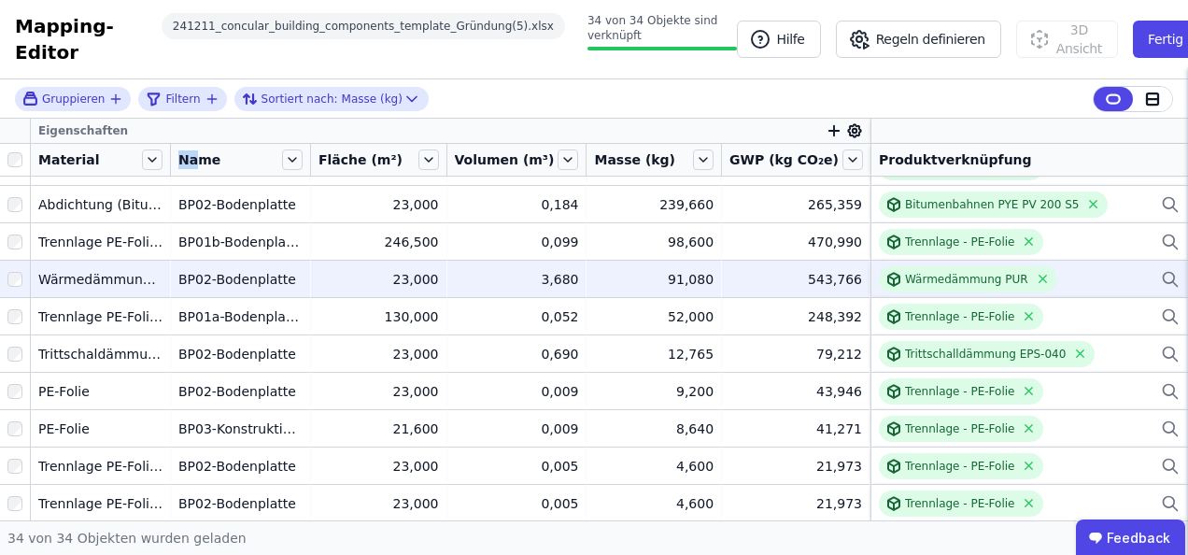
drag, startPoint x: 170, startPoint y: 159, endPoint x: 193, endPoint y: 160, distance: 23.4
click at [193, 160] on div "Name" at bounding box center [240, 160] width 139 height 32
drag, startPoint x: 193, startPoint y: 160, endPoint x: 170, endPoint y: 172, distance: 26.3
click at [170, 172] on tr "Material Name Fläche (m²) Volumen (m³) Masse (kg) GWP (kg CO₂e) Produktverknüpf…" at bounding box center [594, 160] width 1188 height 33
click at [216, 120] on div "Eigenschaften" at bounding box center [450, 131] width 839 height 24
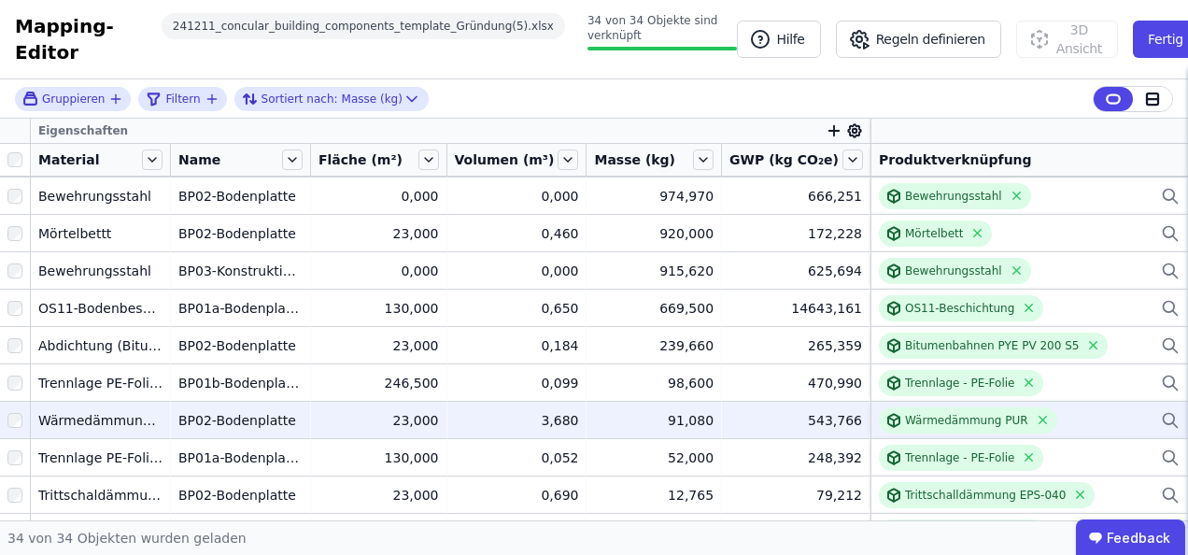
scroll to position [840, 0]
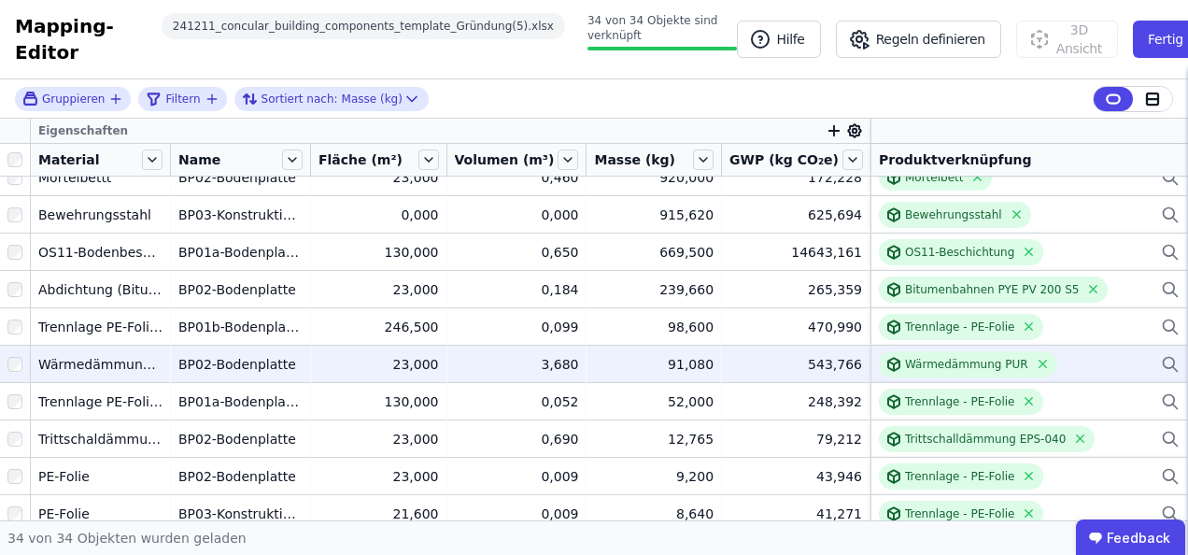
click at [1076, 360] on div "Wärmedämmung PUR" at bounding box center [1029, 364] width 301 height 26
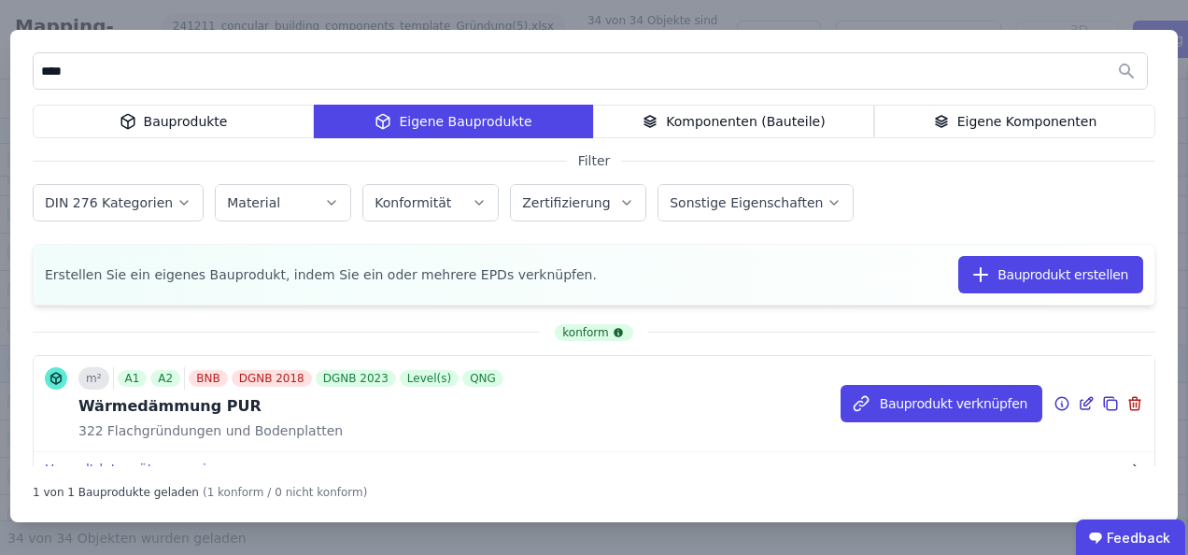
type input "****"
click at [1084, 402] on icon at bounding box center [1088, 401] width 8 height 8
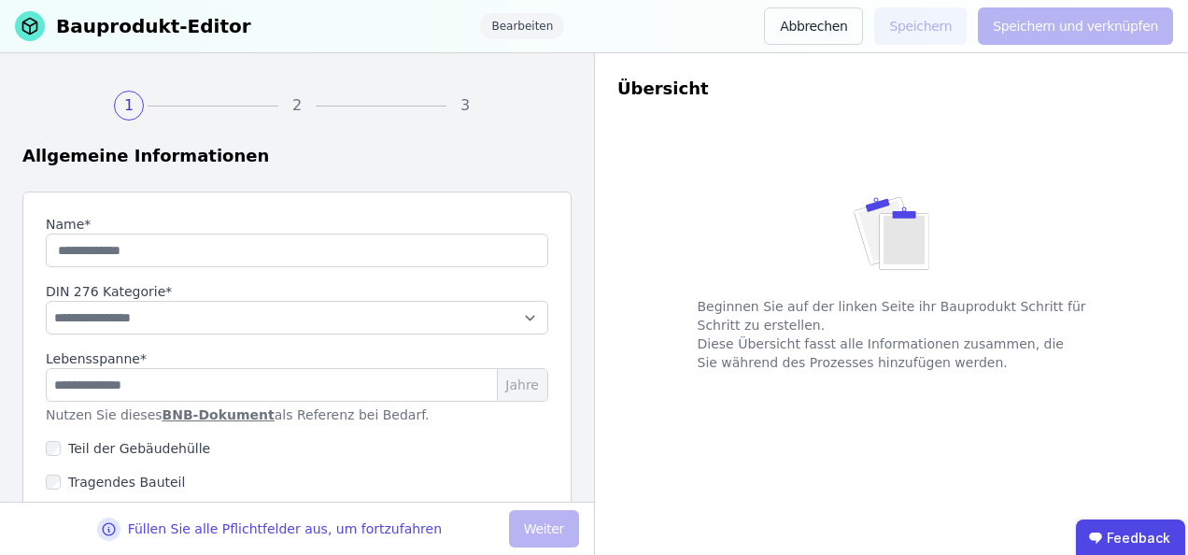
type input "**********"
select select "**********"
type input "**"
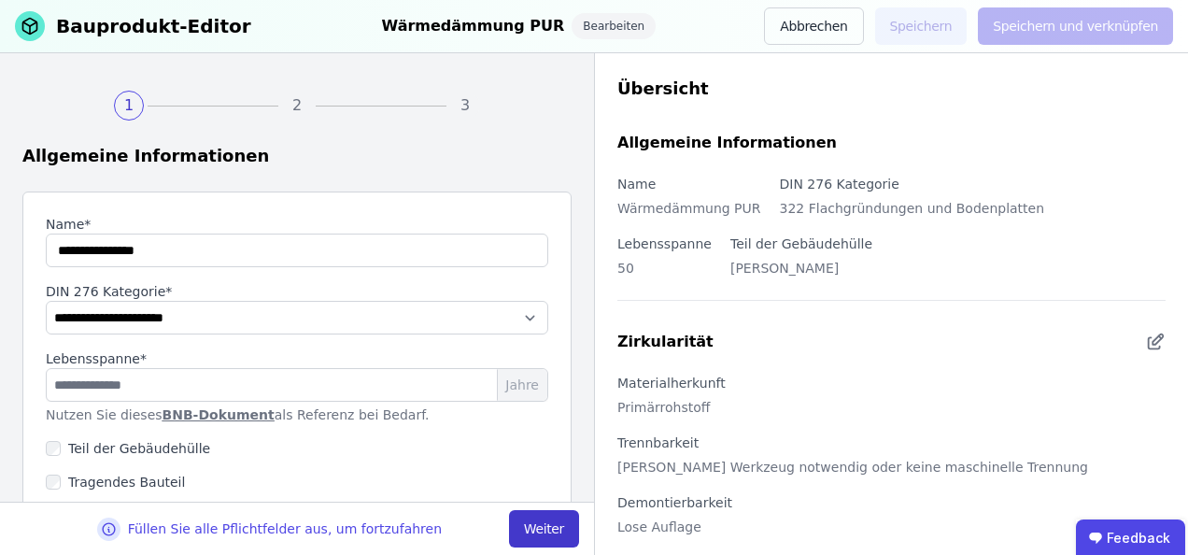
click at [540, 537] on button "Weiter" at bounding box center [544, 528] width 70 height 37
select select "**********"
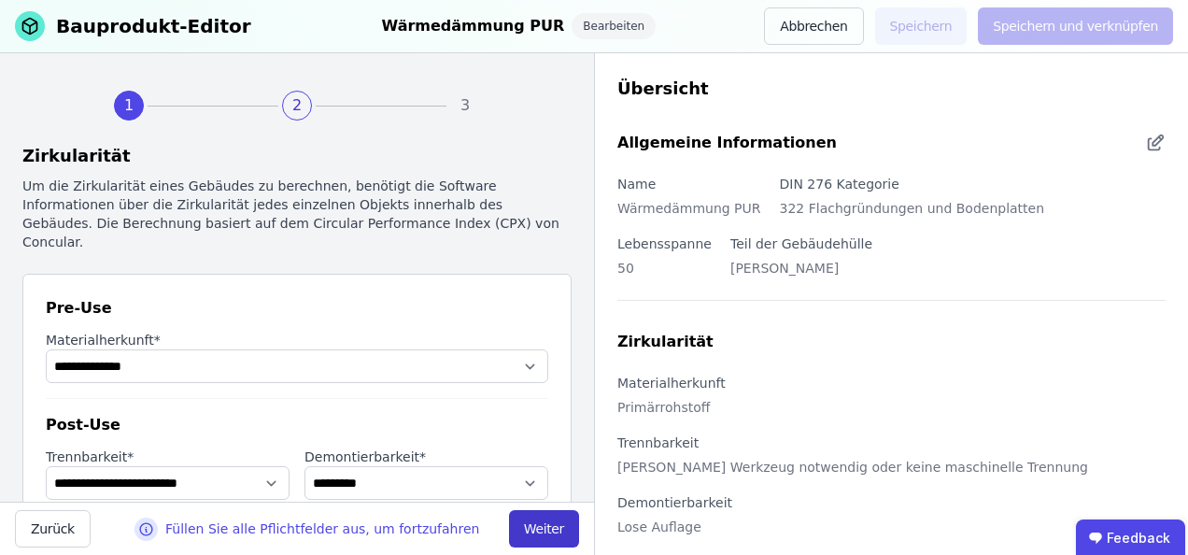
click at [545, 536] on button "Weiter" at bounding box center [544, 528] width 70 height 37
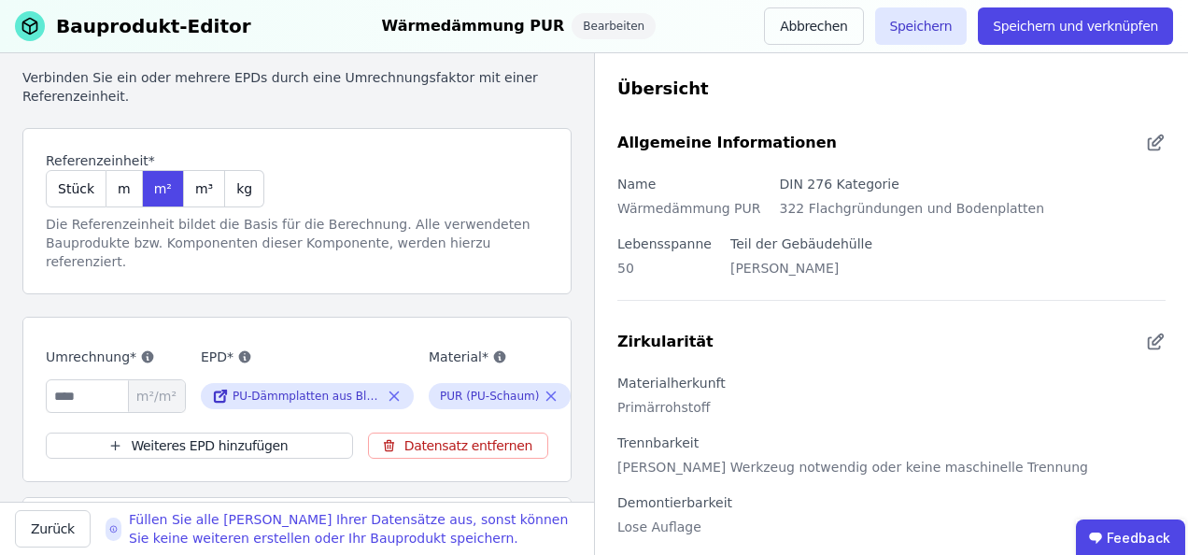
scroll to position [187, 0]
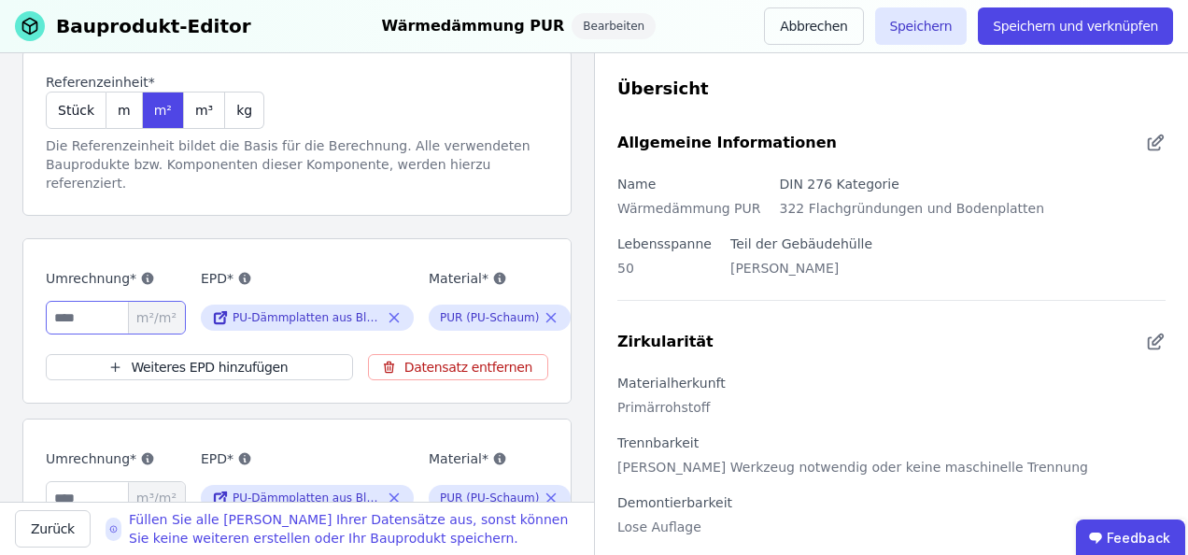
click at [79, 303] on input "*" at bounding box center [116, 318] width 140 height 34
type input "****"
click at [95, 486] on input "****" at bounding box center [116, 498] width 140 height 34
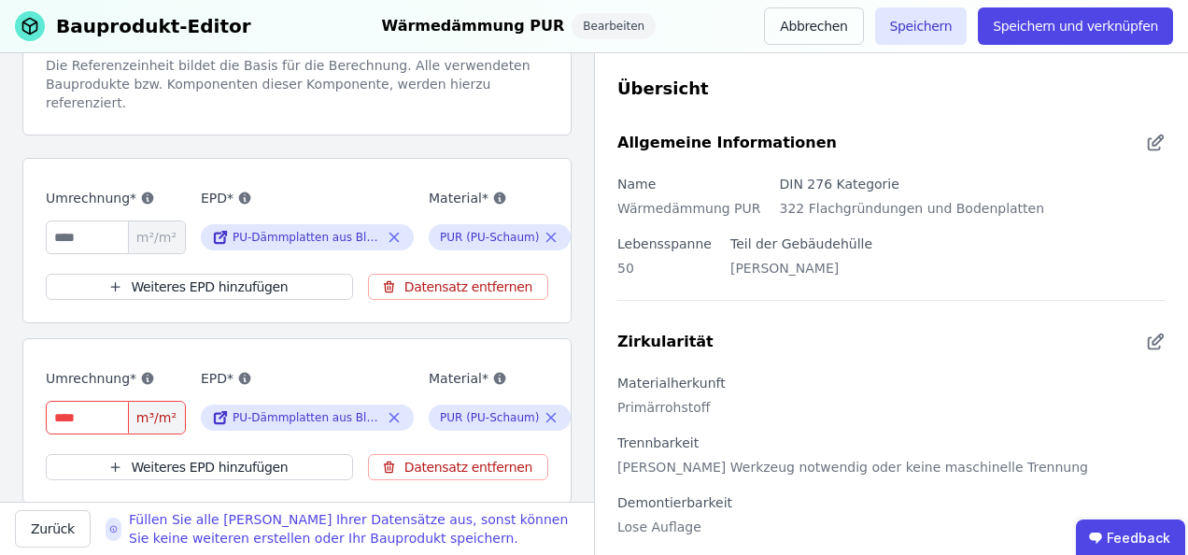
scroll to position [280, 0]
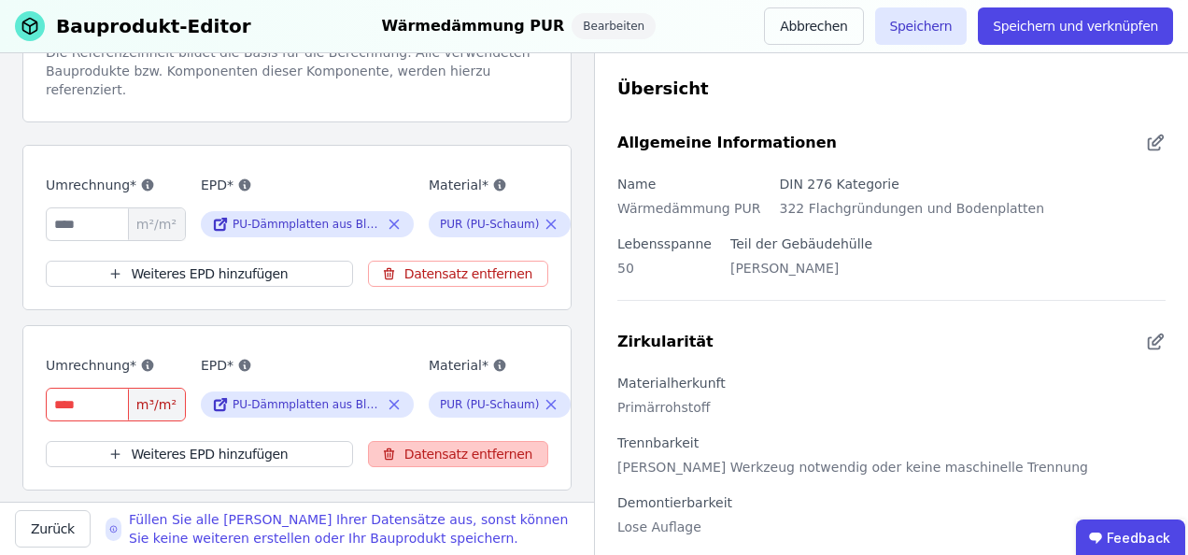
type input "*"
click at [463, 444] on button "Datensatz entfernen" at bounding box center [458, 454] width 180 height 26
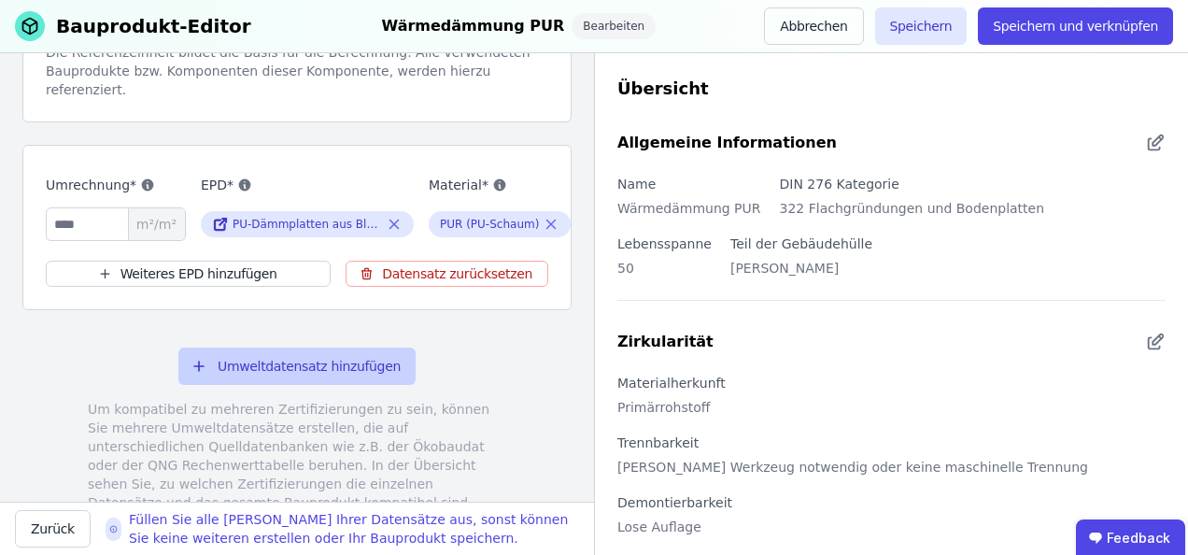
click at [279, 366] on button "Umweltdatensatz hinzufügen" at bounding box center [296, 365] width 237 height 37
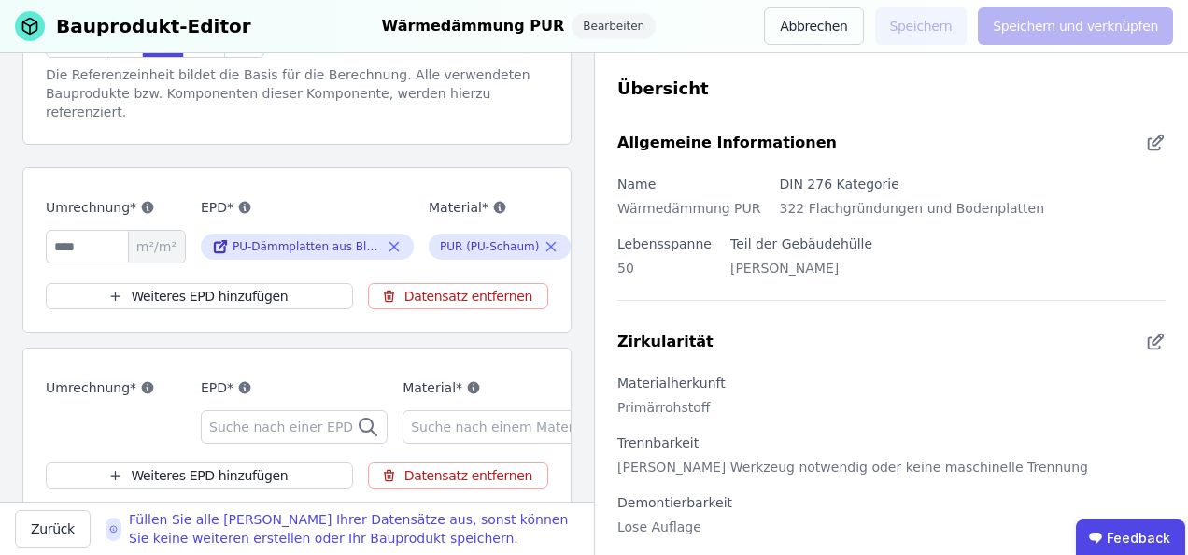
scroll to position [374, 0]
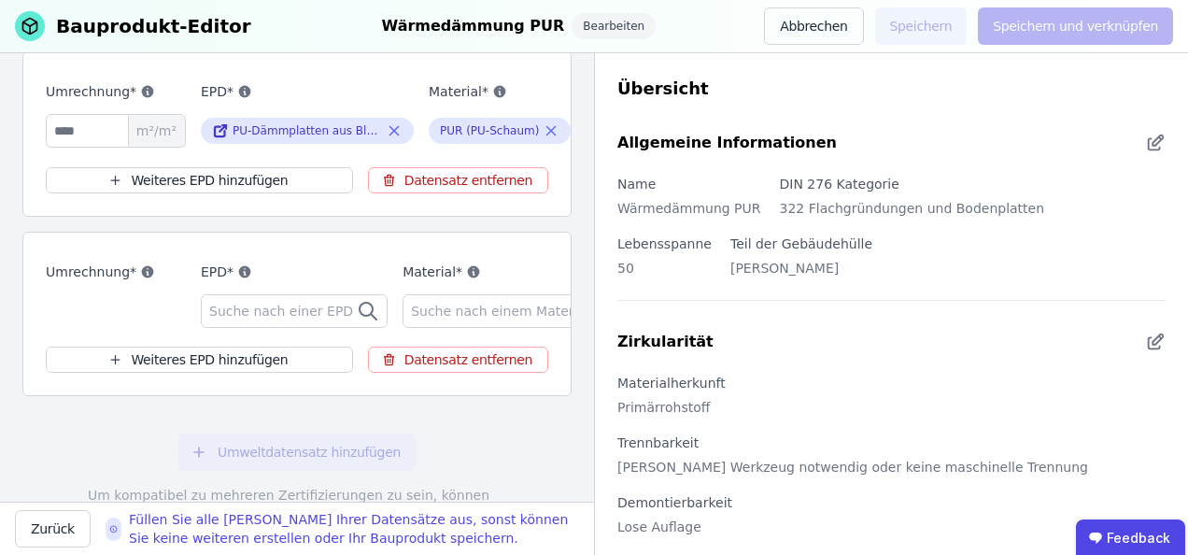
click at [243, 302] on span "Suche nach einer EPD" at bounding box center [283, 311] width 148 height 19
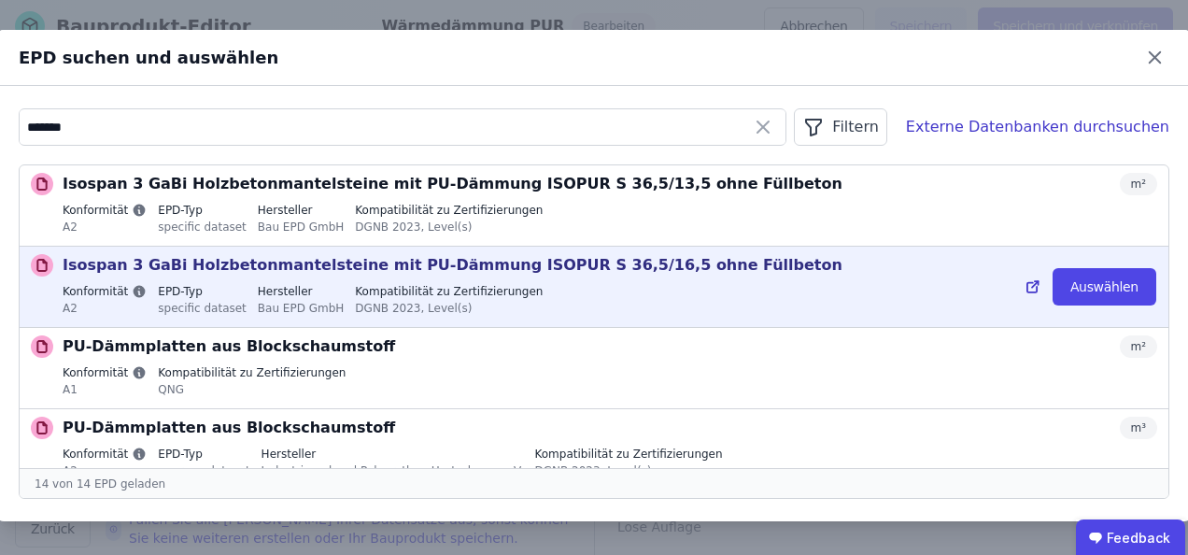
scroll to position [93, 0]
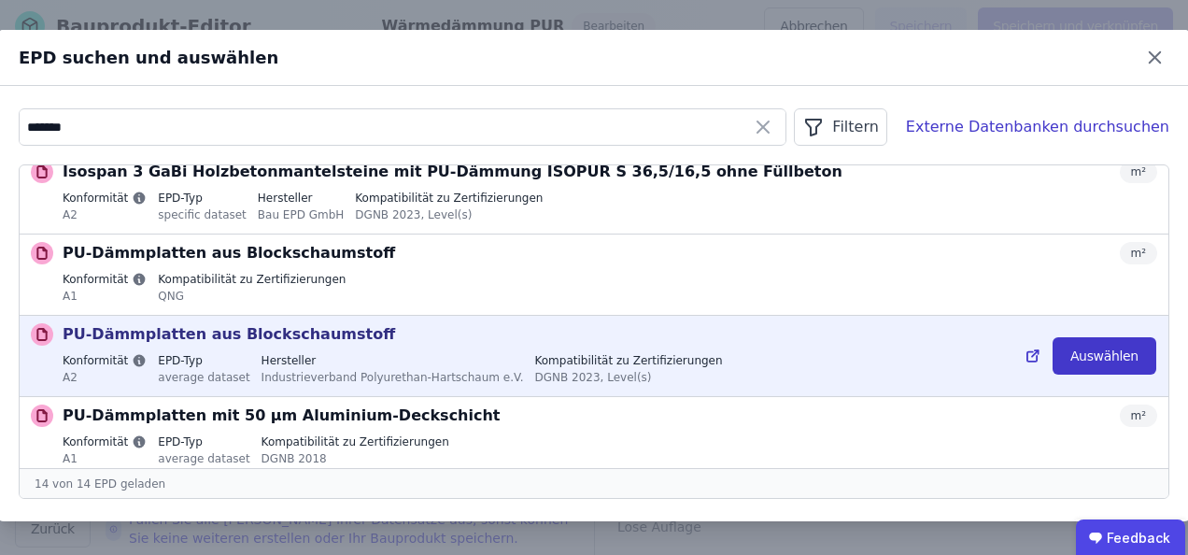
type input "*******"
click at [1078, 362] on button "Auswählen" at bounding box center [1104, 355] width 104 height 37
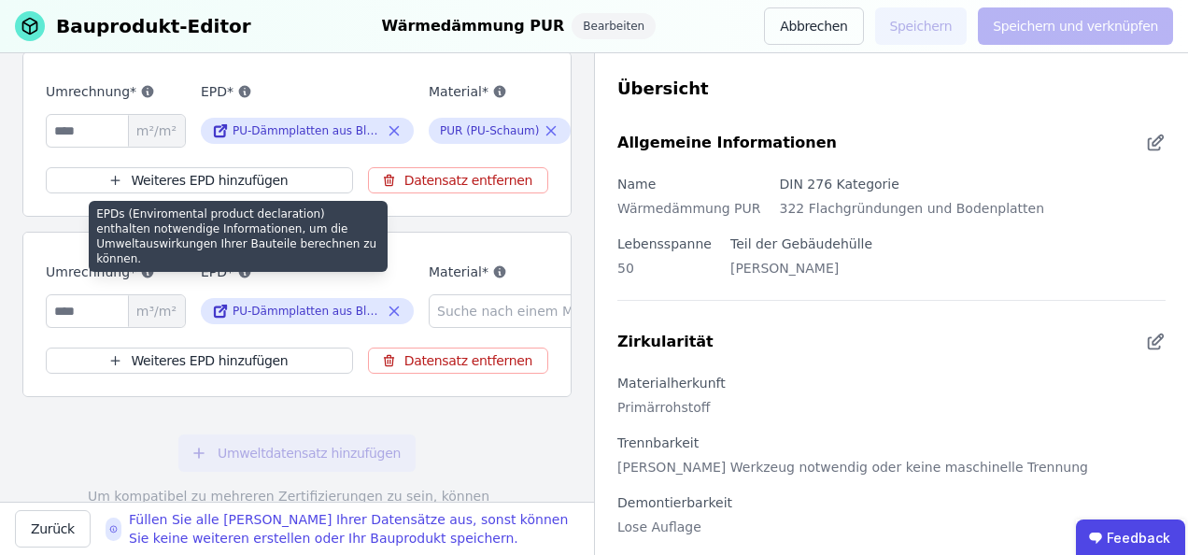
click at [240, 266] on icon at bounding box center [245, 272] width 12 height 12
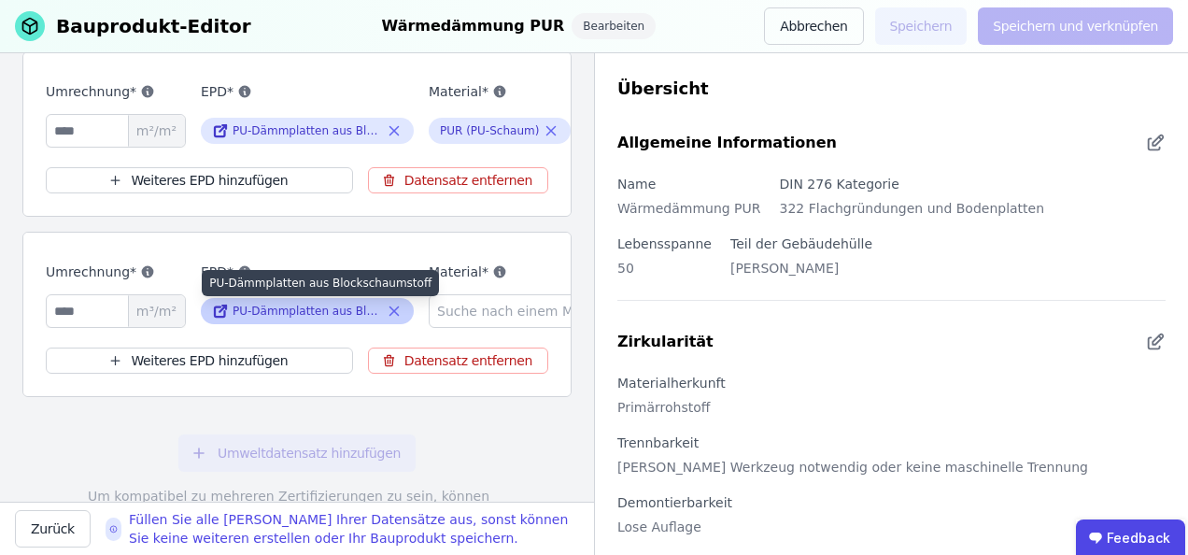
click at [286, 306] on div "PU-Dämmplatten aus Blockschaumstoff" at bounding box center [307, 310] width 149 height 15
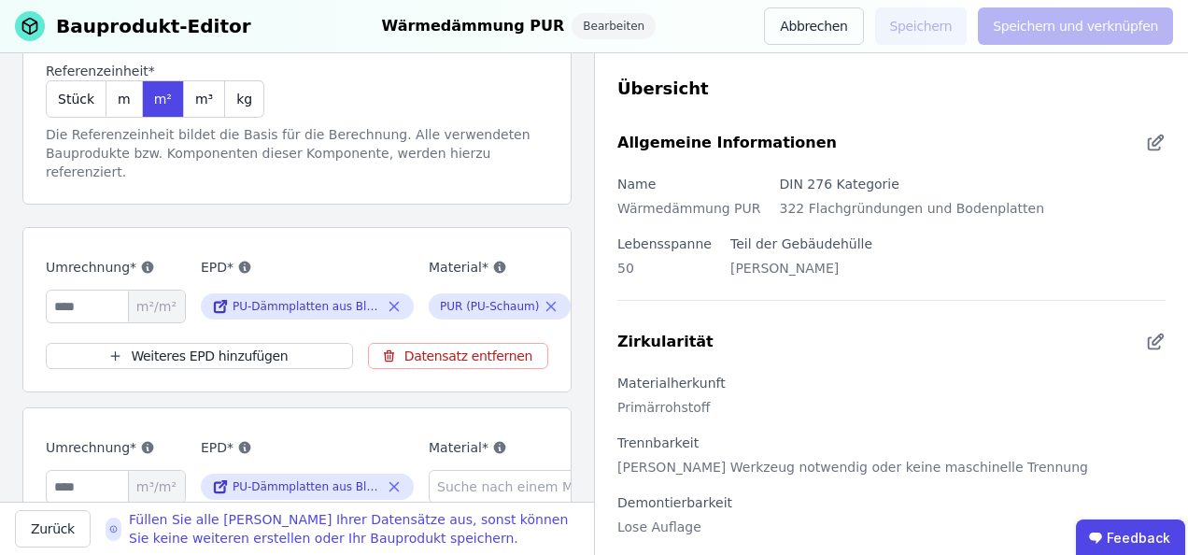
scroll to position [187, 0]
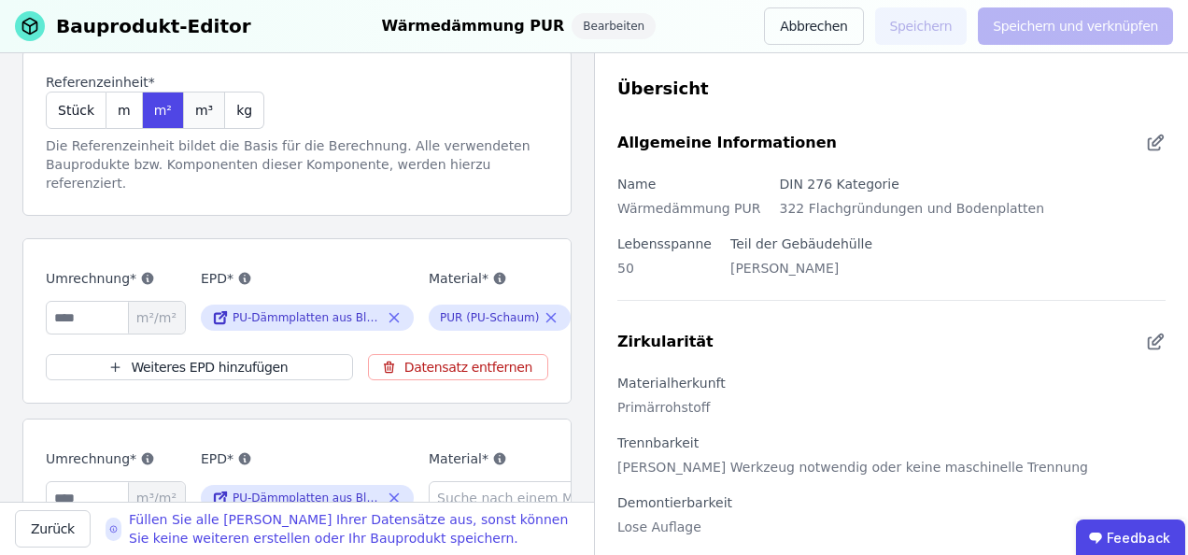
click at [198, 111] on span "m³" at bounding box center [204, 110] width 18 height 19
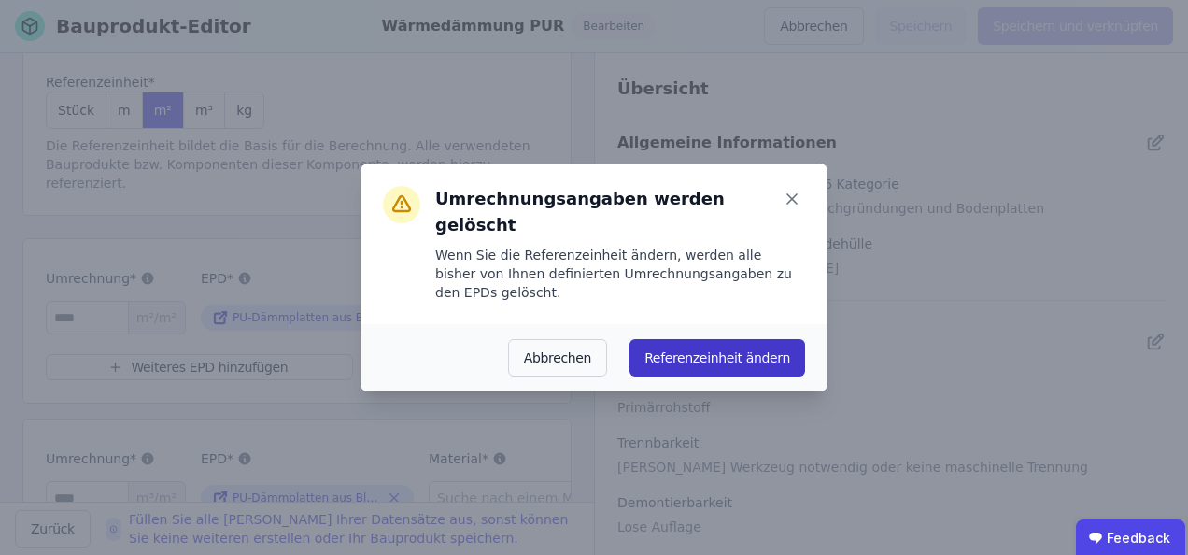
click at [742, 339] on button "Referenzeinheit ändern" at bounding box center [717, 357] width 176 height 37
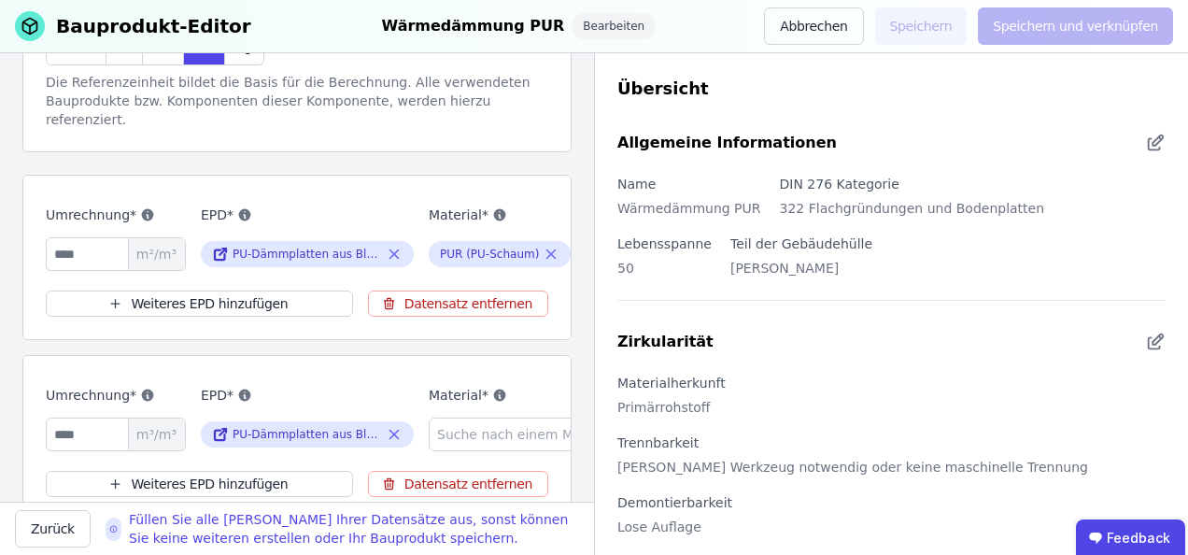
scroll to position [280, 0]
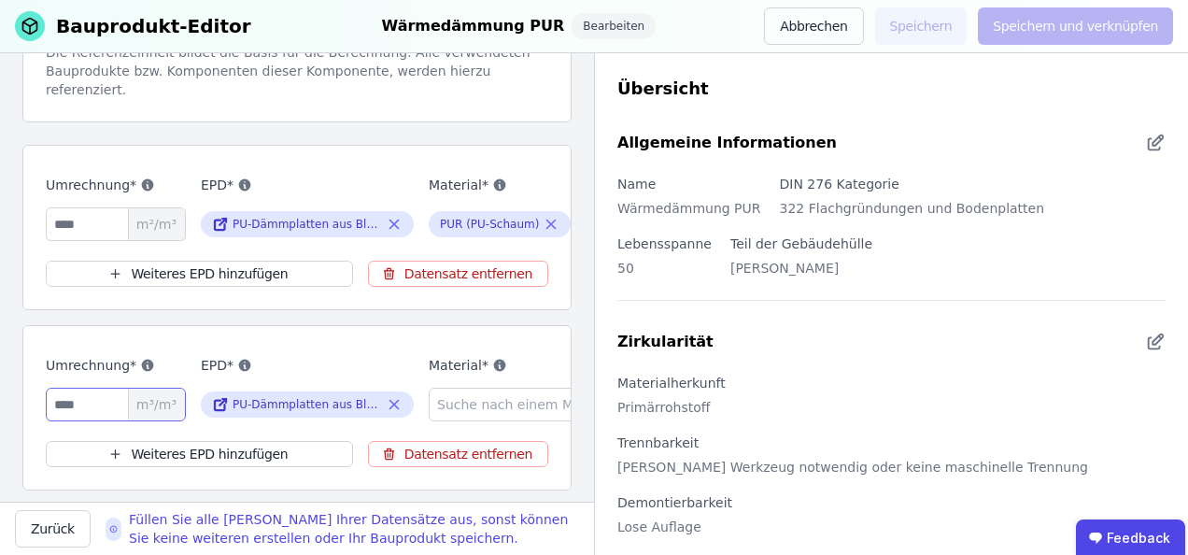
click at [92, 398] on input "number" at bounding box center [116, 405] width 140 height 34
type input "*"
click at [101, 207] on input "number" at bounding box center [116, 224] width 140 height 34
click at [84, 208] on input "number" at bounding box center [116, 224] width 140 height 34
type input "*"
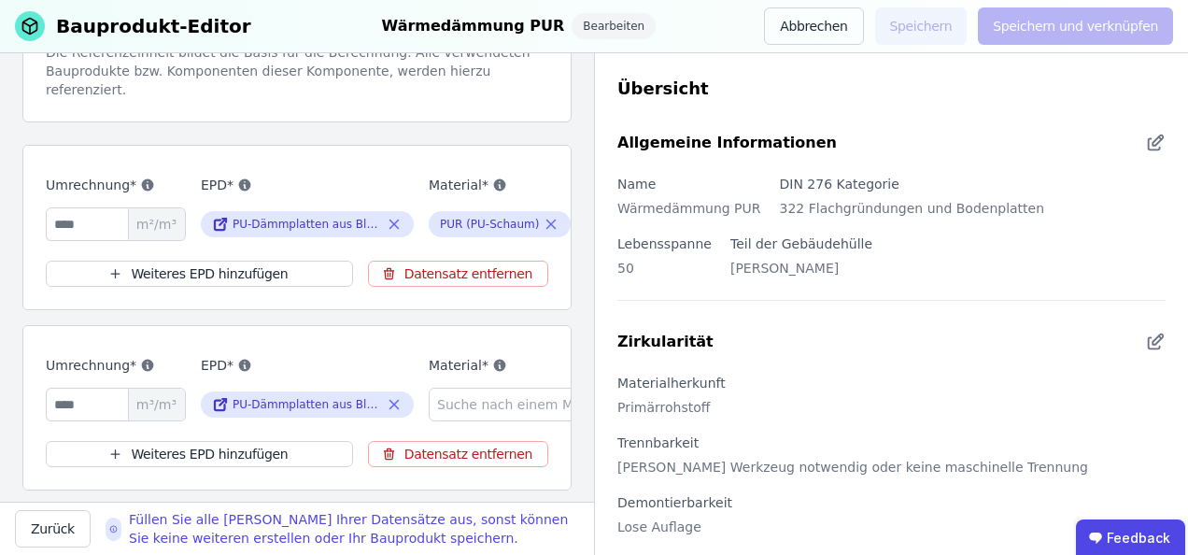
click at [388, 335] on div "Umrechnung* * m³/m³ EPD* PU-Dämmplatten aus Blockschaumstoff Material* Suche na…" at bounding box center [296, 407] width 549 height 165
click at [374, 308] on div "Referenzeinheit und Umweltdatensätze Verbinden Sie ein oder mehrere EPDs durch …" at bounding box center [296, 289] width 549 height 852
click at [71, 404] on input "*" at bounding box center [116, 405] width 140 height 34
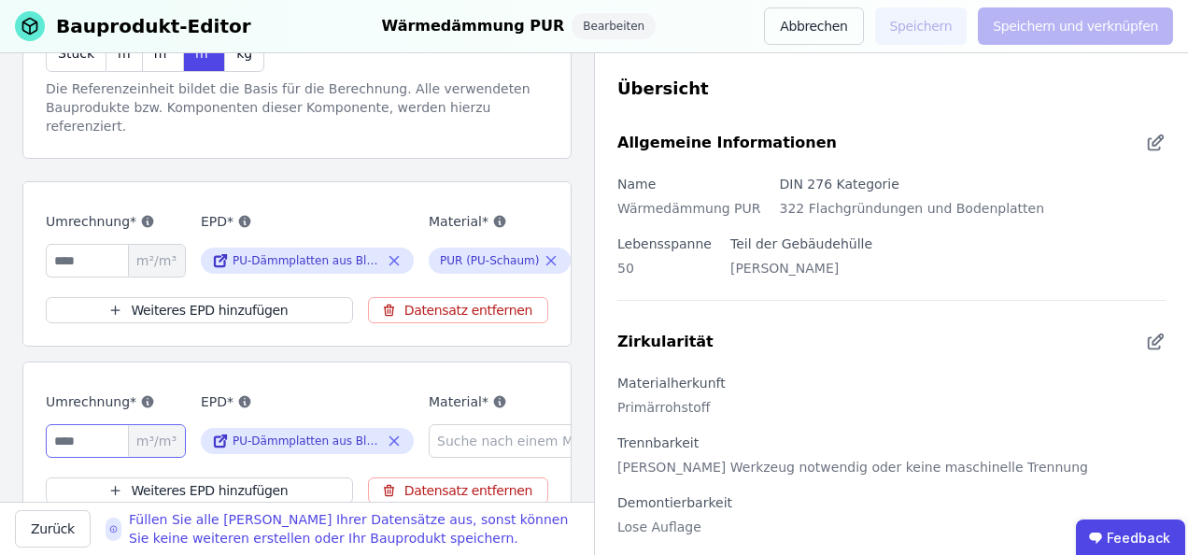
scroll to position [187, 0]
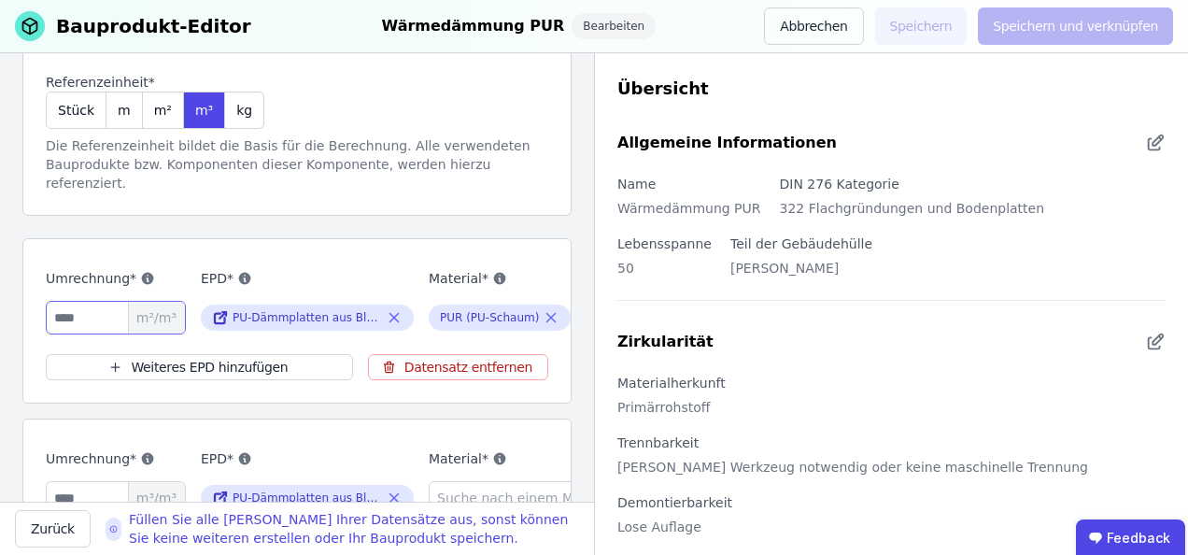
click at [99, 301] on input "****" at bounding box center [116, 318] width 140 height 34
type input "***"
type input "*"
click at [378, 238] on div "Umrechnung* * m²/m³ EPD* PU-Dämmplatten aus Blockschaumstoff Material* PUR (PU-…" at bounding box center [296, 320] width 549 height 165
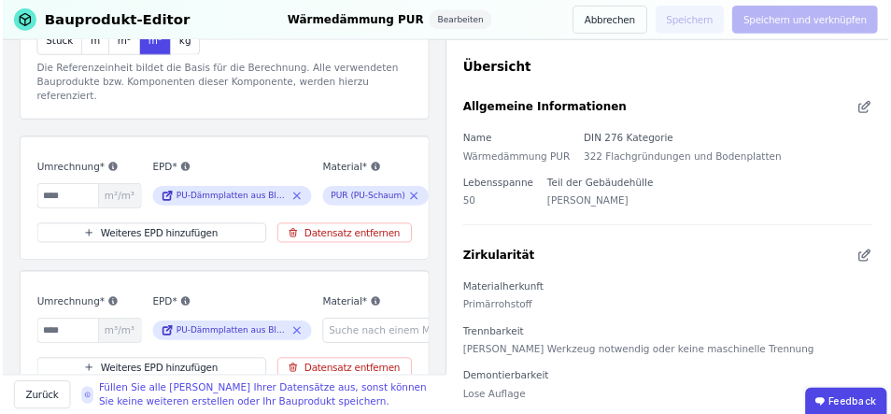
scroll to position [280, 0]
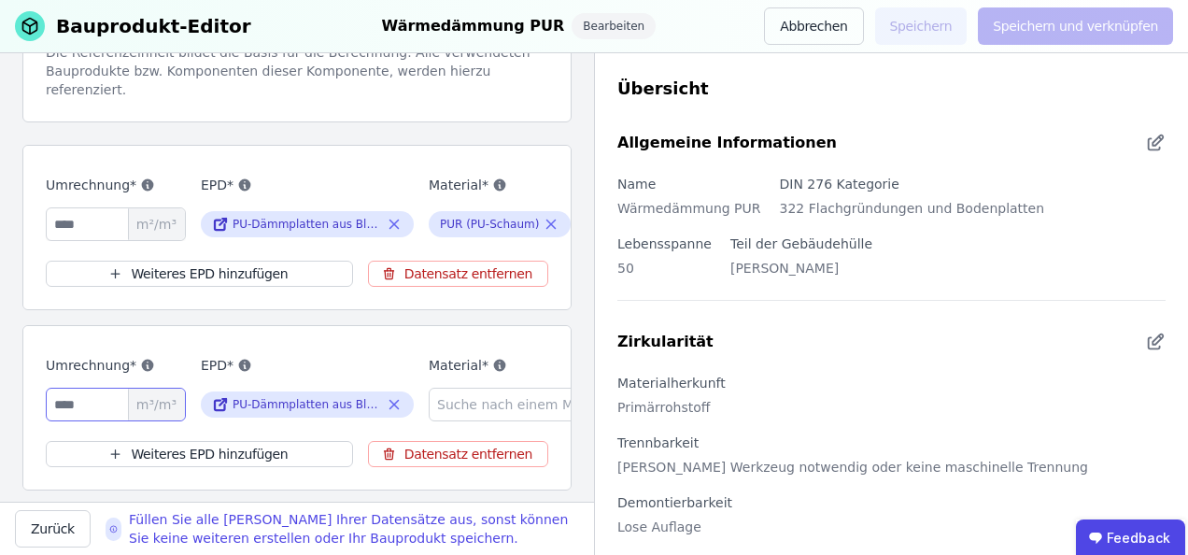
click at [101, 388] on input "*" at bounding box center [116, 405] width 140 height 34
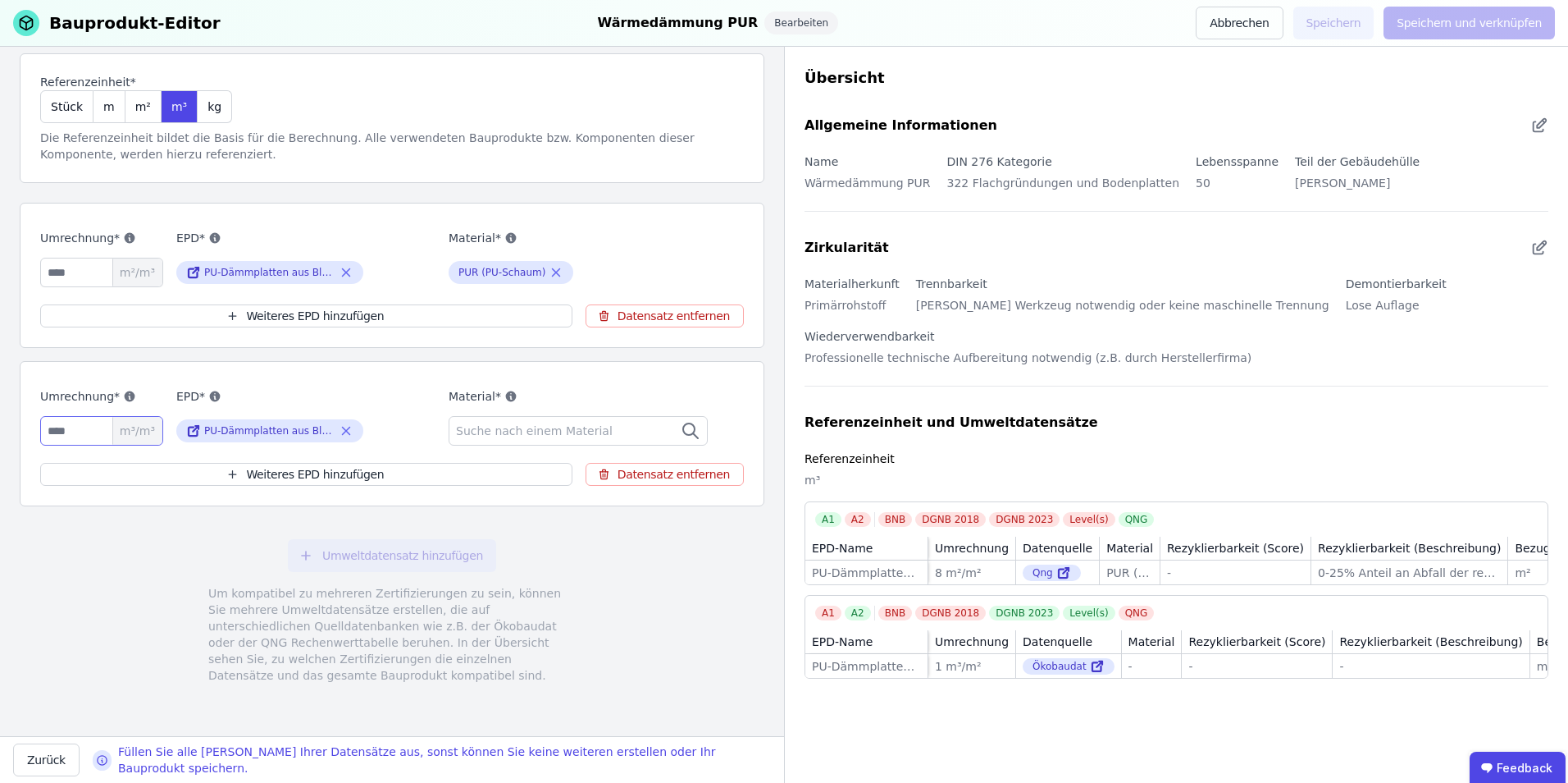
scroll to position [136, 0]
click at [132, 487] on div "Umweltdatensatz hinzufügen Um kompatibel zu mehreren Zertifizierungen zu sein, …" at bounding box center [392, 613] width 745 height 184
click at [135, 109] on span "m²" at bounding box center [143, 108] width 16 height 17
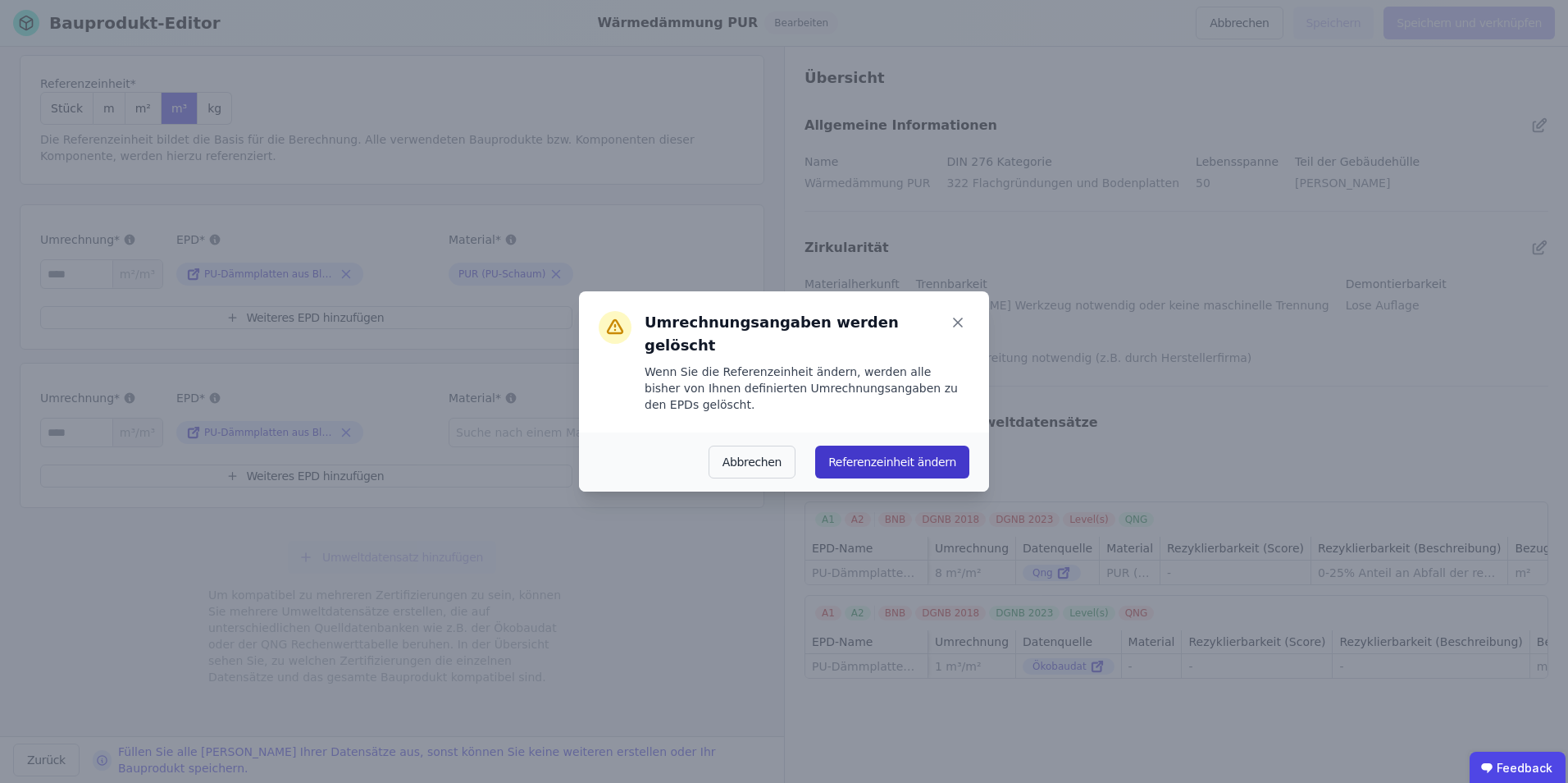
drag, startPoint x: 885, startPoint y: 423, endPoint x: 887, endPoint y: 434, distance: 11.2
click at [887, 432] on div "Abbrechen Referenzeinheit ändern" at bounding box center [784, 461] width 410 height 59
click at [887, 446] on button "Referenzeinheit ändern" at bounding box center [892, 461] width 155 height 33
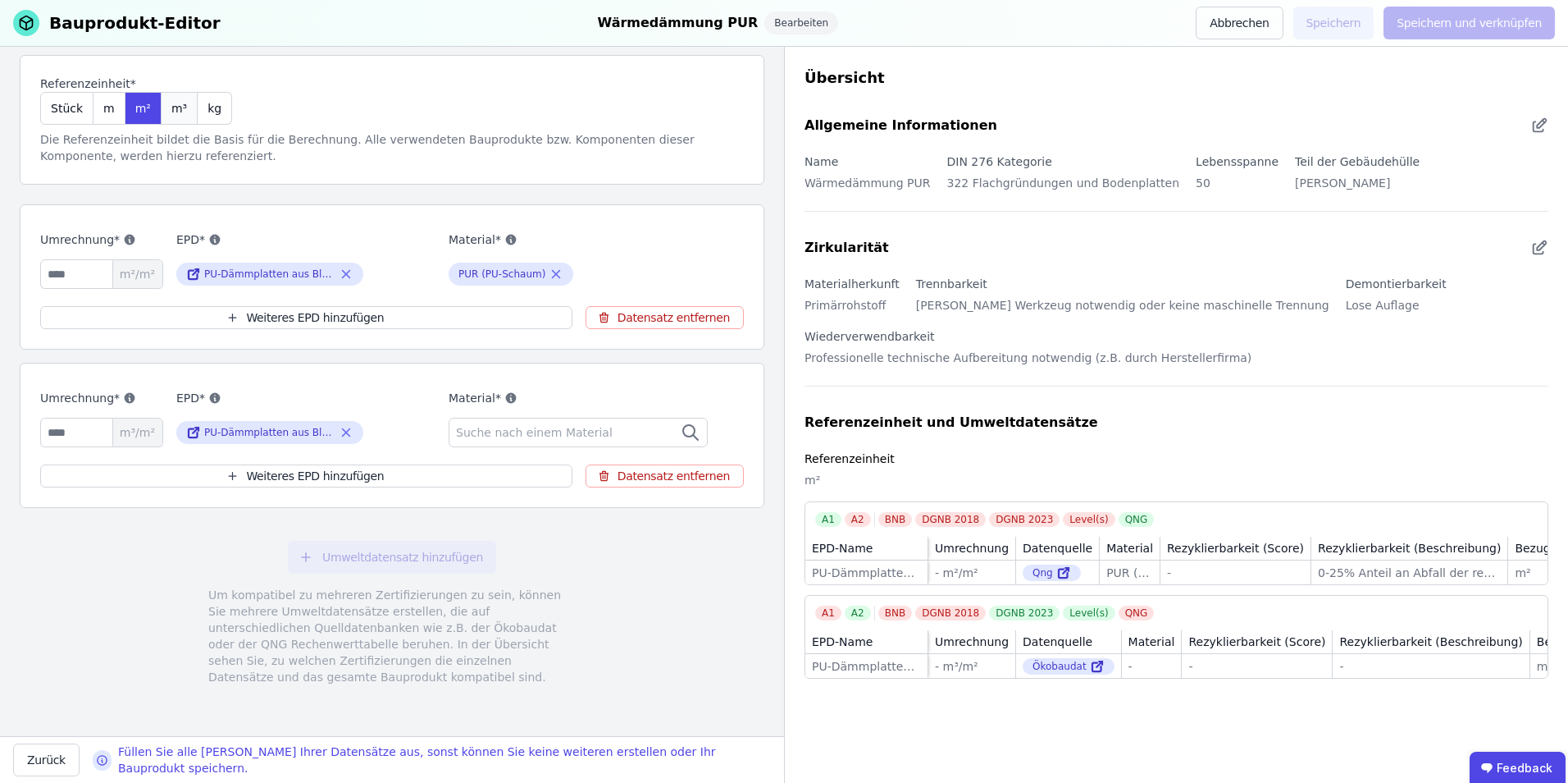
click at [171, 106] on span "m³" at bounding box center [179, 108] width 16 height 17
click at [89, 275] on input "number" at bounding box center [102, 274] width 123 height 30
type input "****"
click at [82, 439] on input "number" at bounding box center [102, 432] width 123 height 30
type input "*"
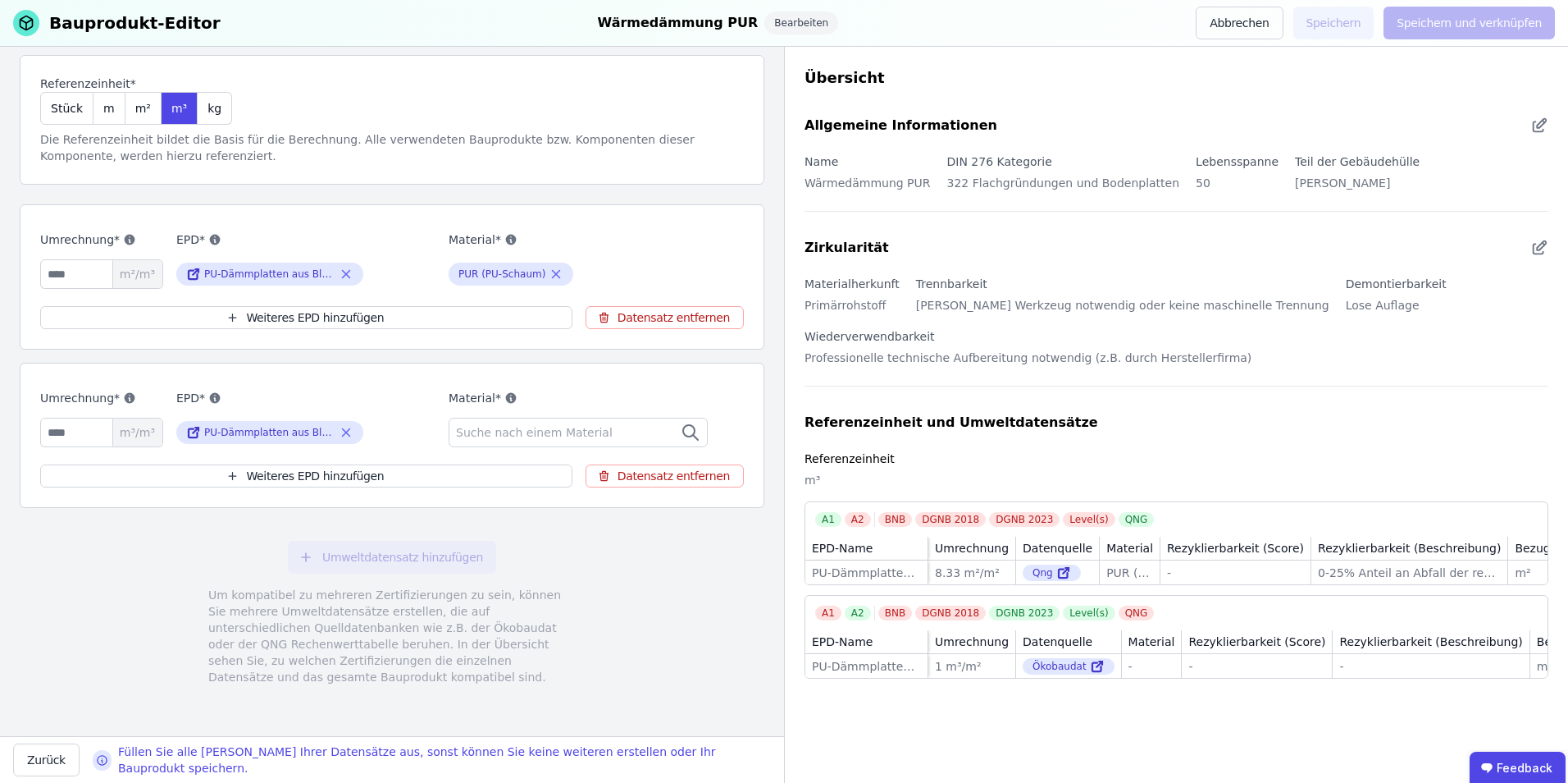
click at [118, 487] on div "Umweltdatensatz hinzufügen Um kompatibel zu mehreren Zertifizierungen zu sein, …" at bounding box center [392, 613] width 745 height 184
click at [629, 487] on div "Umweltdatensatz hinzufügen Um kompatibel zu mehreren Zertifizierungen zu sein, …" at bounding box center [392, 613] width 745 height 184
click at [516, 438] on span "Suche nach einem Material" at bounding box center [536, 432] width 160 height 17
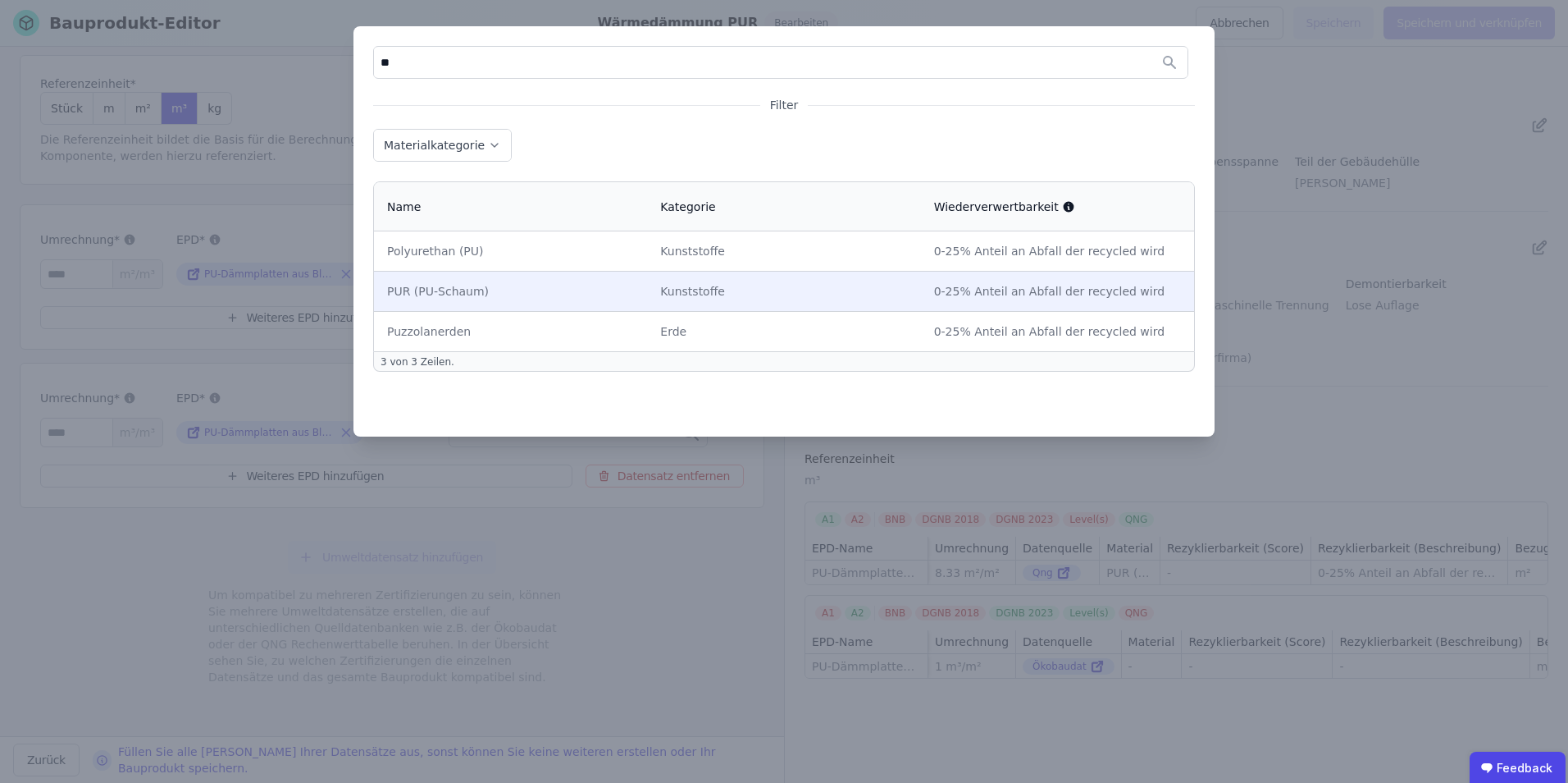
type input "**"
click at [438, 293] on div "PUR (PU-Schaum)" at bounding box center [510, 291] width 247 height 17
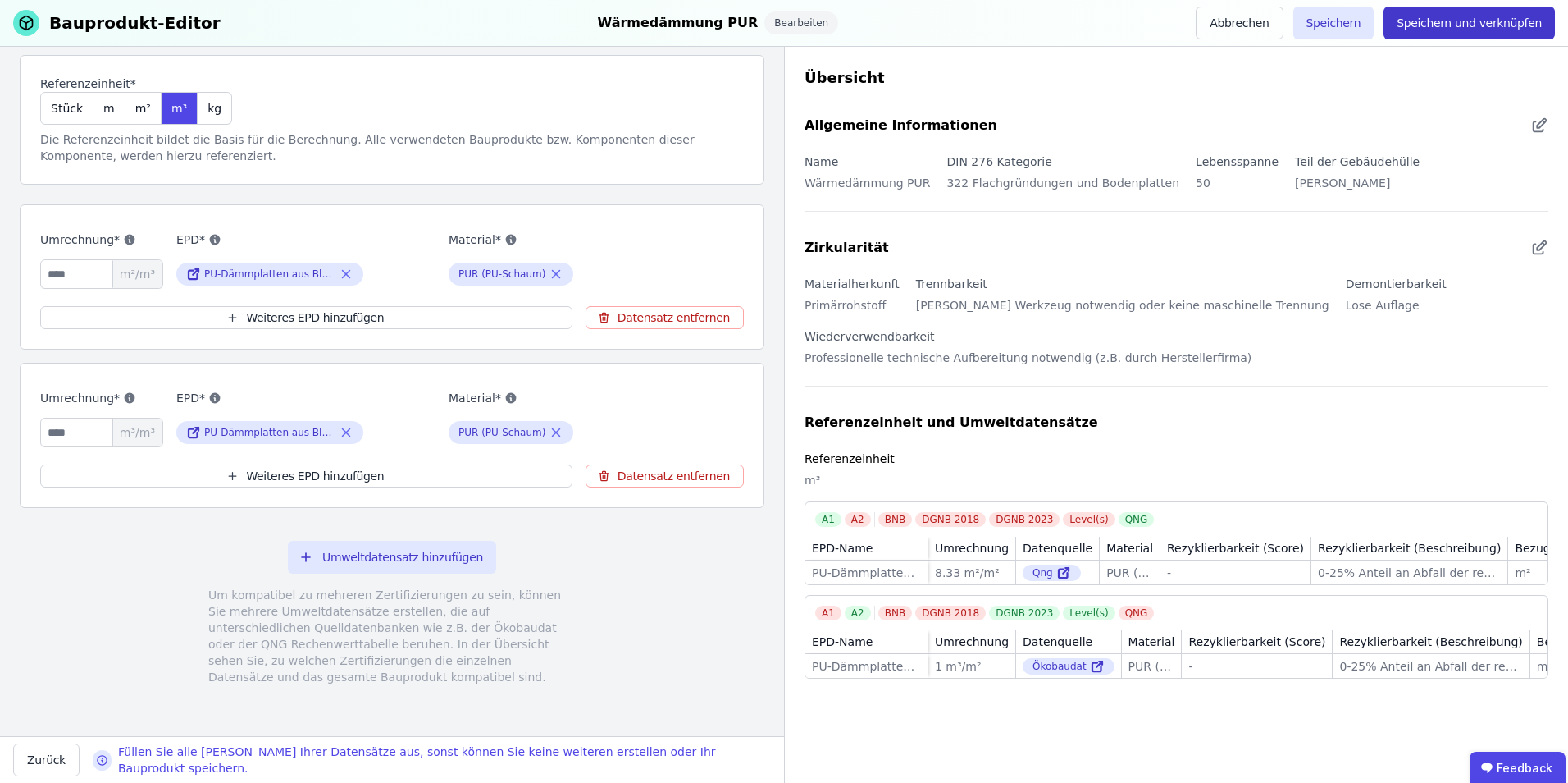
click at [1043, 25] on button "Speichern und verknüpfen" at bounding box center [1469, 22] width 171 height 33
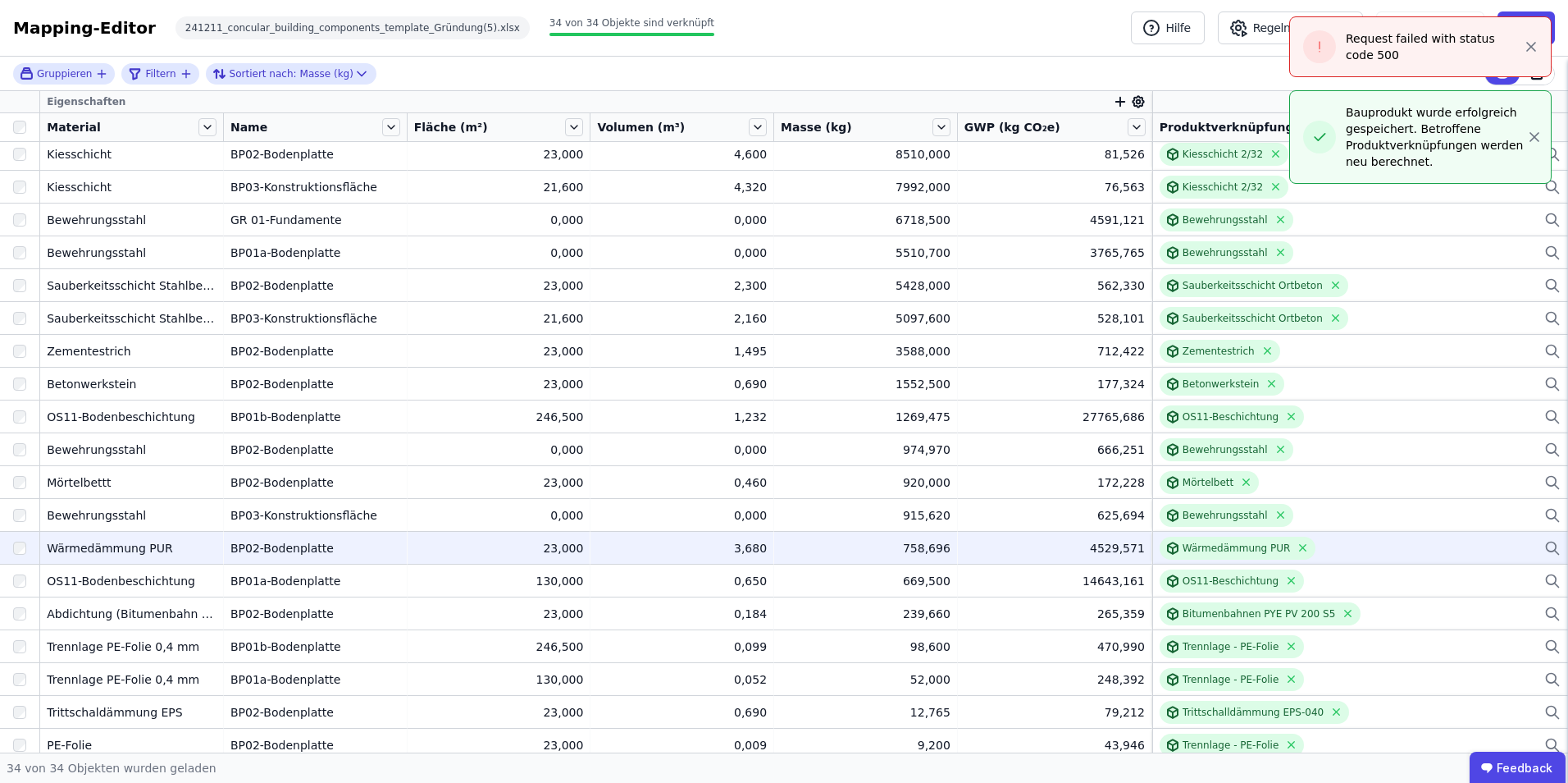
scroll to position [410, 0]
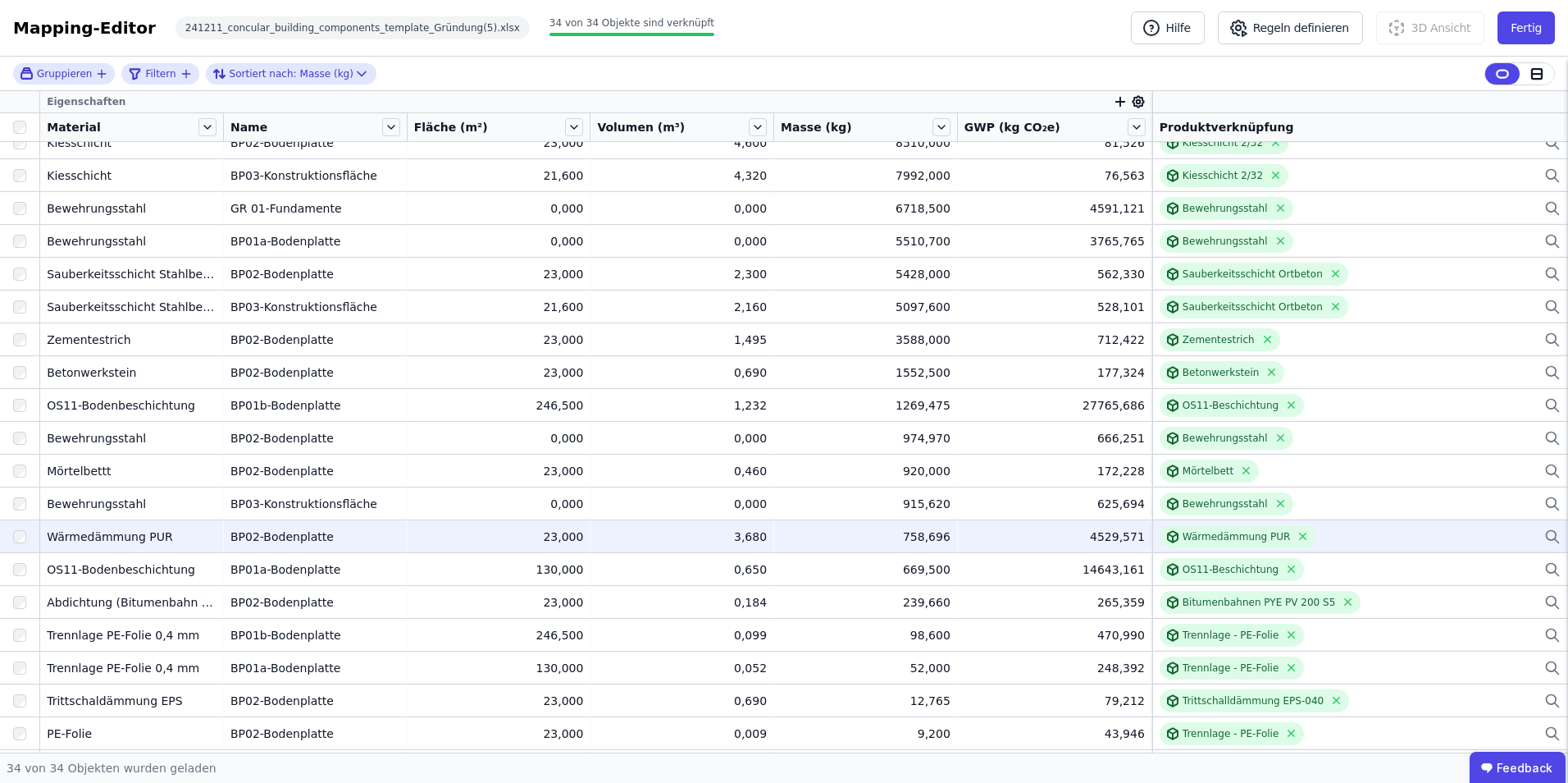
click at [1043, 487] on div "Wärmedämmung PUR" at bounding box center [1360, 537] width 401 height 23
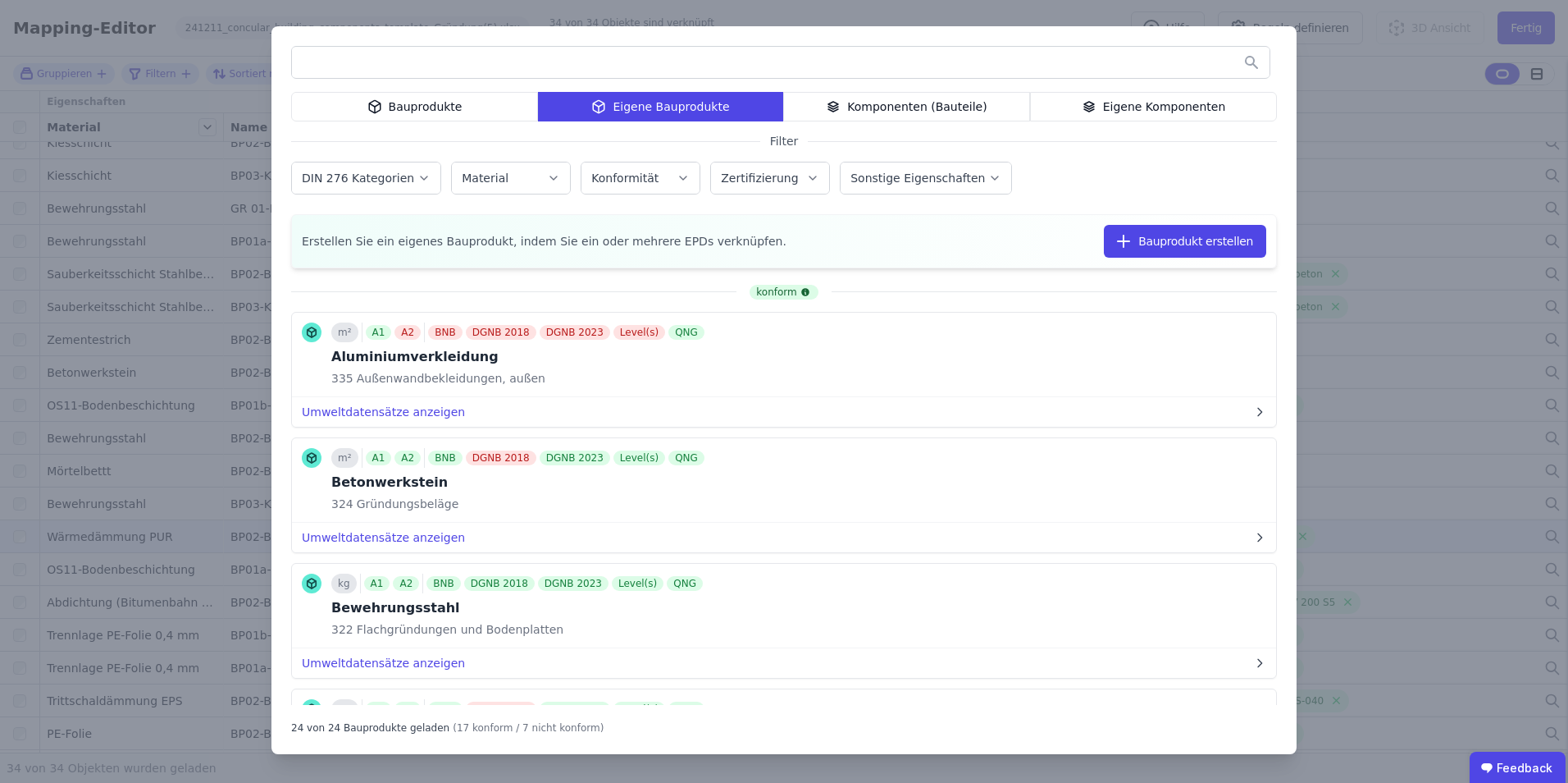
click at [1043, 271] on div "Bauprodukte Eigene Bauprodukte Komponenten (Bauteile) Eigene Komponenten Filter…" at bounding box center [784, 391] width 1568 height 783
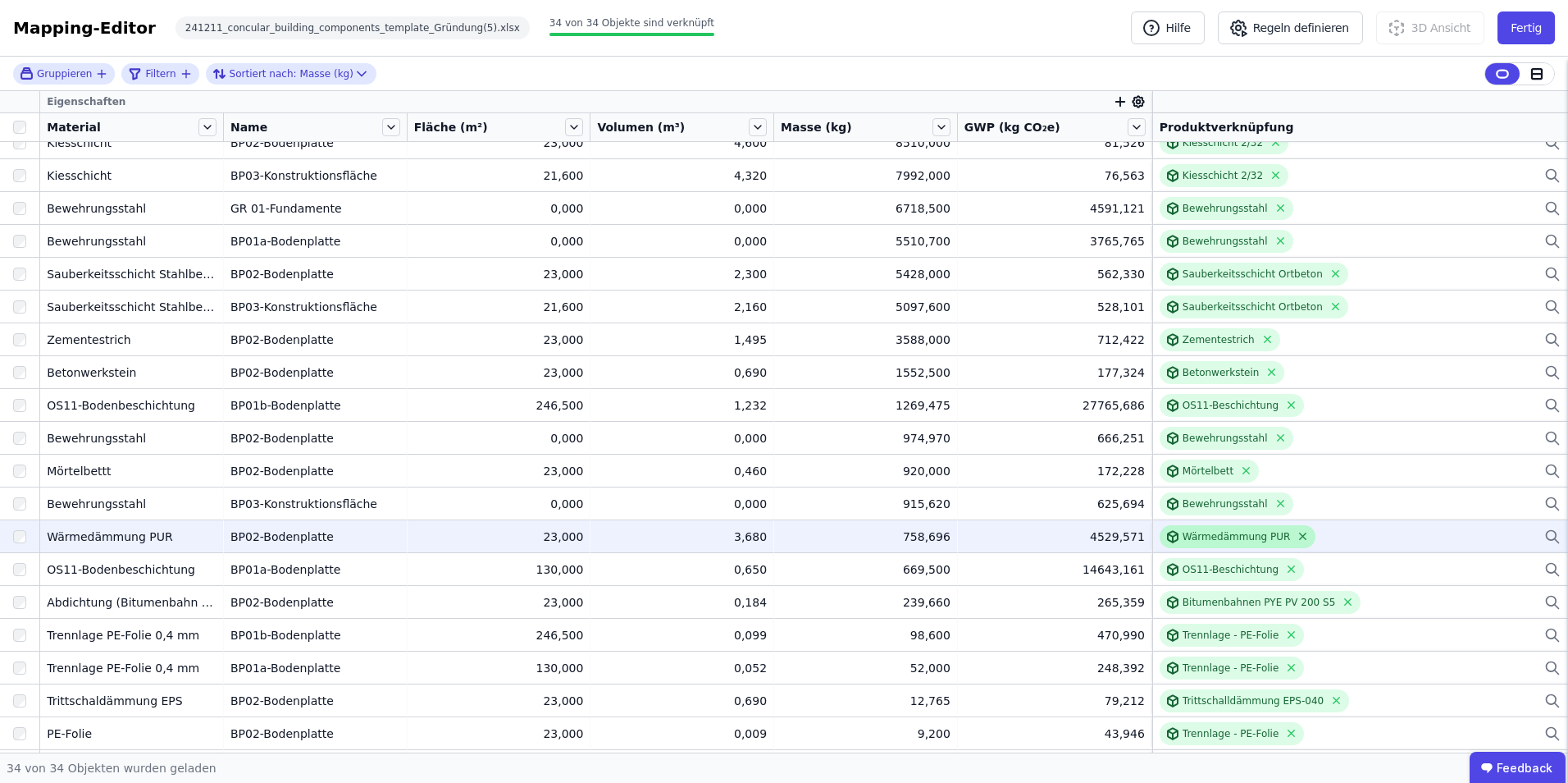
click at [1043, 487] on icon at bounding box center [1303, 536] width 12 height 12
click at [1043, 487] on div "Verknüpfe ein Bauprodukt oder eine Komponente" at bounding box center [1360, 537] width 401 height 19
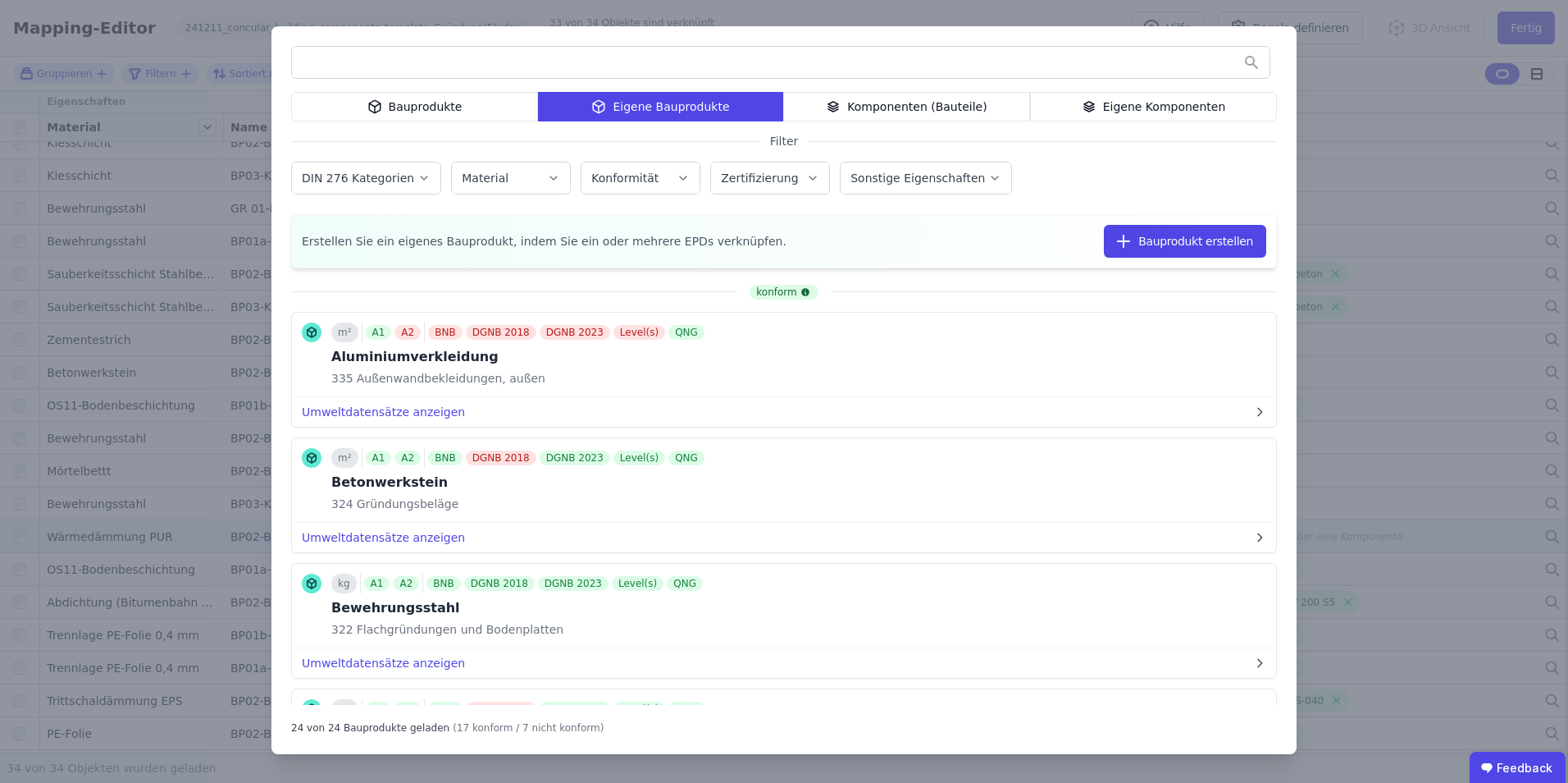
click at [443, 73] on input "text" at bounding box center [780, 62] width 978 height 30
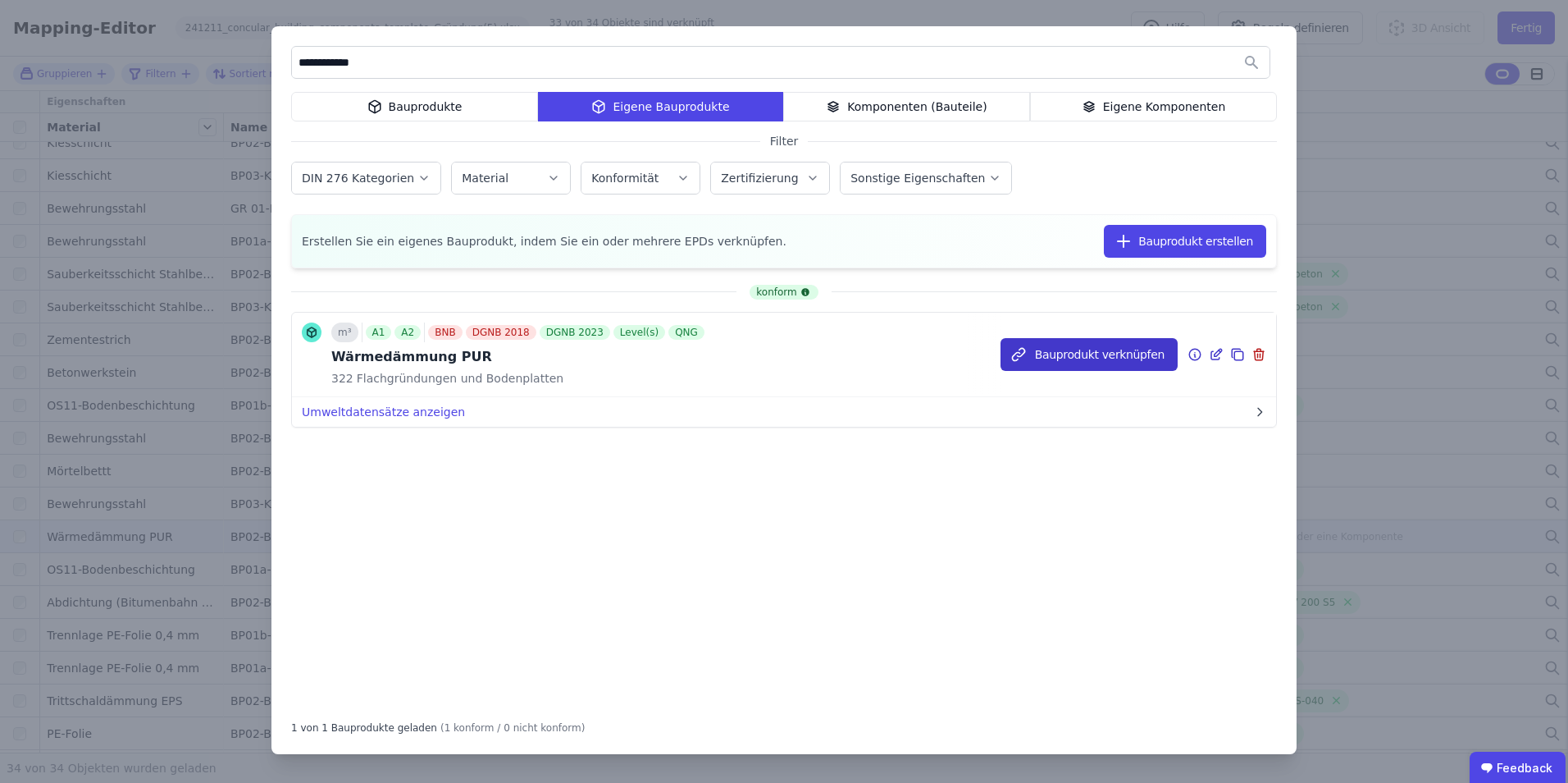
type input "**********"
click at [1043, 364] on button "Bauprodukt verknüpfen" at bounding box center [1089, 354] width 177 height 33
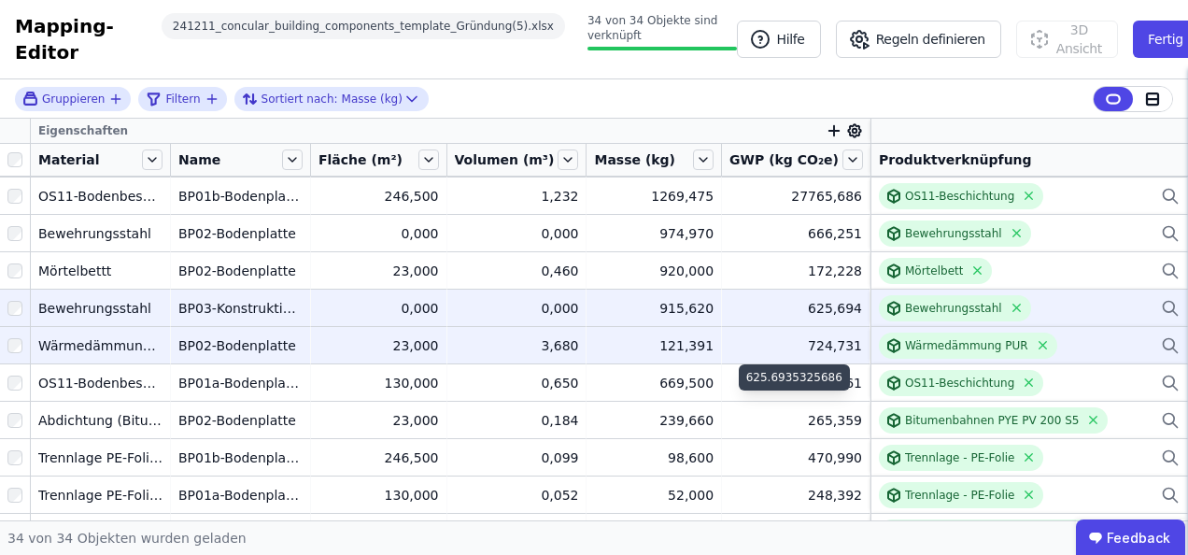
scroll to position [840, 0]
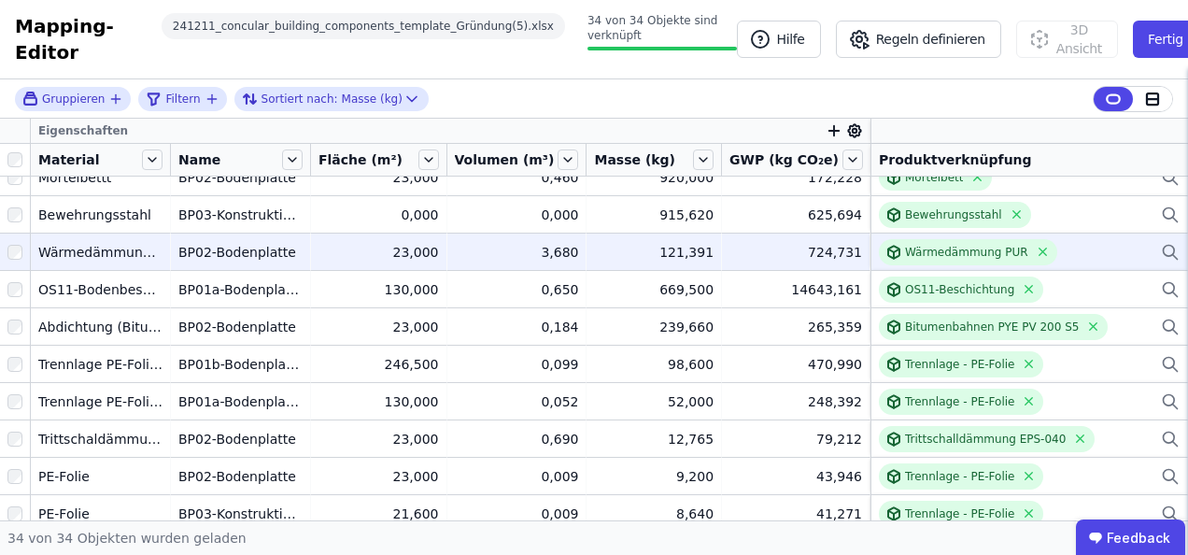
click at [665, 155] on div "Masse (kg)" at bounding box center [641, 159] width 95 height 19
click at [693, 159] on icon at bounding box center [703, 159] width 21 height 21
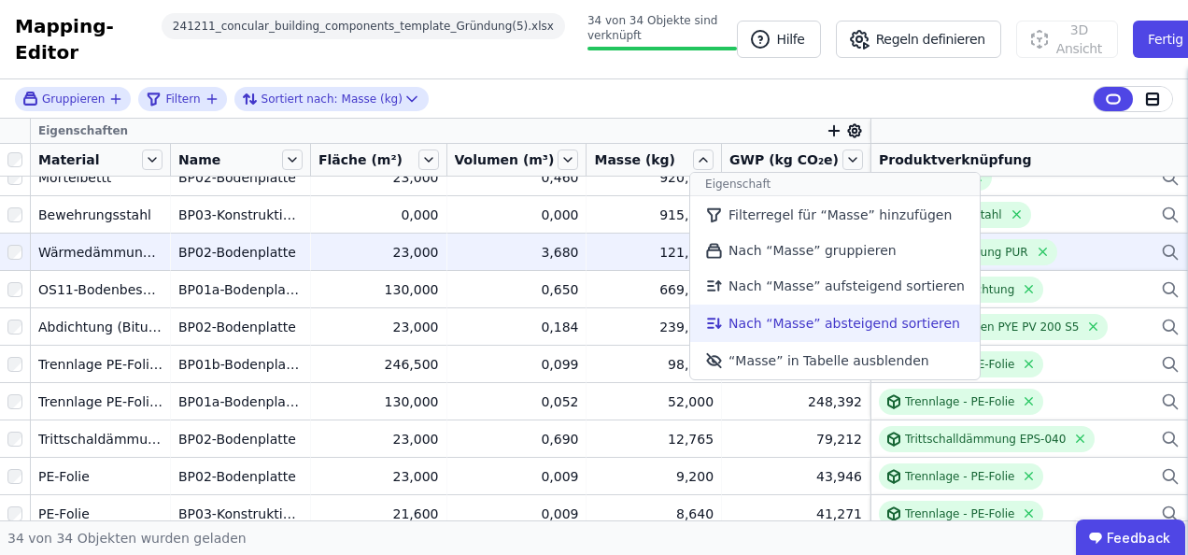
click at [816, 317] on li "Nach “Masse” absteigend sortieren" at bounding box center [834, 322] width 289 height 37
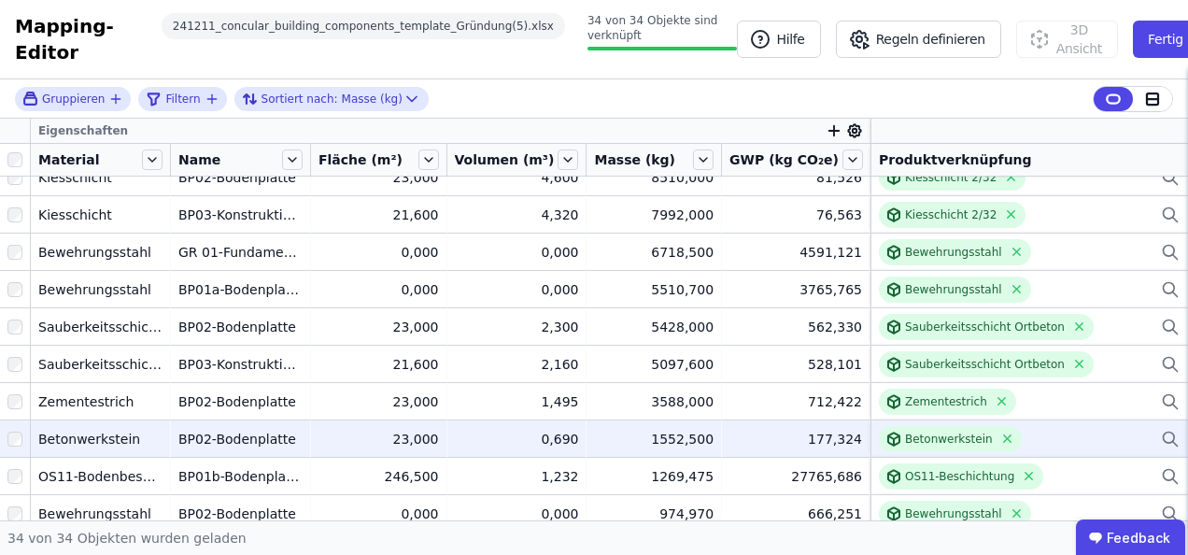
scroll to position [654, 0]
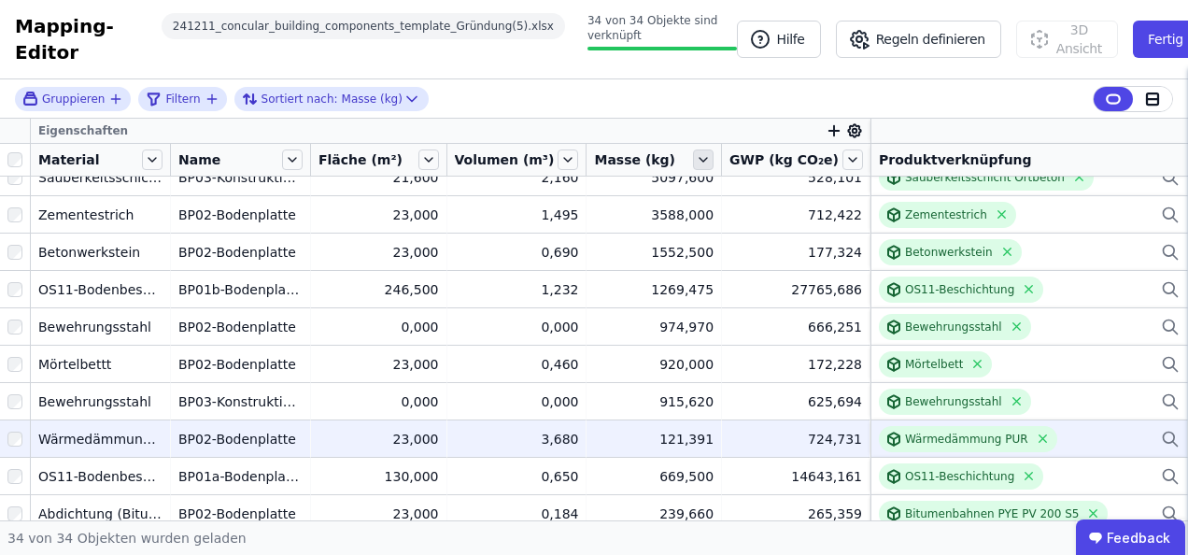
click at [699, 166] on icon at bounding box center [703, 159] width 21 height 21
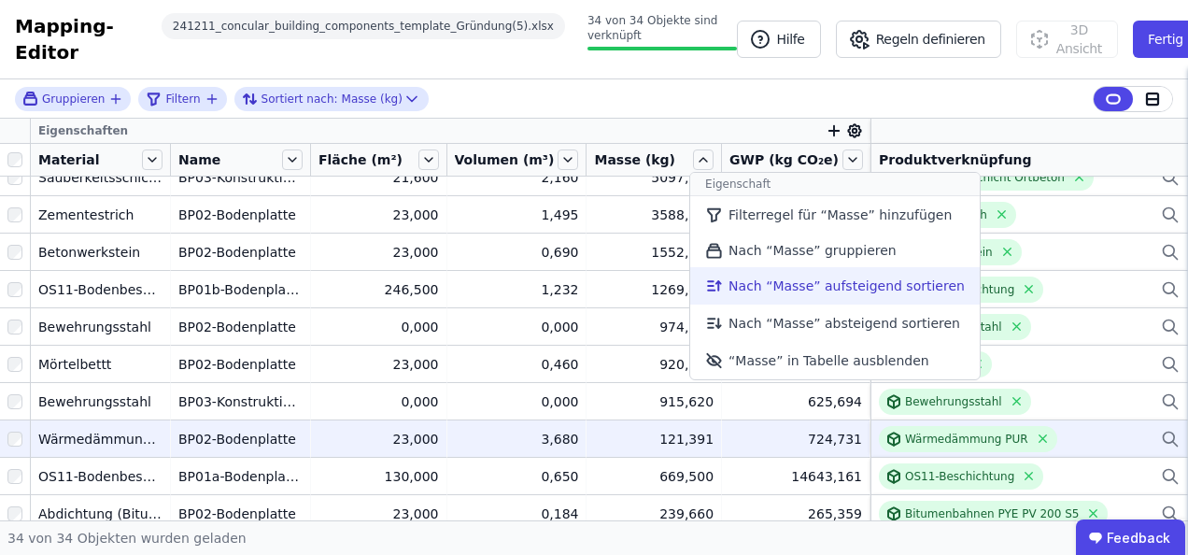
click at [745, 291] on li "Nach “Masse” aufsteigend sortieren" at bounding box center [834, 285] width 289 height 37
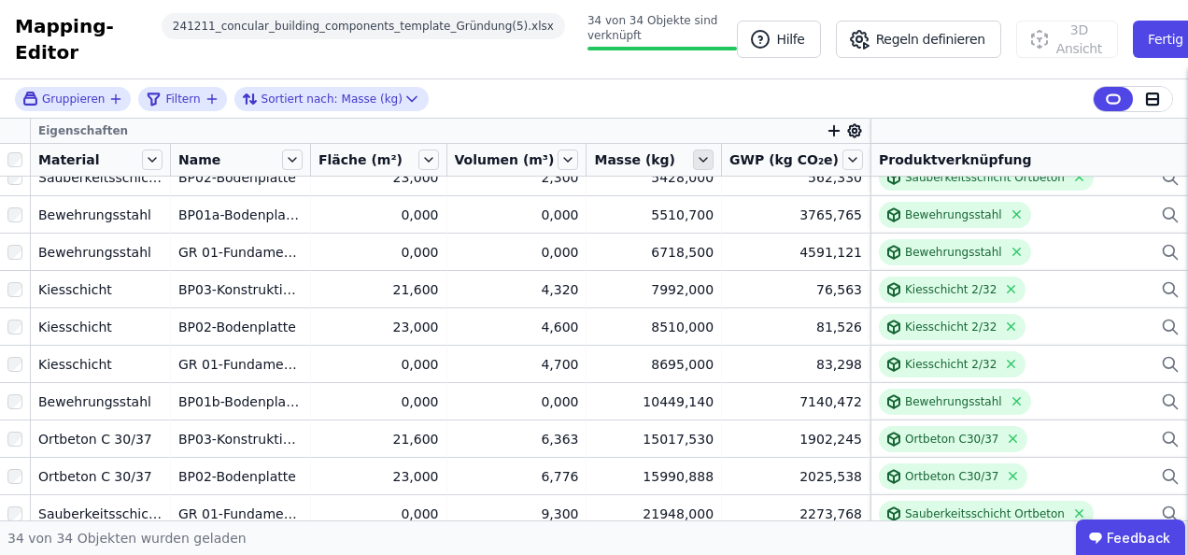
click at [701, 161] on icon at bounding box center [703, 159] width 21 height 21
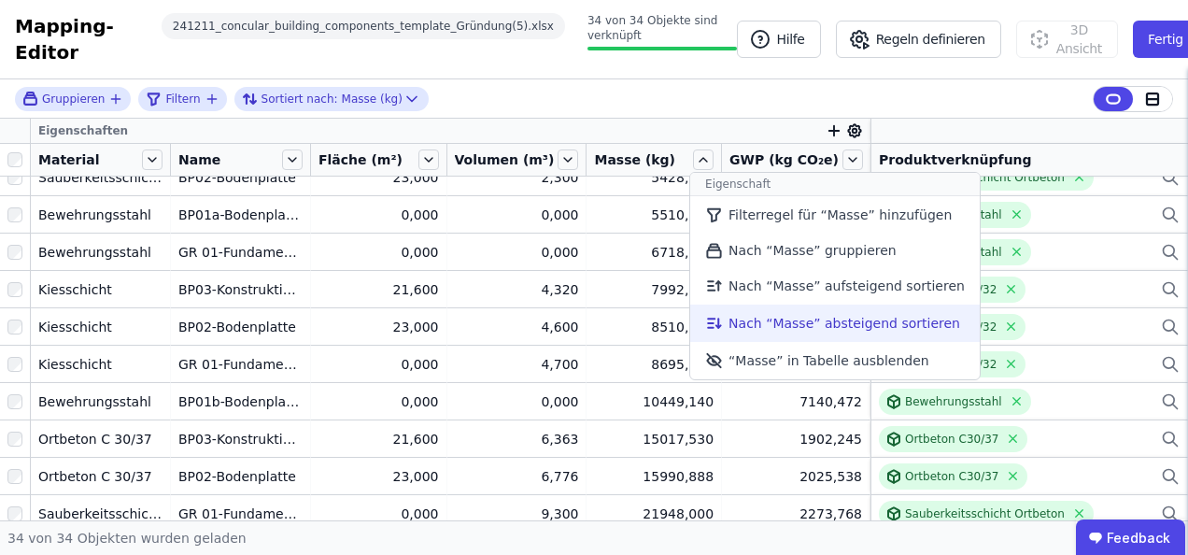
click at [767, 322] on li "Nach “Masse” absteigend sortieren" at bounding box center [834, 322] width 289 height 37
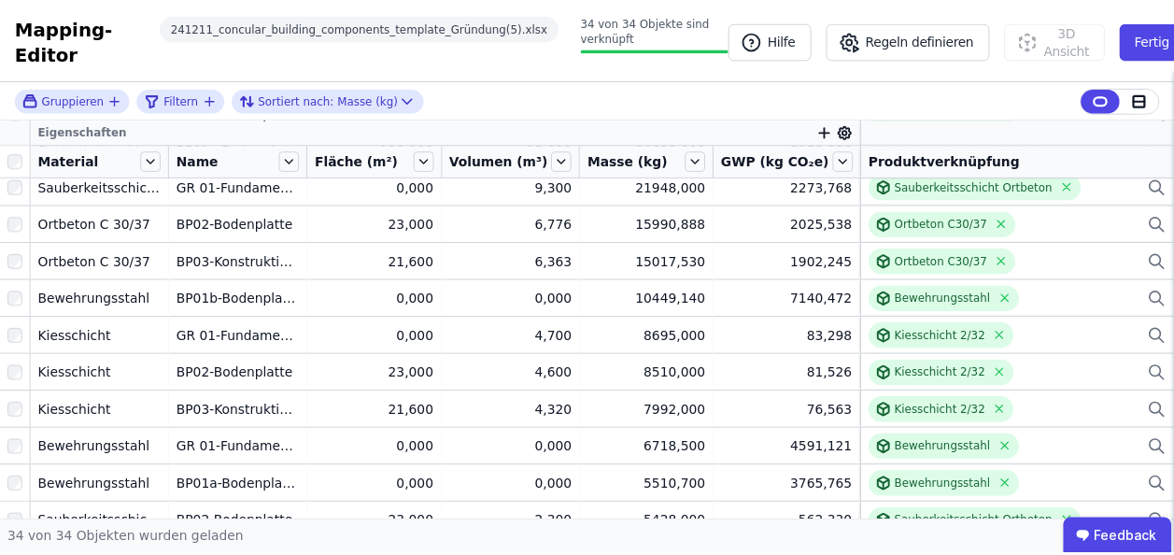
scroll to position [0, 0]
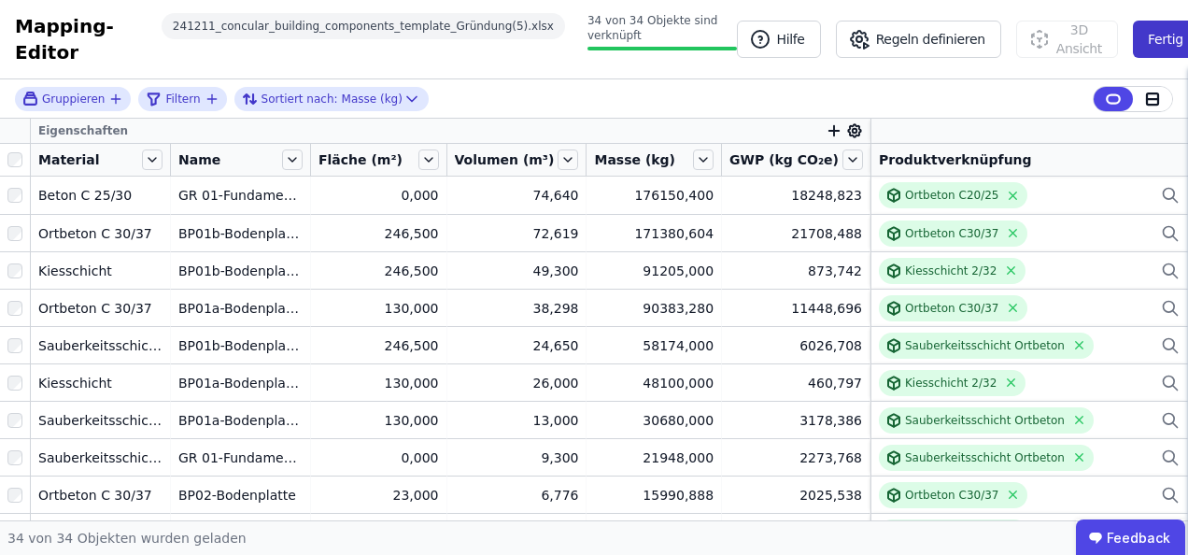
click at [1147, 42] on button "Fertig" at bounding box center [1165, 39] width 65 height 37
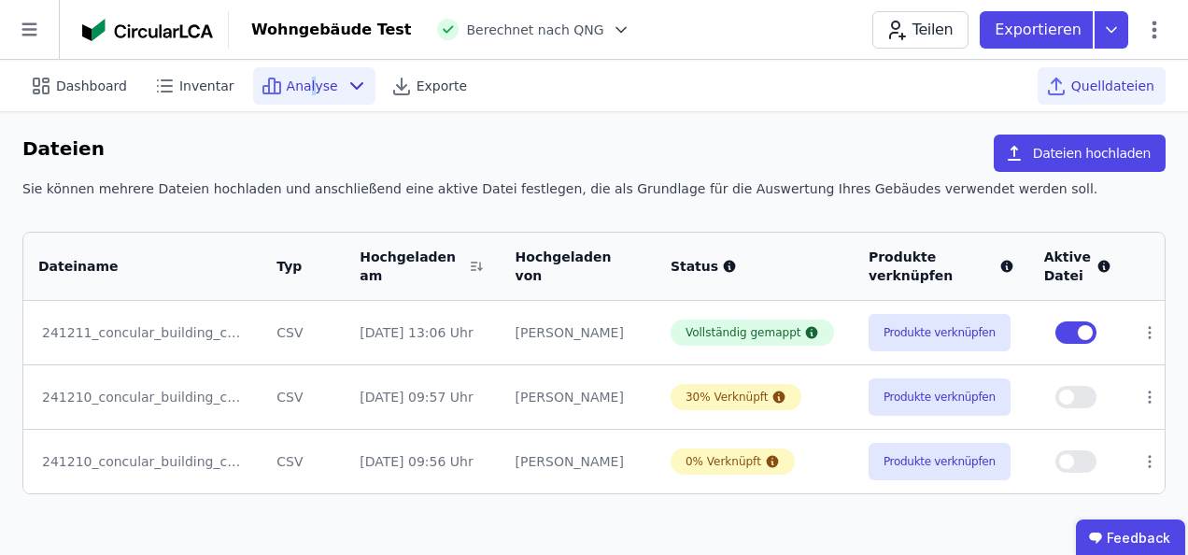
click at [299, 78] on span "Analyse" at bounding box center [312, 86] width 51 height 19
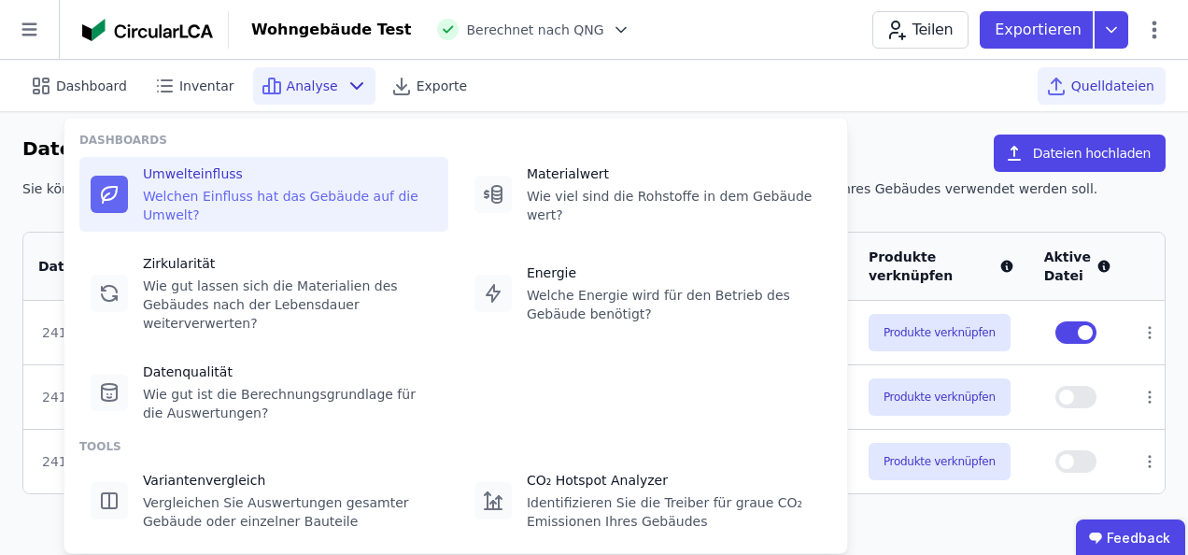
click at [225, 183] on div "Umwelteinfluss Welchen Einfluss hat das Gebäude auf die Umwelt?" at bounding box center [290, 194] width 294 height 60
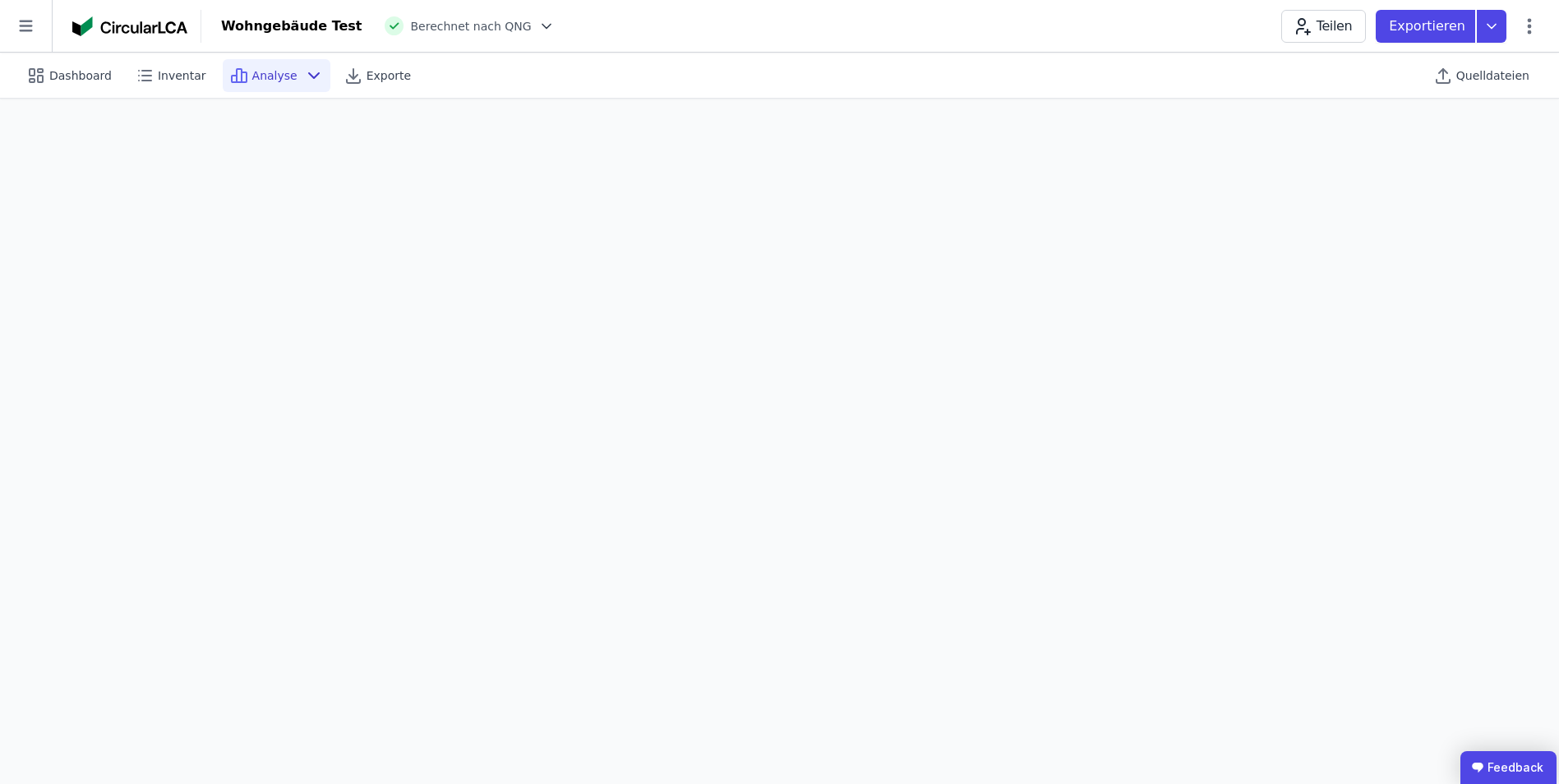
scroll to position [46, 0]
click at [279, 78] on span "Analyse" at bounding box center [275, 76] width 45 height 17
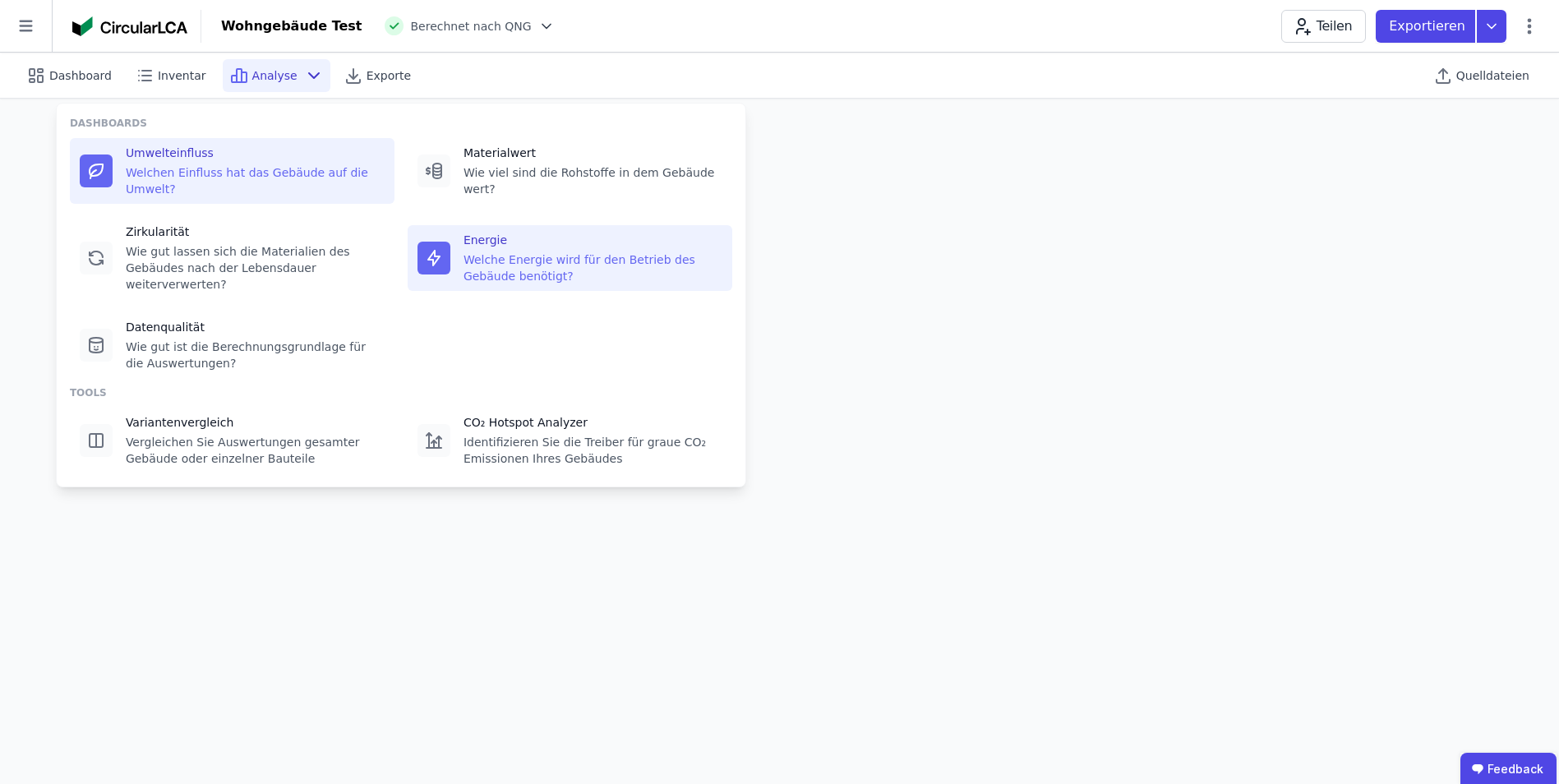
click at [503, 252] on div "Welche Energie wird für den Betrieb des Gebäude benötigt?" at bounding box center [593, 267] width 259 height 33
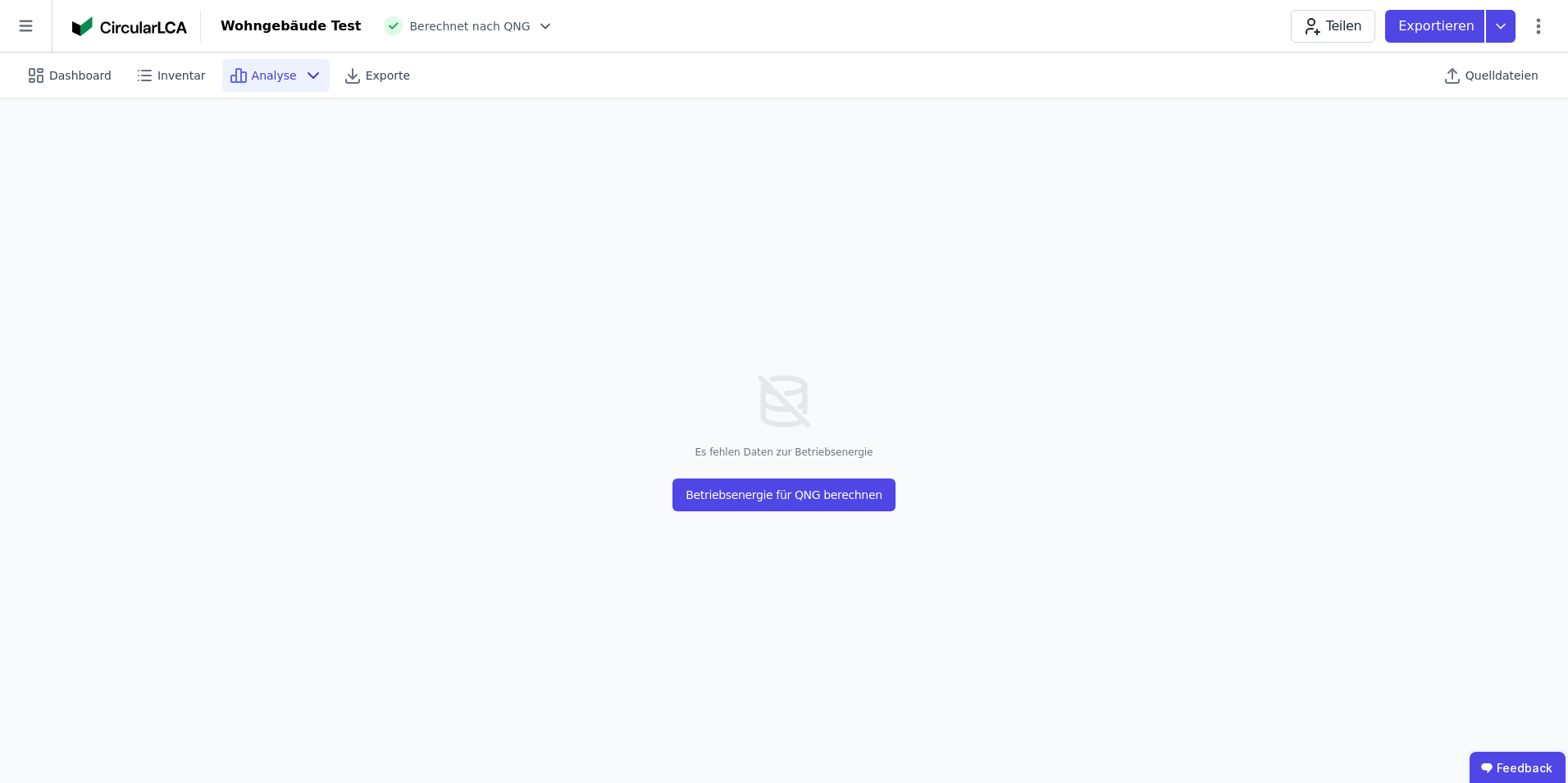
click at [257, 79] on span "Analyse" at bounding box center [274, 76] width 45 height 17
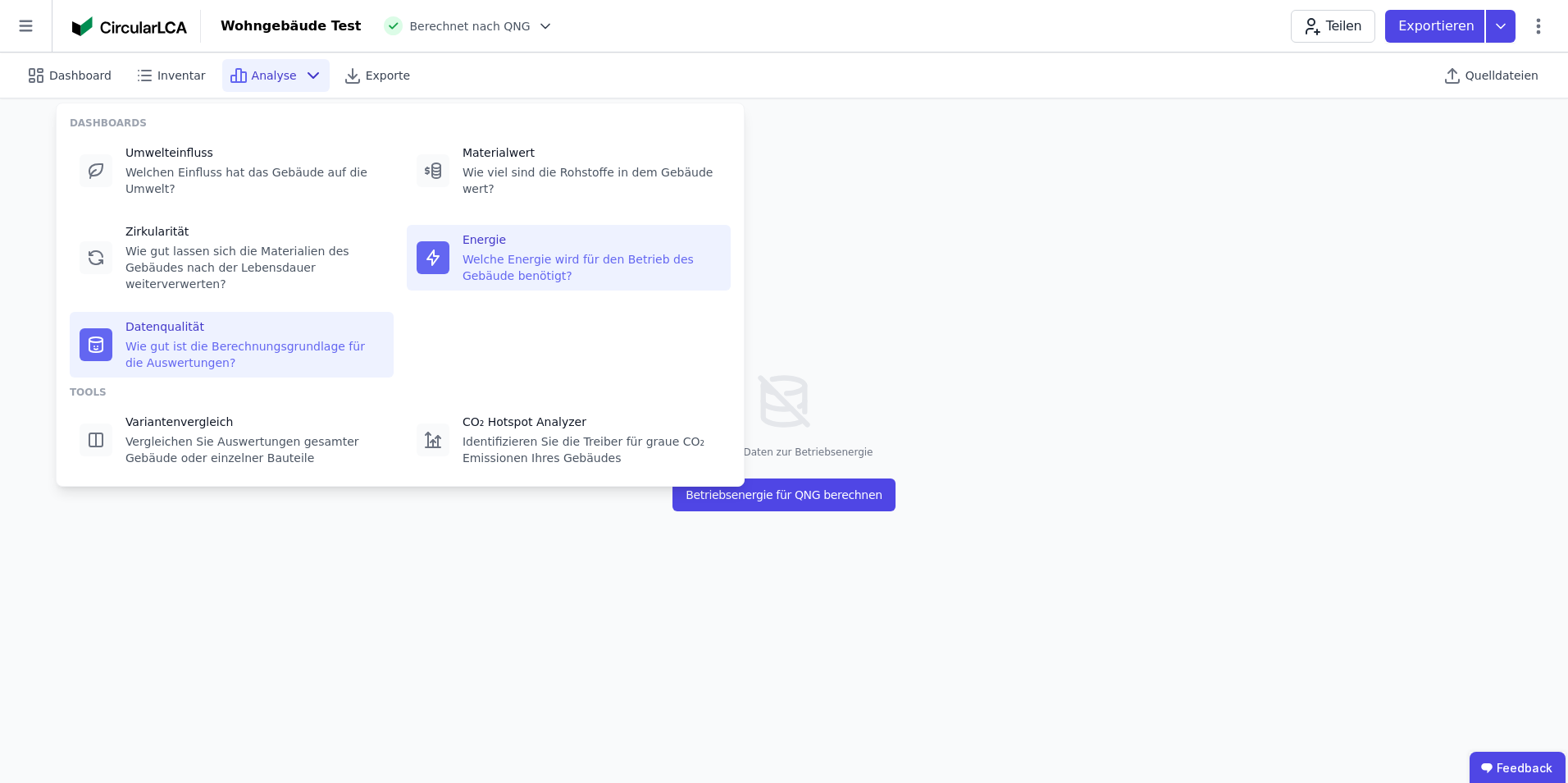
click at [180, 338] on div "Wie gut ist die Berechnungsgrundlage für die Auswertungen?" at bounding box center [255, 354] width 258 height 33
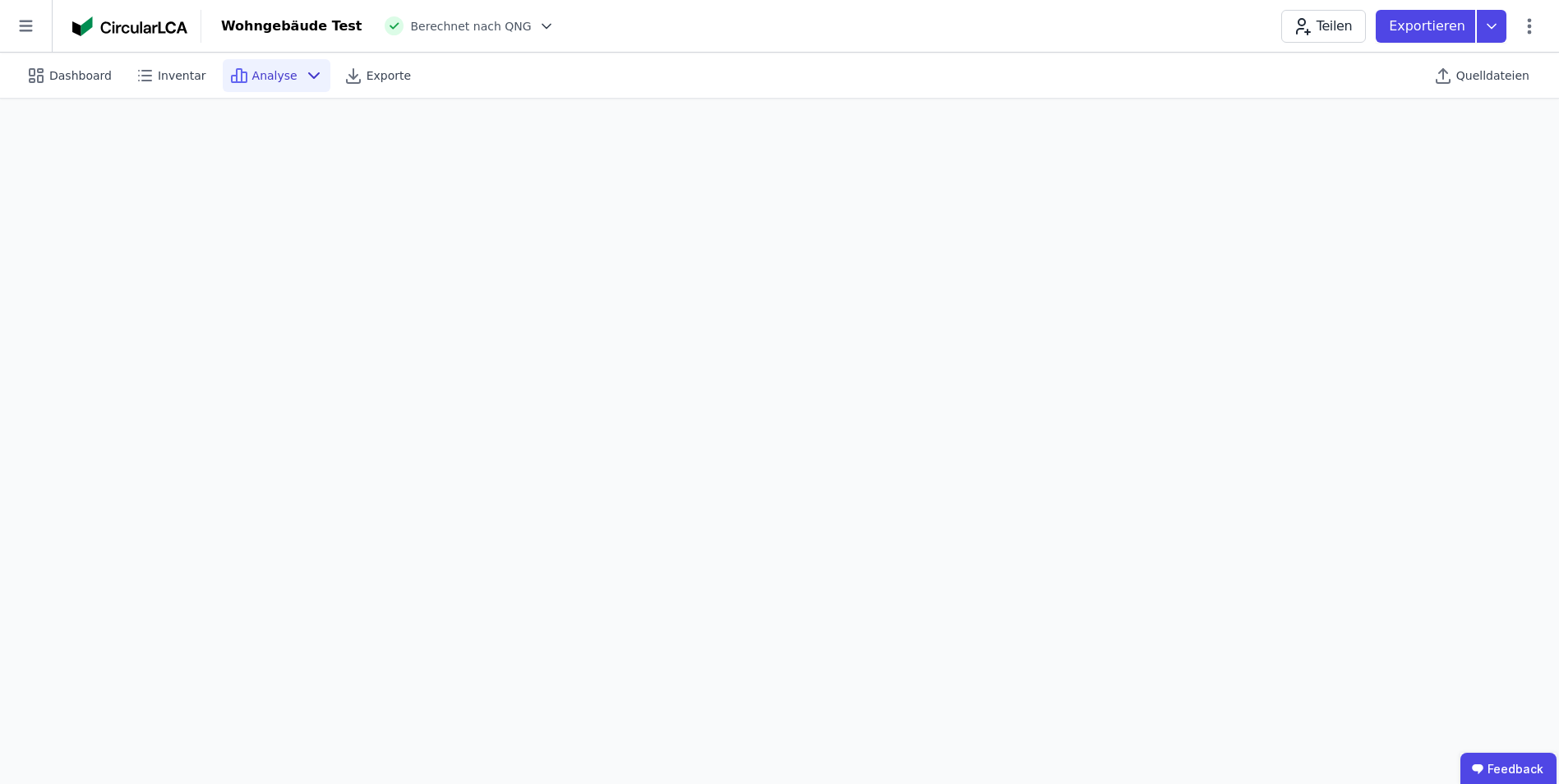
click at [254, 68] on span "Analyse" at bounding box center [275, 76] width 45 height 17
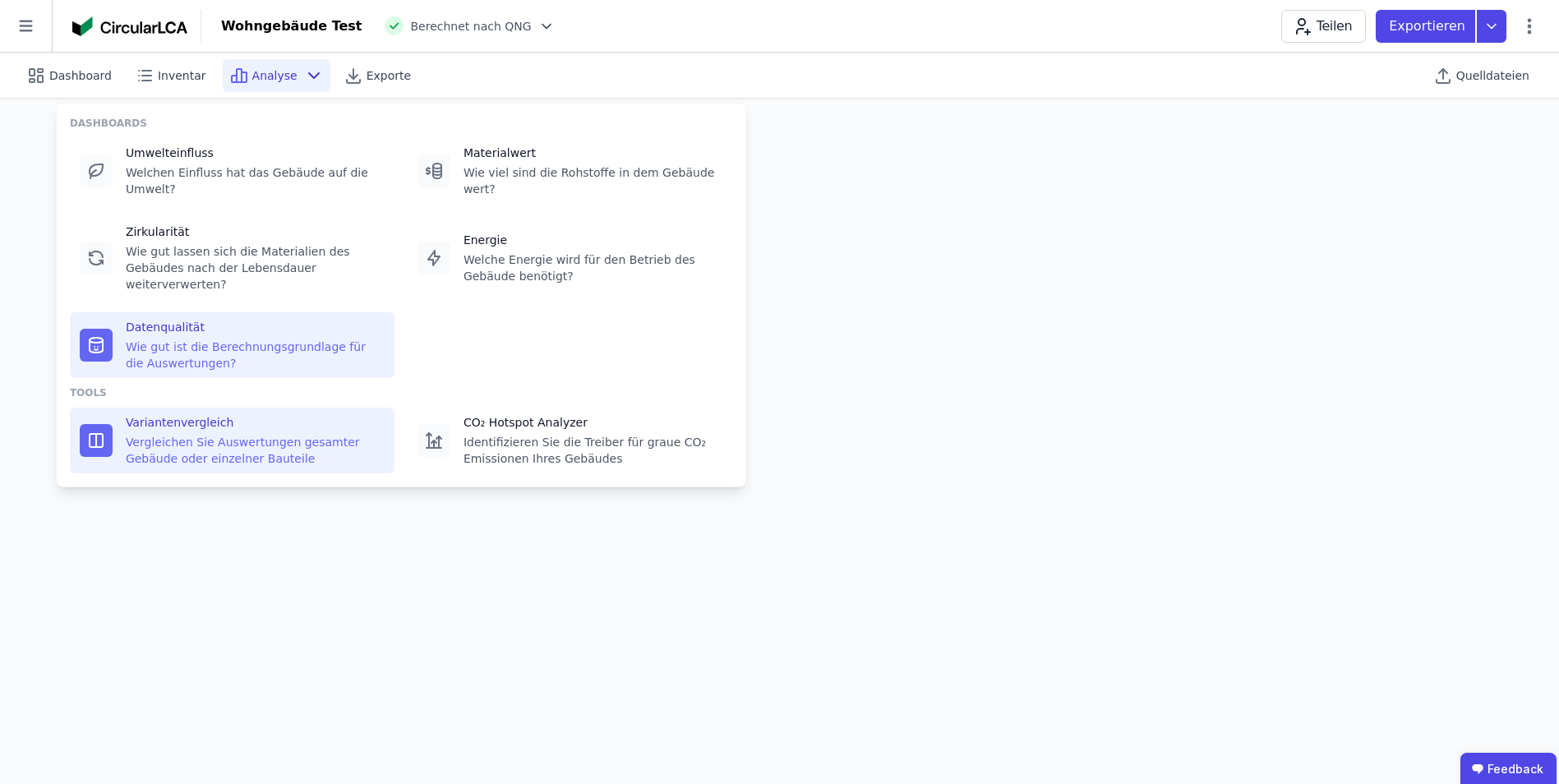
click at [154, 434] on div "Vergleichen Sie Auswertungen gesamter Gebäude oder einzelner Bauteile" at bounding box center [255, 450] width 259 height 33
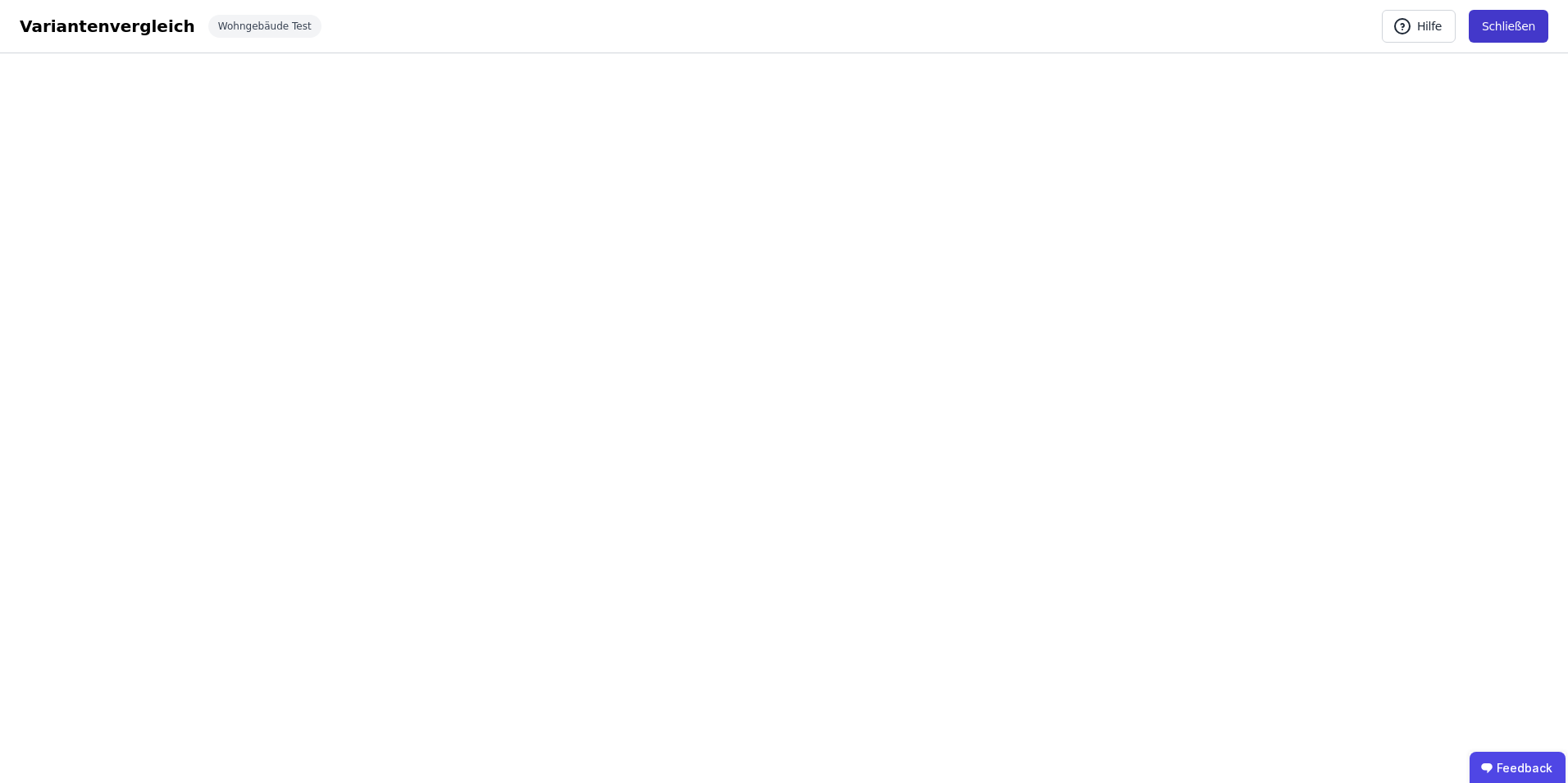
click at [1043, 26] on button "Schließen" at bounding box center [1508, 25] width 80 height 33
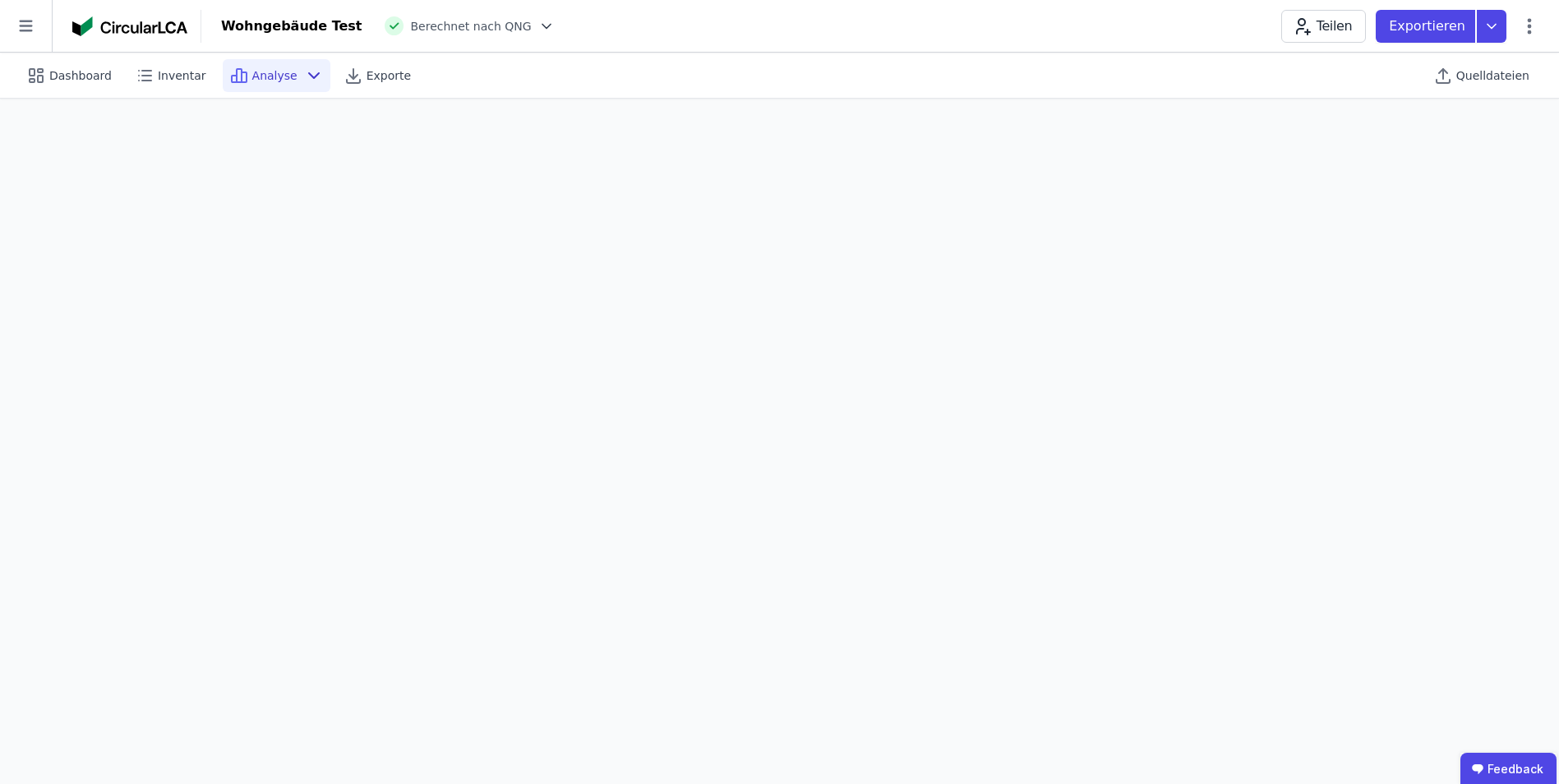
click at [268, 76] on span "Analyse" at bounding box center [275, 76] width 45 height 17
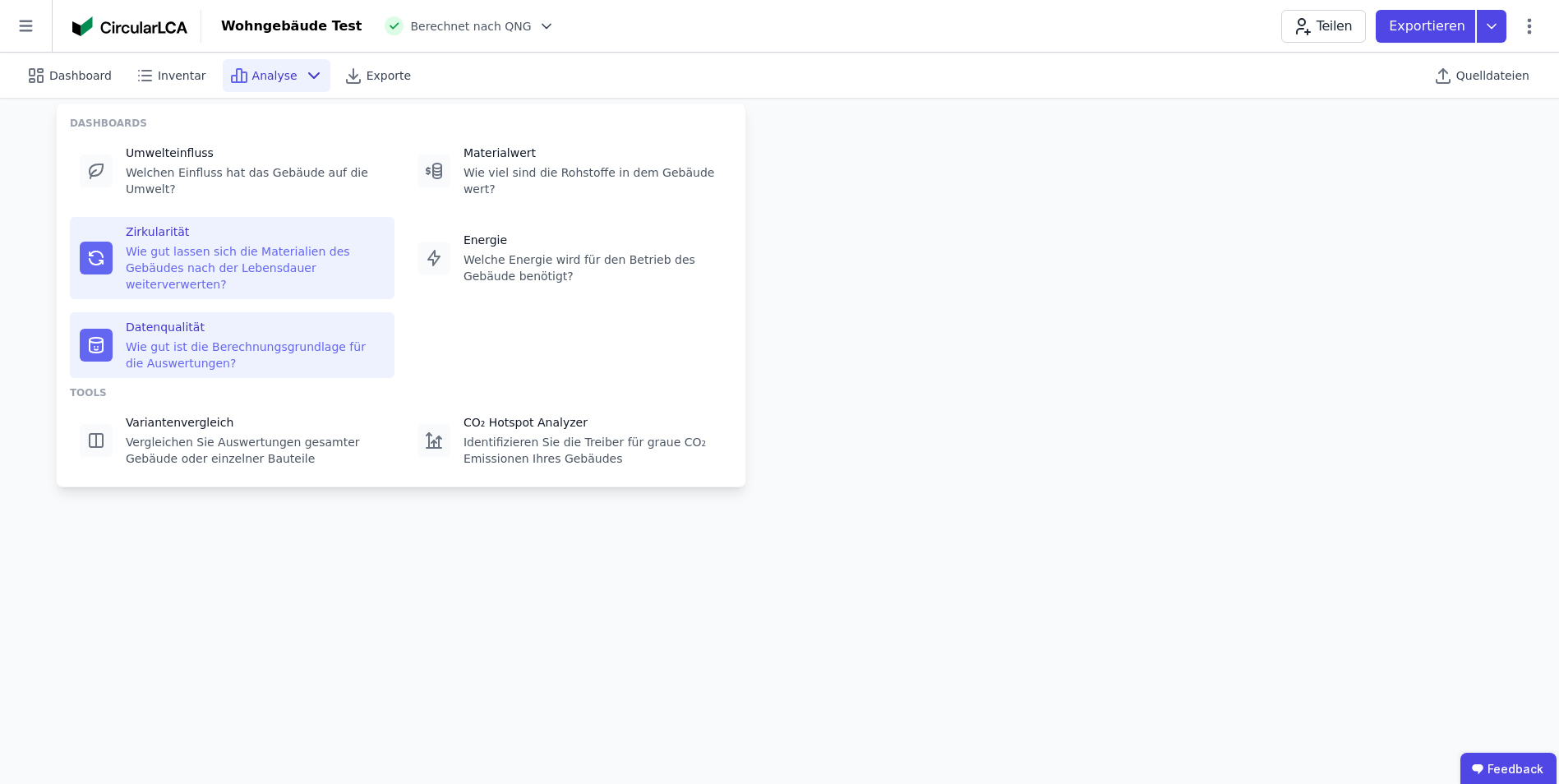
click at [202, 243] on div "Wie gut lassen sich die Materialien des Gebäudes nach der Lebensdauer weiterver…" at bounding box center [255, 267] width 259 height 49
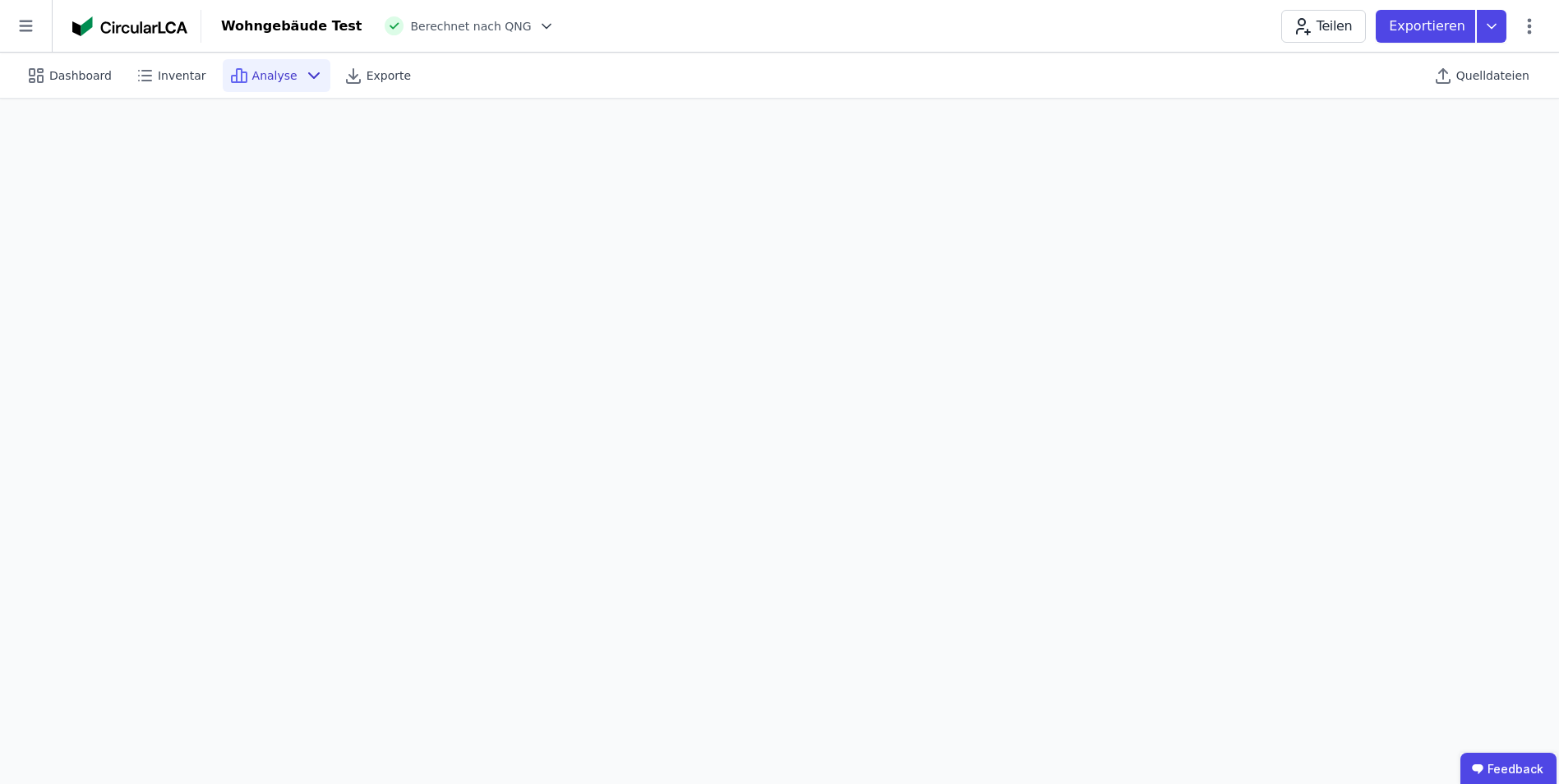
scroll to position [46, 0]
click at [276, 77] on span "Analyse" at bounding box center [275, 76] width 45 height 17
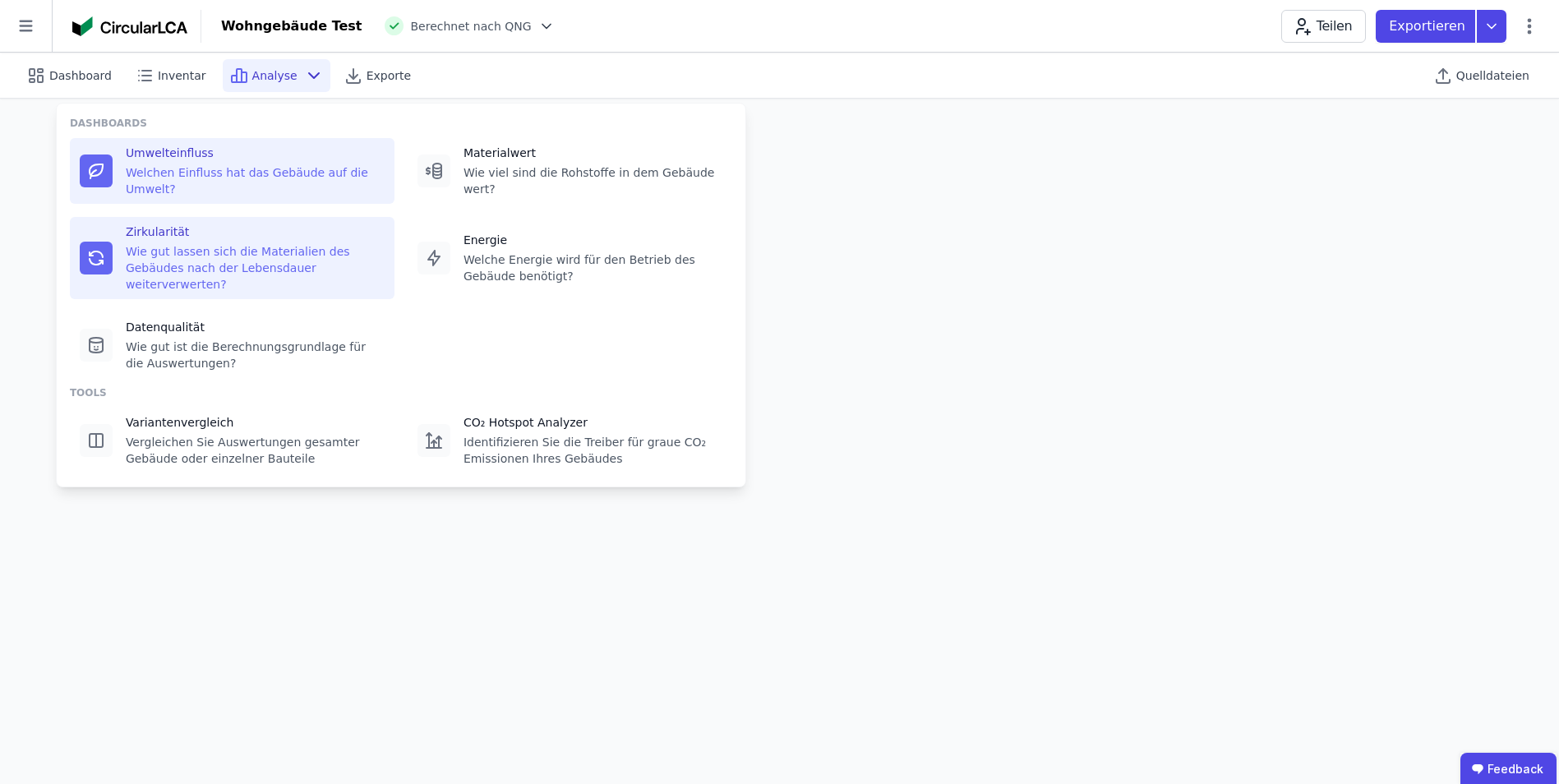
click at [222, 158] on div "Umwelteinfluss" at bounding box center [255, 152] width 259 height 17
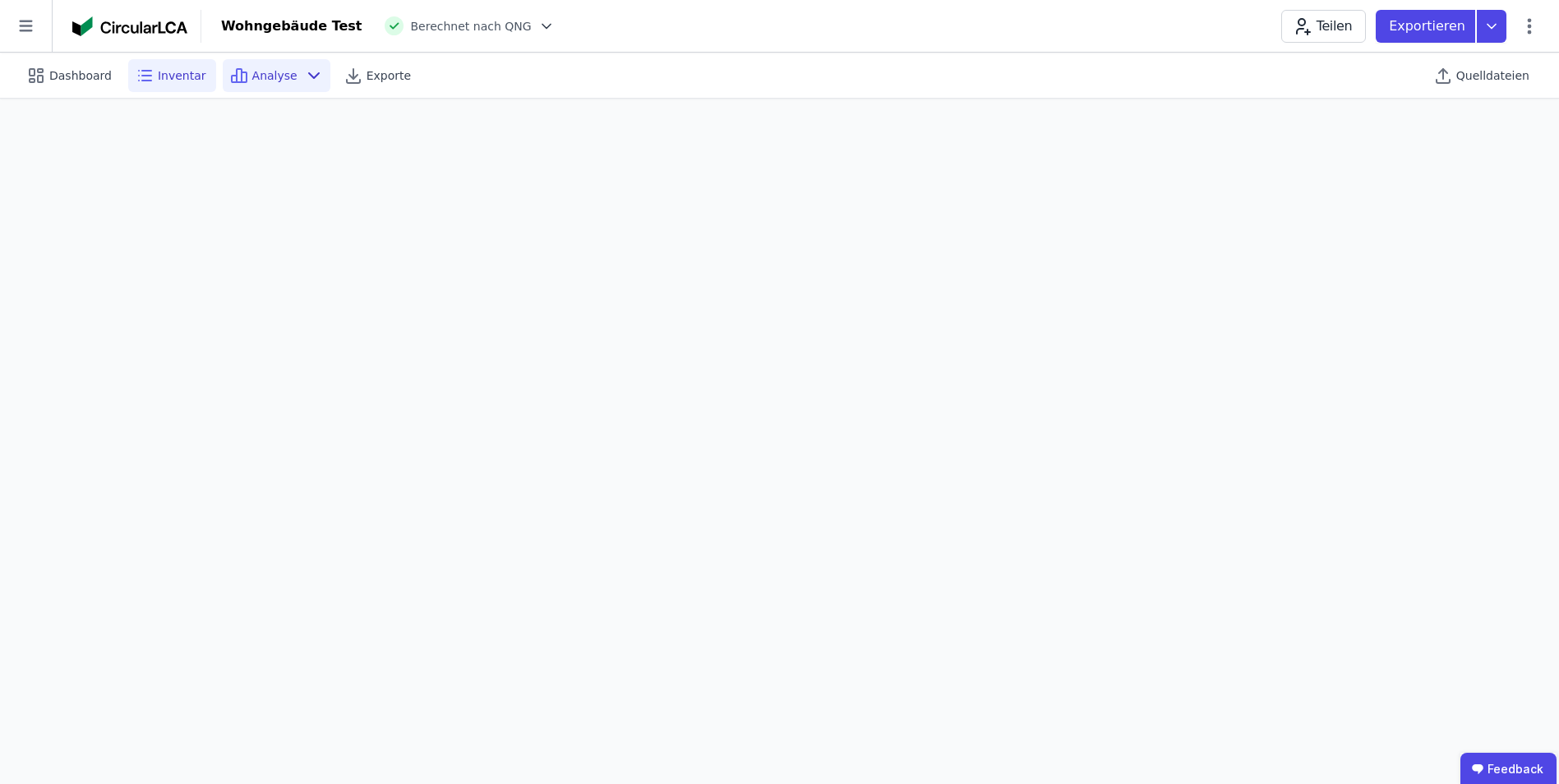
click at [163, 78] on span "Inventar" at bounding box center [181, 76] width 48 height 17
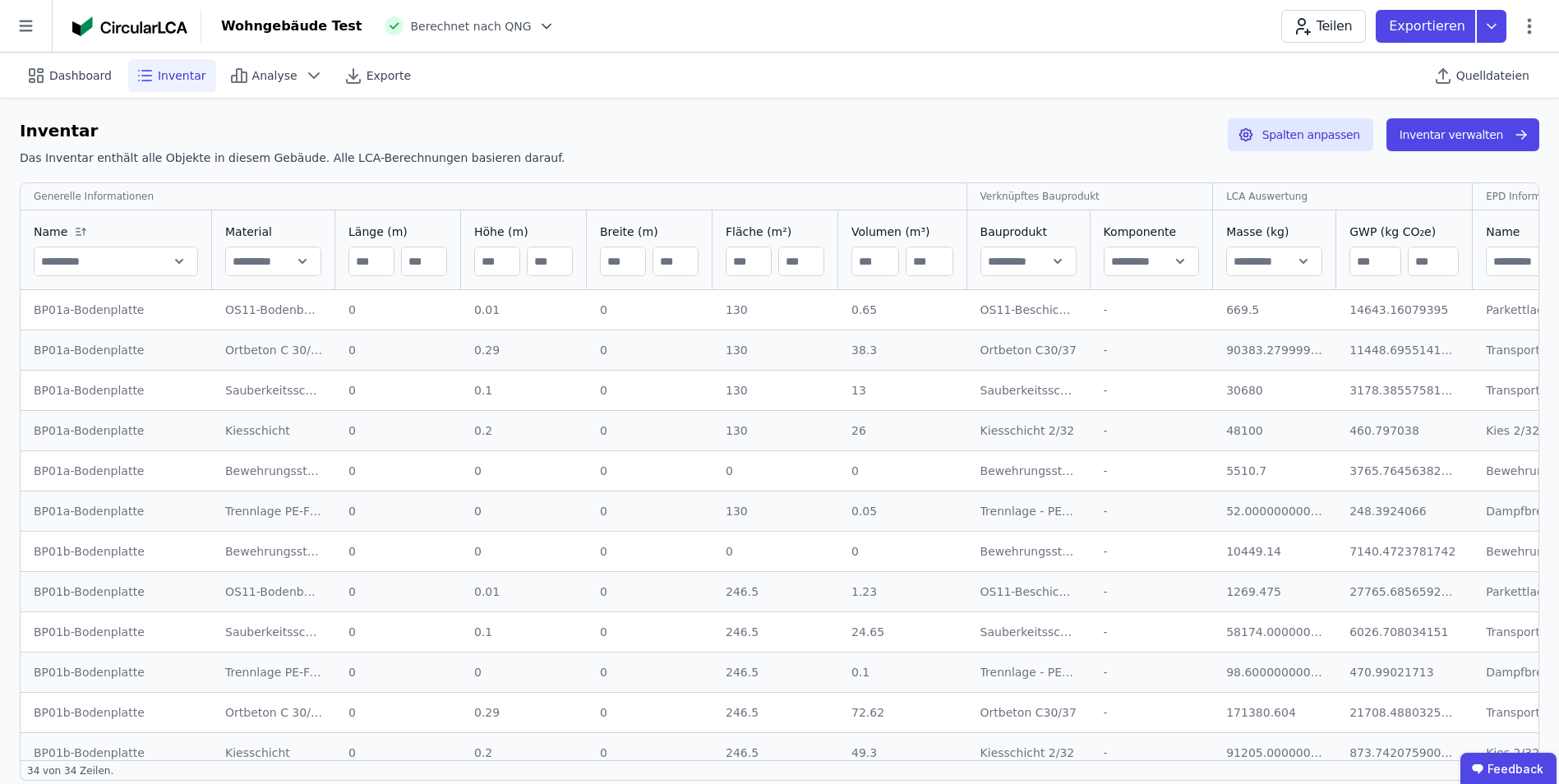
click at [1045, 273] on input "number" at bounding box center [1375, 261] width 49 height 30
click at [1045, 126] on icon "button" at bounding box center [1521, 135] width 17 height 19
click at [1045, 263] on input "text" at bounding box center [1151, 261] width 94 height 30
click at [1005, 256] on input "text" at bounding box center [1028, 261] width 94 height 30
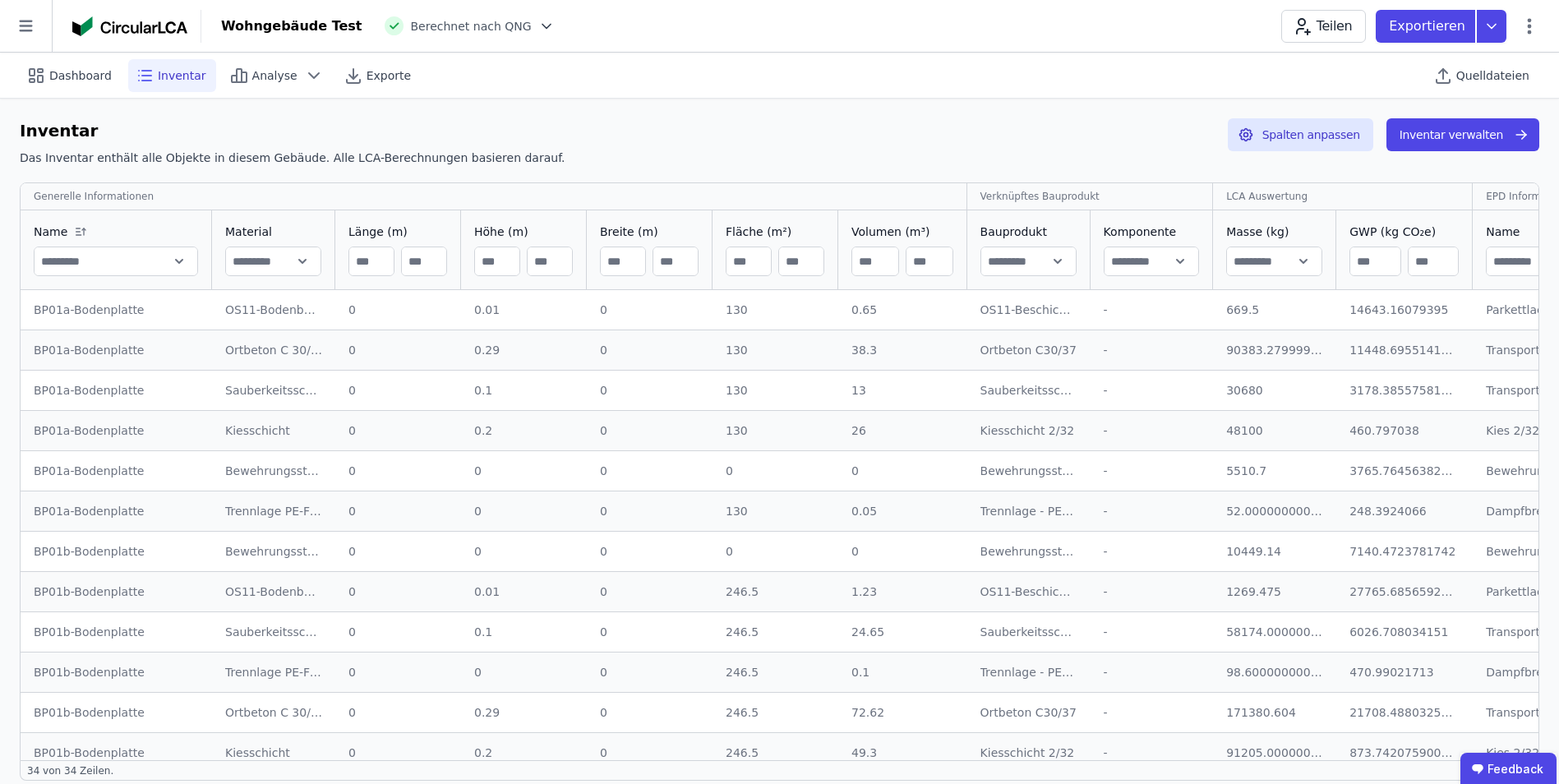
click at [1045, 254] on input "text" at bounding box center [1028, 261] width 94 height 30
click at [1045, 141] on div "Inventar Das Inventar enthält alle Objekte in diesem Gebäude. Alle LCA-Berechnu…" at bounding box center [779, 145] width 1520 height 55
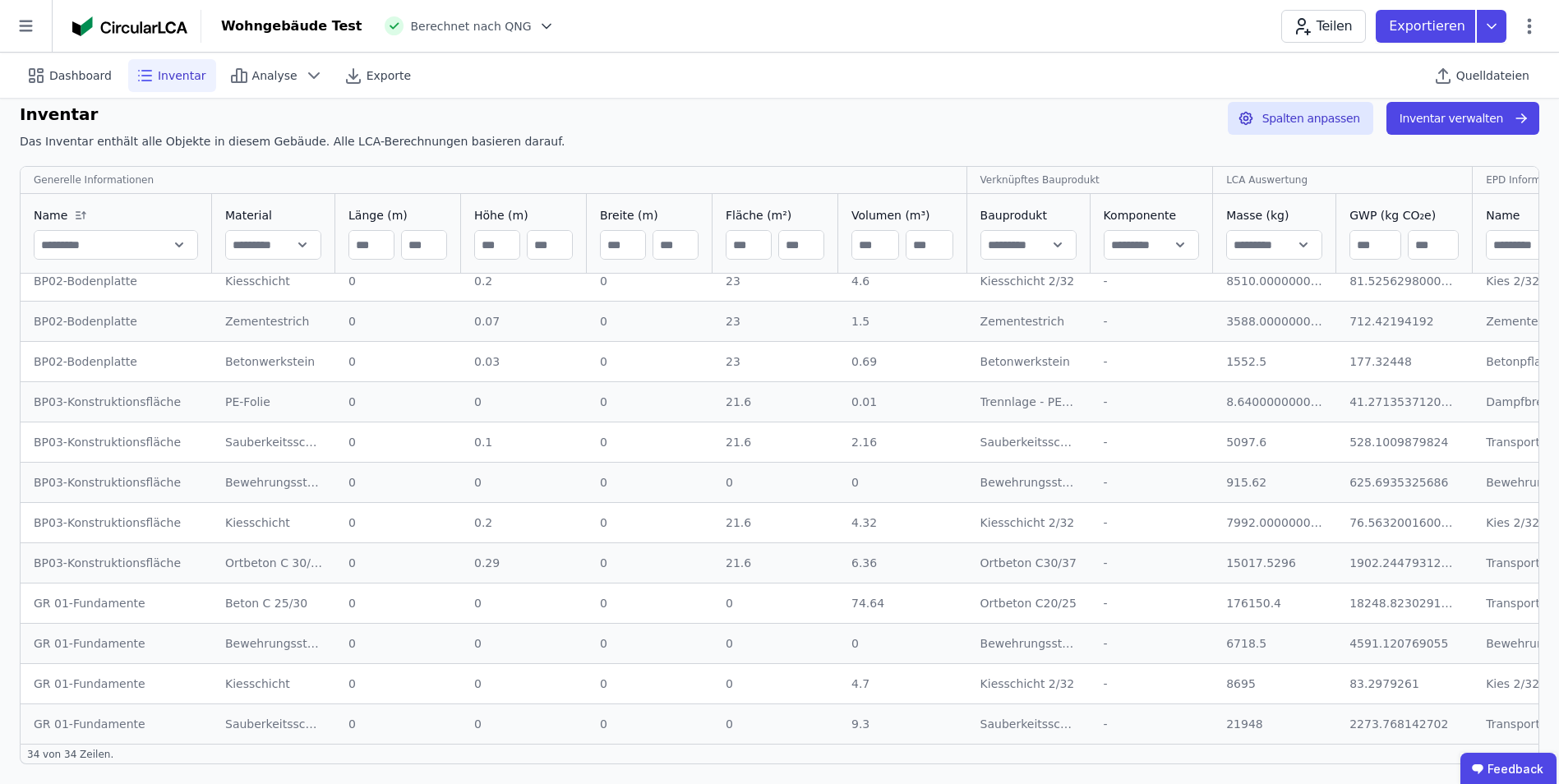
scroll to position [905, 0]
drag, startPoint x: 690, startPoint y: 783, endPoint x: 1009, endPoint y: 636, distance: 351.2
click at [882, 487] on div "Inventar Das Inventar enthält alle Objekte in diesem Gebäude. Alle LCA-Berechnu…" at bounding box center [779, 432] width 1559 height 701
click at [1045, 182] on div "EPD Informationen" at bounding box center [1532, 180] width 92 height 13
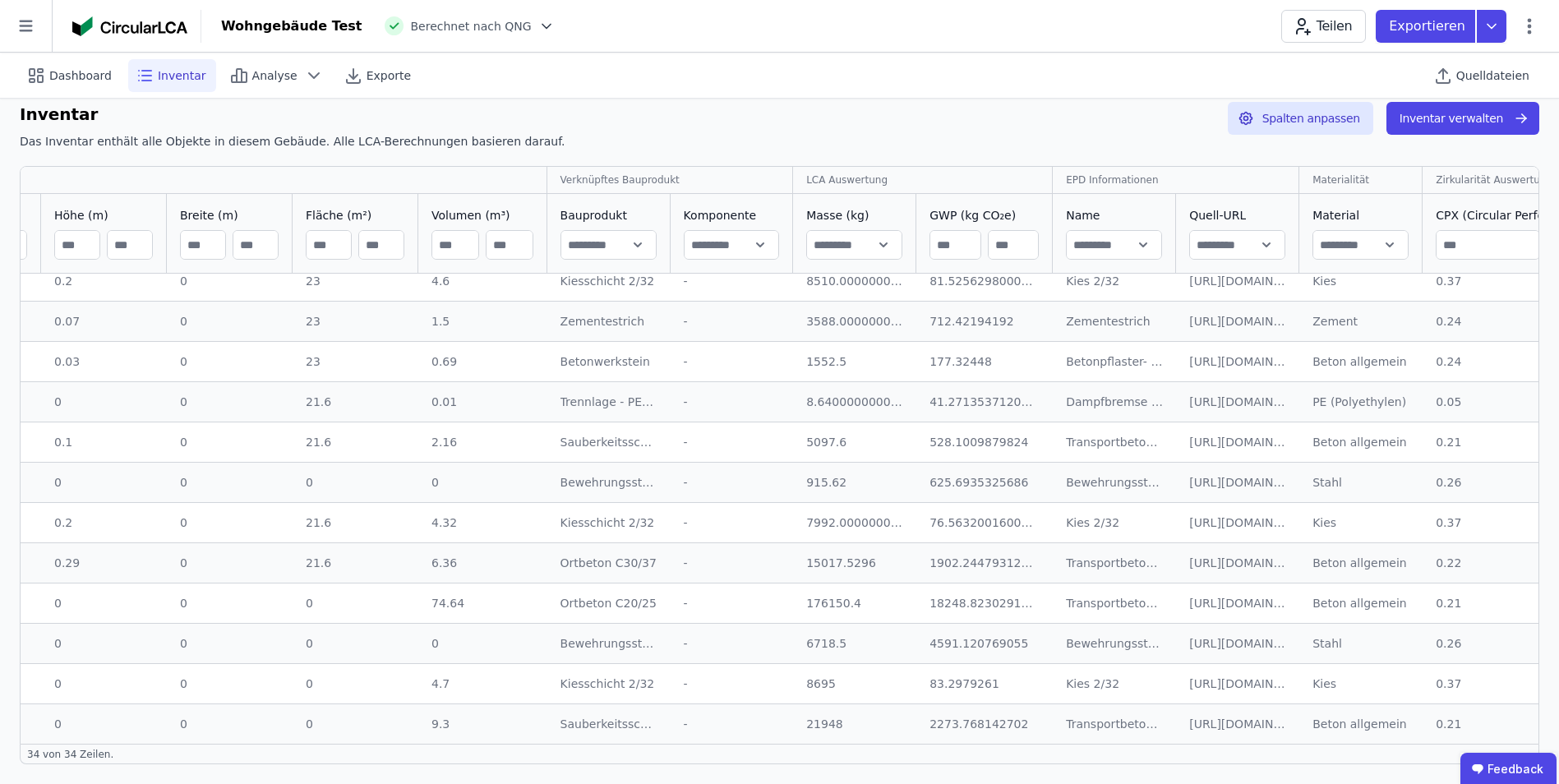
scroll to position [905, 415]
click at [1045, 118] on button "Spalten anpassen" at bounding box center [1300, 118] width 145 height 33
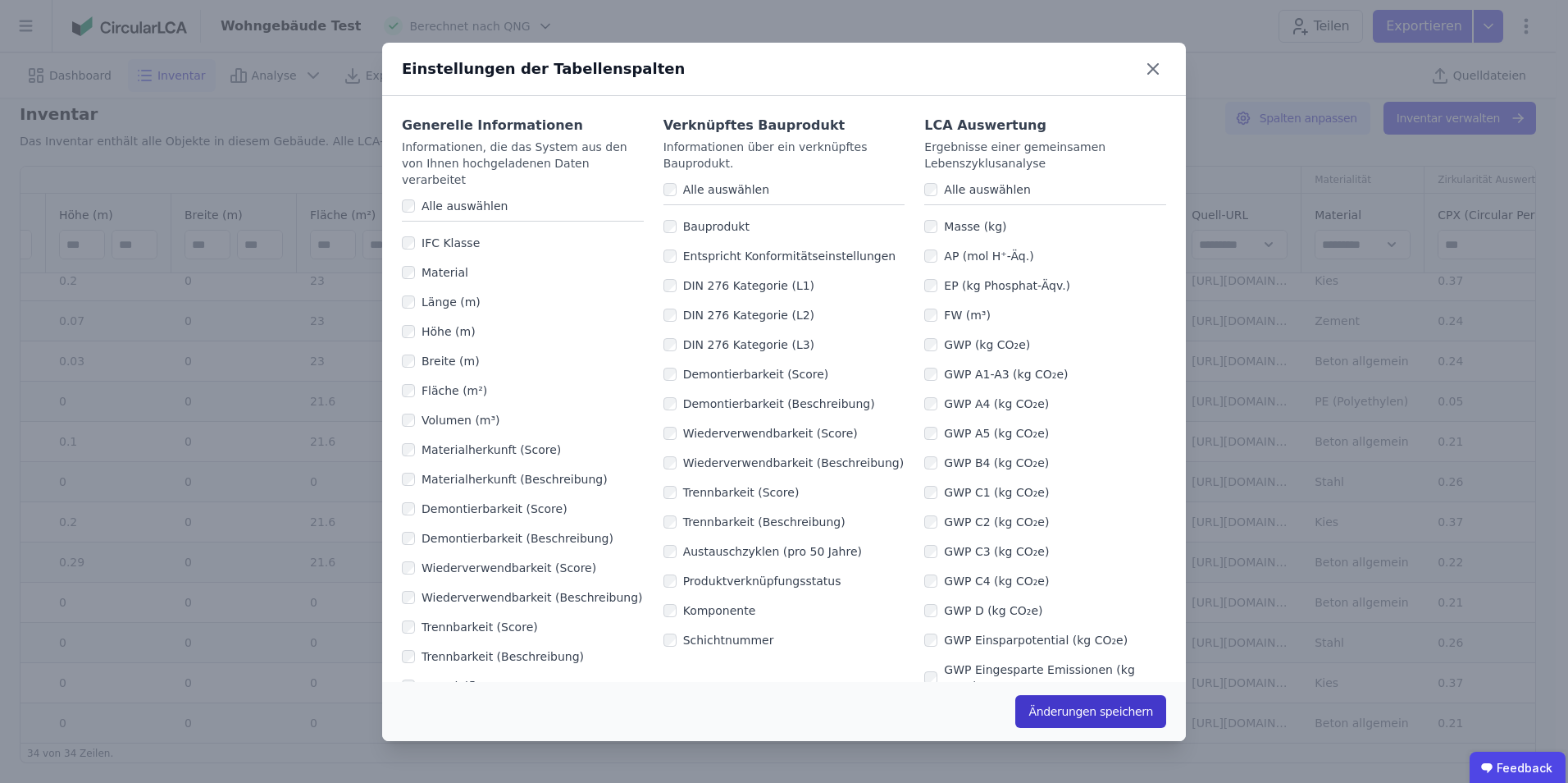
click at [1043, 487] on button "Änderungen speichern" at bounding box center [1091, 711] width 151 height 33
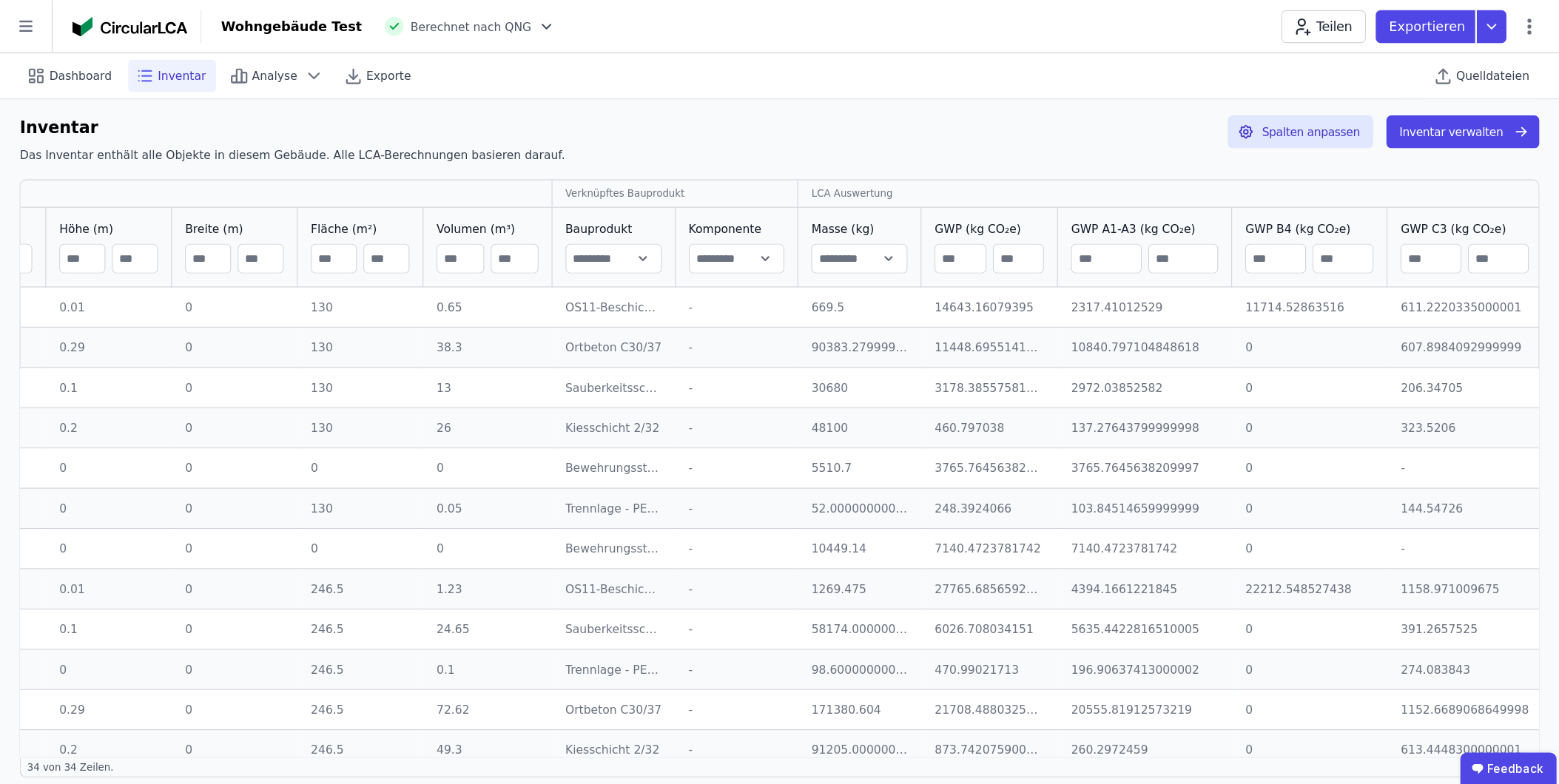
scroll to position [0, 0]
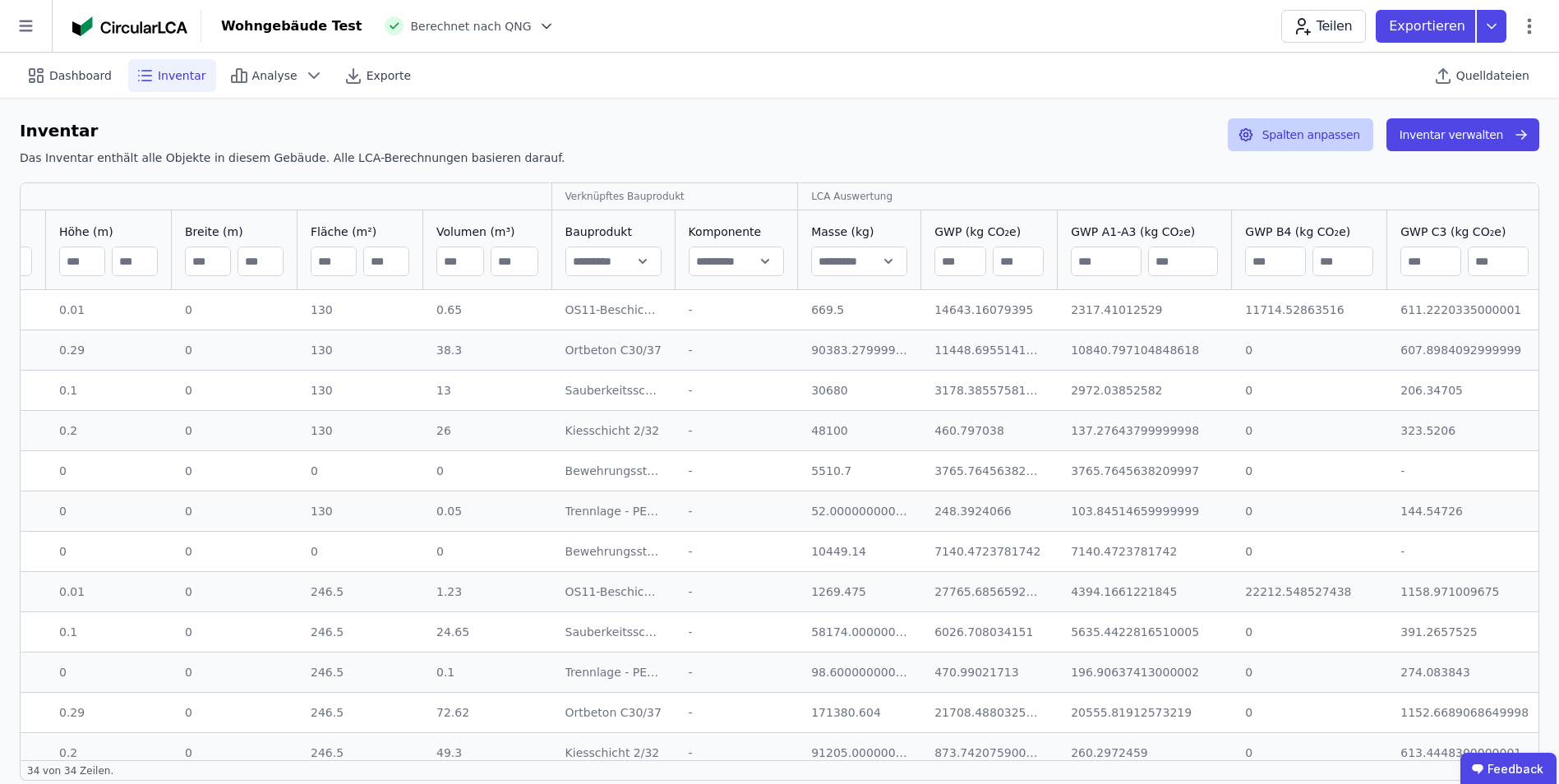
click at [1045, 142] on button "Spalten anpassen" at bounding box center [1300, 134] width 145 height 33
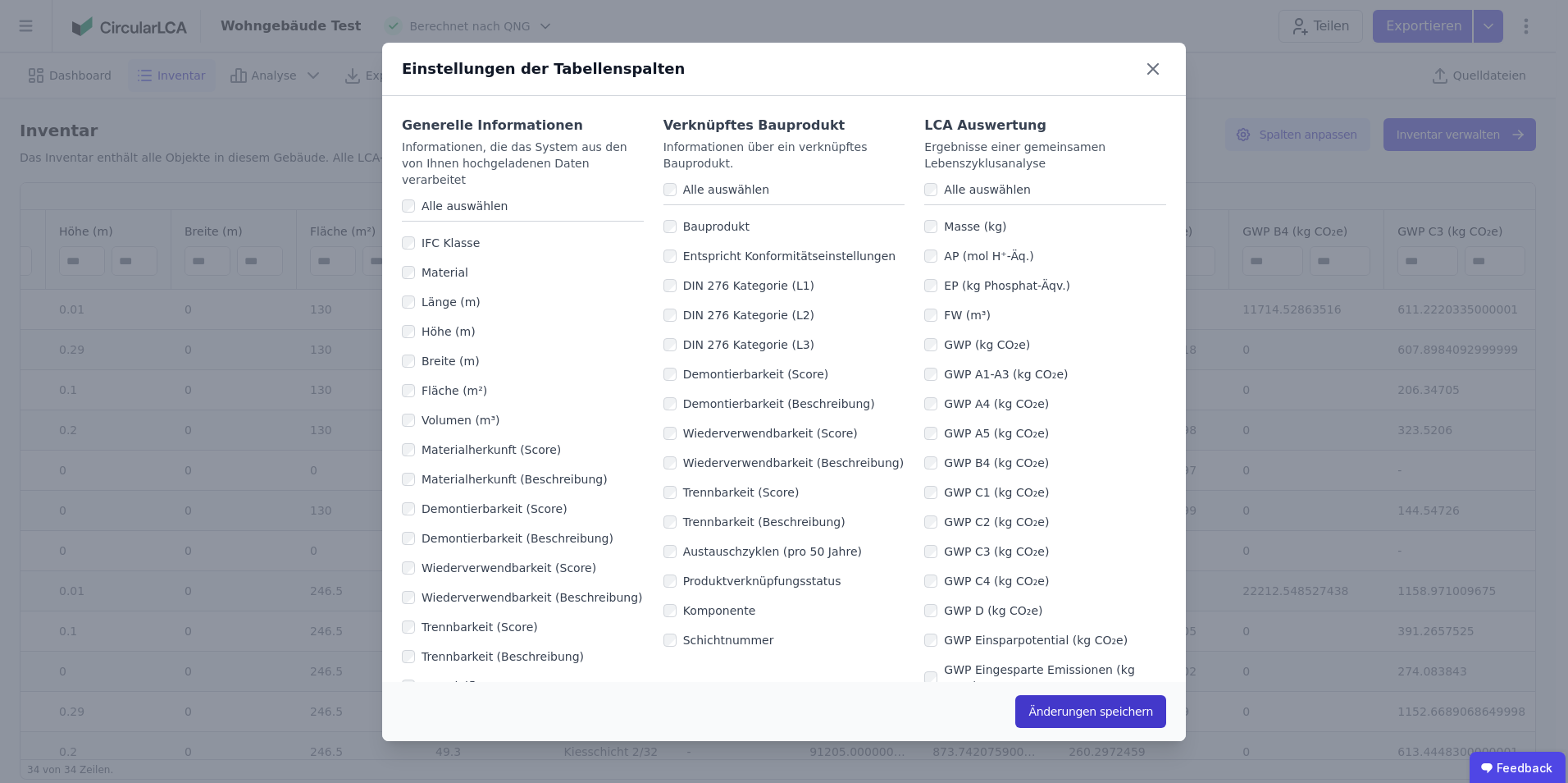
click at [1043, 487] on button "Änderungen speichern" at bounding box center [1091, 711] width 151 height 33
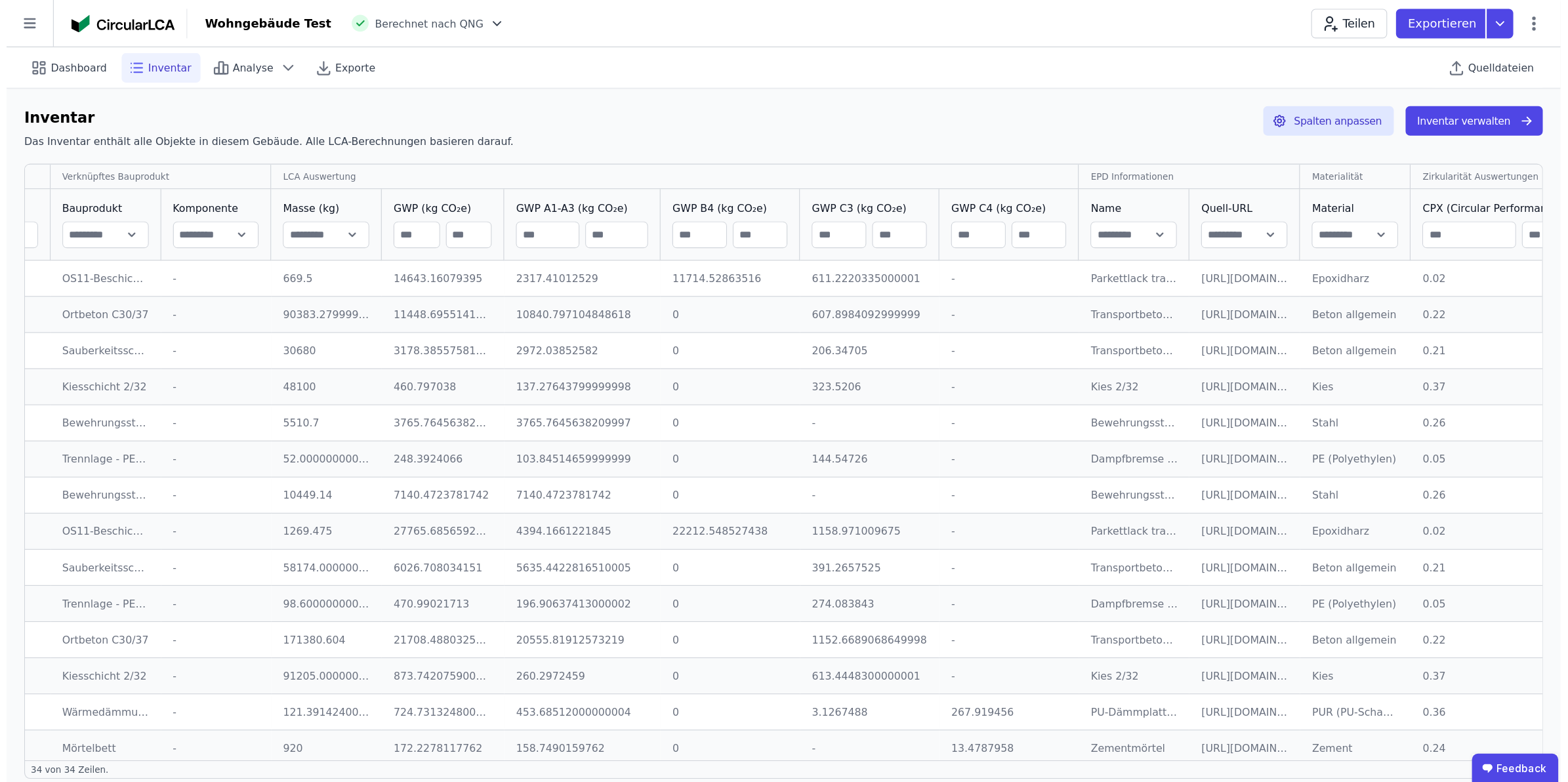
scroll to position [0, 332]
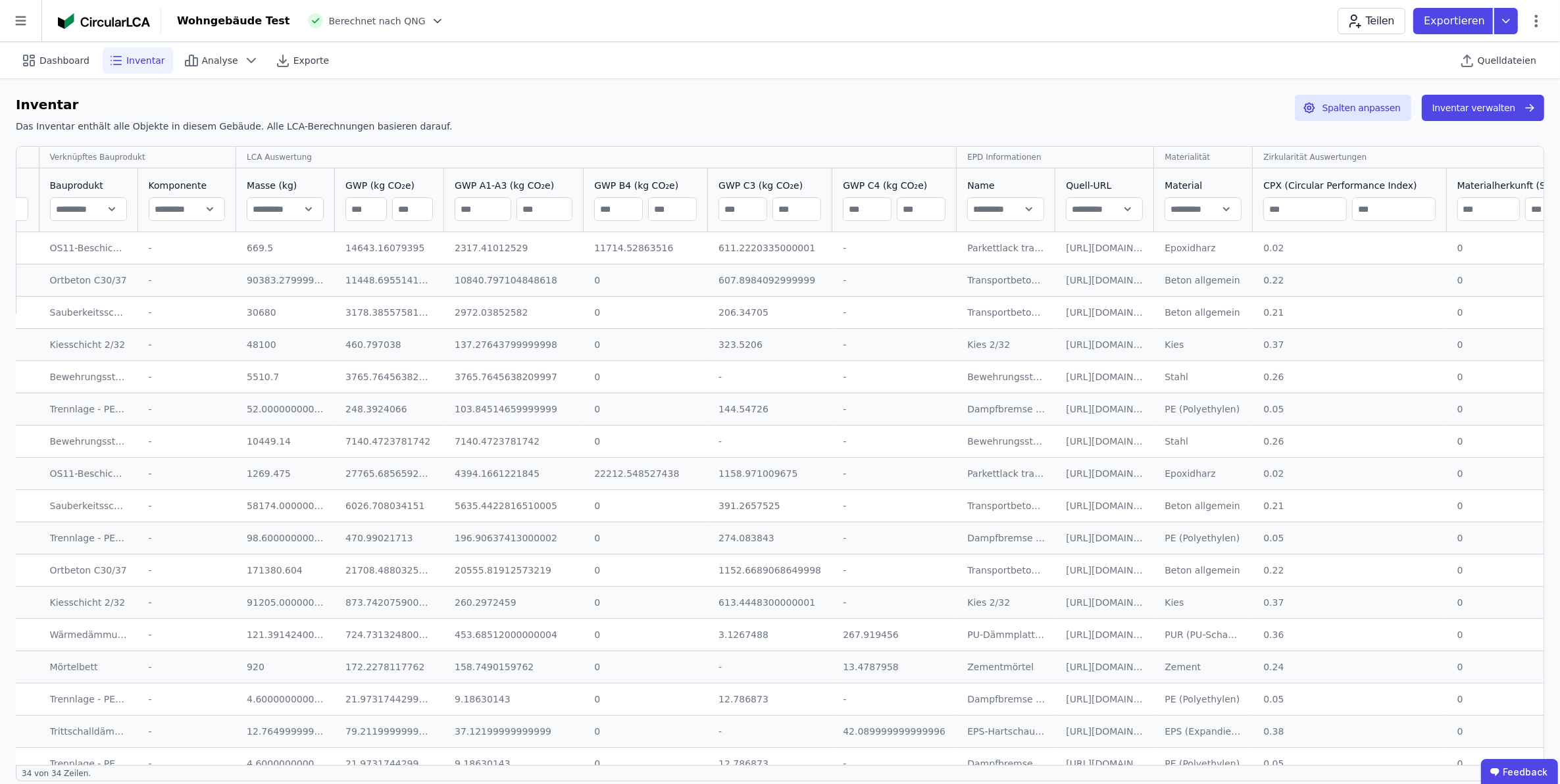
drag, startPoint x: 1220, startPoint y: 1, endPoint x: 791, endPoint y: 110, distance: 442.6
click at [791, 110] on div "Inventar Das Inventar enthält alle Objekte in diesem Gebäude. Alle LCA-Berechnu…" at bounding box center [779, 116] width 1528 height 44
click at [836, 103] on button "Spalten anpassen" at bounding box center [1353, 107] width 116 height 26
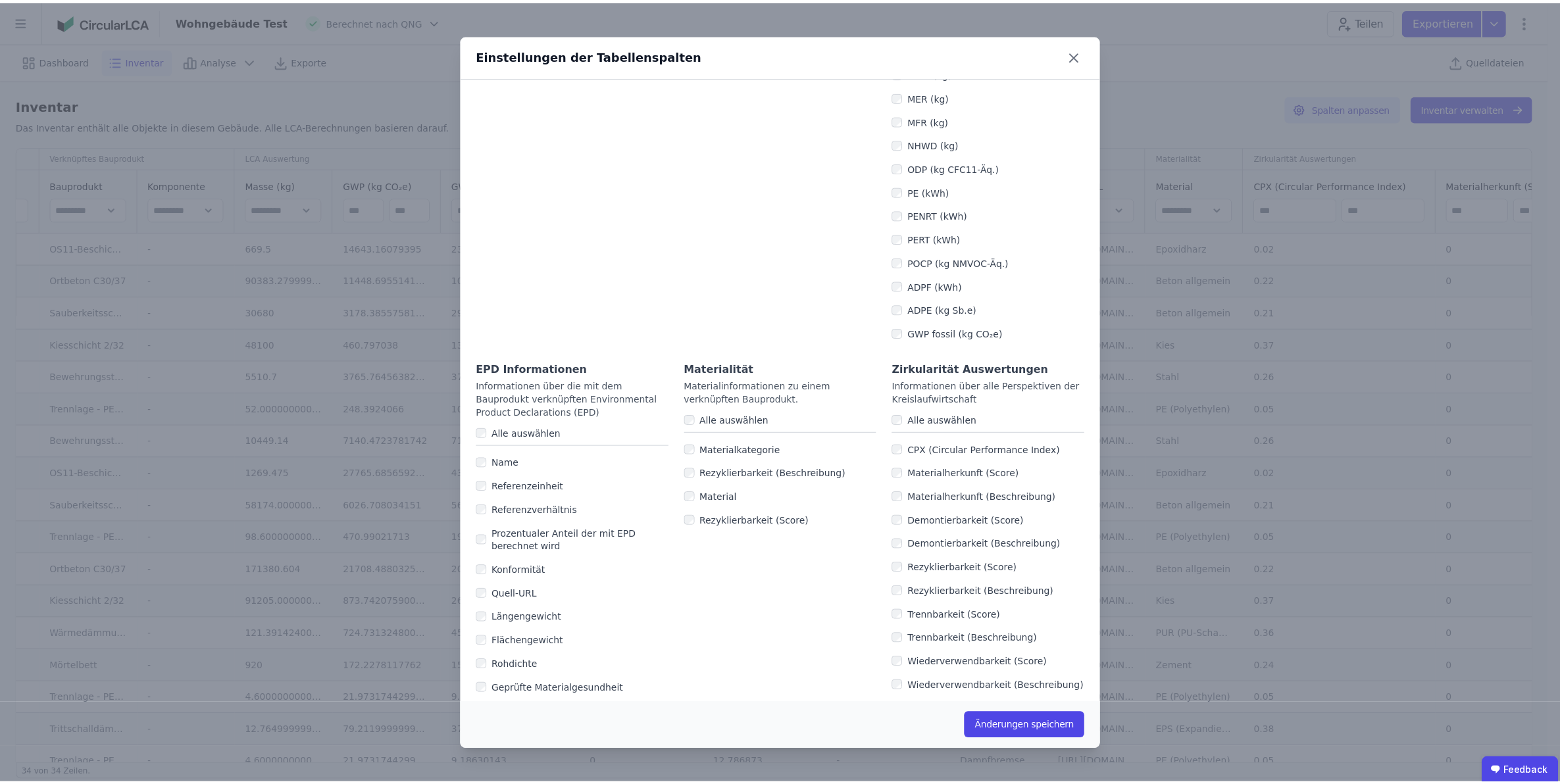
scroll to position [587, 0]
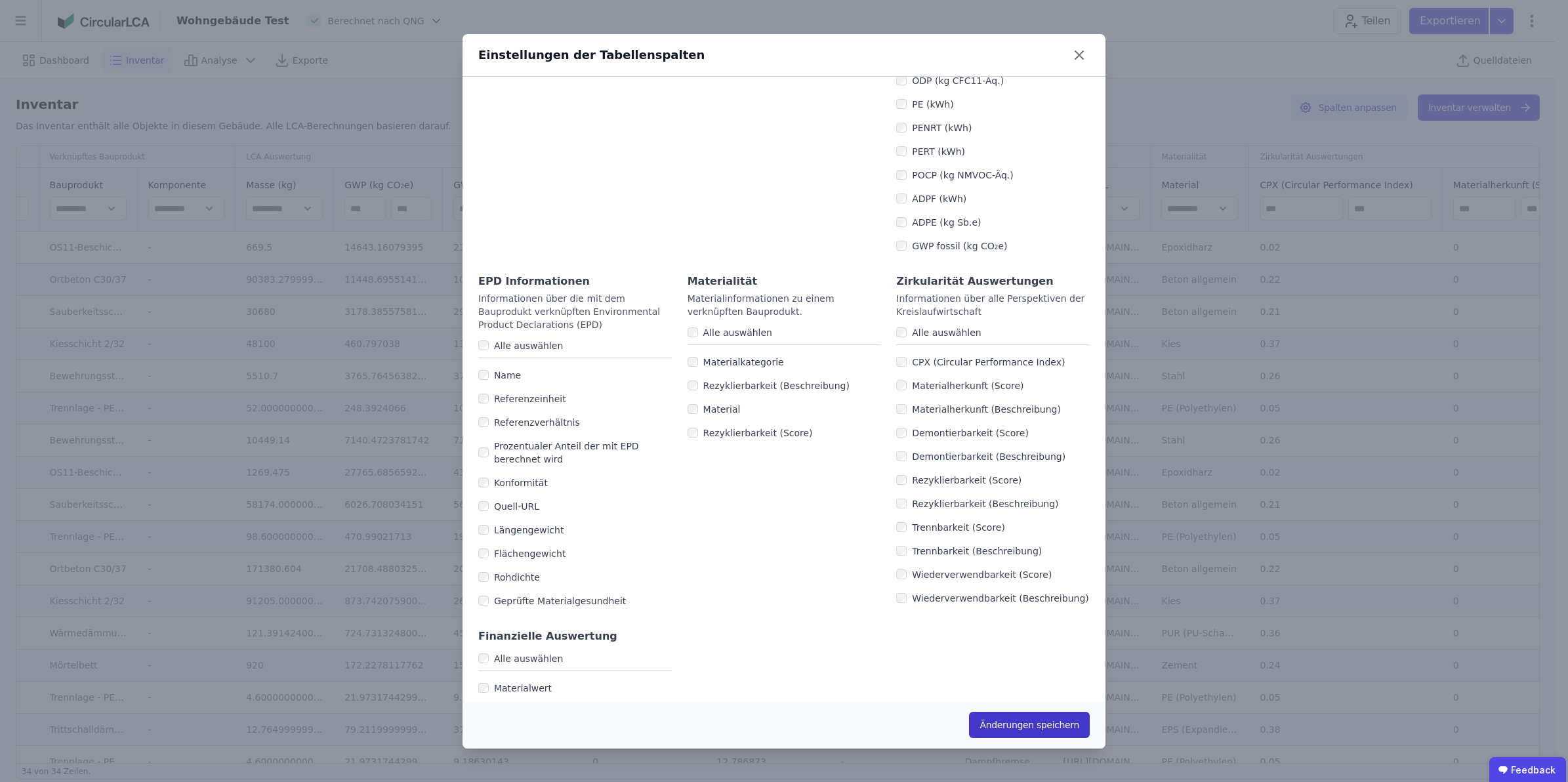
click at [834, 389] on button "Änderungen speichern" at bounding box center [1029, 724] width 121 height 26
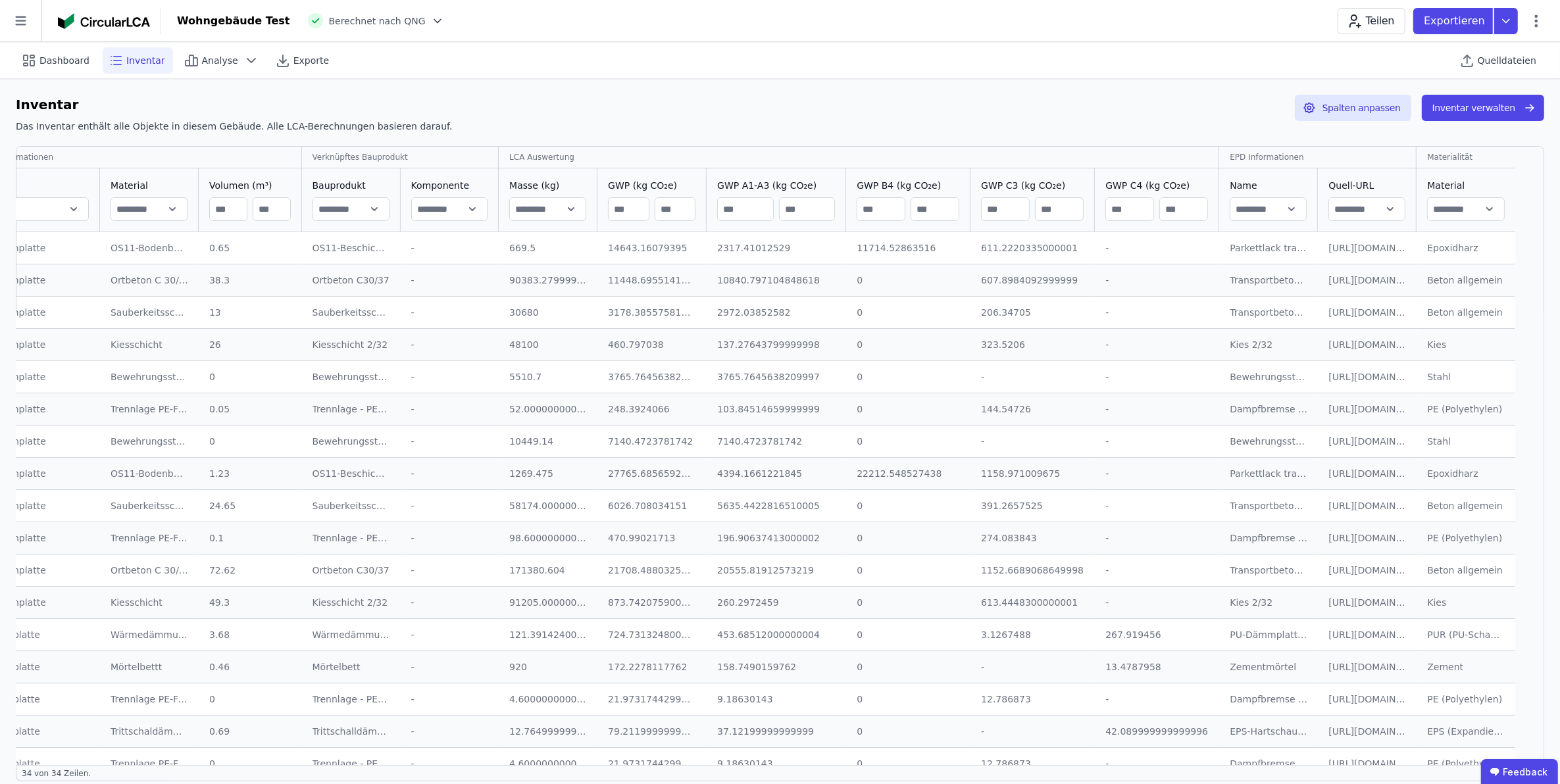
scroll to position [0, 61]
drag, startPoint x: 749, startPoint y: 758, endPoint x: 461, endPoint y: 761, distance: 288.0
click at [462, 390] on div "Generelle Informationen Verknüpftes Bauprodukt LCA Auswertung EPD Informationen…" at bounding box center [779, 456] width 1528 height 620
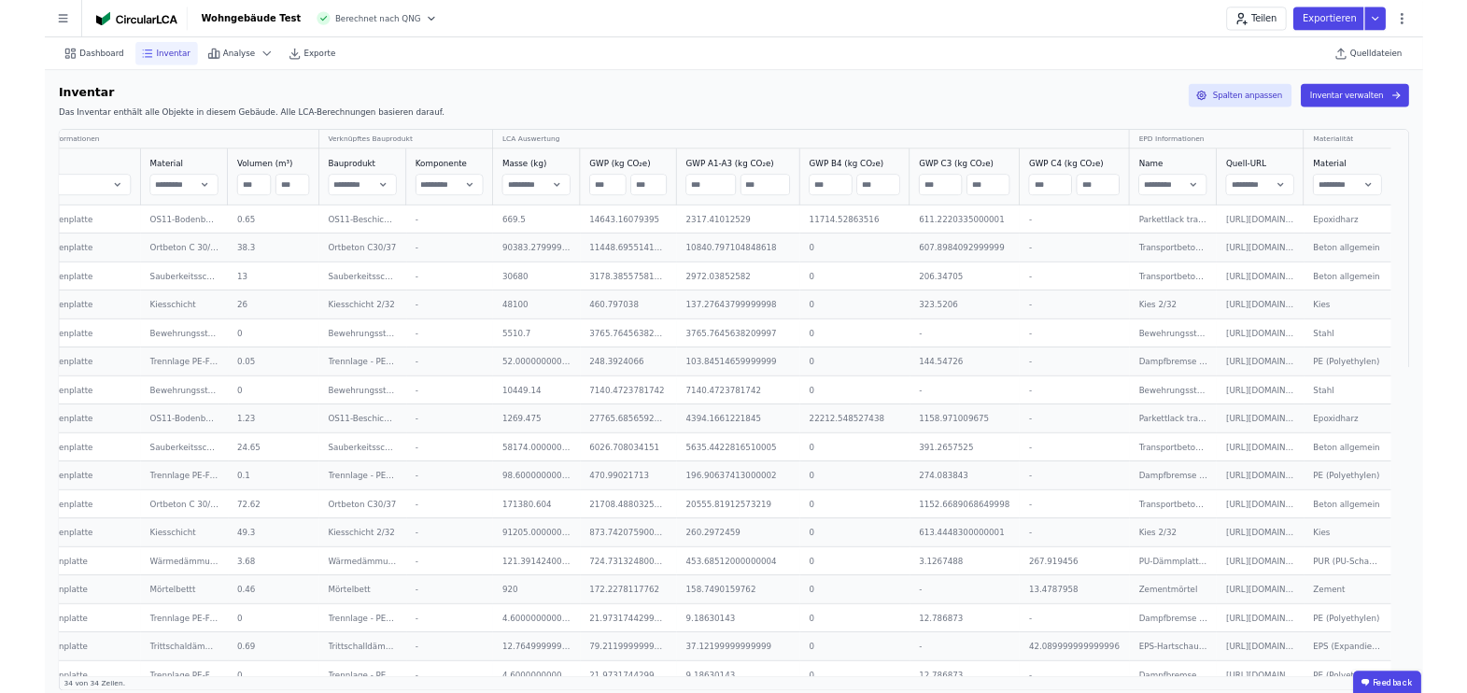
scroll to position [0, 0]
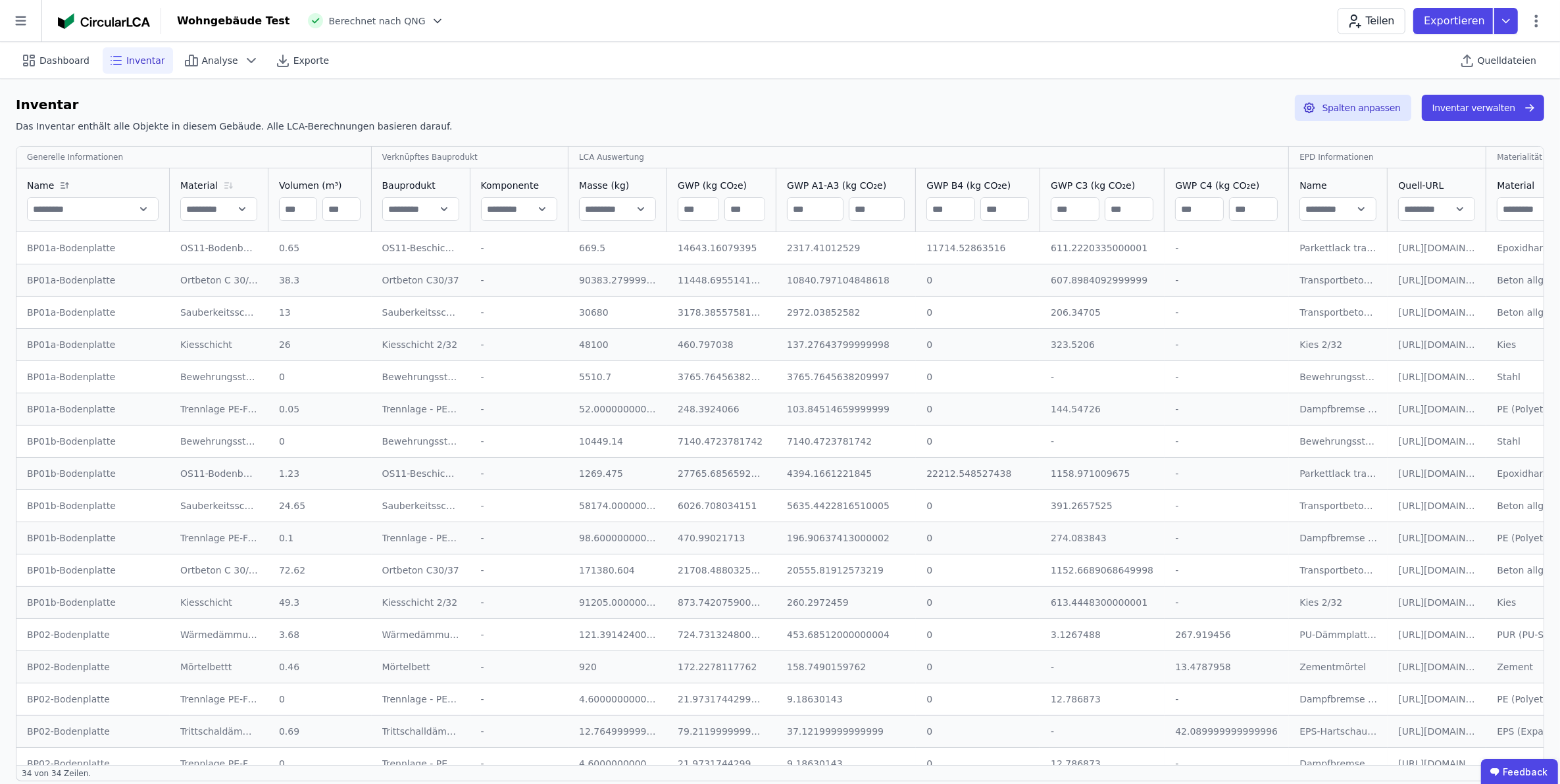
click at [225, 183] on icon at bounding box center [227, 183] width 4 height 0
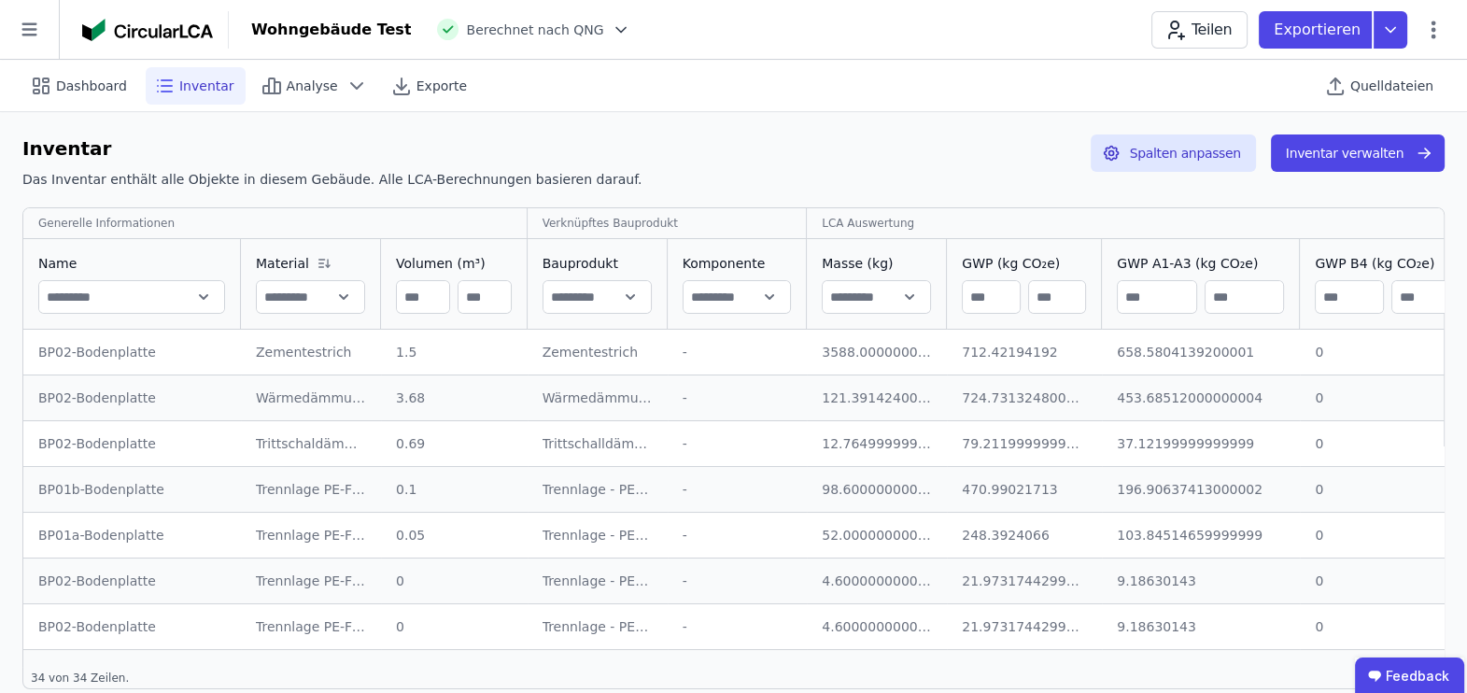
click at [712, 554] on div "-" at bounding box center [738, 626] width 110 height 19
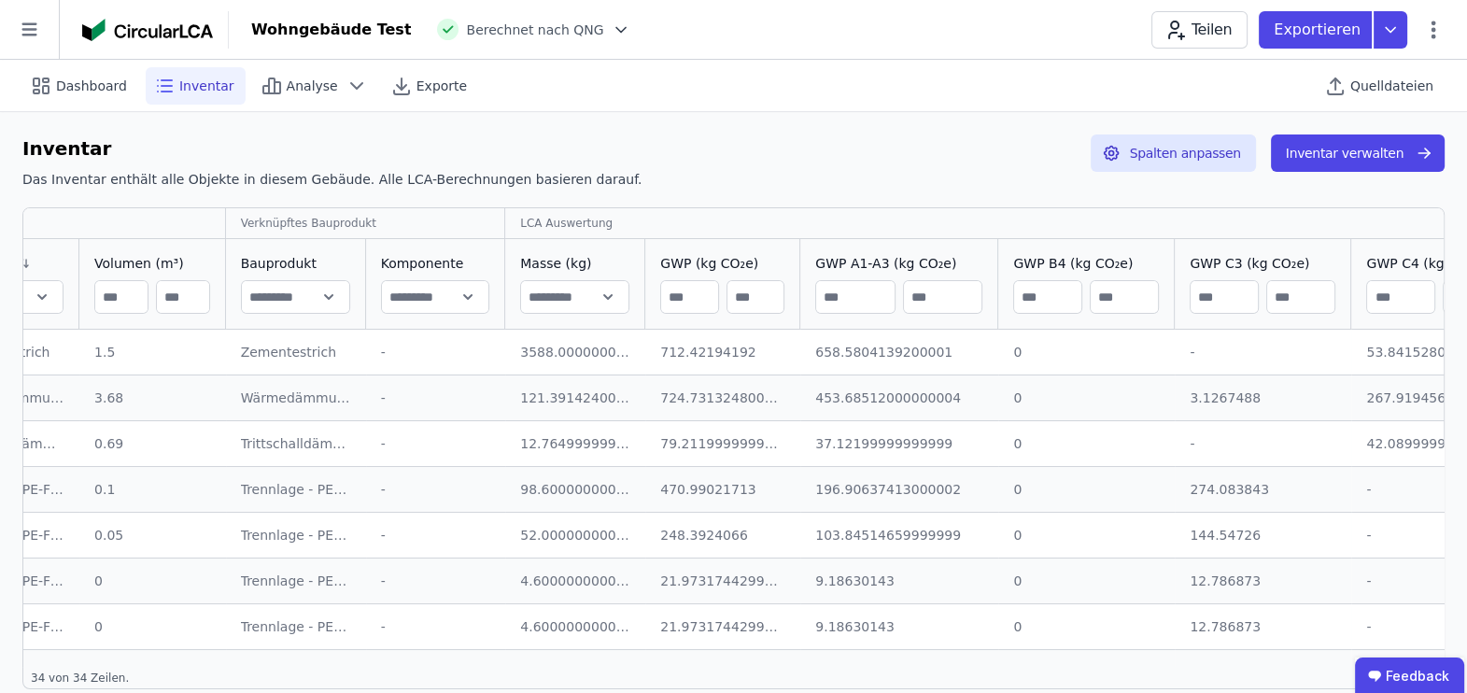
scroll to position [0, 303]
drag, startPoint x: 643, startPoint y: 356, endPoint x: 684, endPoint y: 357, distance: 41.1
click at [706, 359] on td "712.42194192 712.42194192" at bounding box center [720, 352] width 155 height 45
drag, startPoint x: 790, startPoint y: 347, endPoint x: 907, endPoint y: 354, distance: 116.9
click at [845, 353] on td "658.5804139200001 658.5804139200001" at bounding box center [897, 352] width 198 height 45
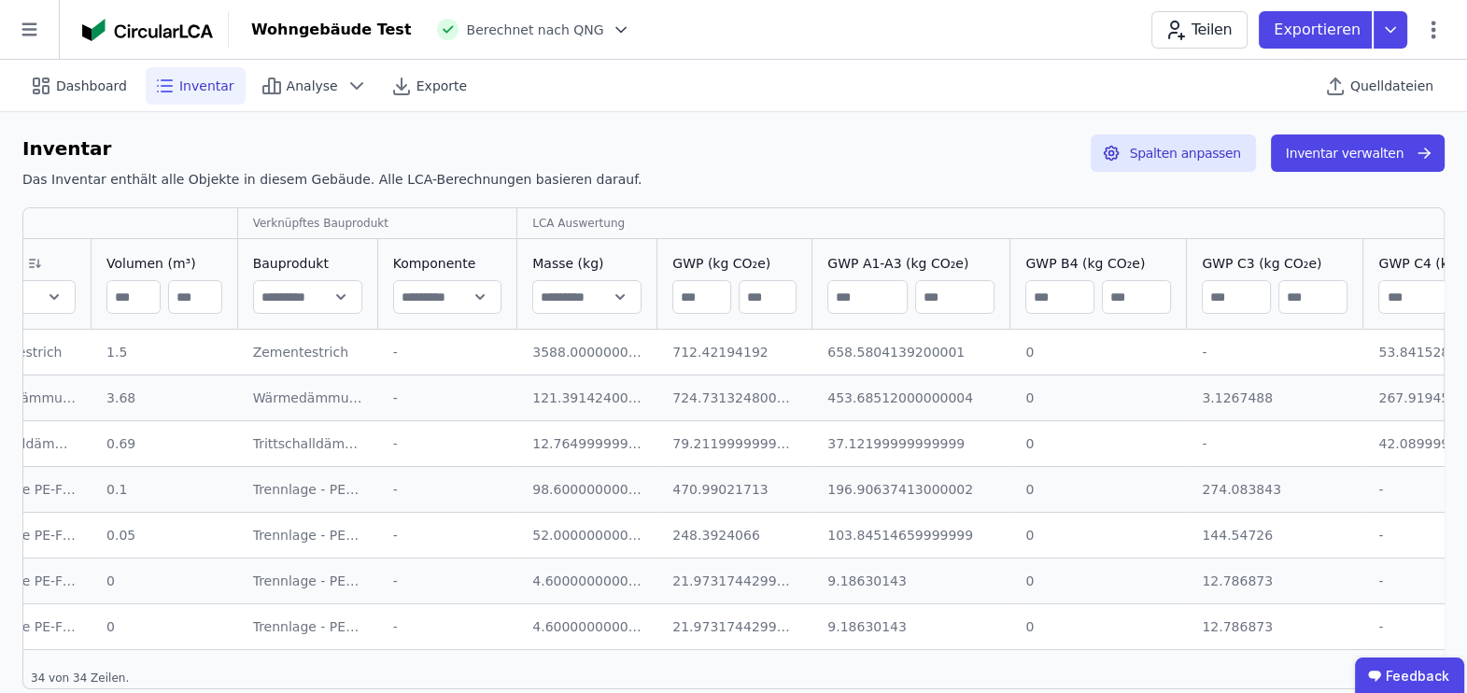
scroll to position [0, 338]
